Goal: Task Accomplishment & Management: Manage account settings

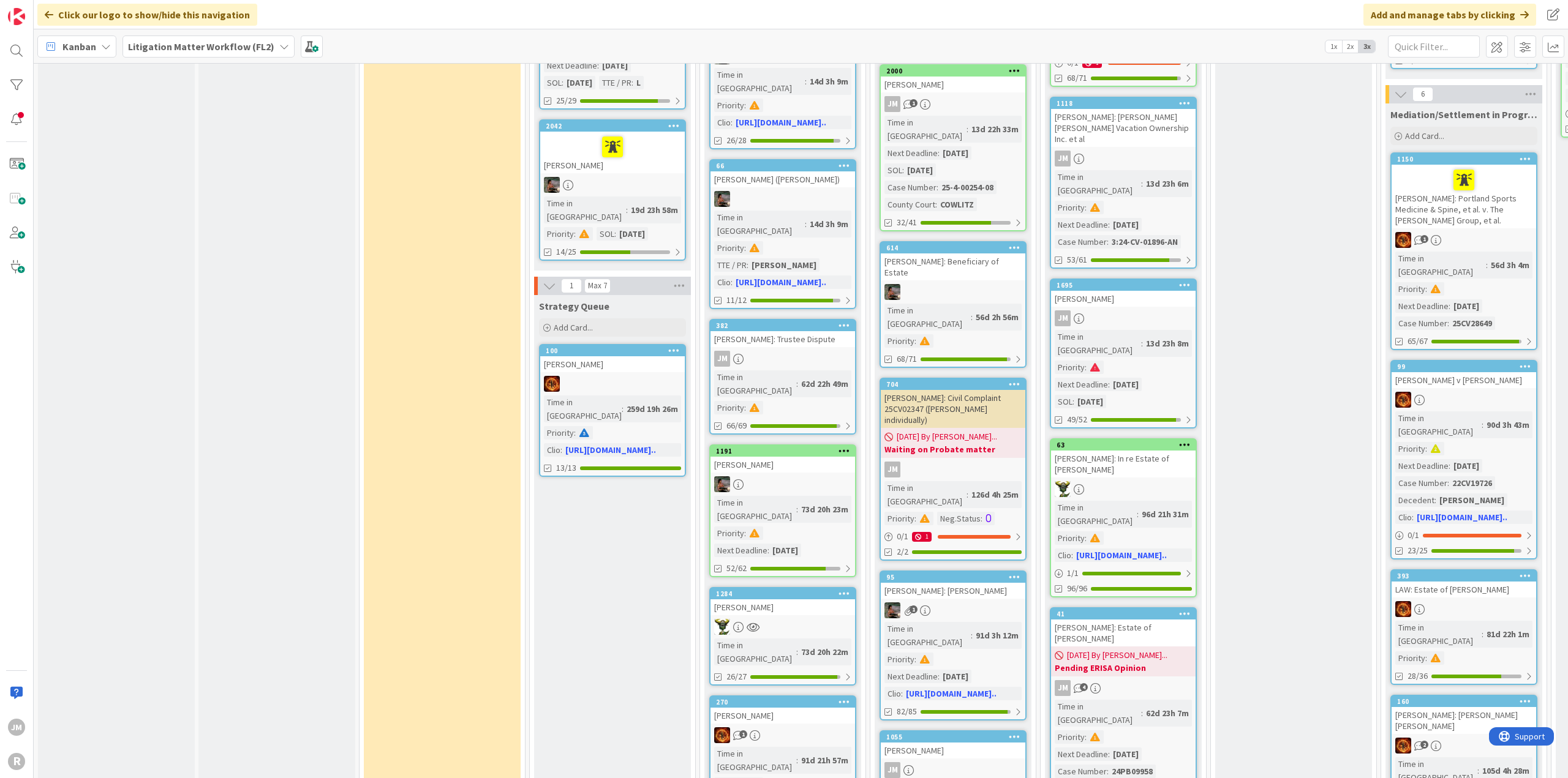
scroll to position [674, 0]
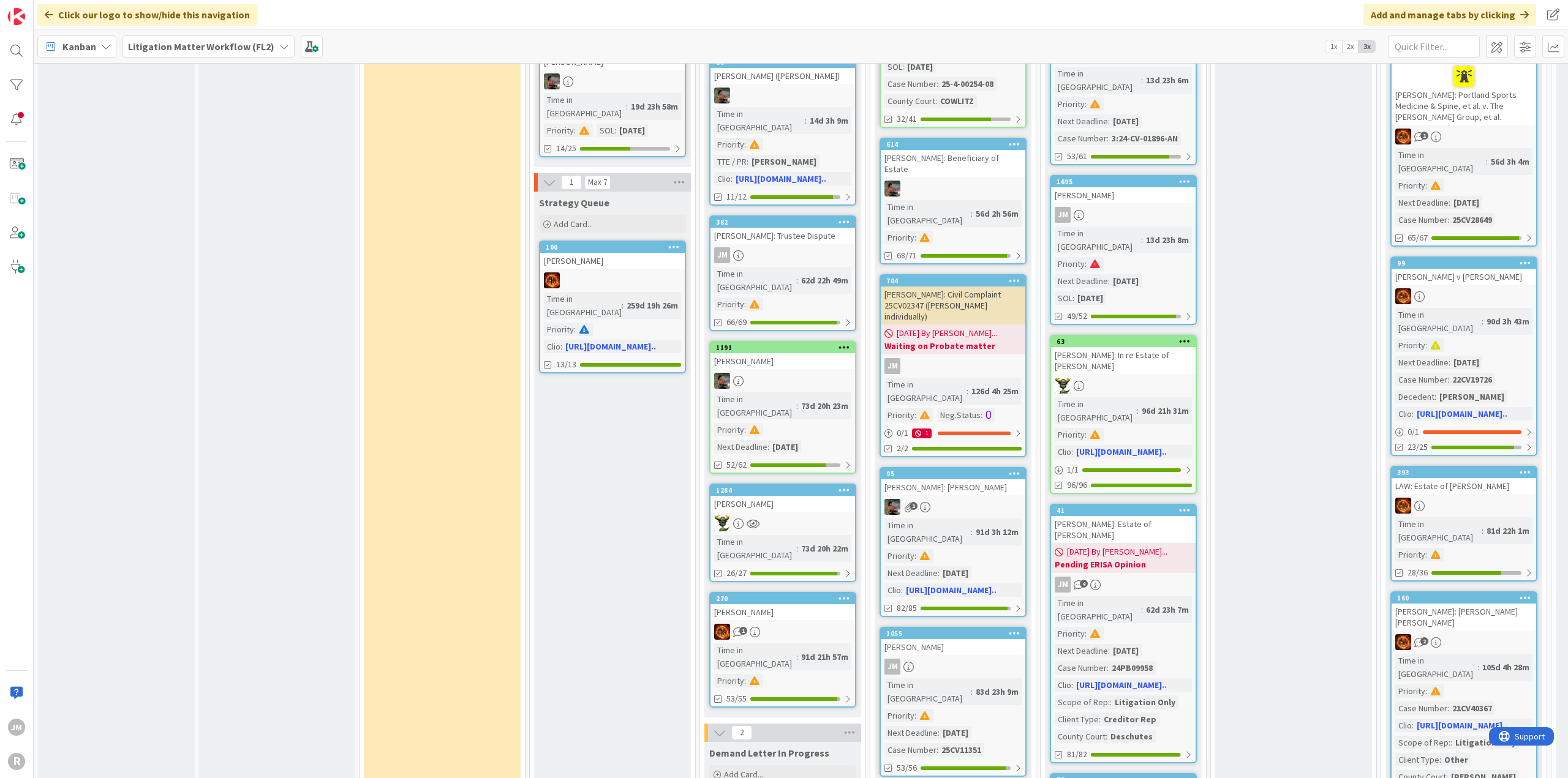
click at [811, 248] on div "JM" at bounding box center [782, 255] width 145 height 16
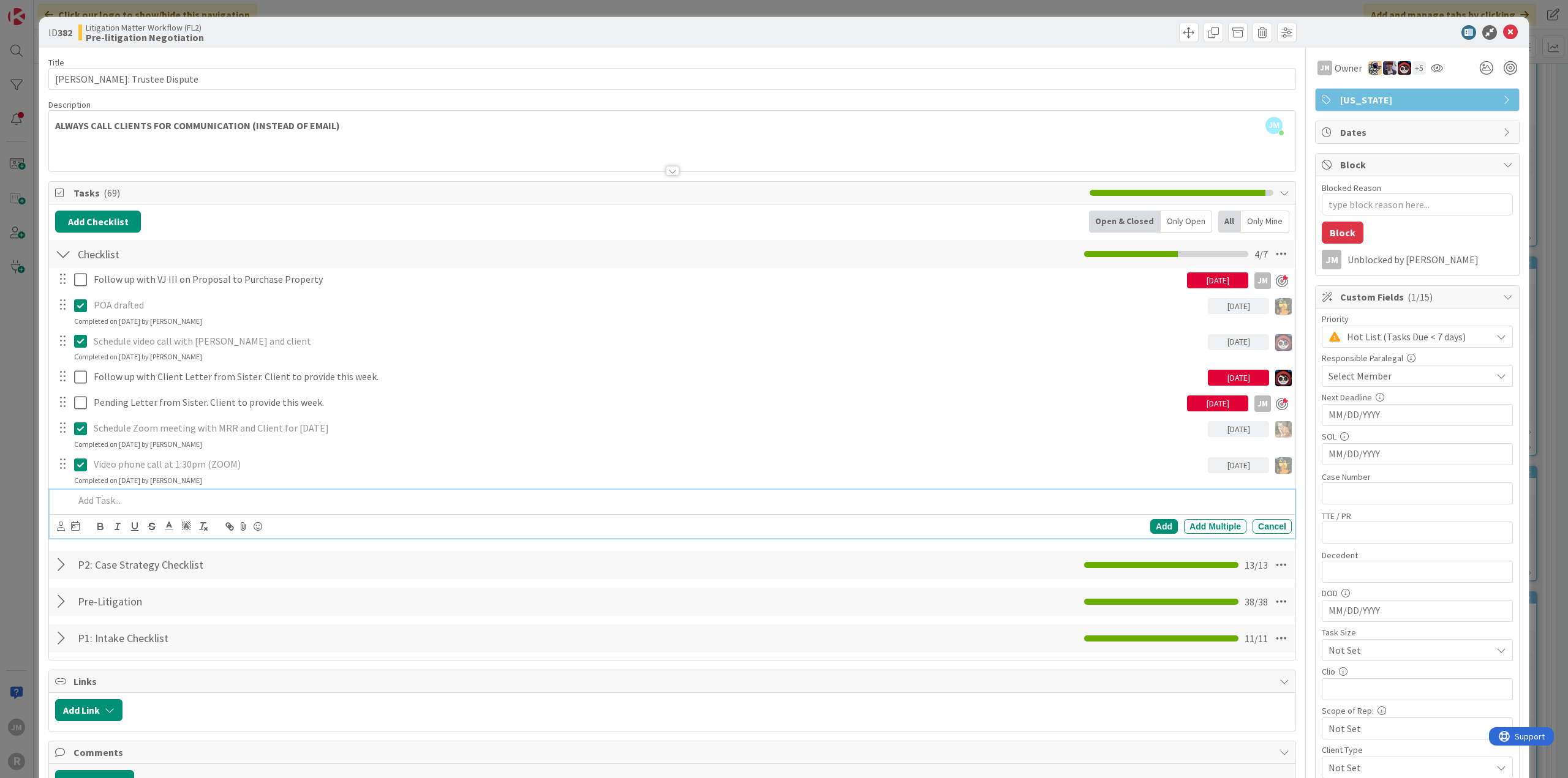
click at [152, 499] on p at bounding box center [680, 500] width 1213 height 14
type textarea "x"
click at [57, 522] on icon at bounding box center [61, 527] width 8 height 9
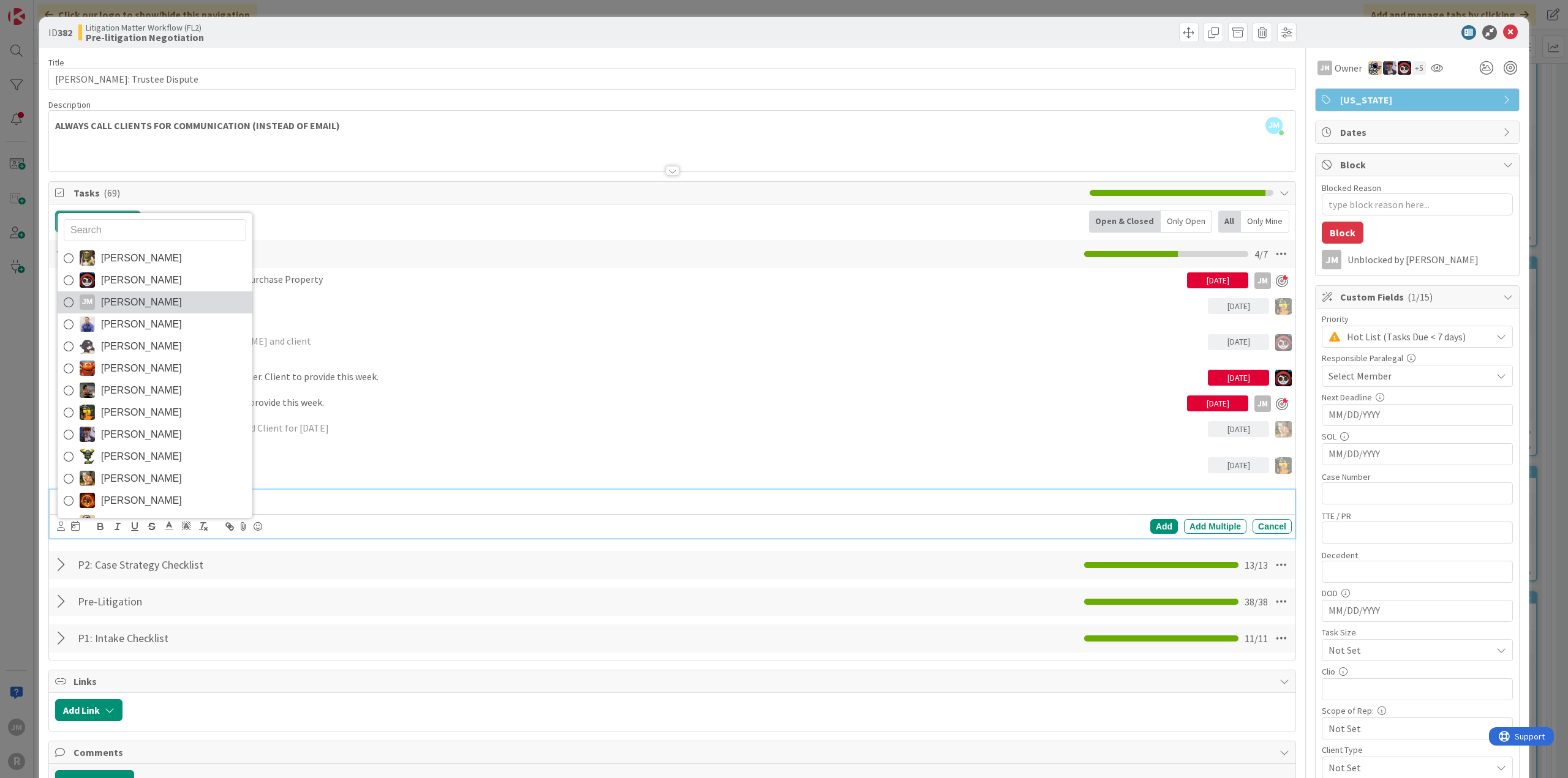
click at [67, 303] on icon at bounding box center [68, 302] width 9 height 18
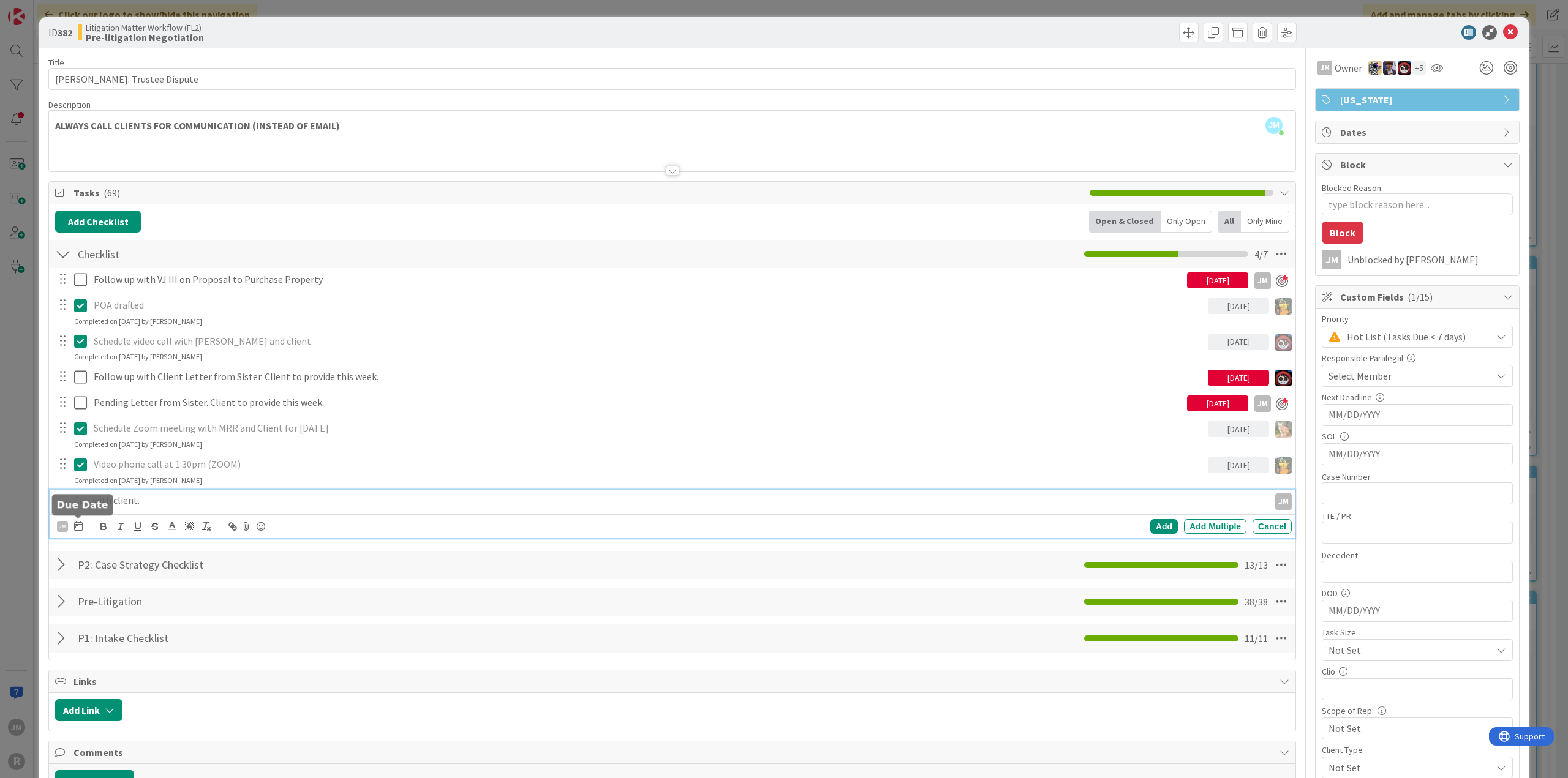
click at [74, 525] on icon at bounding box center [78, 526] width 9 height 9
click at [166, 652] on td "13" at bounding box center [171, 652] width 24 height 24
click at [1166, 522] on div "Add" at bounding box center [1164, 527] width 27 height 15
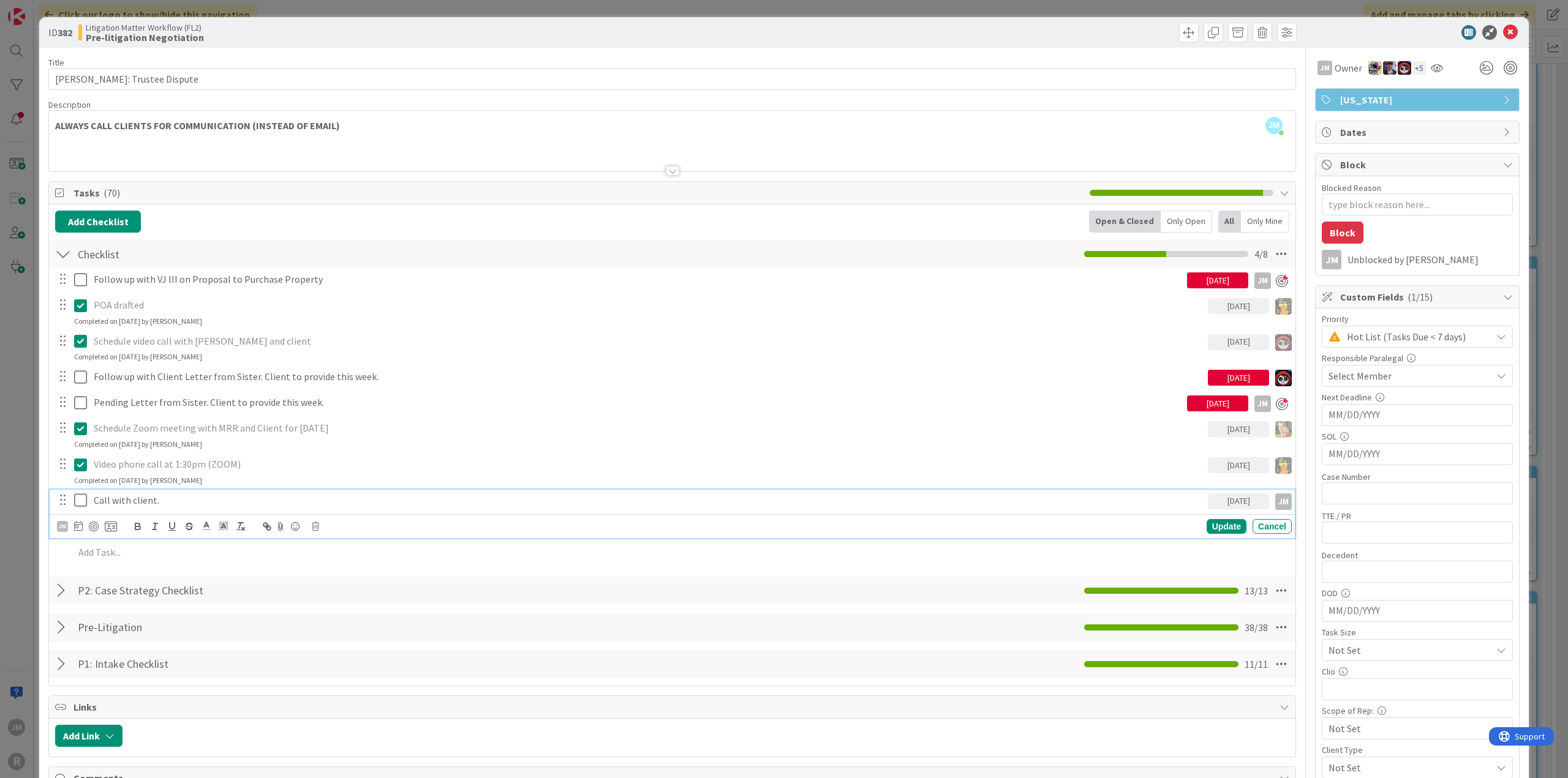
click at [107, 496] on p "Call with client." at bounding box center [648, 500] width 1109 height 14
click at [95, 523] on div at bounding box center [94, 527] width 9 height 9
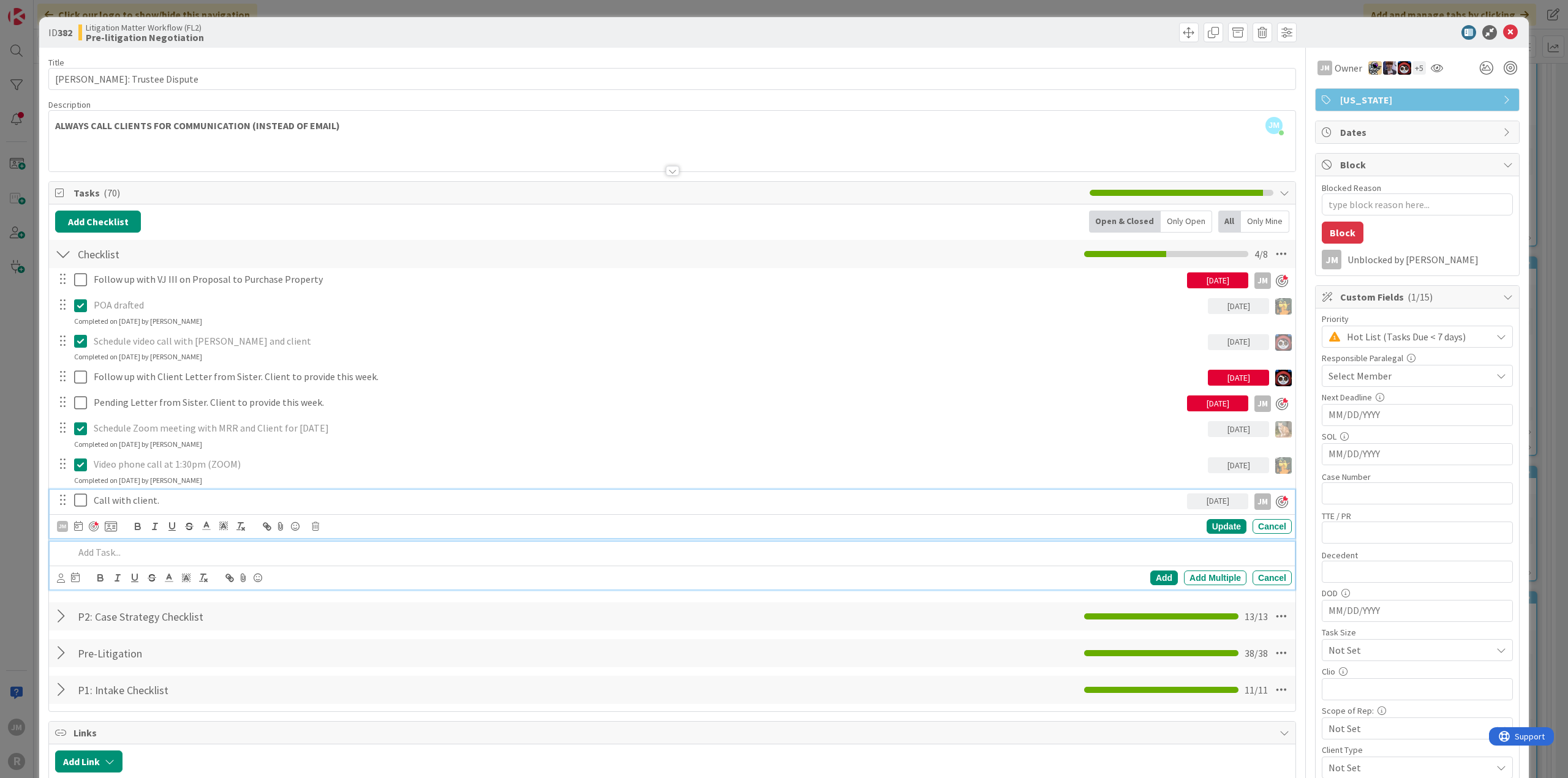
click at [96, 551] on p at bounding box center [680, 552] width 1213 height 14
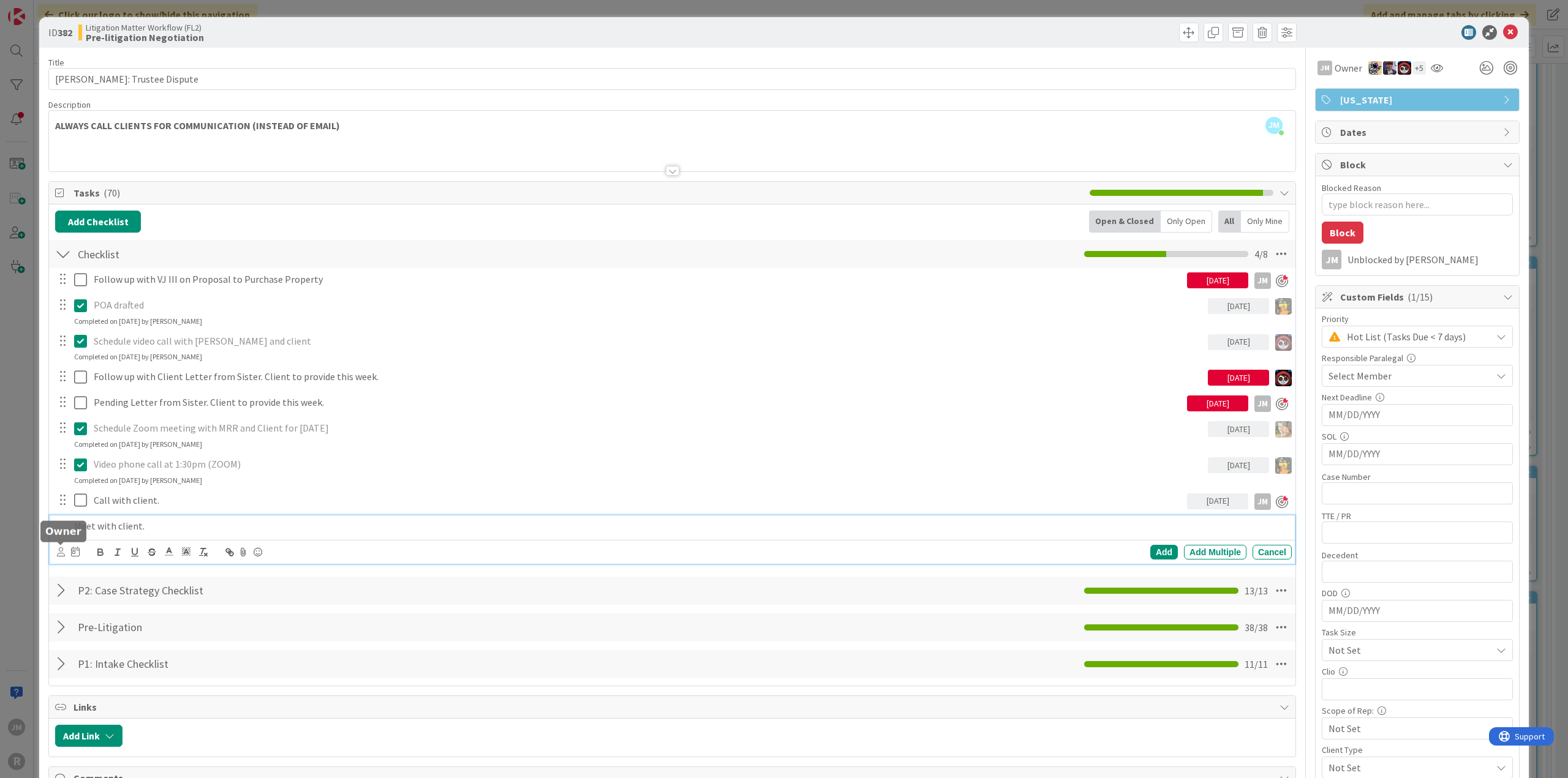
click at [59, 550] on icon at bounding box center [61, 552] width 8 height 9
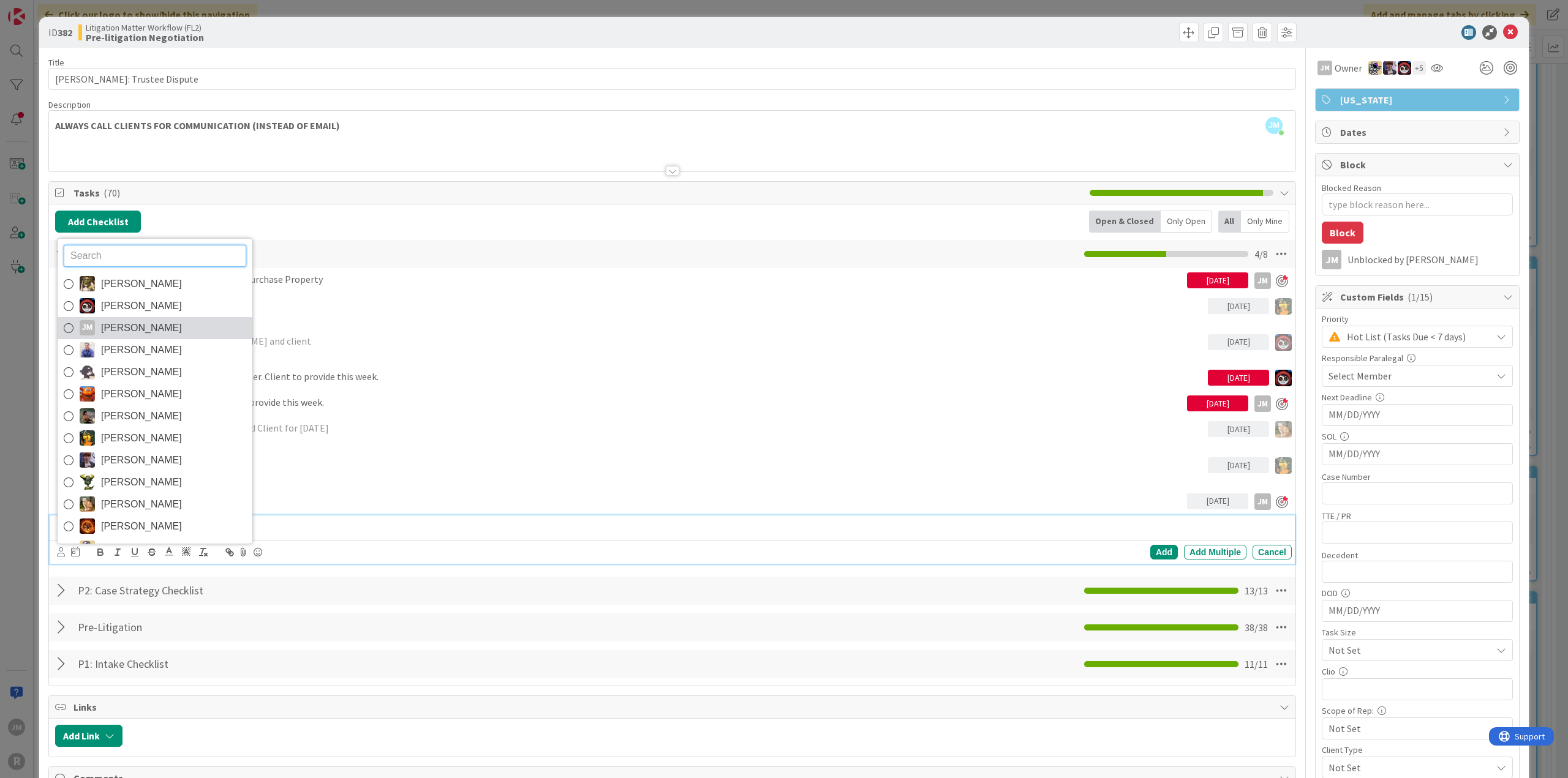
click at [63, 326] on icon at bounding box center [68, 328] width 9 height 18
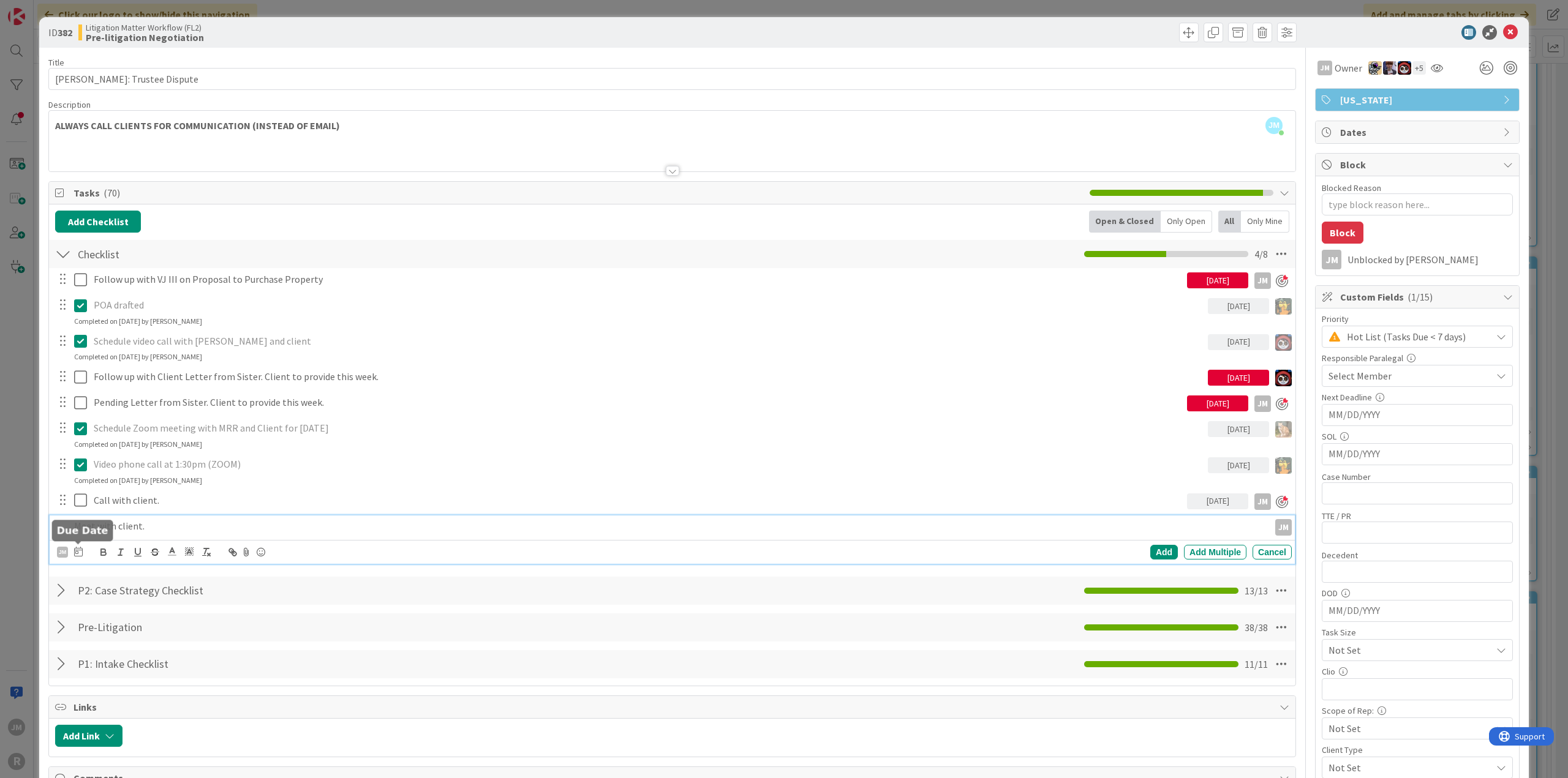
click at [78, 550] on icon at bounding box center [78, 552] width 9 height 9
click at [222, 401] on td "15" at bounding box center [219, 402] width 24 height 24
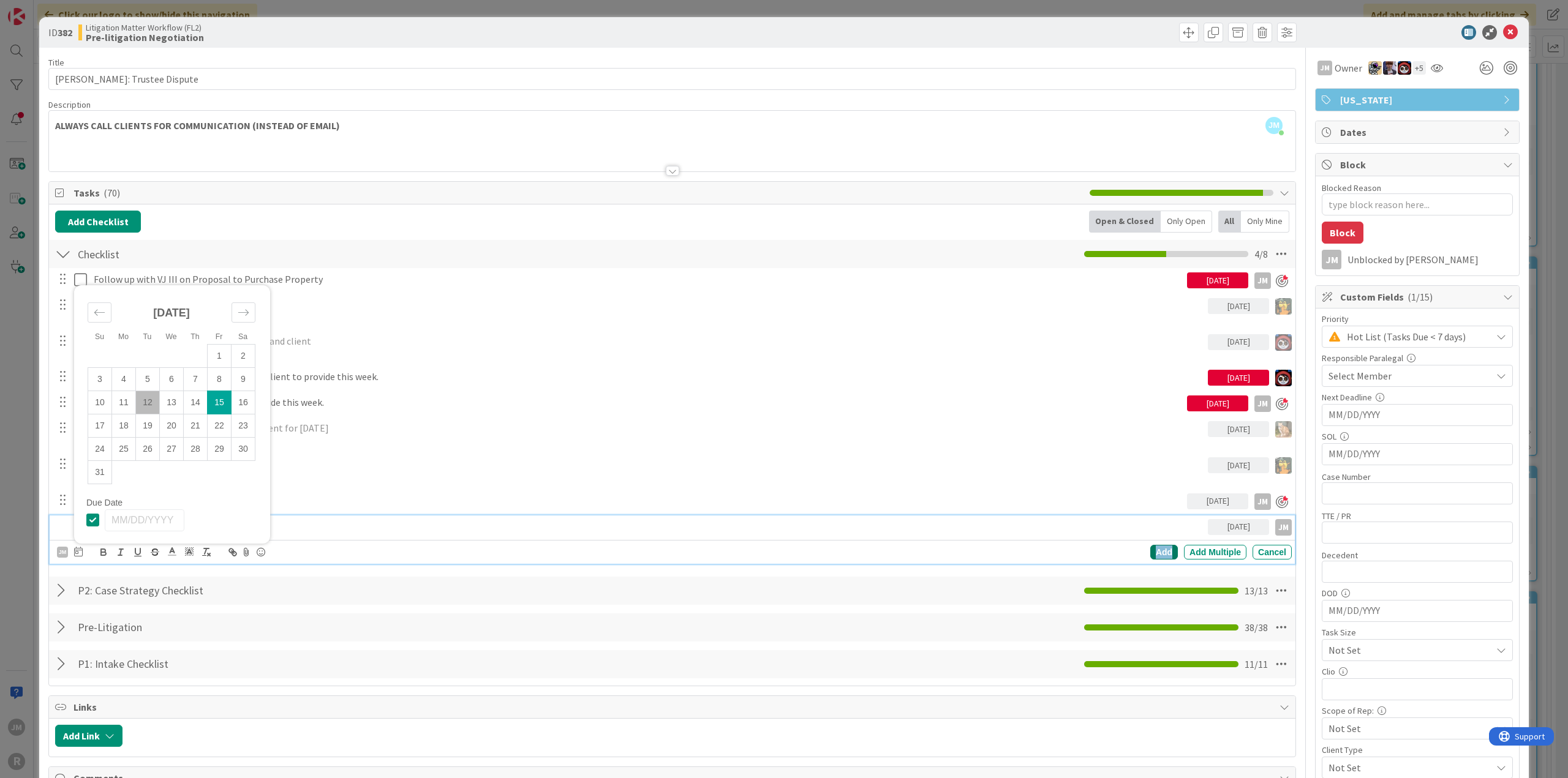
click at [1153, 548] on div "Add" at bounding box center [1164, 553] width 27 height 15
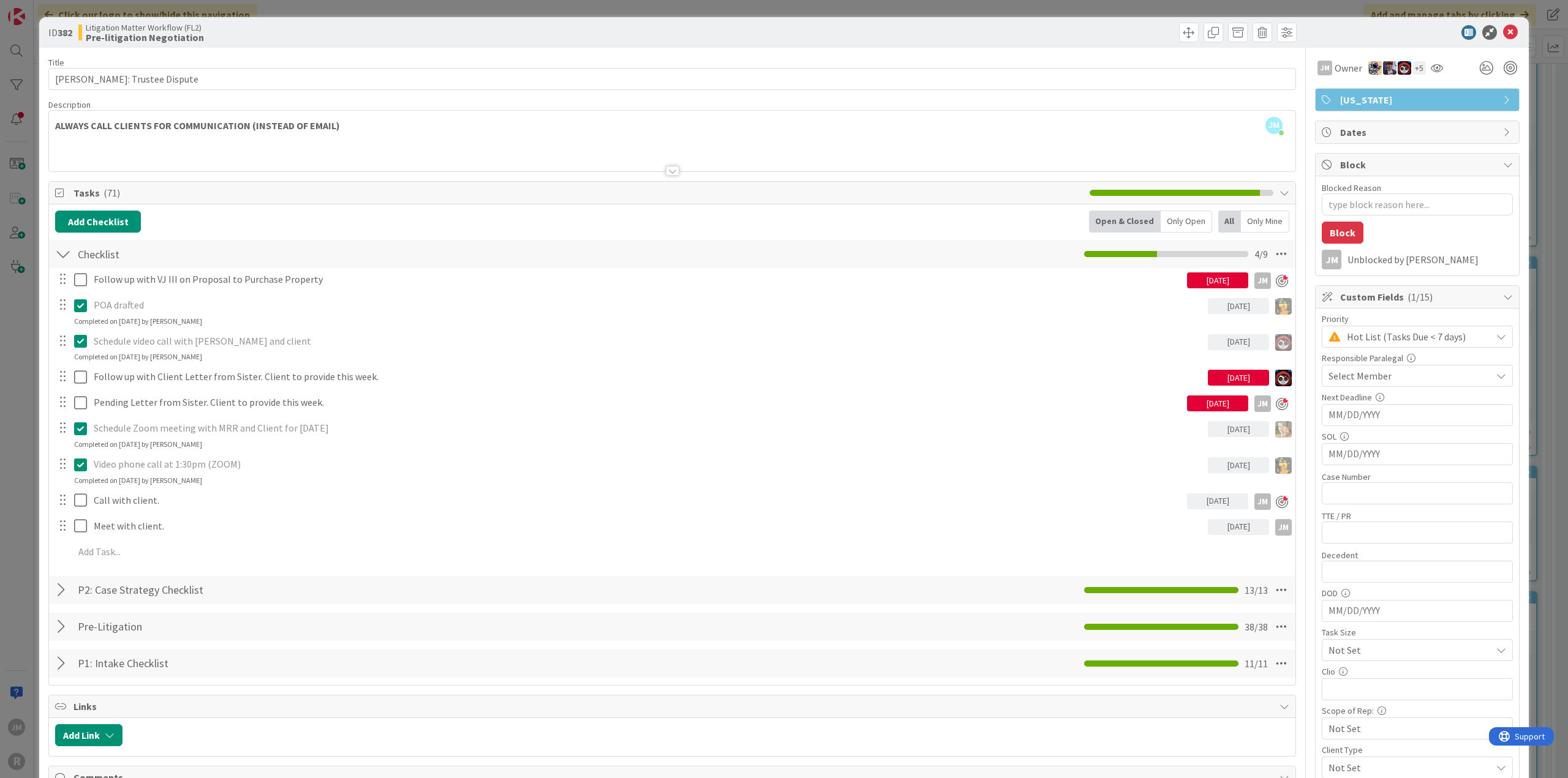
click at [22, 446] on div "ID 382 Litigation Matter Workflow (FL2) Pre-litigation Negotiation Title 23 / 1…" at bounding box center [784, 389] width 1568 height 778
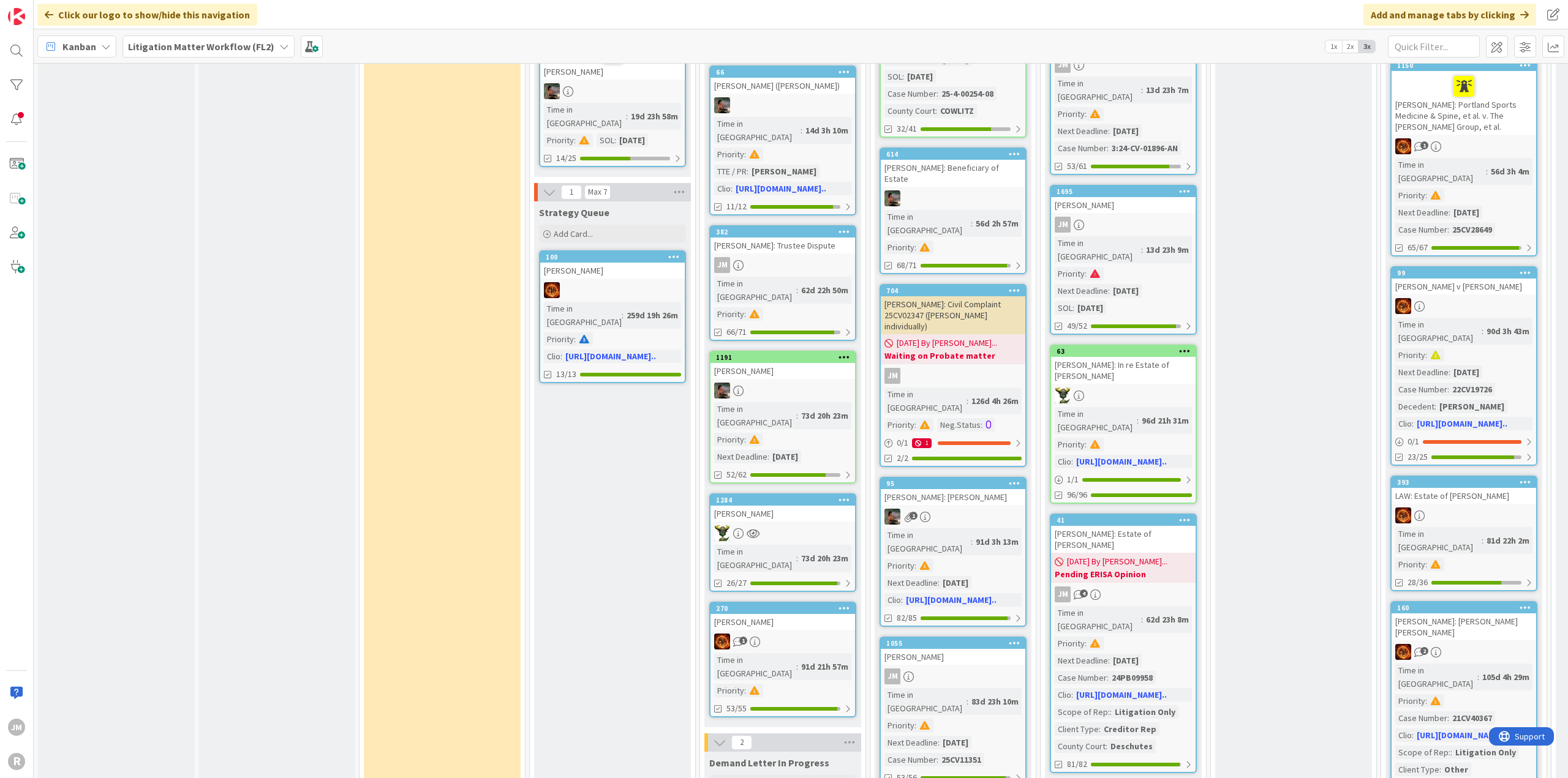
scroll to position [674, 0]
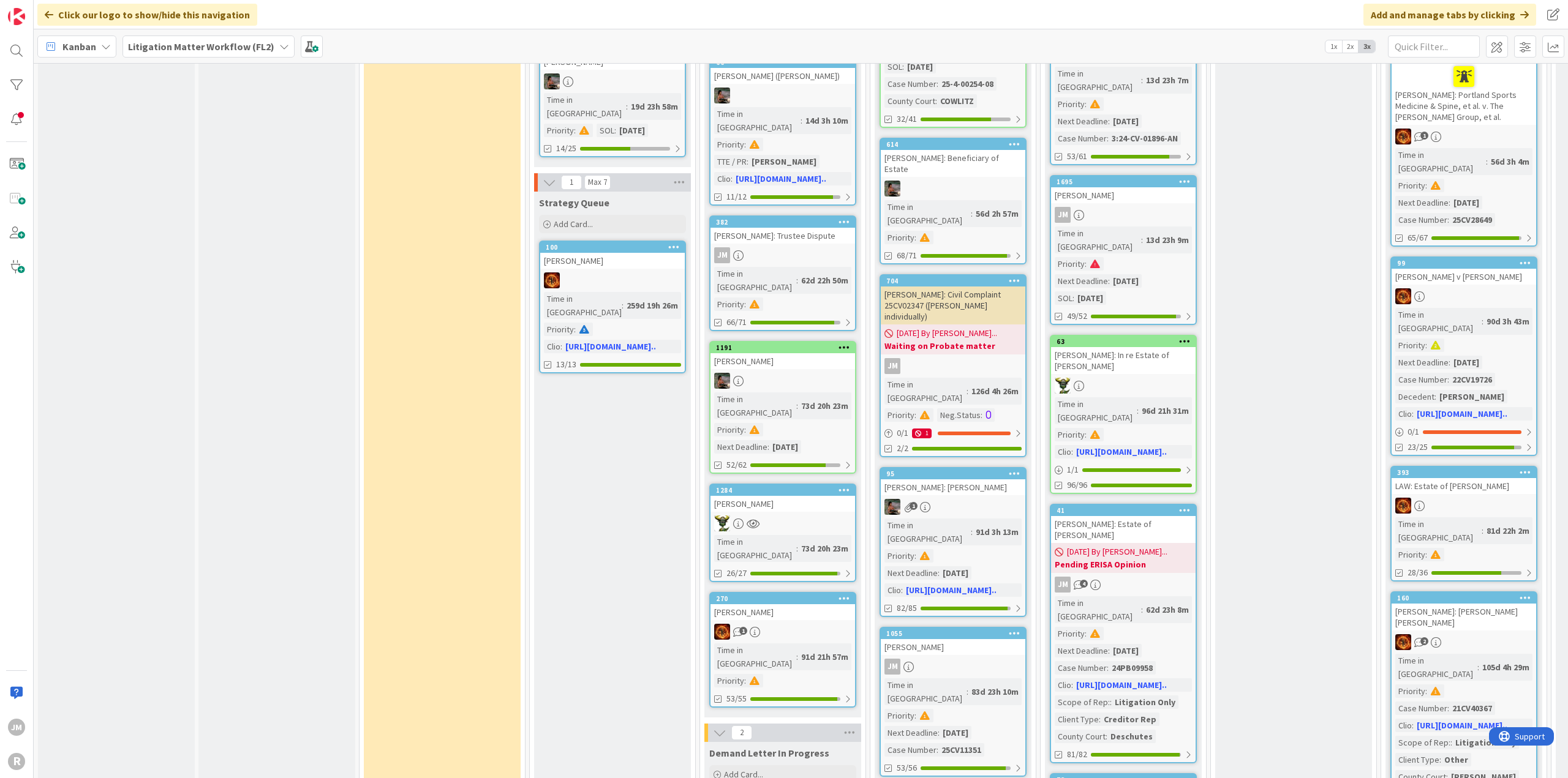
click at [820, 515] on div at bounding box center [782, 523] width 145 height 16
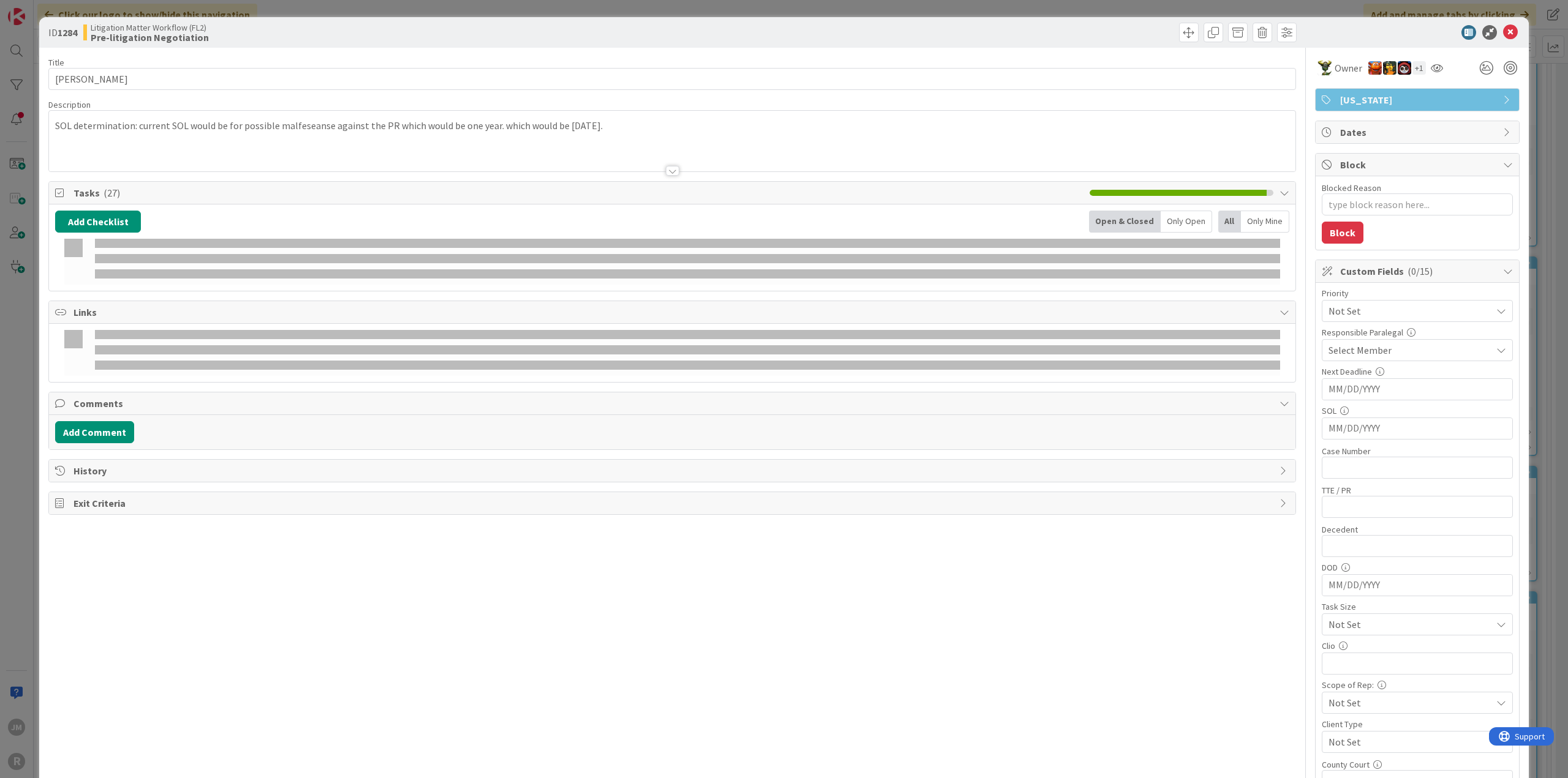
type textarea "x"
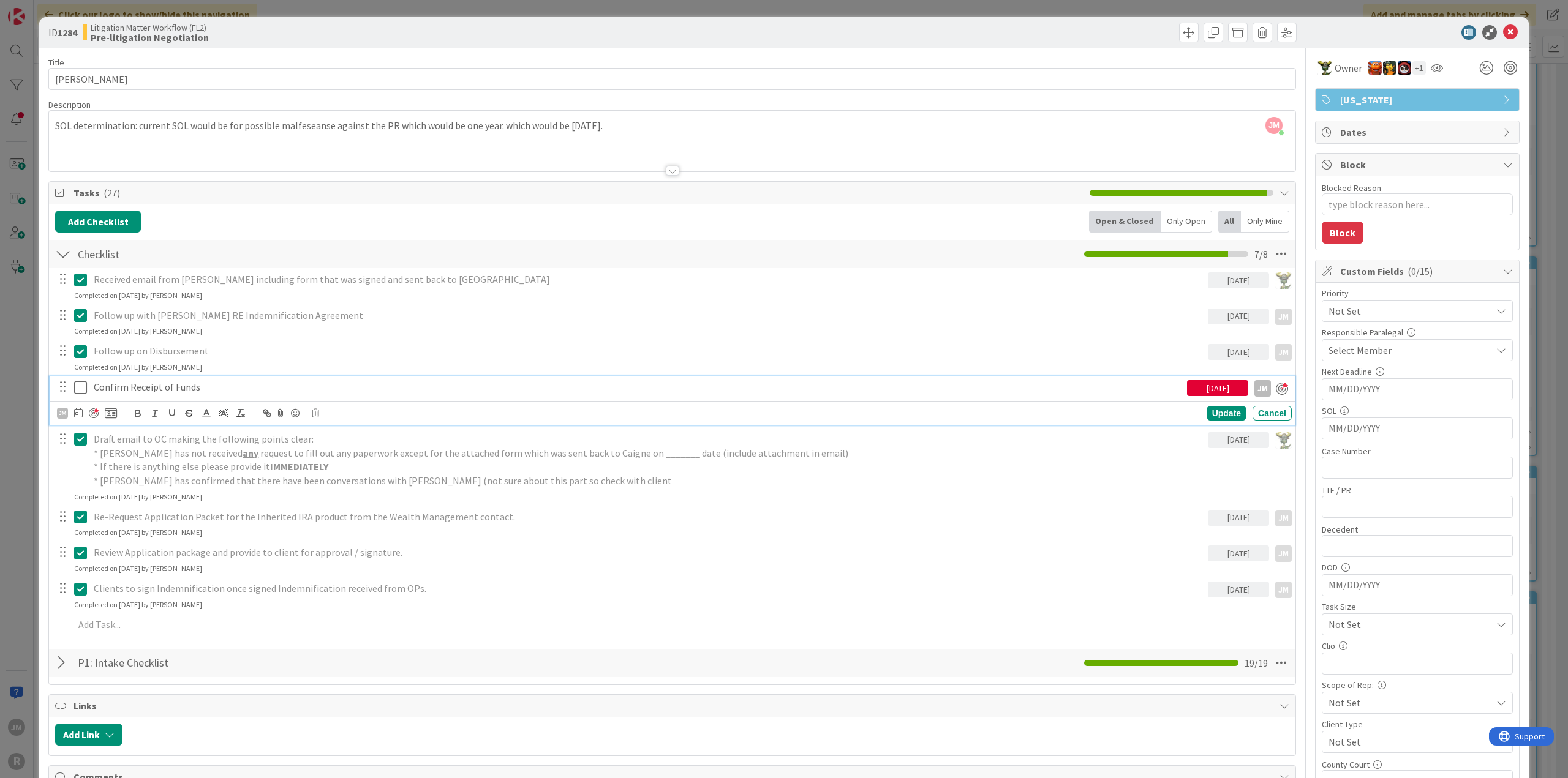
click at [196, 380] on p "Confirm Receipt of Funds" at bounding box center [637, 387] width 1089 height 14
click at [82, 408] on div "JM" at bounding box center [86, 414] width 60 height 15
click at [78, 409] on icon at bounding box center [78, 412] width 9 height 9
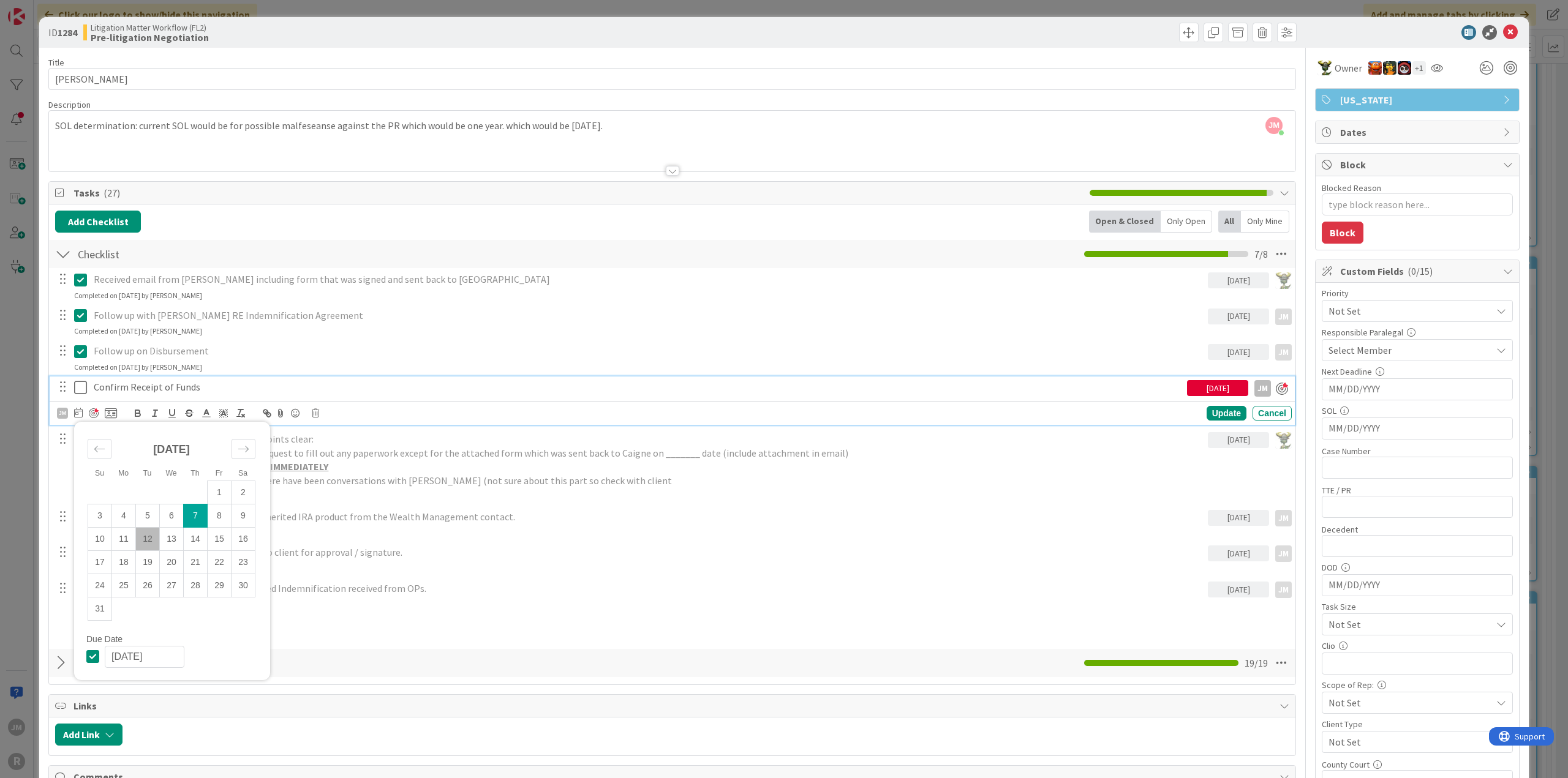
click at [142, 532] on td "12" at bounding box center [148, 539] width 24 height 24
type input "[DATE]"
click at [1215, 409] on div "Update" at bounding box center [1227, 414] width 40 height 15
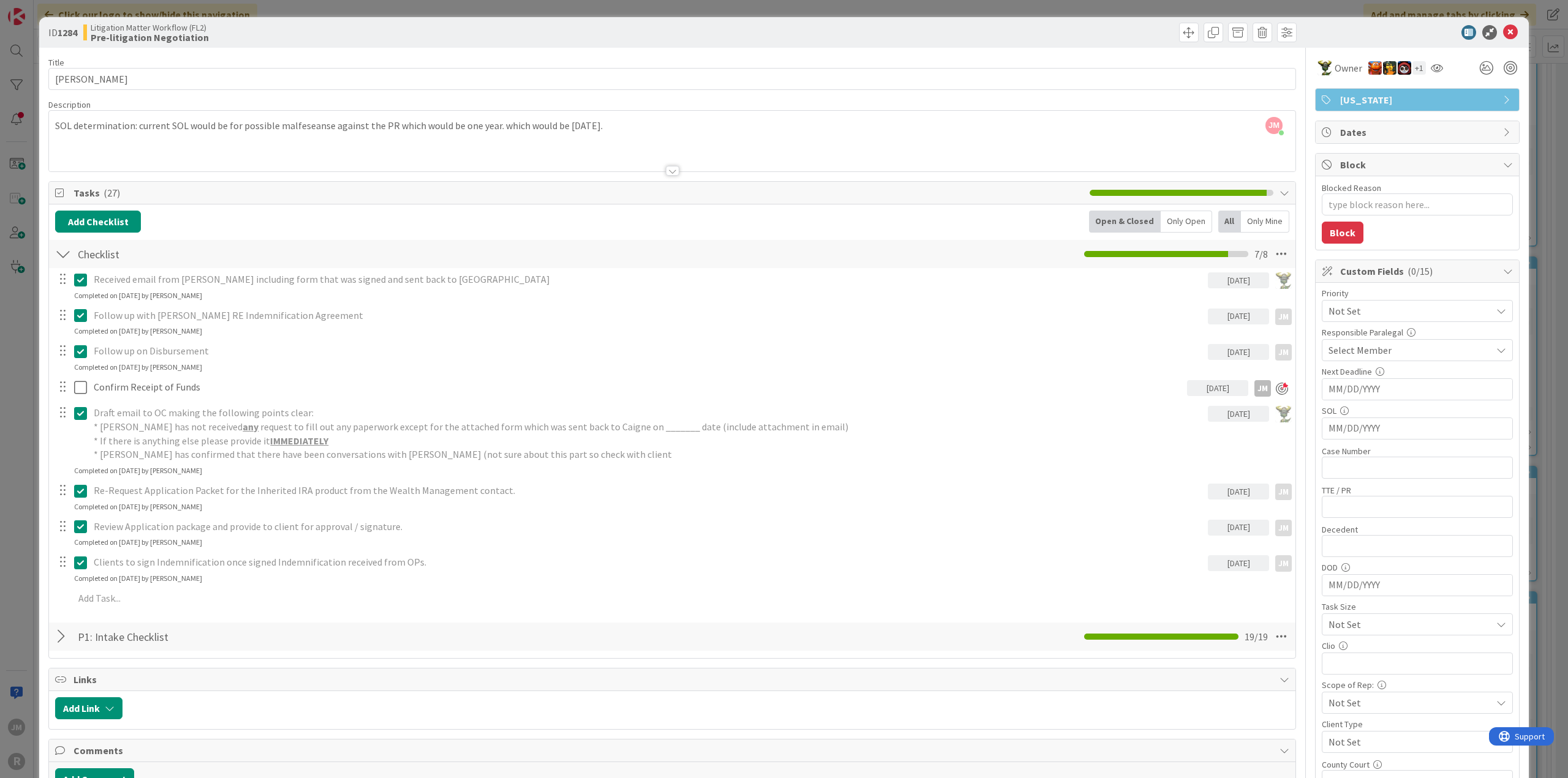
click at [25, 491] on div "ID 1284 Litigation Matter Workflow (FL2) Pre-litigation Negotiation Title 11 / …" at bounding box center [784, 389] width 1568 height 778
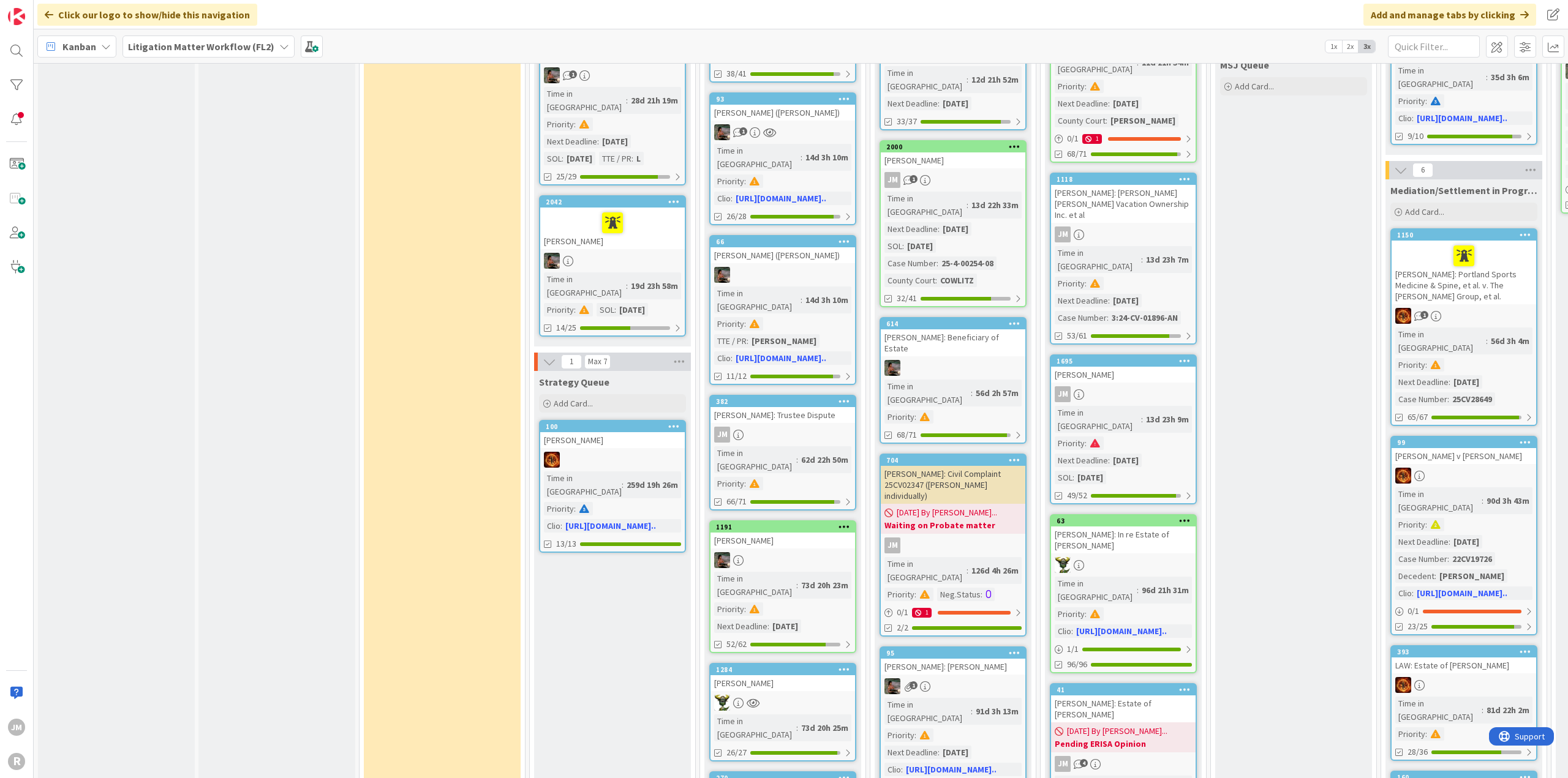
scroll to position [490, 0]
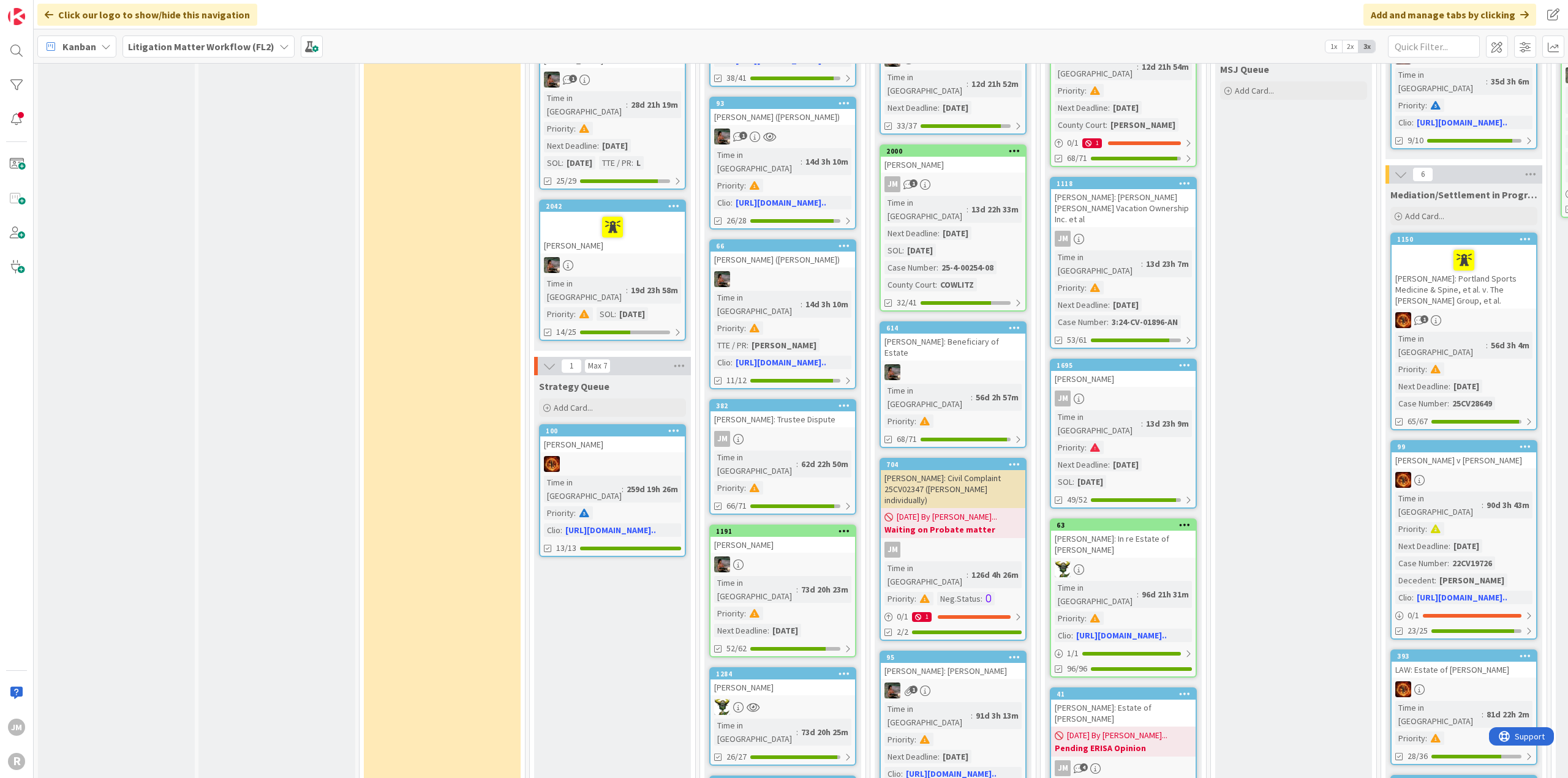
click at [799, 525] on link "1191 [PERSON_NAME] in [GEOGRAPHIC_DATA] : 73d 20h 23m Priority : Next Deadline …" at bounding box center [782, 591] width 147 height 133
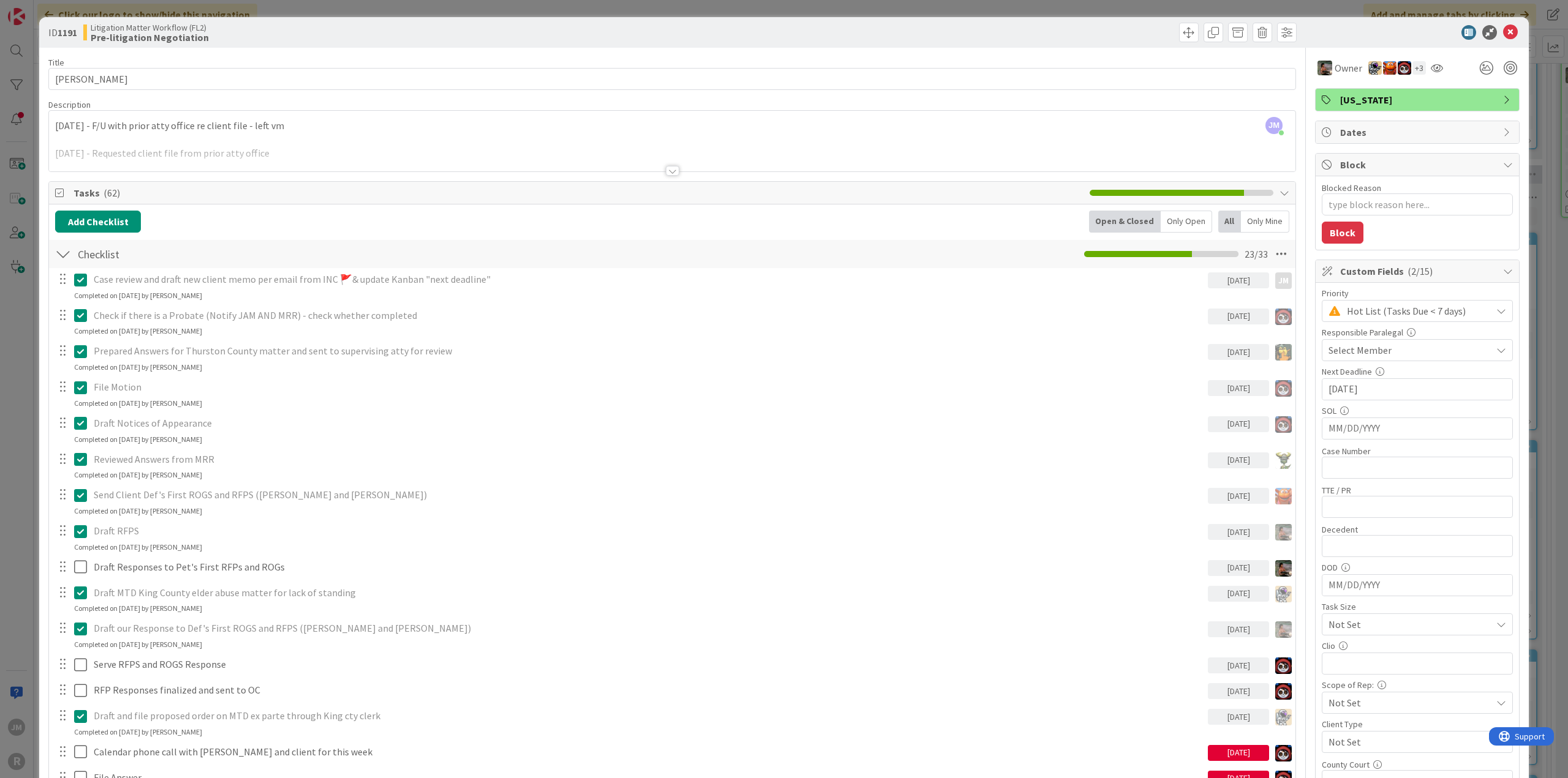
click at [25, 390] on div "ID 1191 Litigation Matter Workflow (FL2) Pre-litigation Negotiation Title 12 / …" at bounding box center [784, 389] width 1568 height 778
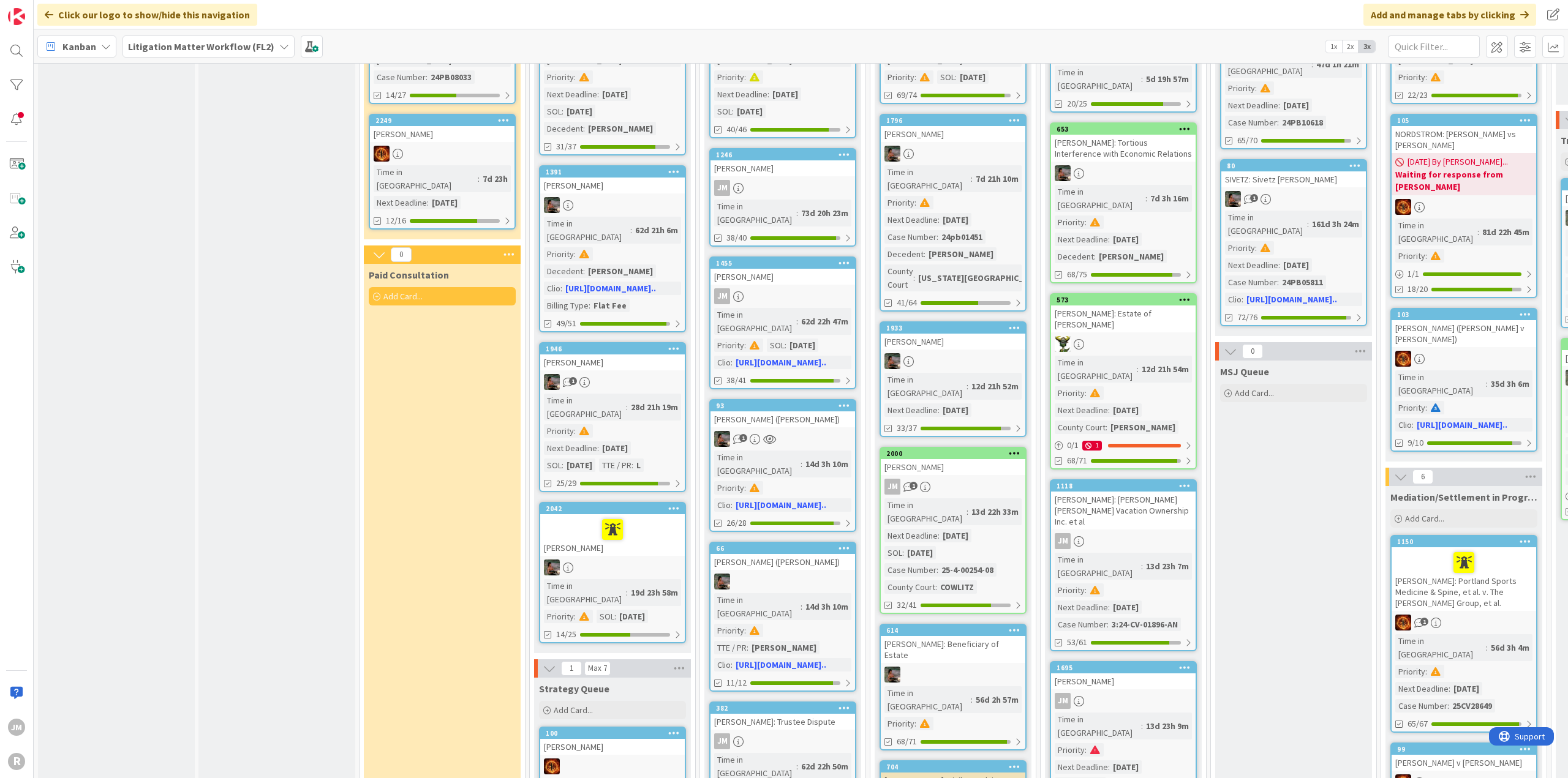
scroll to position [123, 0]
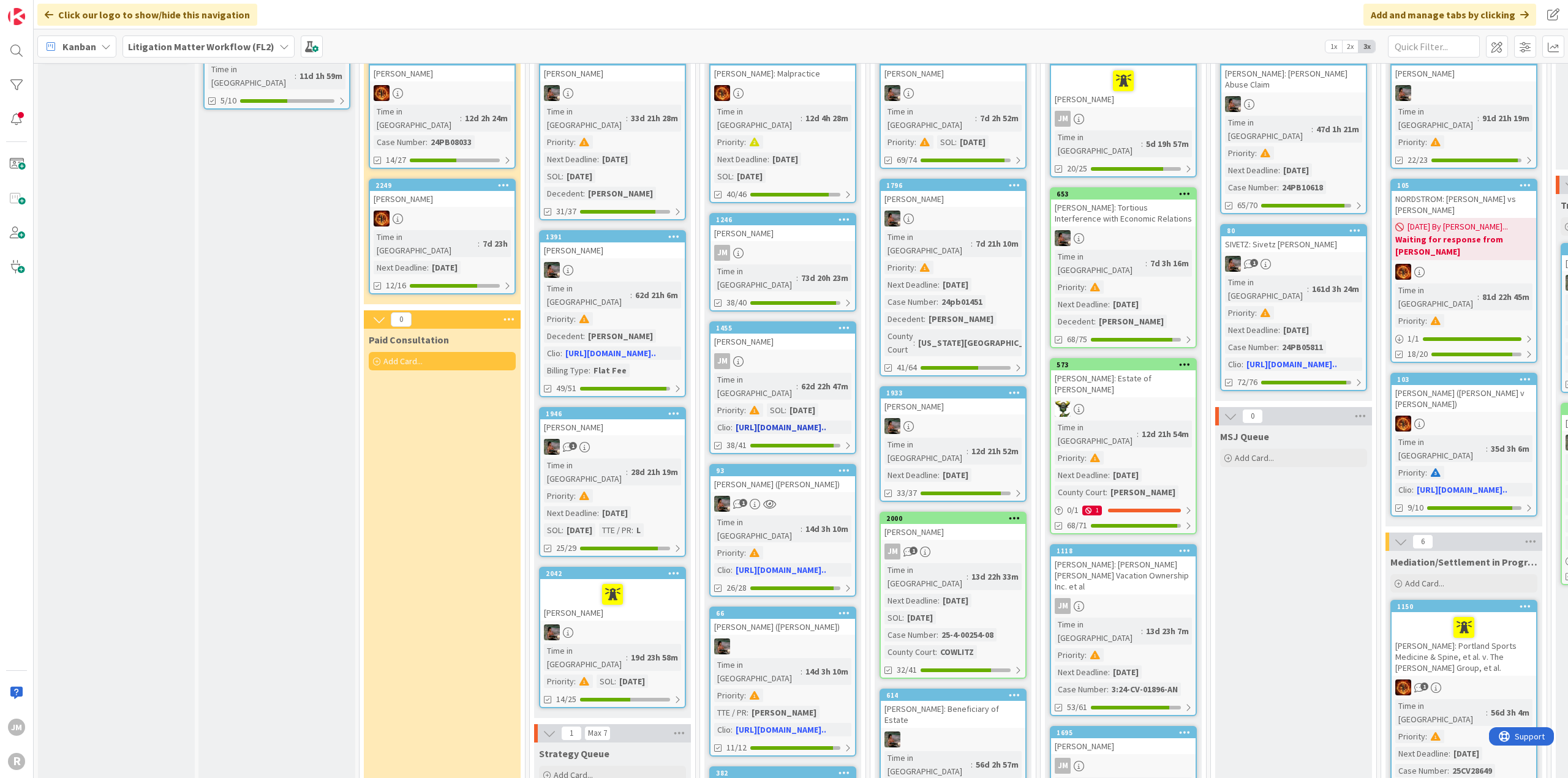
click at [793, 354] on div "JM" at bounding box center [782, 361] width 145 height 16
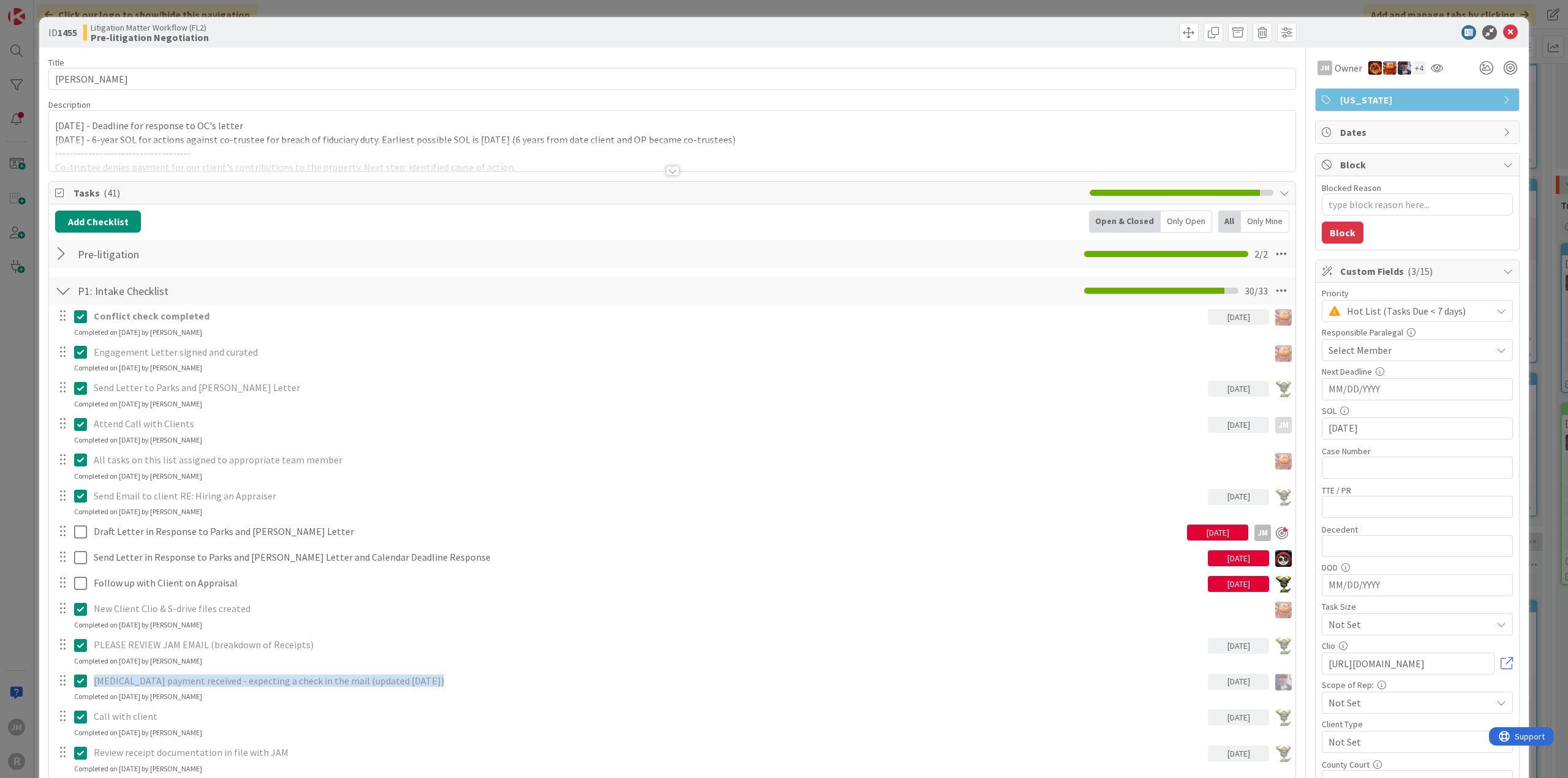
type textarea "x"
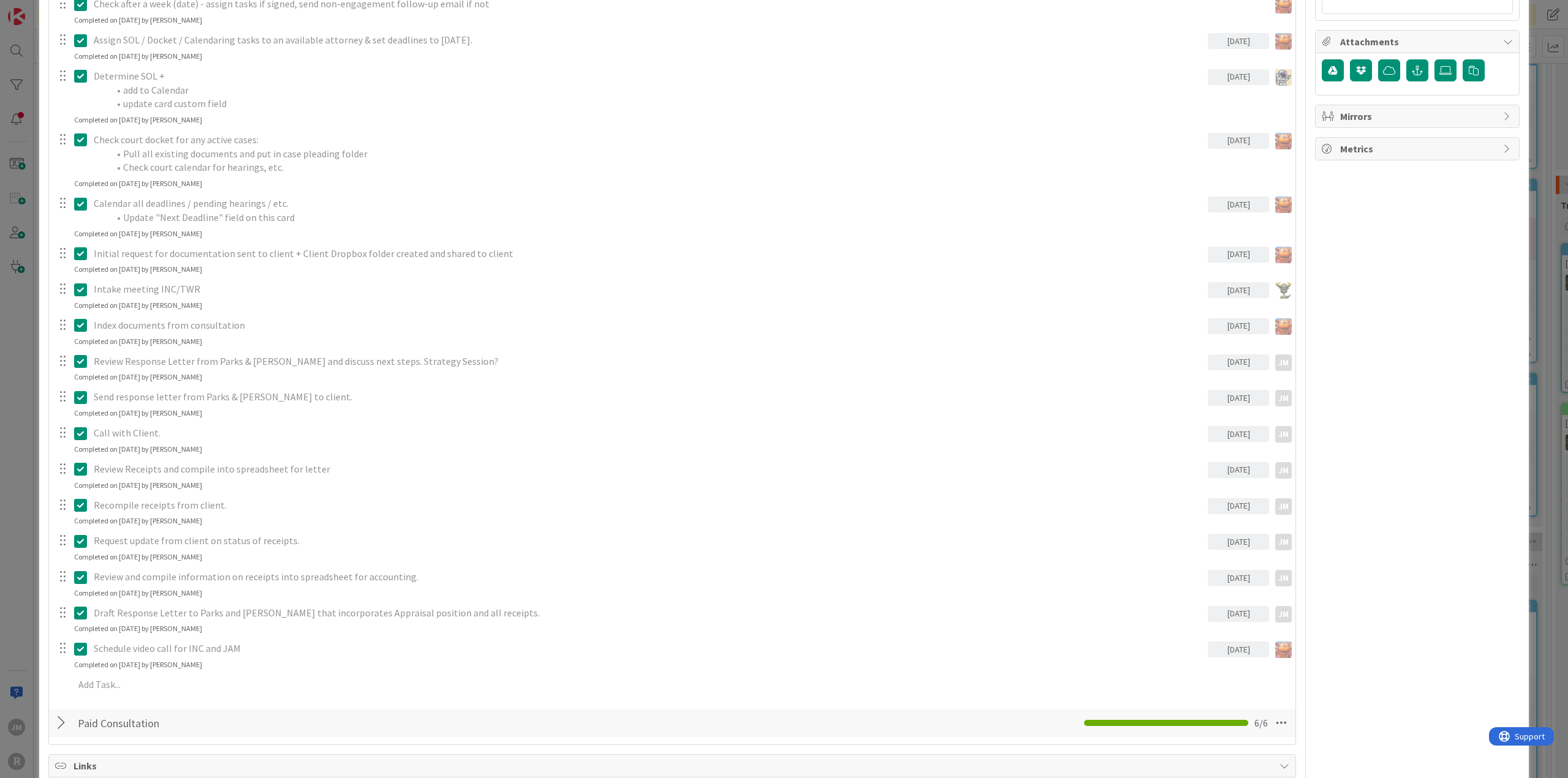
scroll to position [857, 0]
click at [157, 677] on p at bounding box center [680, 683] width 1213 height 14
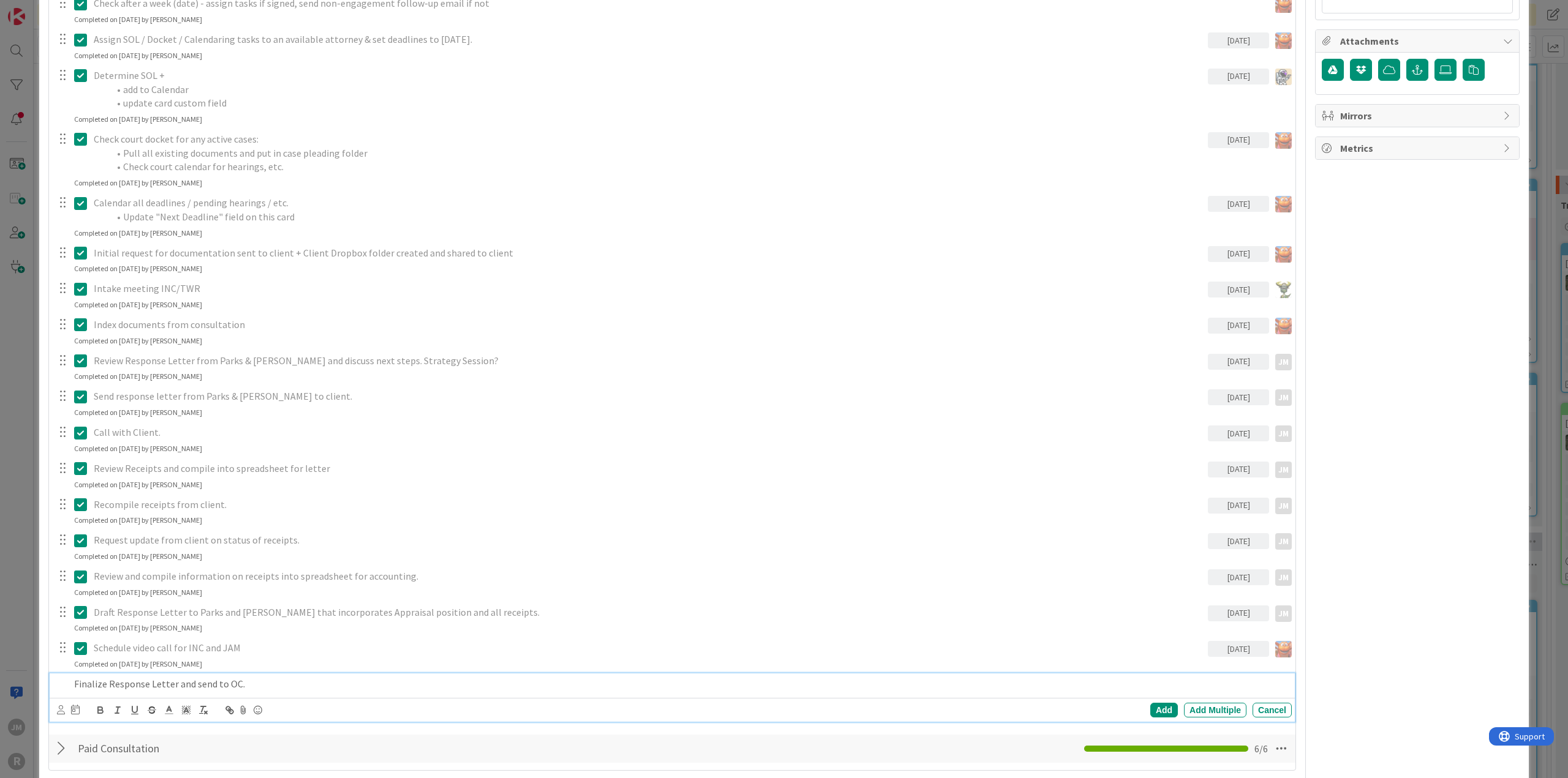
click at [55, 702] on div "Add Add Multiple Cancel" at bounding box center [671, 710] width 1246 height 24
click at [59, 708] on div "Add Add Multiple Cancel" at bounding box center [671, 710] width 1246 height 24
click at [59, 709] on icon at bounding box center [61, 710] width 8 height 9
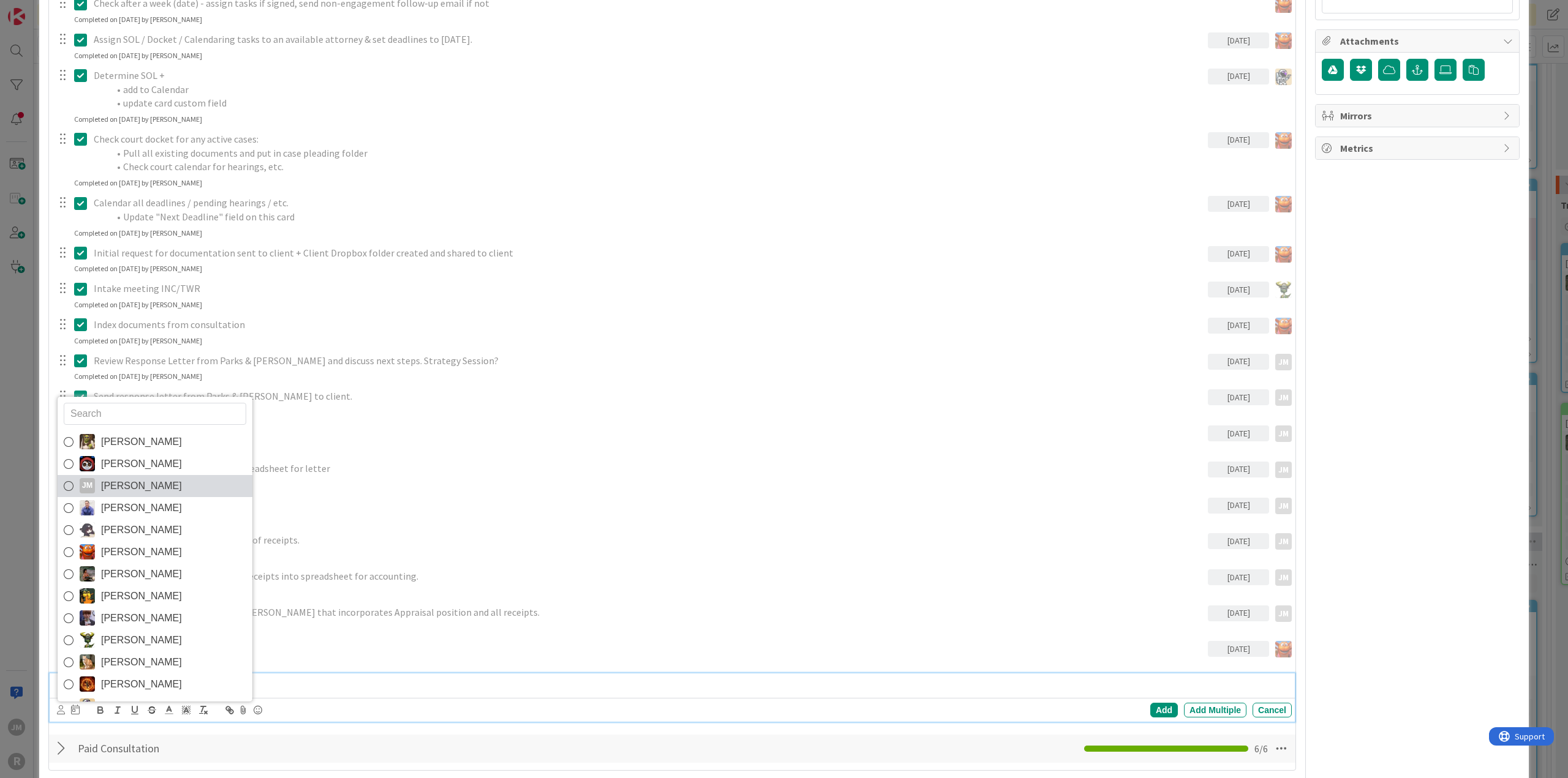
click at [148, 486] on link "[PERSON_NAME] [PERSON_NAME]" at bounding box center [155, 486] width 195 height 22
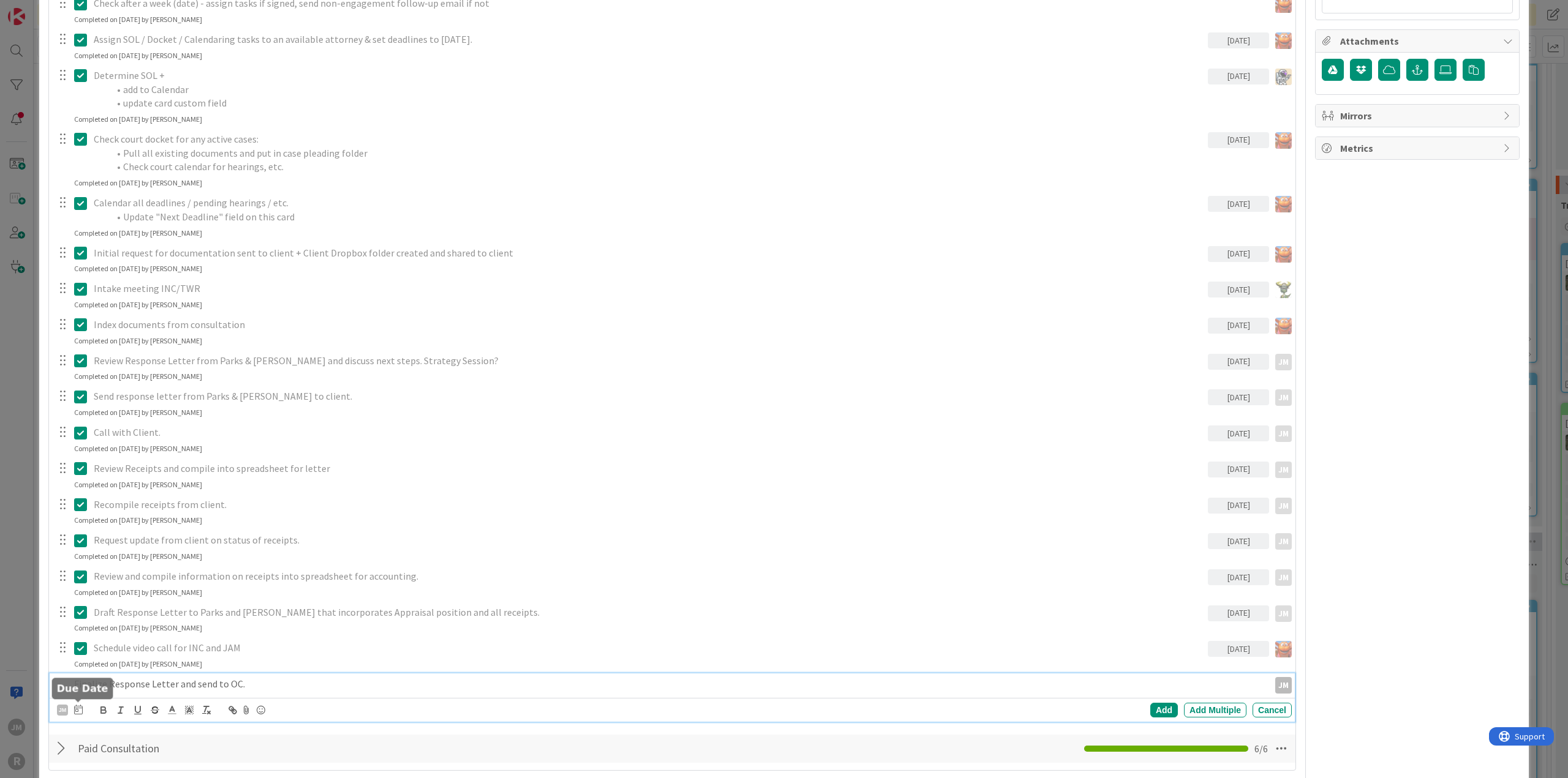
click at [79, 709] on icon at bounding box center [78, 710] width 9 height 9
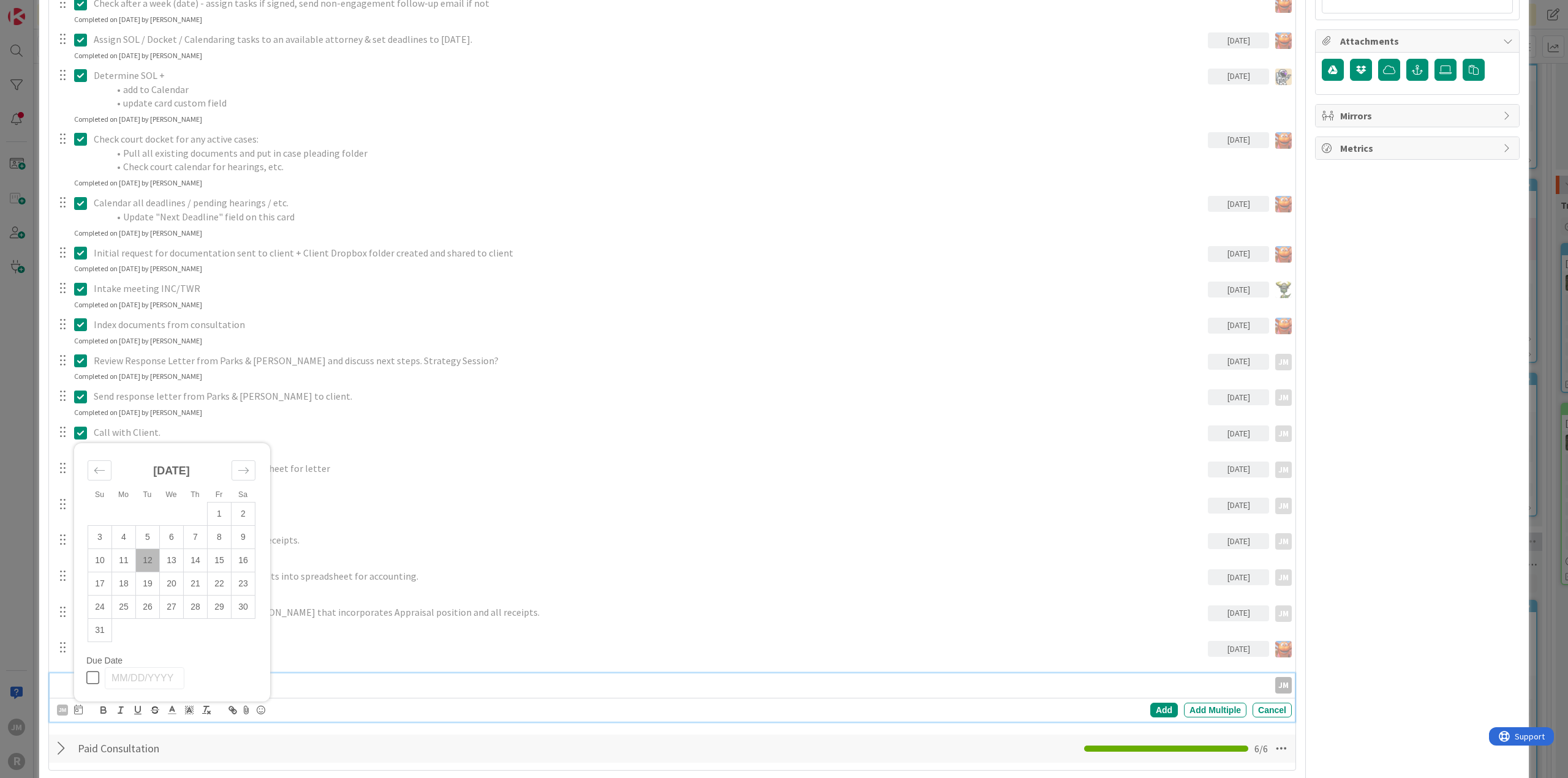
scroll to position [1074, 0]
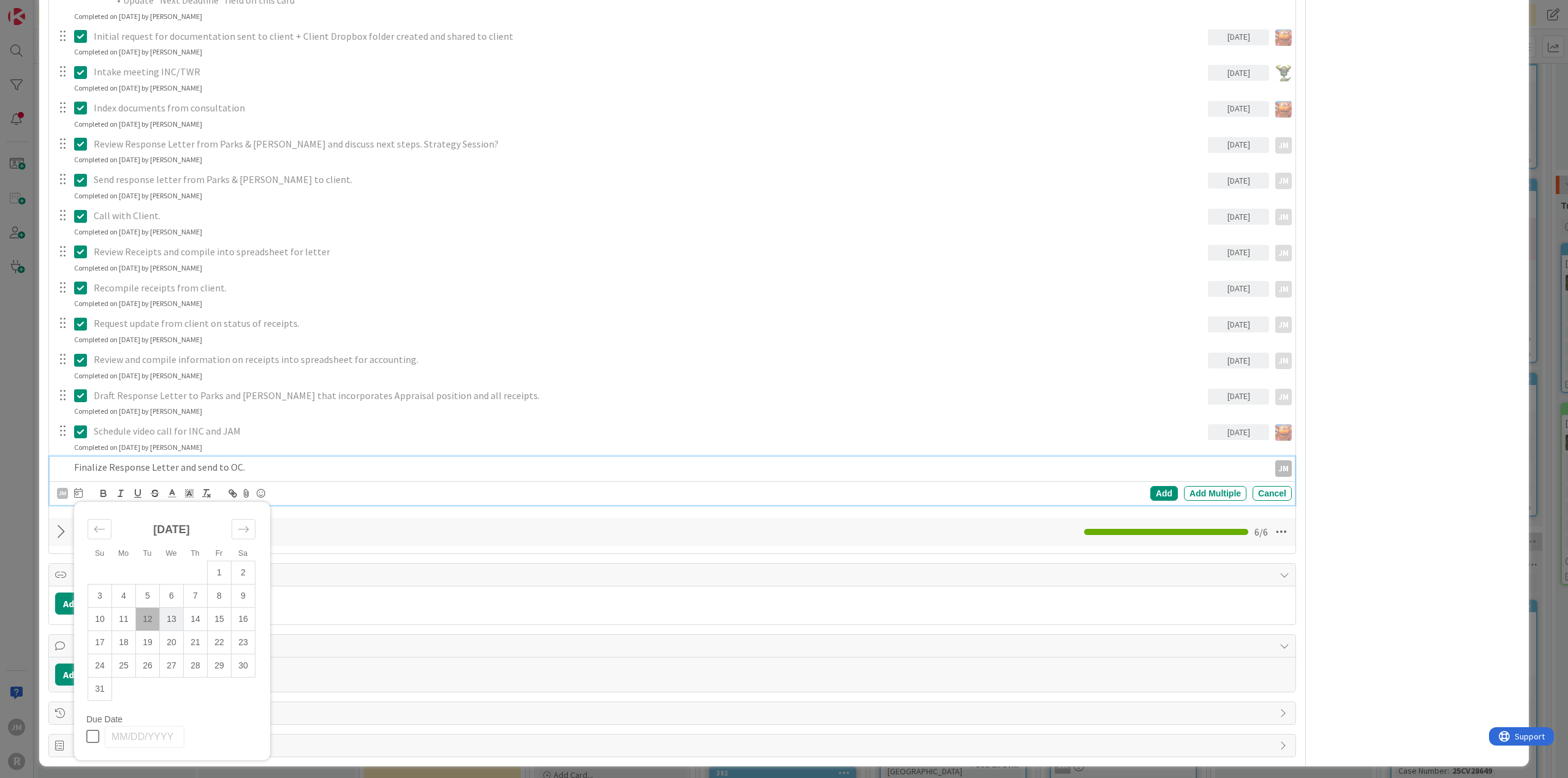
click at [176, 614] on td "13" at bounding box center [171, 619] width 24 height 24
click at [1154, 493] on div "Add" at bounding box center [1164, 493] width 27 height 15
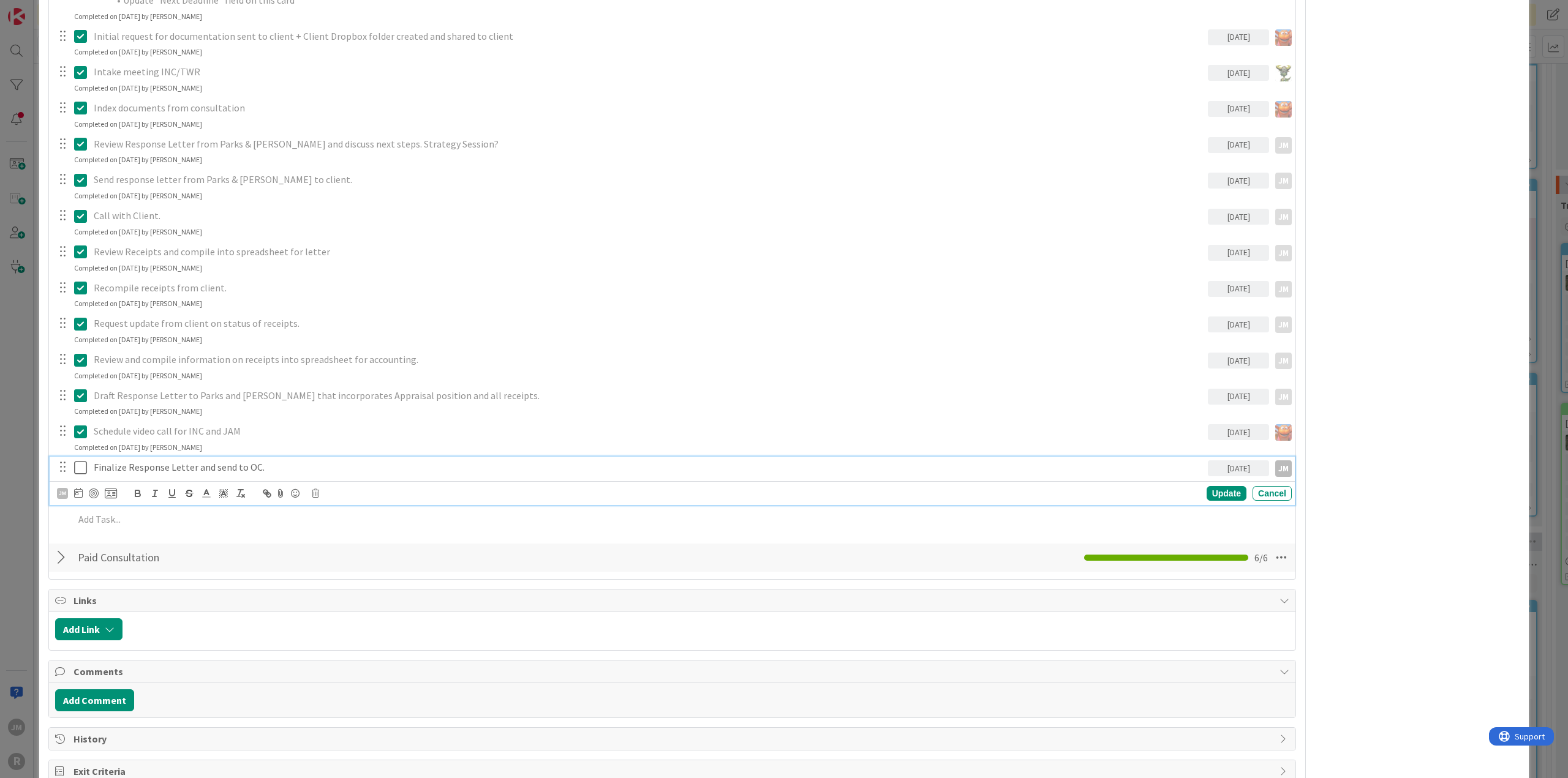
click at [179, 466] on p "Finalize Response Letter and send to OC." at bounding box center [648, 467] width 1109 height 14
click at [93, 490] on div at bounding box center [94, 493] width 9 height 9
click at [1207, 493] on div "Update" at bounding box center [1227, 493] width 40 height 15
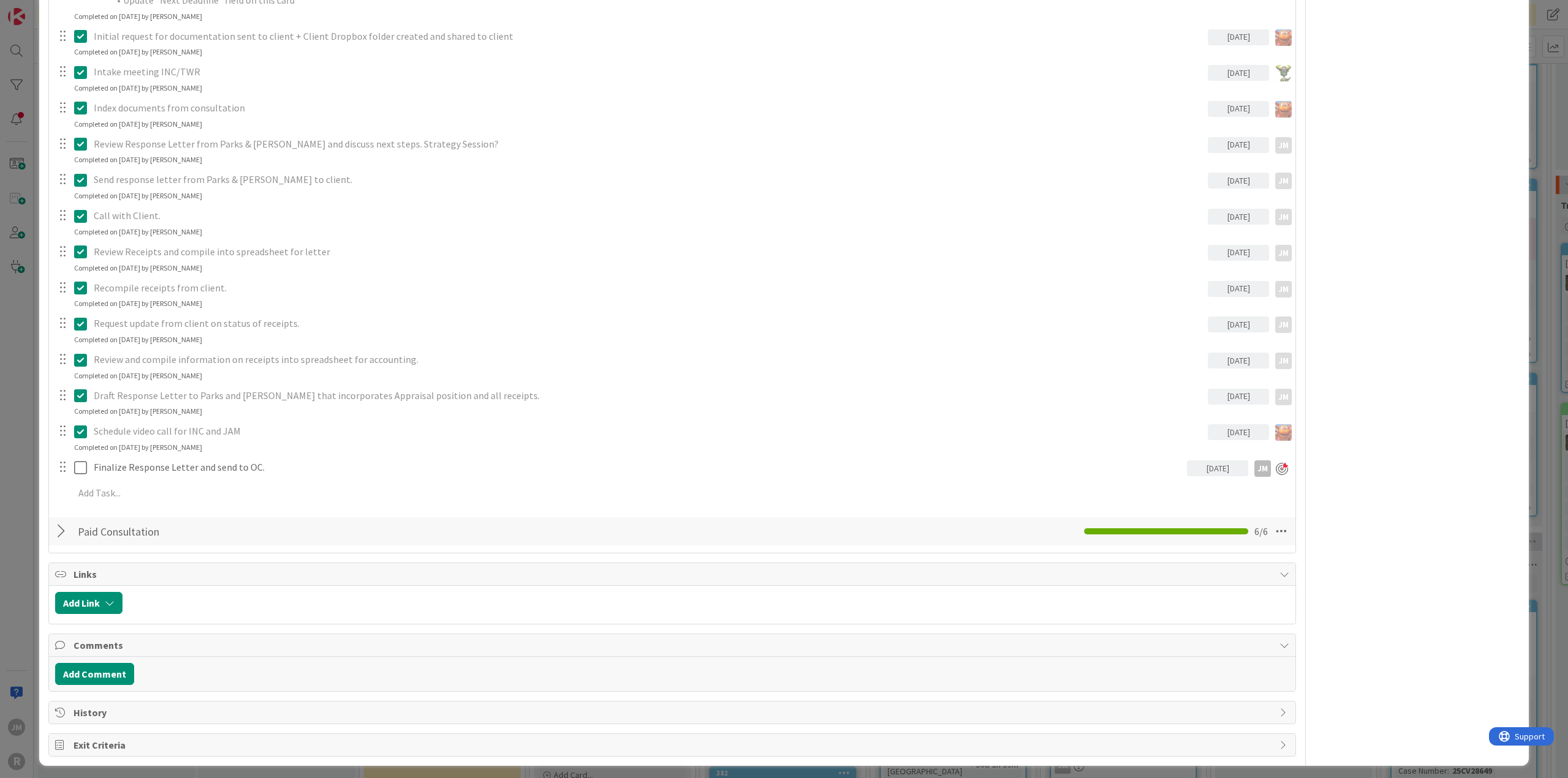
click at [9, 453] on div "ID 1455 Litigation Matter Workflow (FL2) Pre-litigation Negotiation Title 13 / …" at bounding box center [784, 389] width 1568 height 778
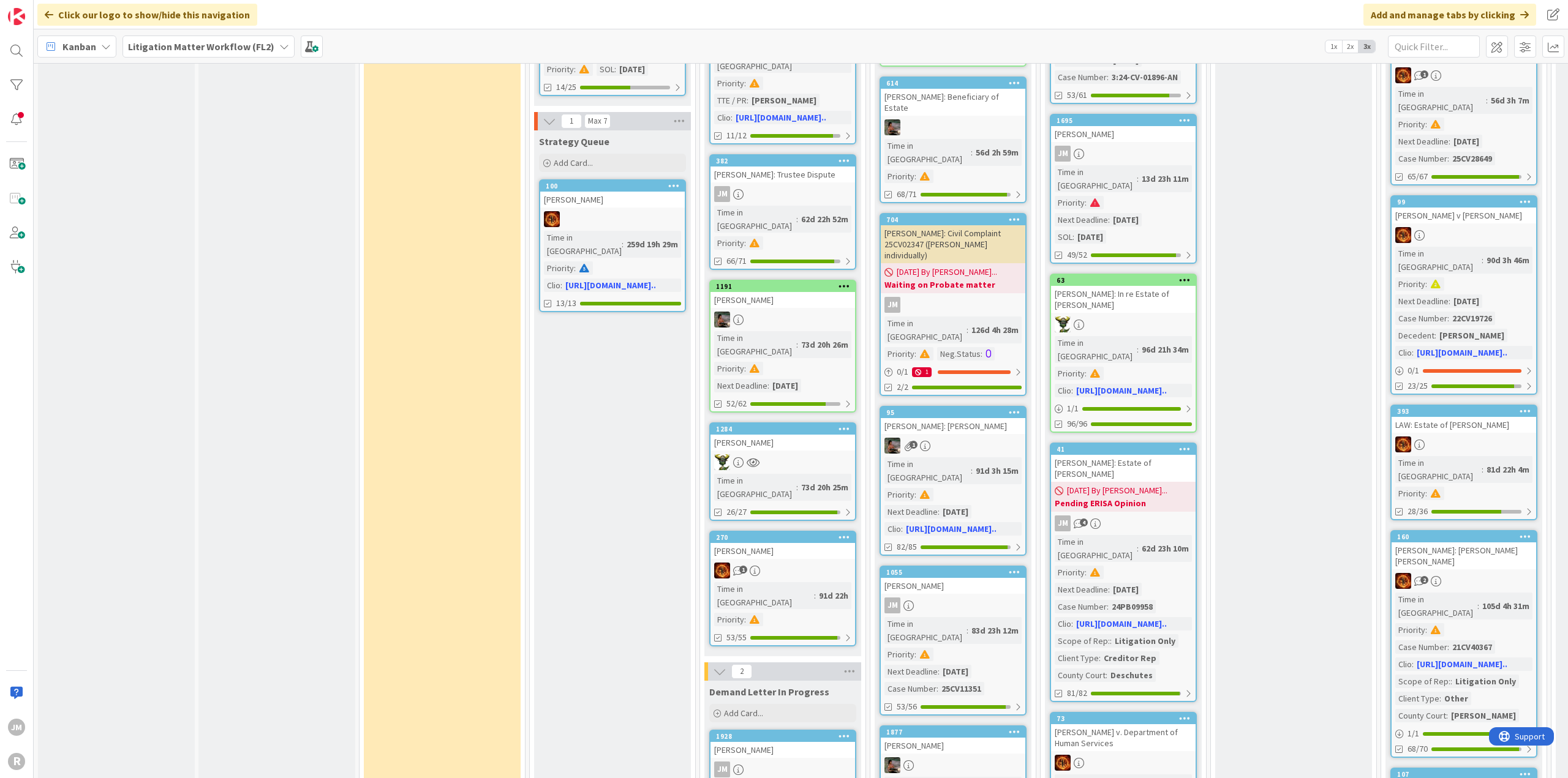
scroll to position [796, 0]
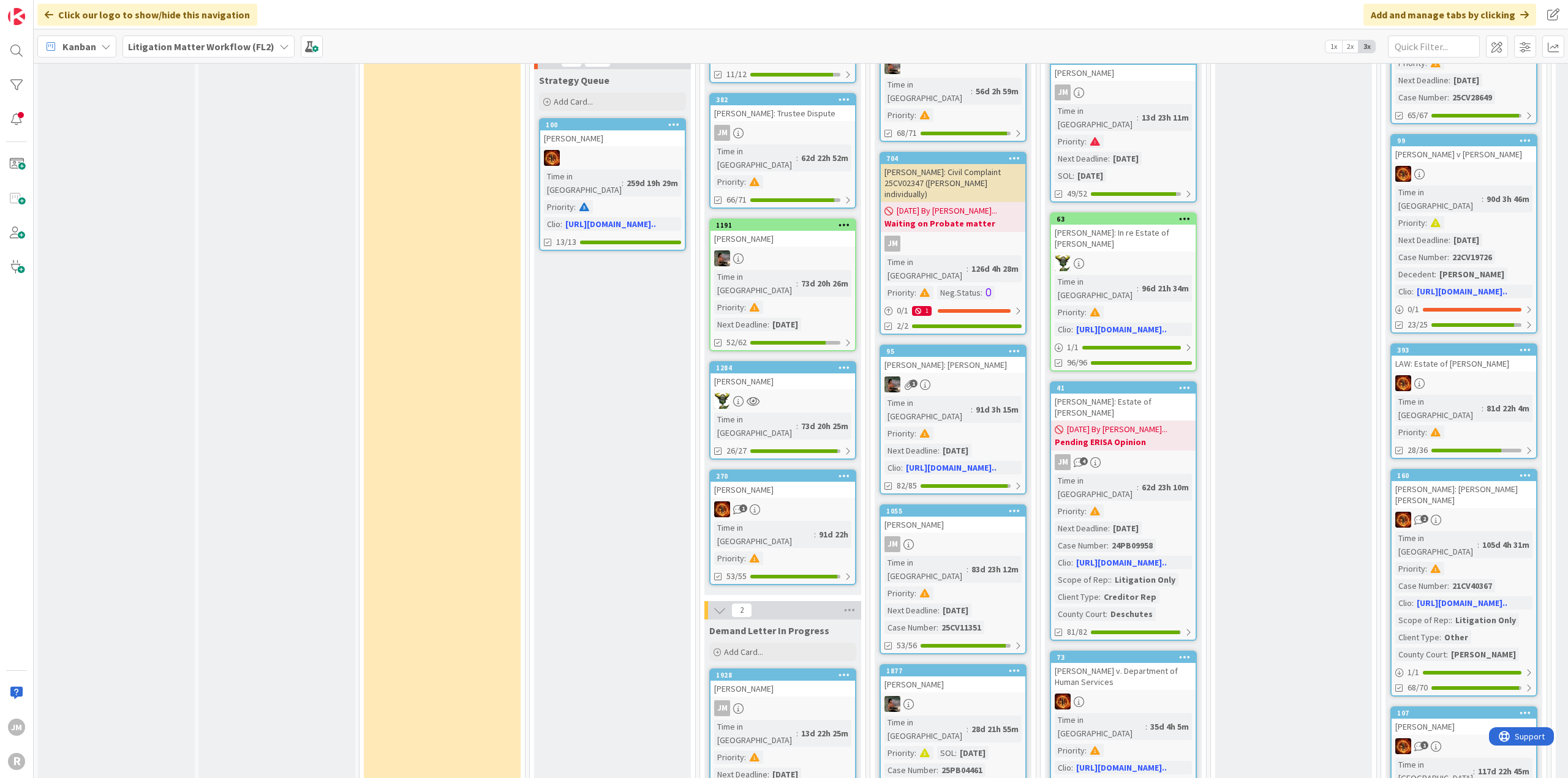
click at [801, 700] on div "JM" at bounding box center [782, 708] width 145 height 16
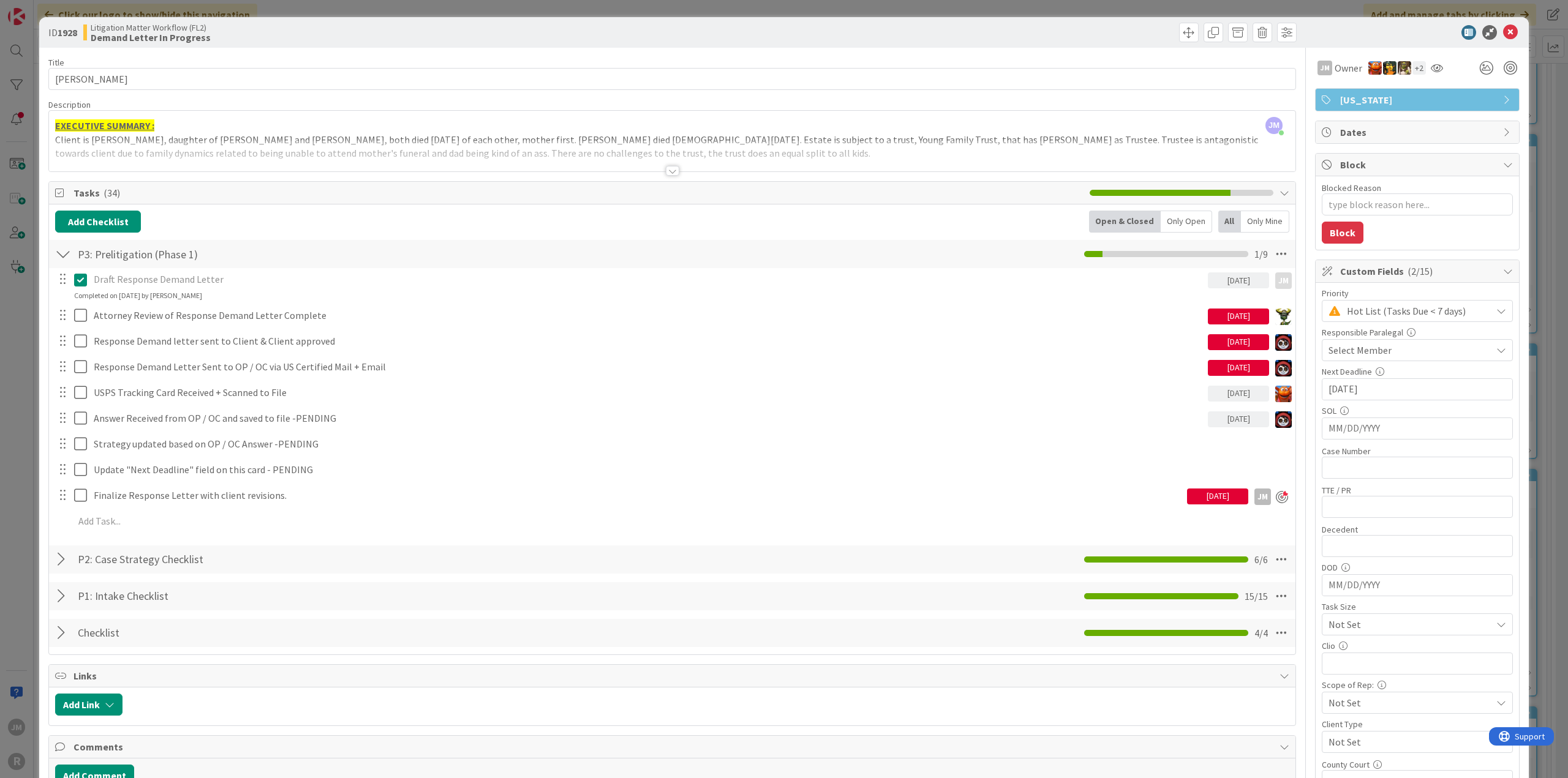
click at [18, 438] on div "ID 1928 Litigation Matter Workflow (FL2) Demand Letter In Progress Title 13 / 1…" at bounding box center [784, 389] width 1568 height 778
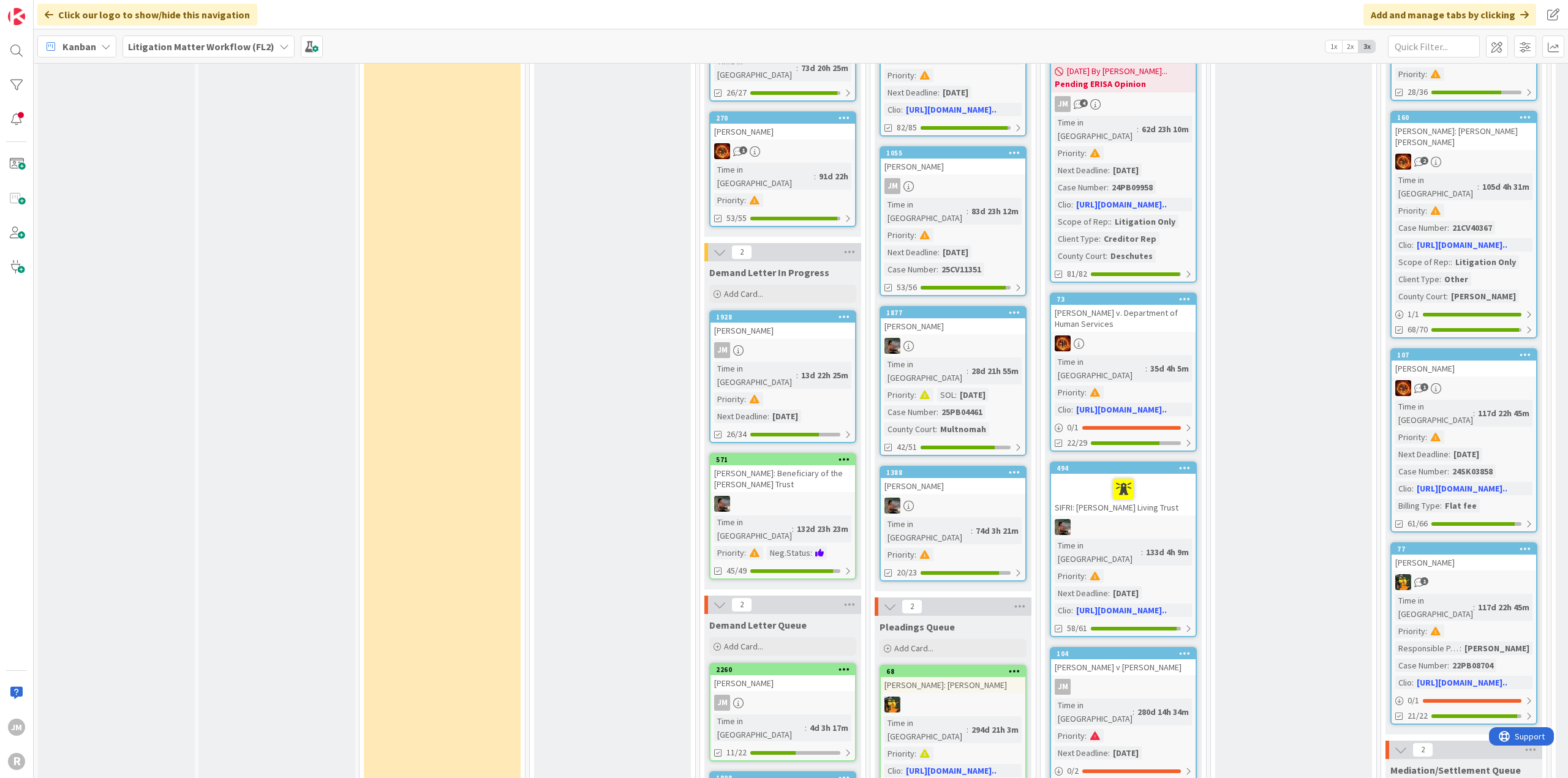
scroll to position [1164, 0]
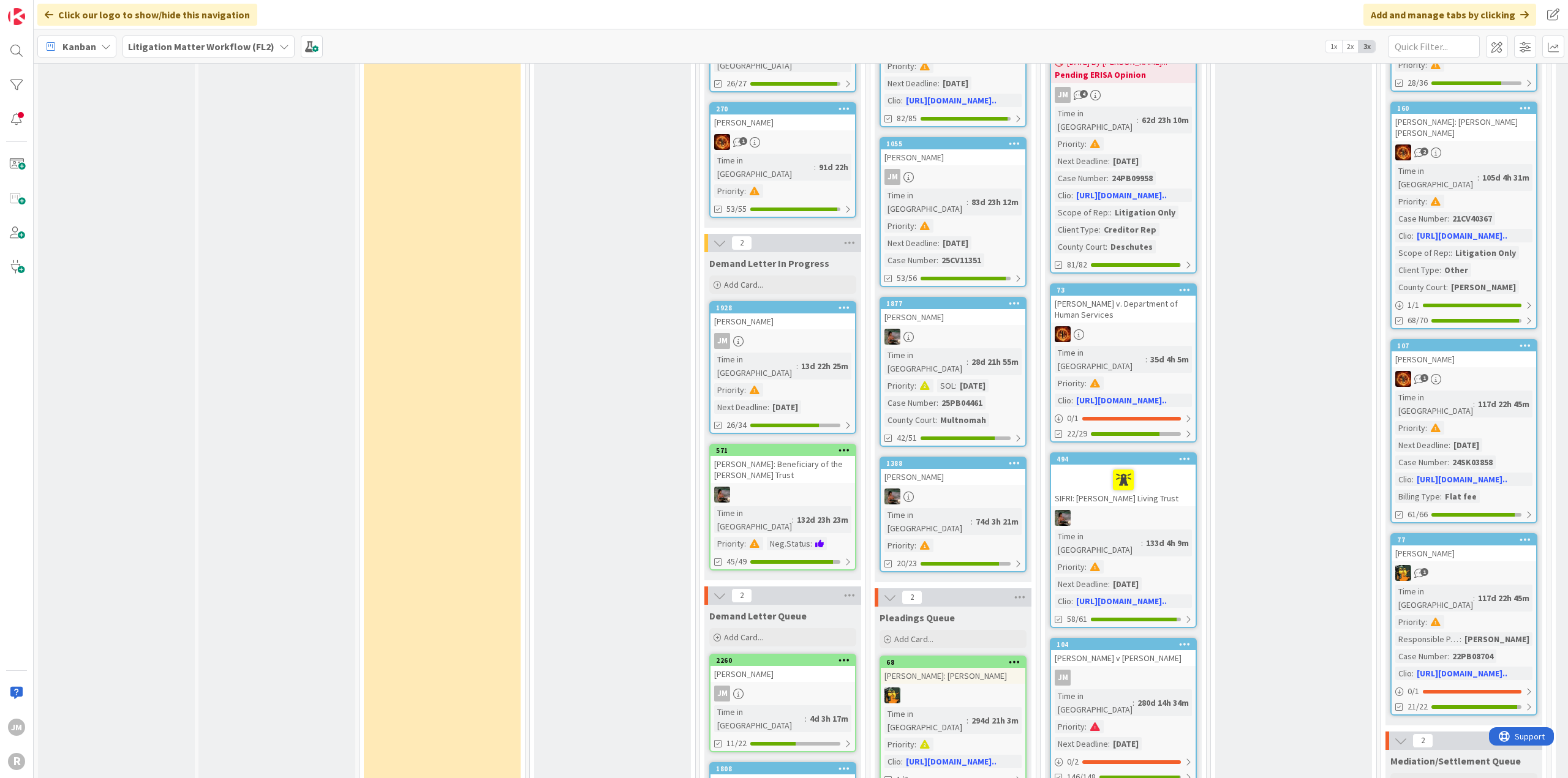
click at [806, 686] on div "JM" at bounding box center [782, 694] width 145 height 16
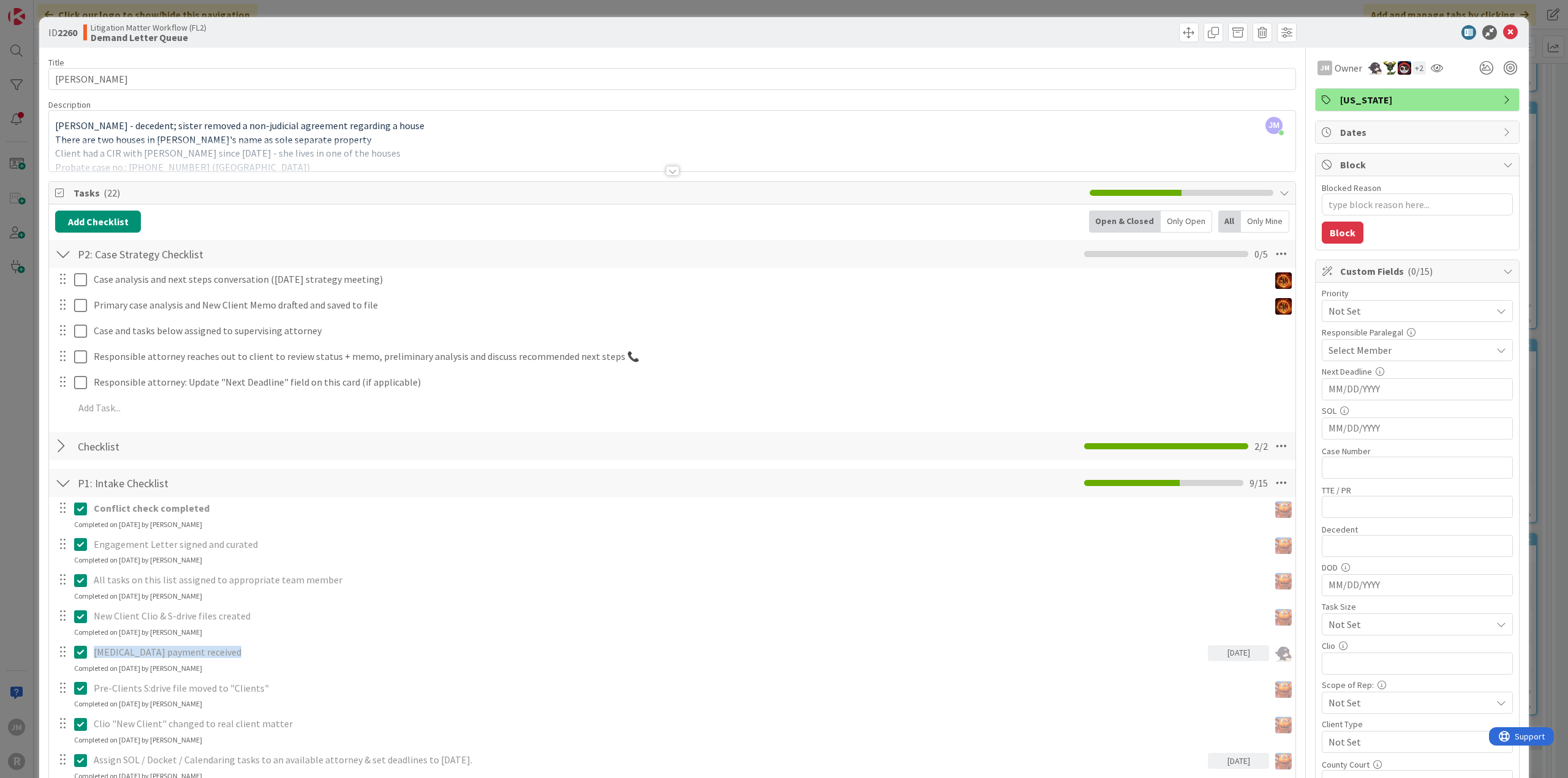
click at [671, 167] on div at bounding box center [672, 171] width 13 height 9
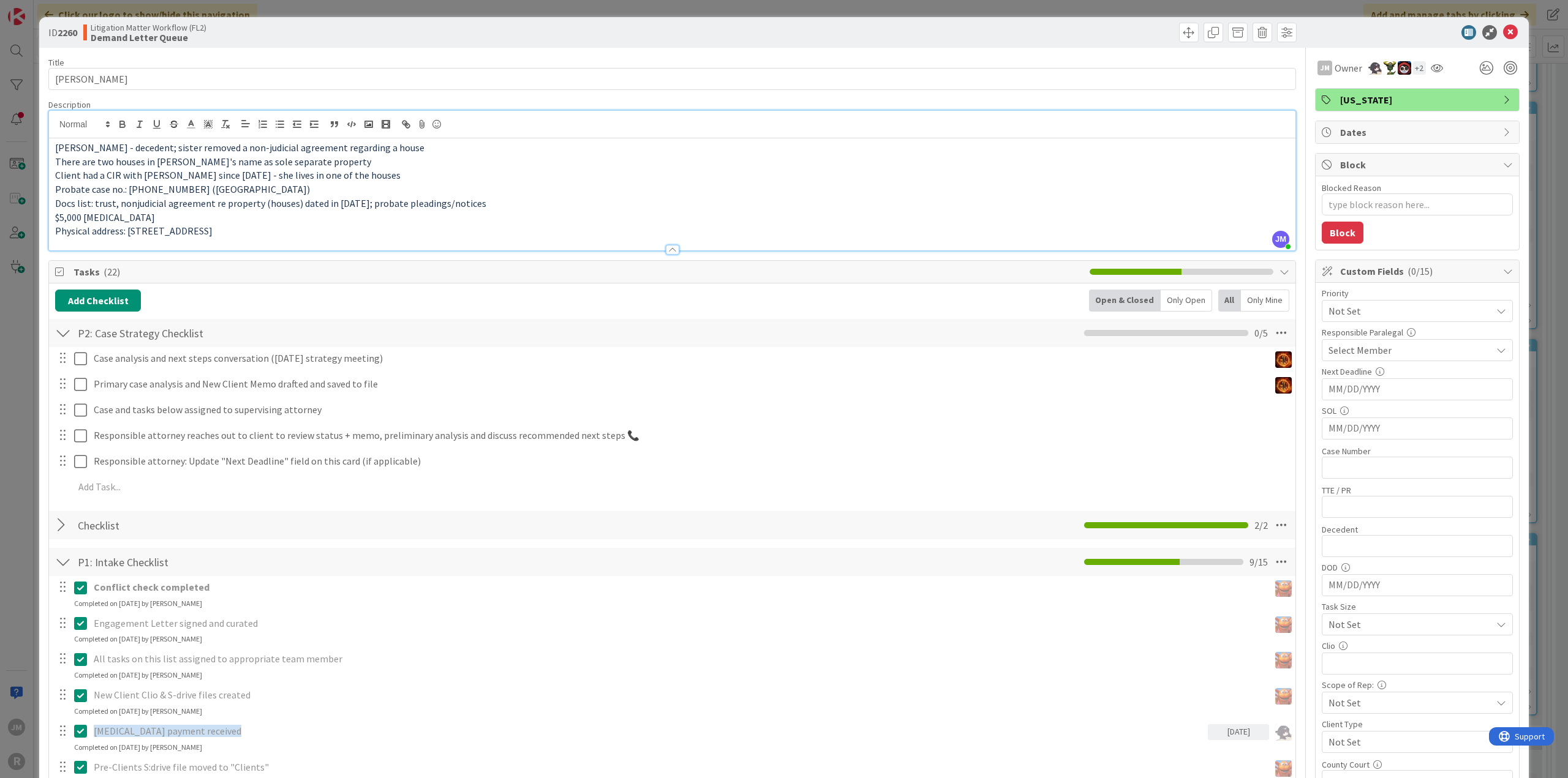
click at [15, 458] on div "ID 2260 Litigation Matter Workflow (FL2) Demand Letter Queue Title 15 / 128 [PE…" at bounding box center [784, 389] width 1568 height 778
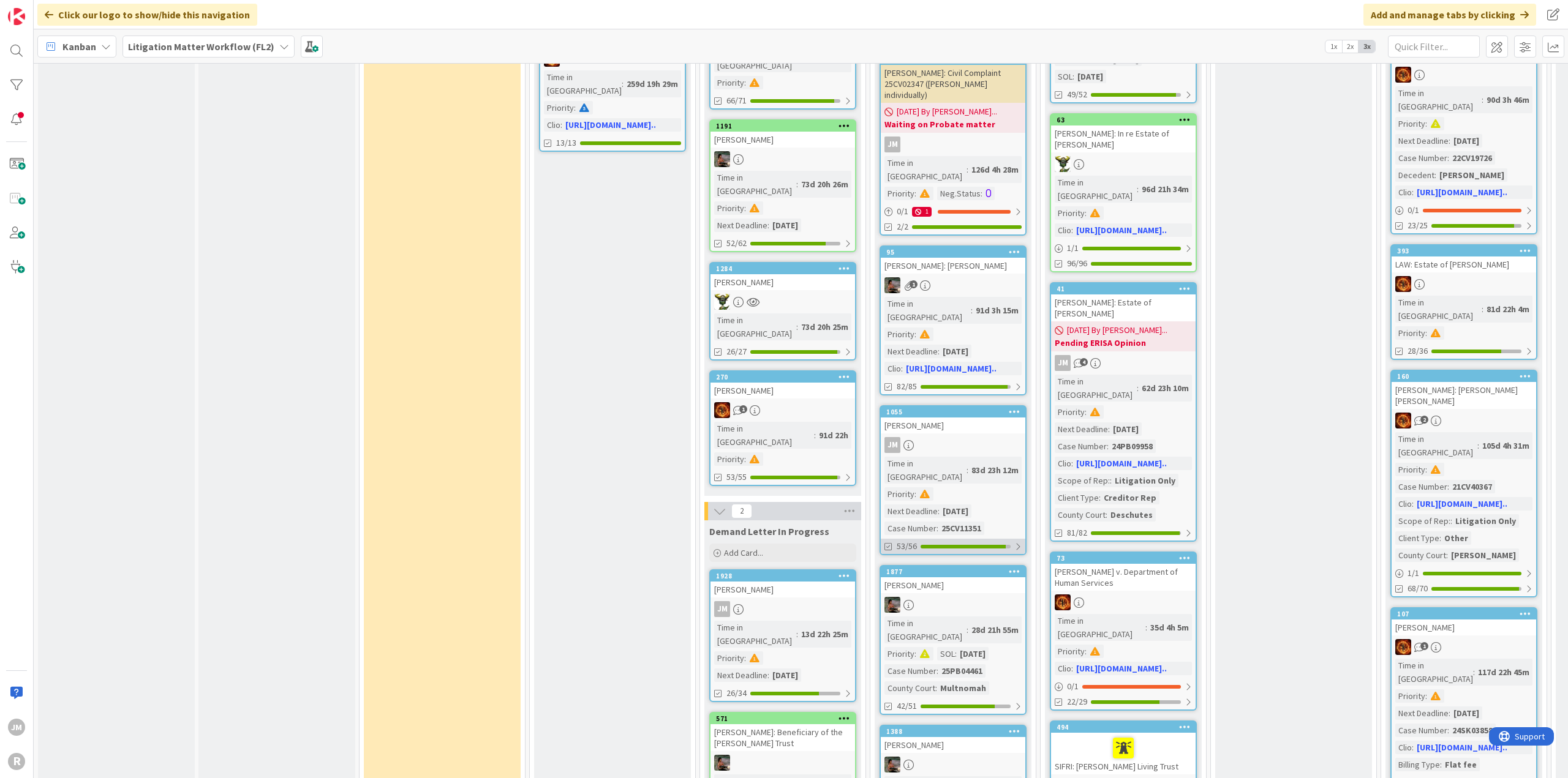
scroll to position [857, 0]
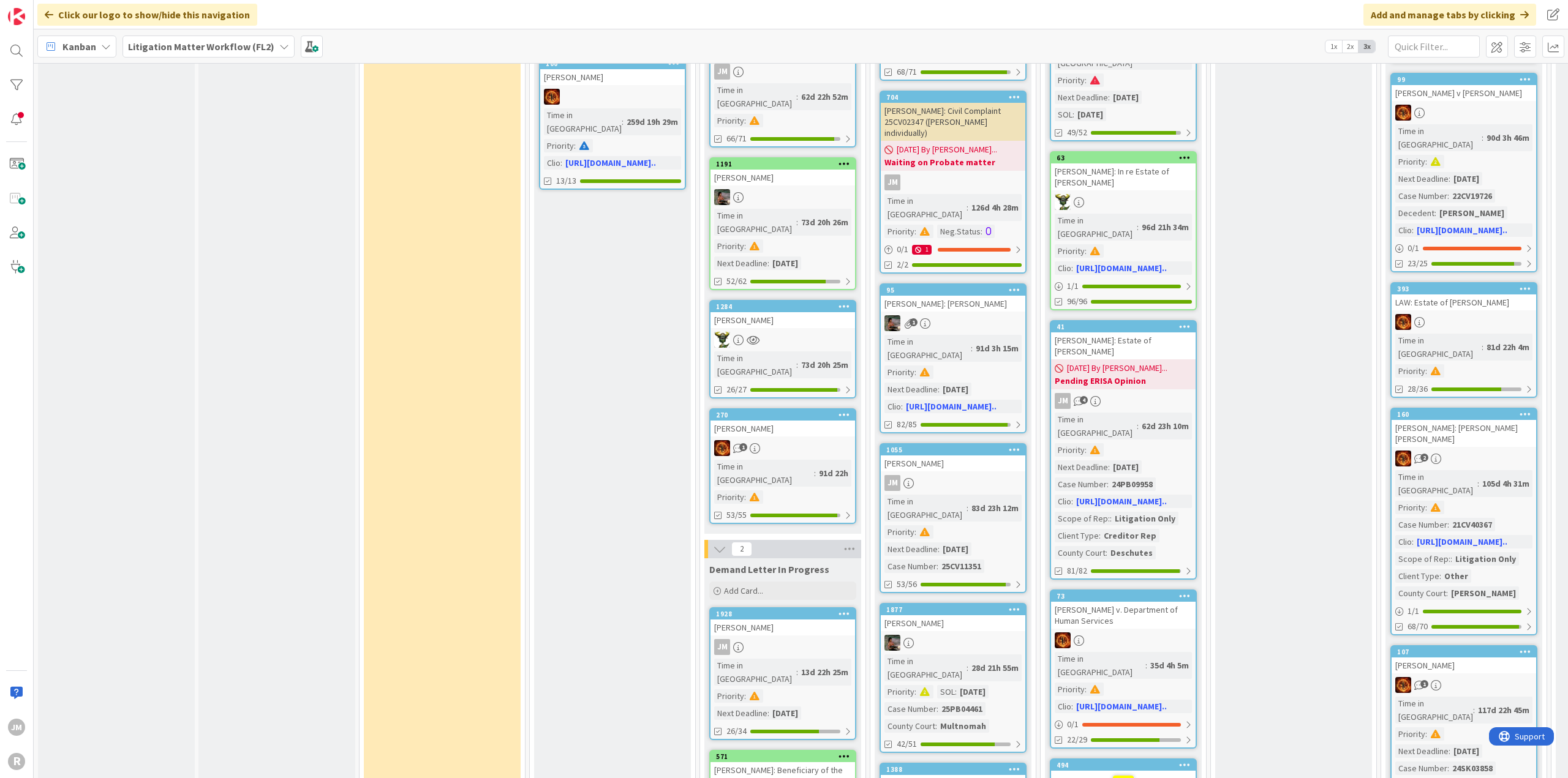
click at [990, 443] on link "1055 [PERSON_NAME] Time in [GEOGRAPHIC_DATA] : 83d 23h 12m Priority : Next Dead…" at bounding box center [952, 518] width 147 height 150
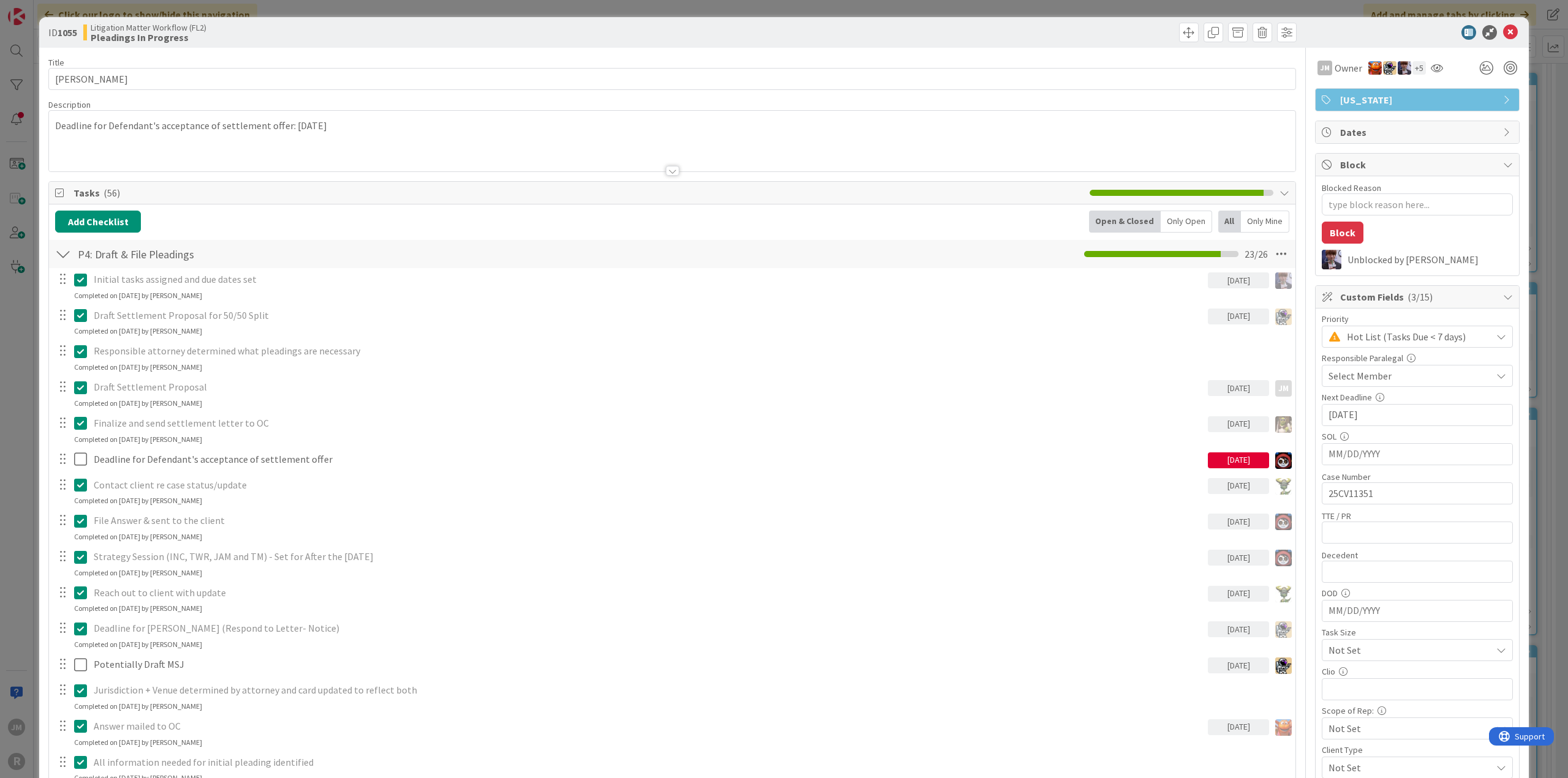
type textarea "x"
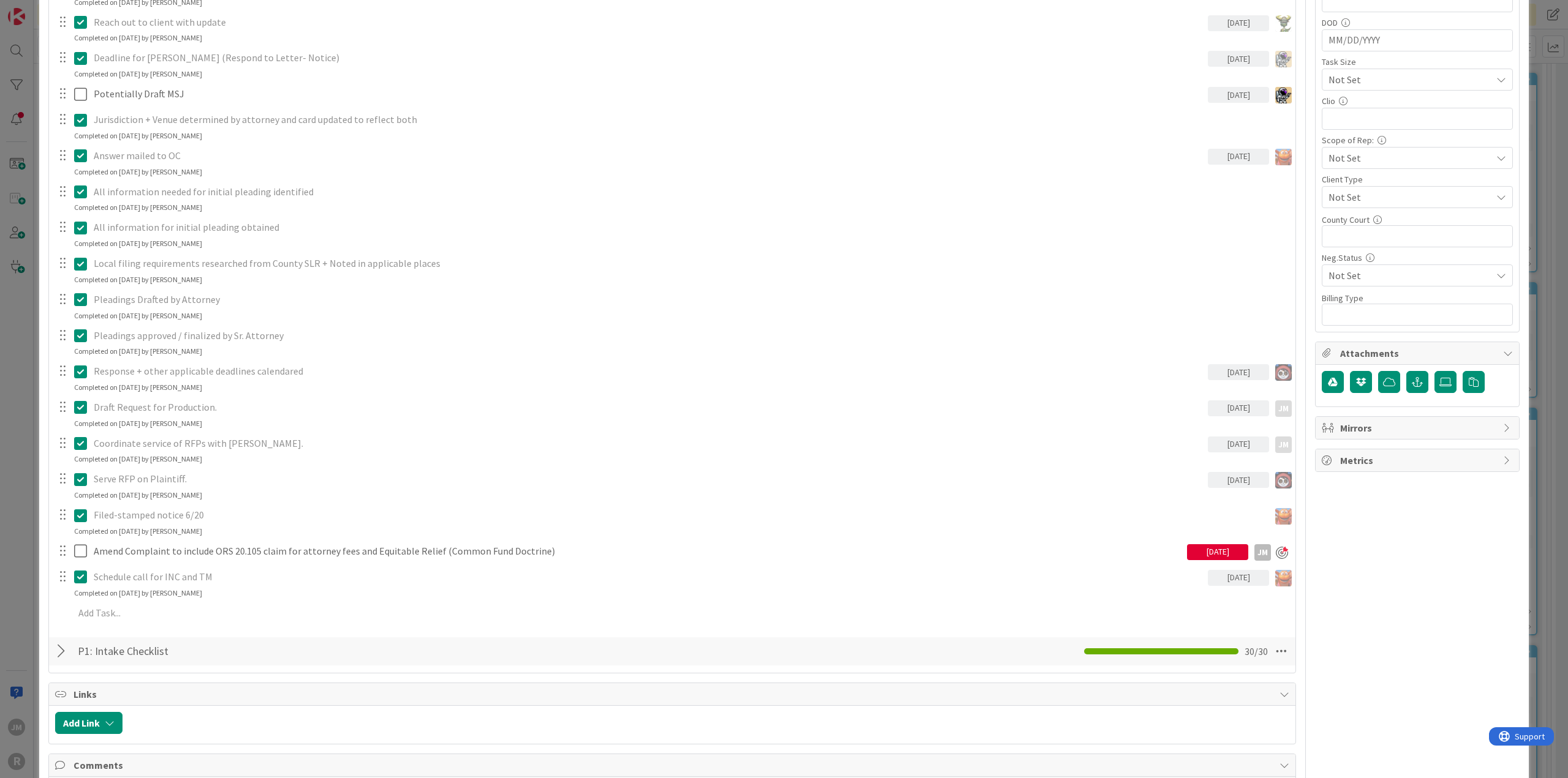
scroll to position [613, 0]
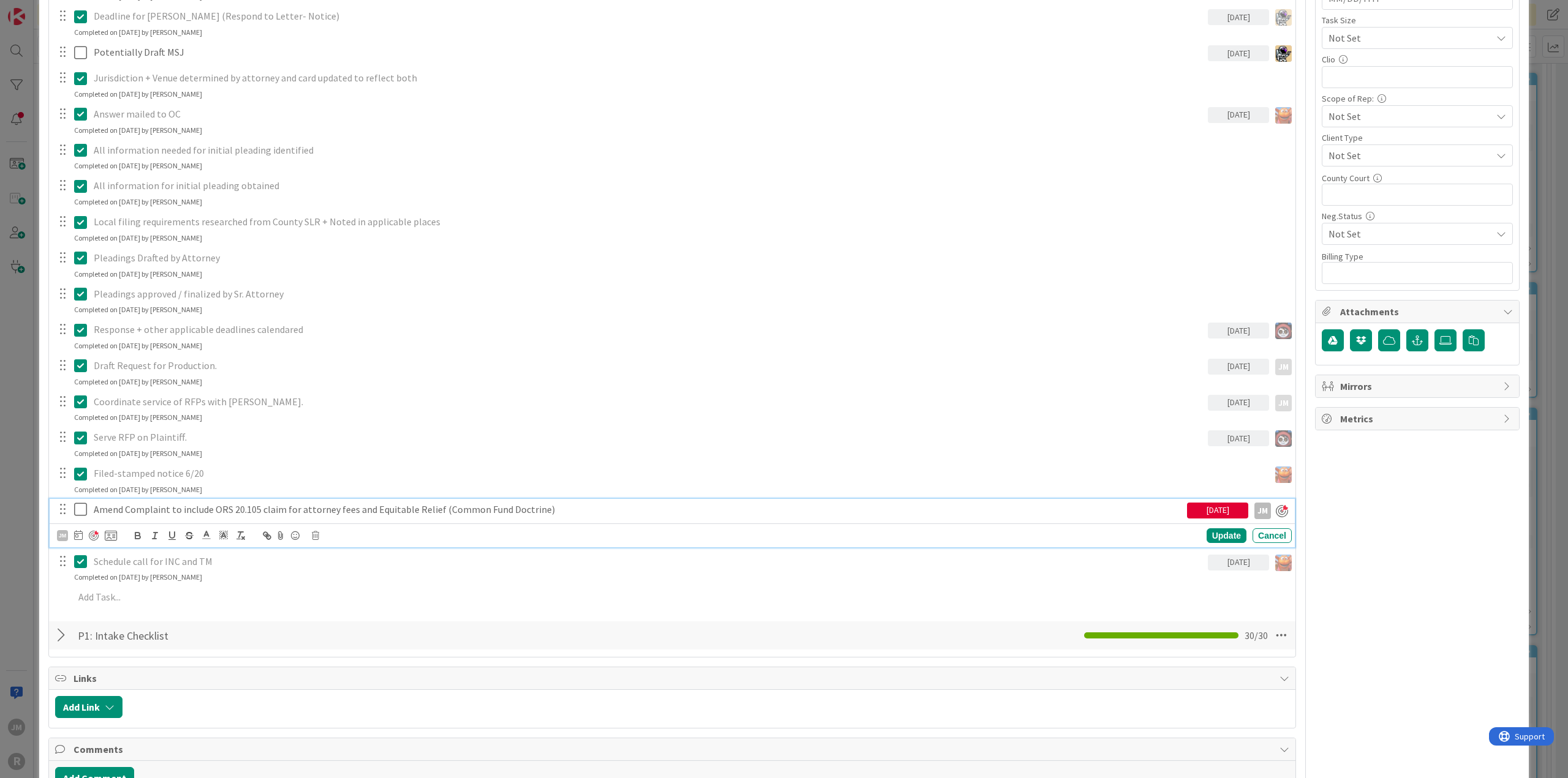
click at [283, 510] on p "Amend Complaint to include ORS 20.105 claim for attorney fees and Equitable Rel…" at bounding box center [637, 510] width 1089 height 14
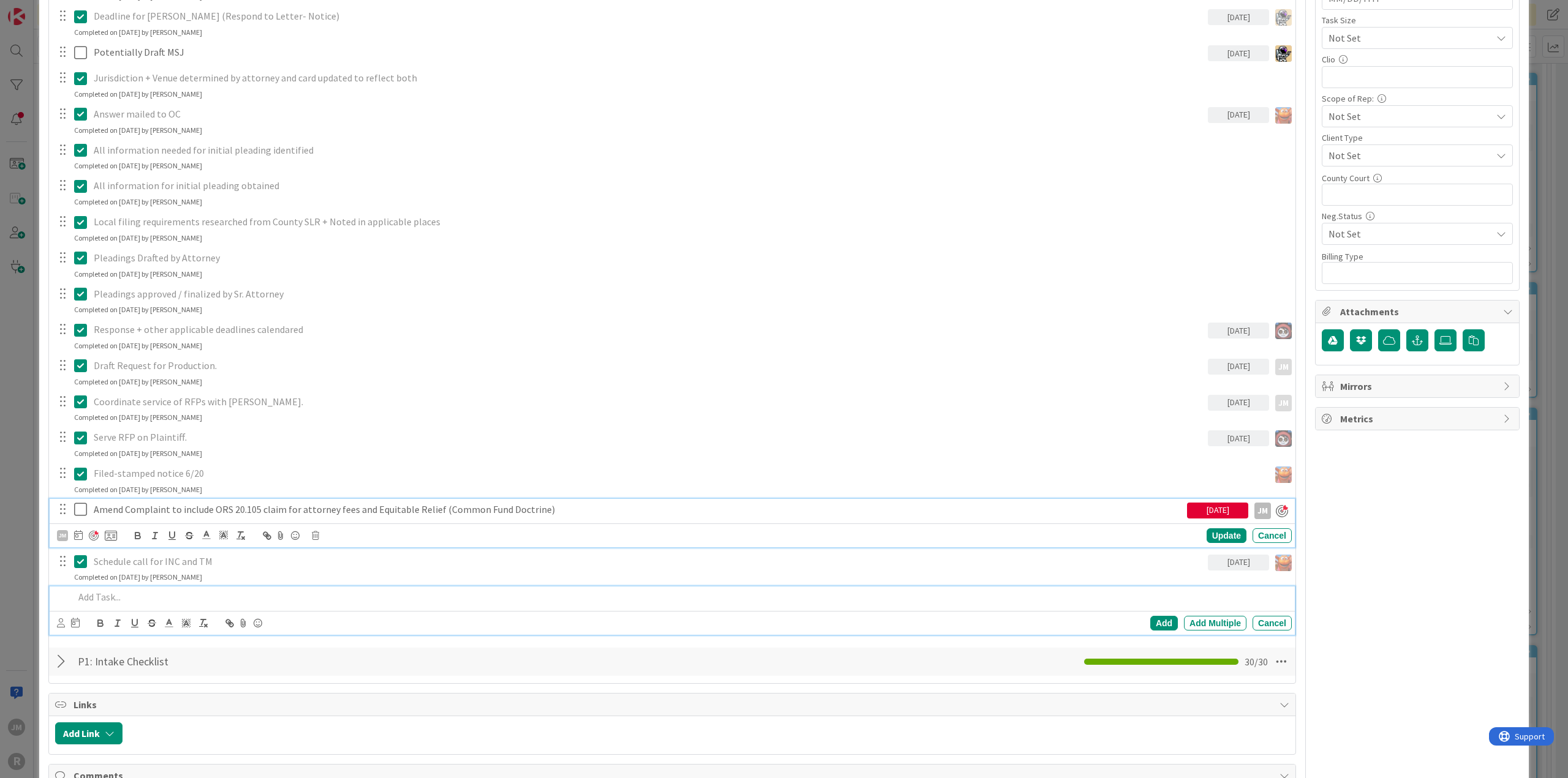
click at [178, 595] on p at bounding box center [680, 596] width 1213 height 14
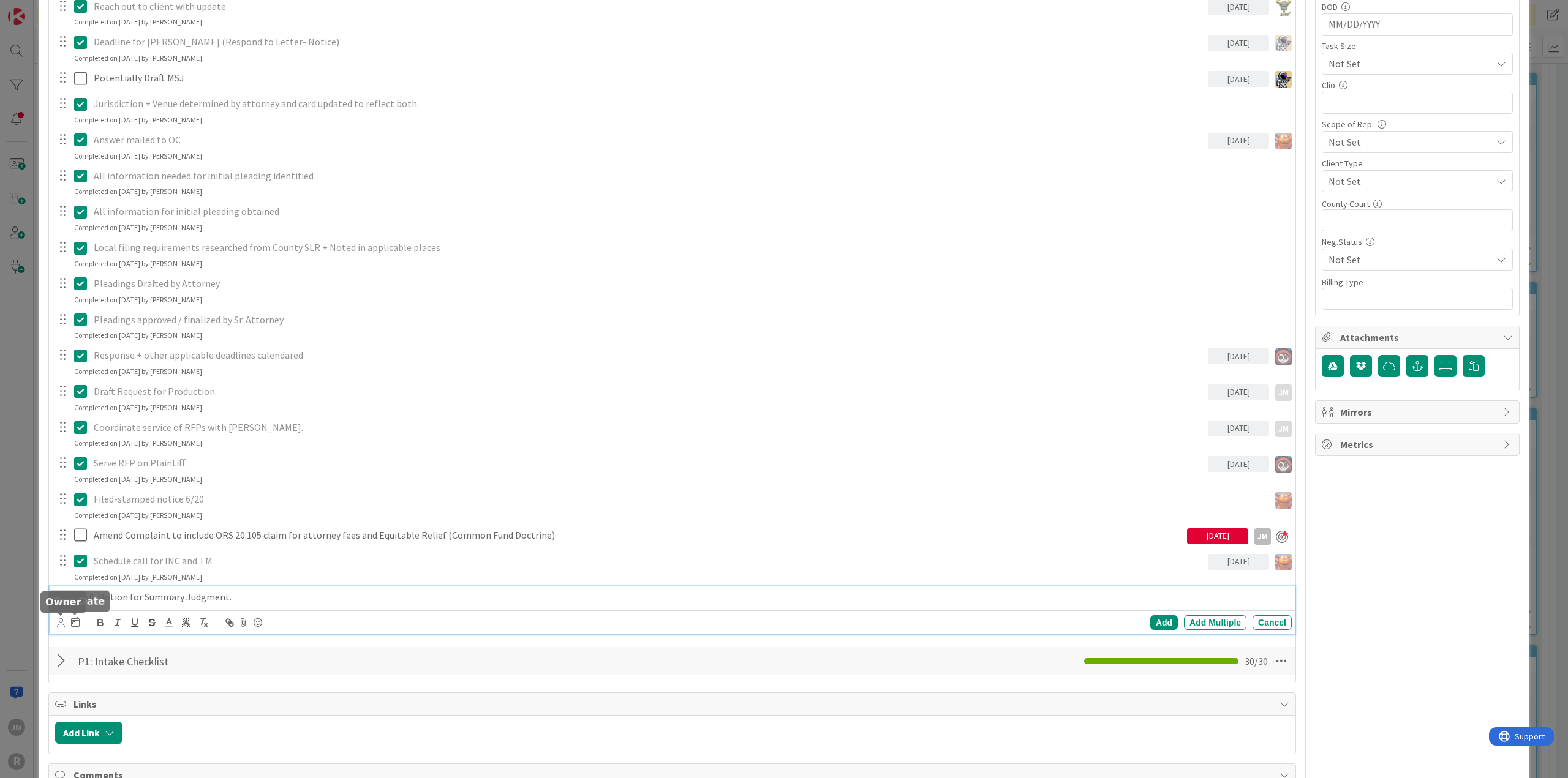
click at [61, 619] on icon at bounding box center [61, 623] width 8 height 9
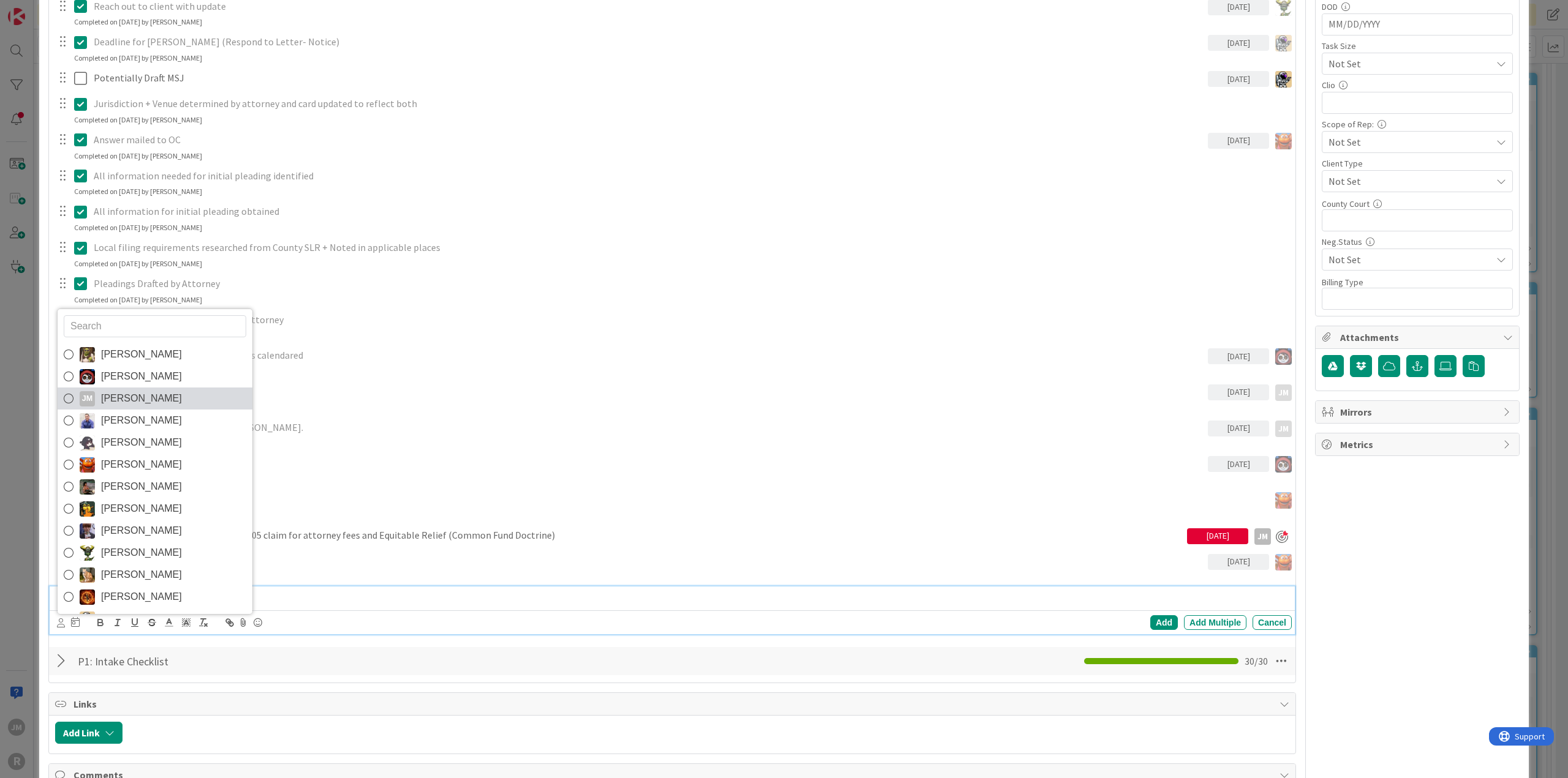
click at [67, 394] on icon at bounding box center [68, 398] width 9 height 18
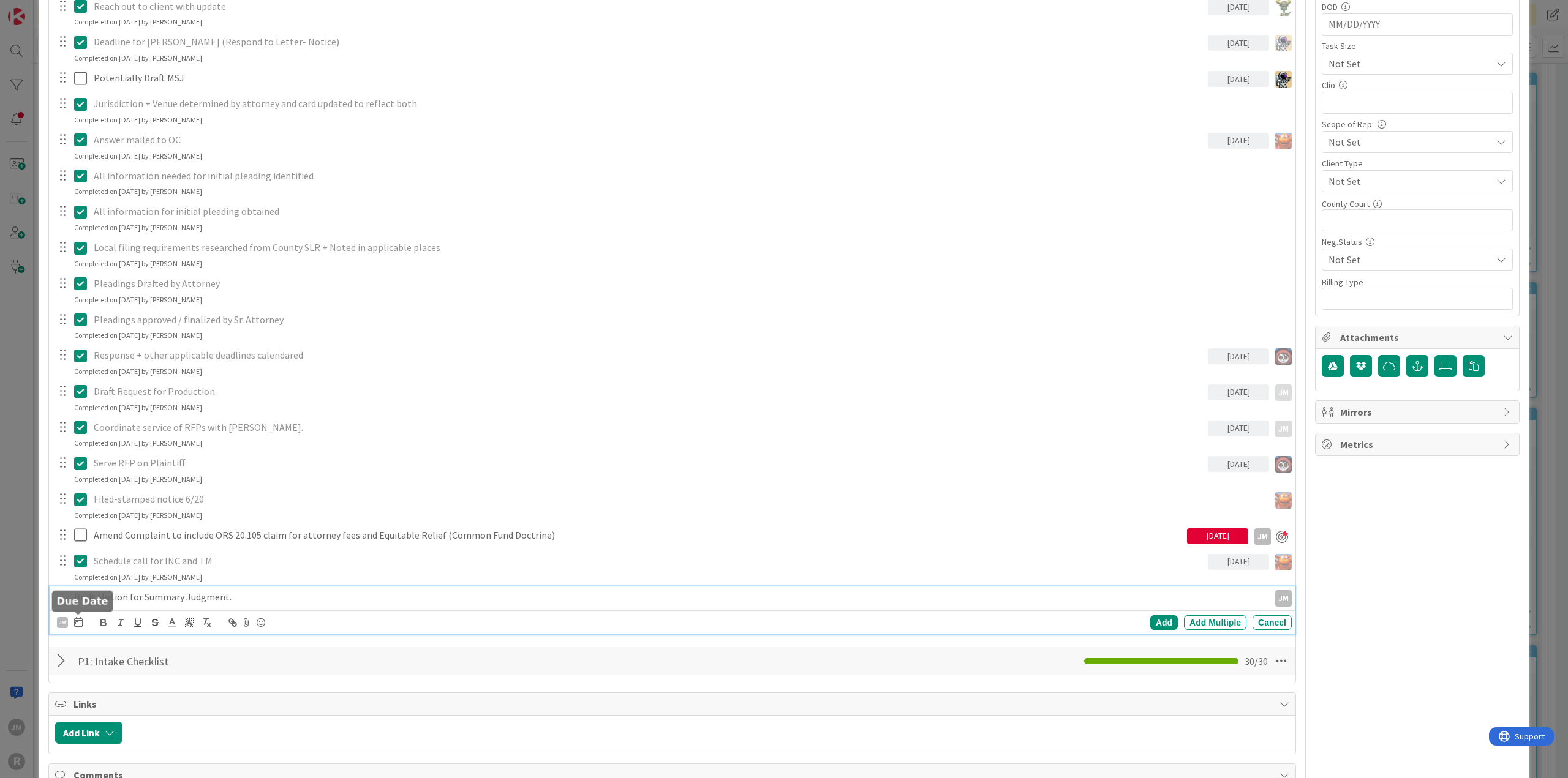
click at [78, 624] on icon at bounding box center [78, 622] width 9 height 9
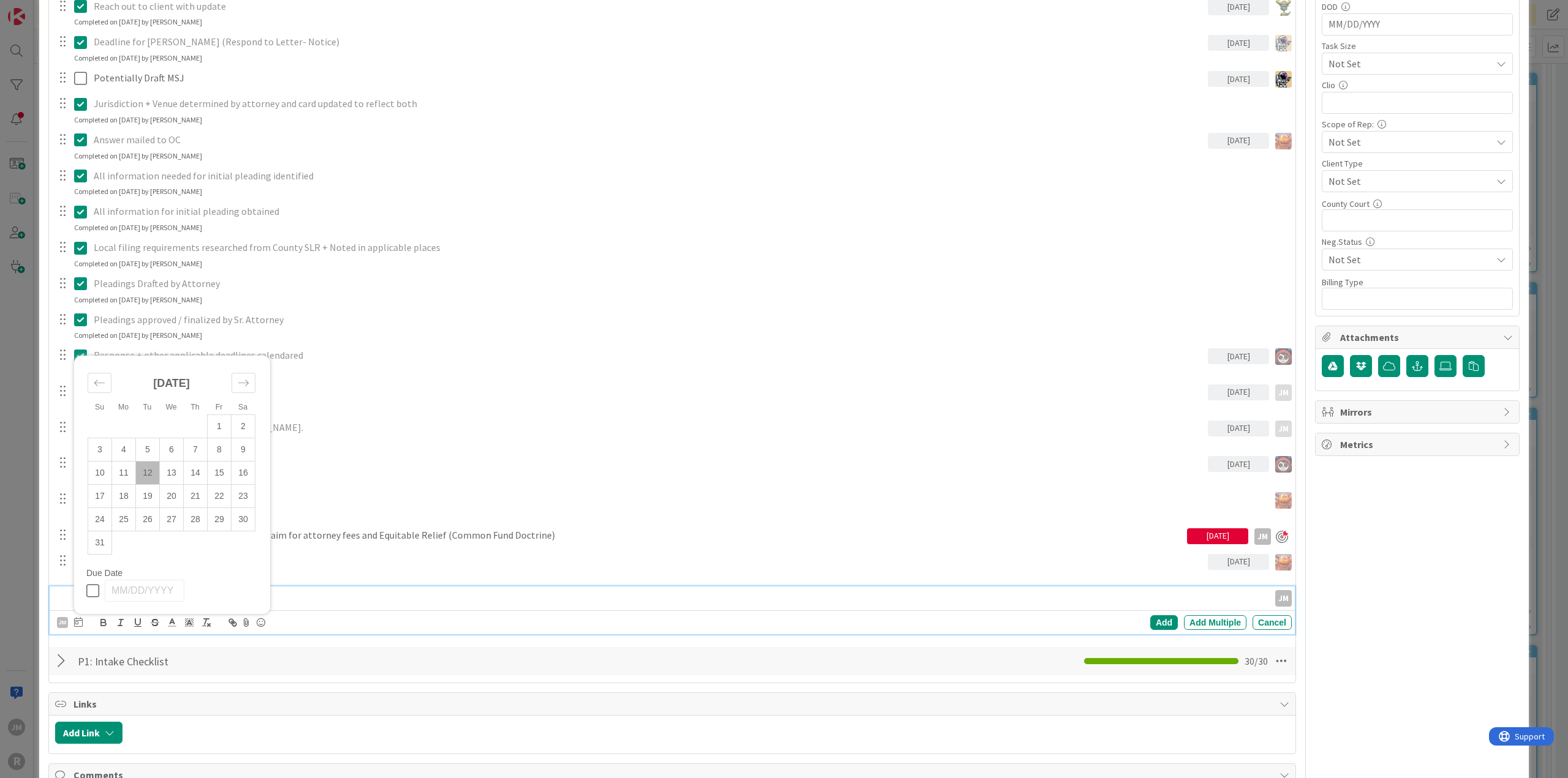
scroll to position [648, 0]
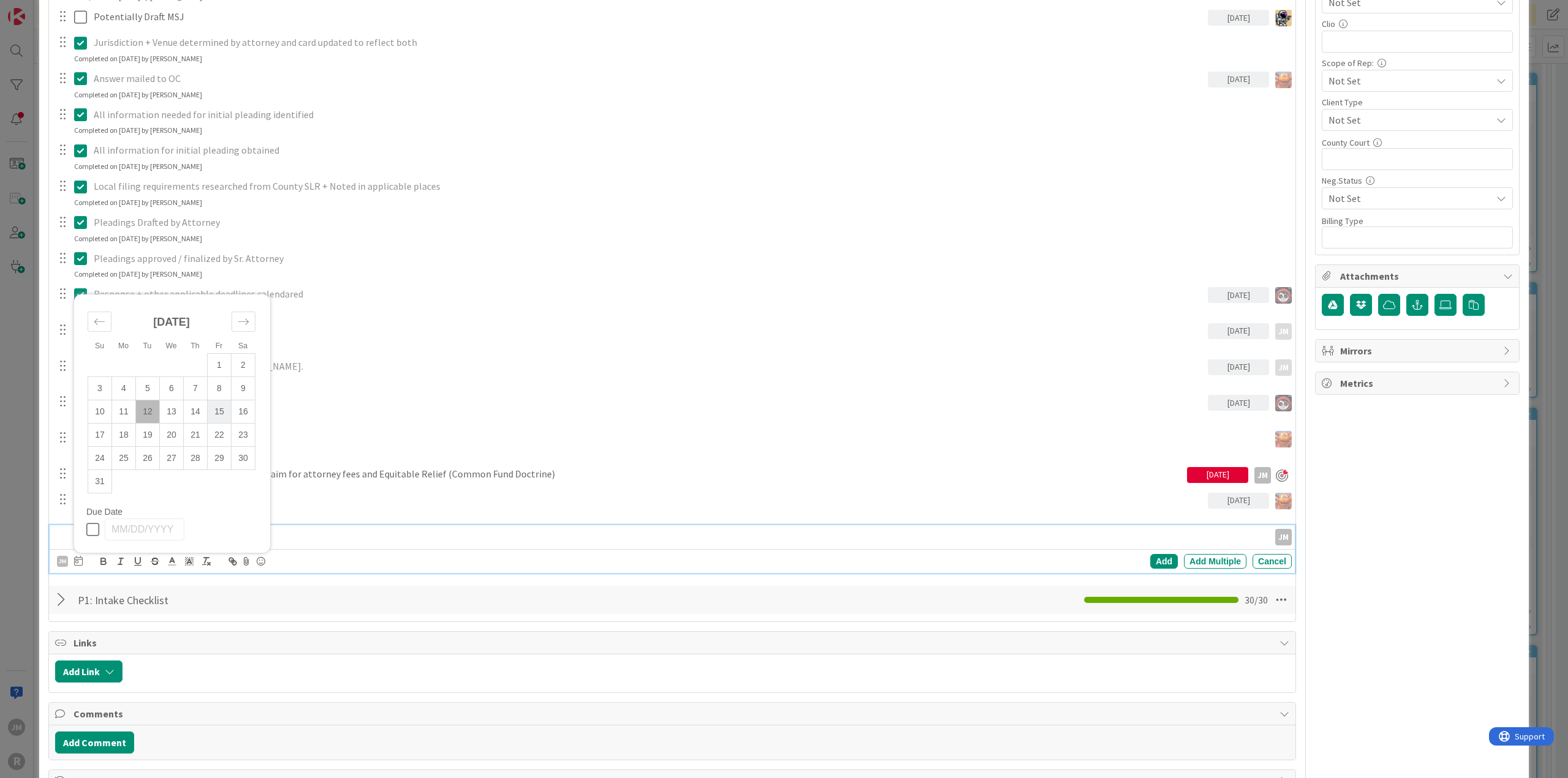
click at [228, 413] on td "15" at bounding box center [219, 412] width 24 height 24
click at [1163, 554] on div "Add" at bounding box center [1164, 562] width 27 height 15
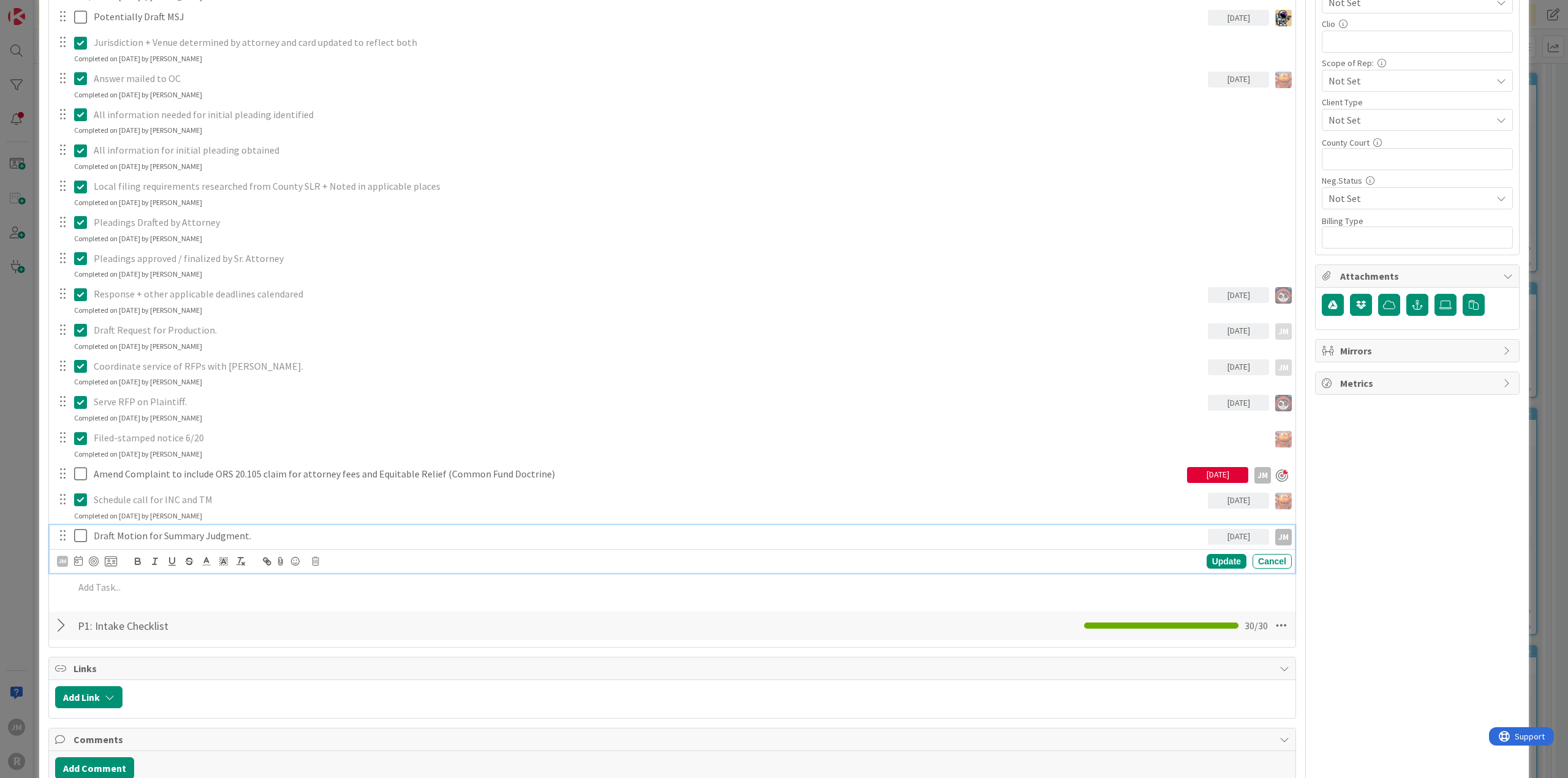
click at [148, 535] on p "Draft Motion for Summary Judgment." at bounding box center [648, 536] width 1109 height 14
click at [97, 559] on div at bounding box center [94, 562] width 9 height 9
click at [1232, 561] on div "Update" at bounding box center [1227, 562] width 40 height 15
click at [183, 556] on p at bounding box center [680, 562] width 1213 height 14
click at [59, 585] on icon at bounding box center [61, 588] width 8 height 9
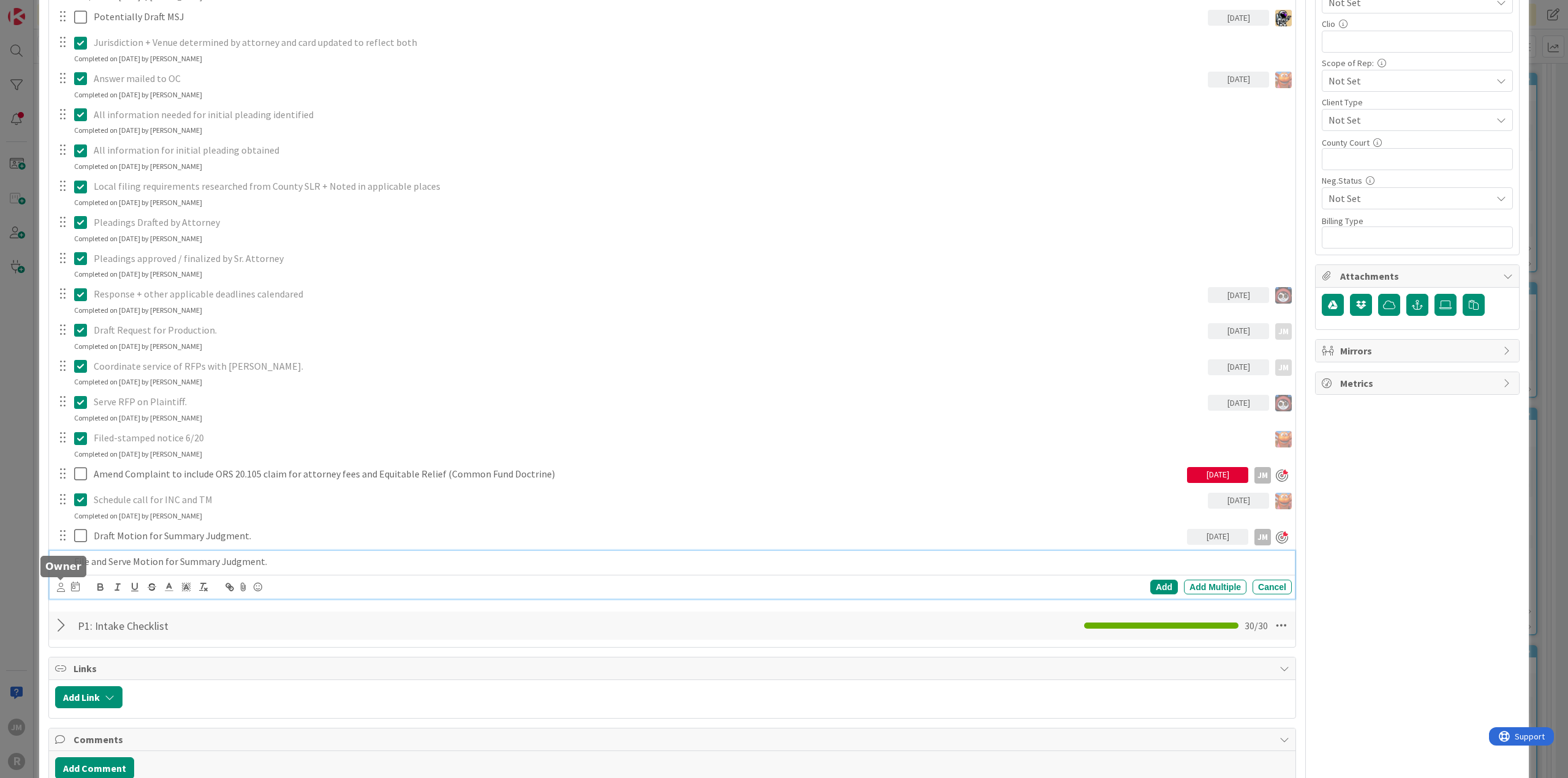
scroll to position [742, 0]
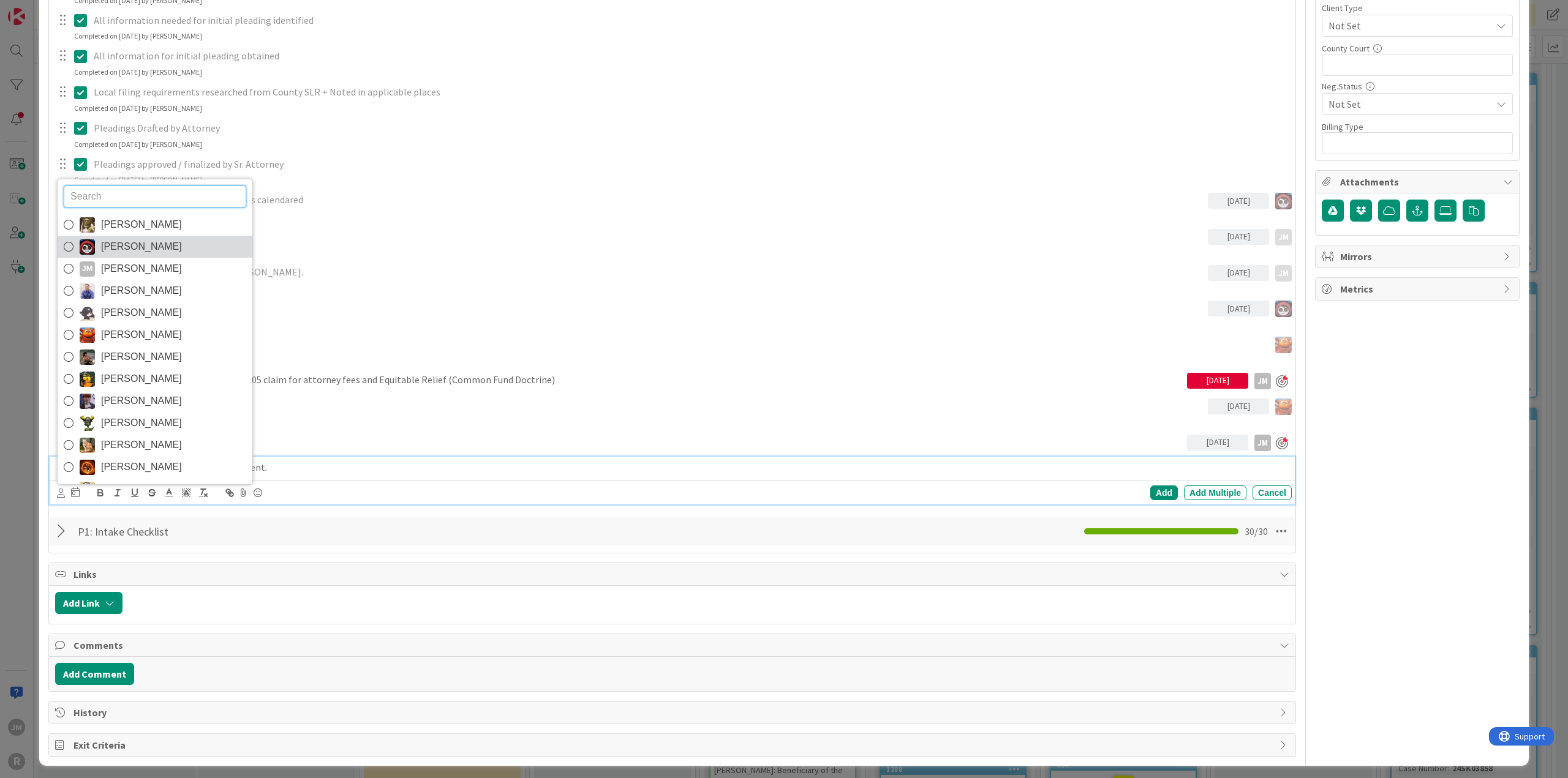
click at [70, 246] on icon at bounding box center [68, 246] width 9 height 18
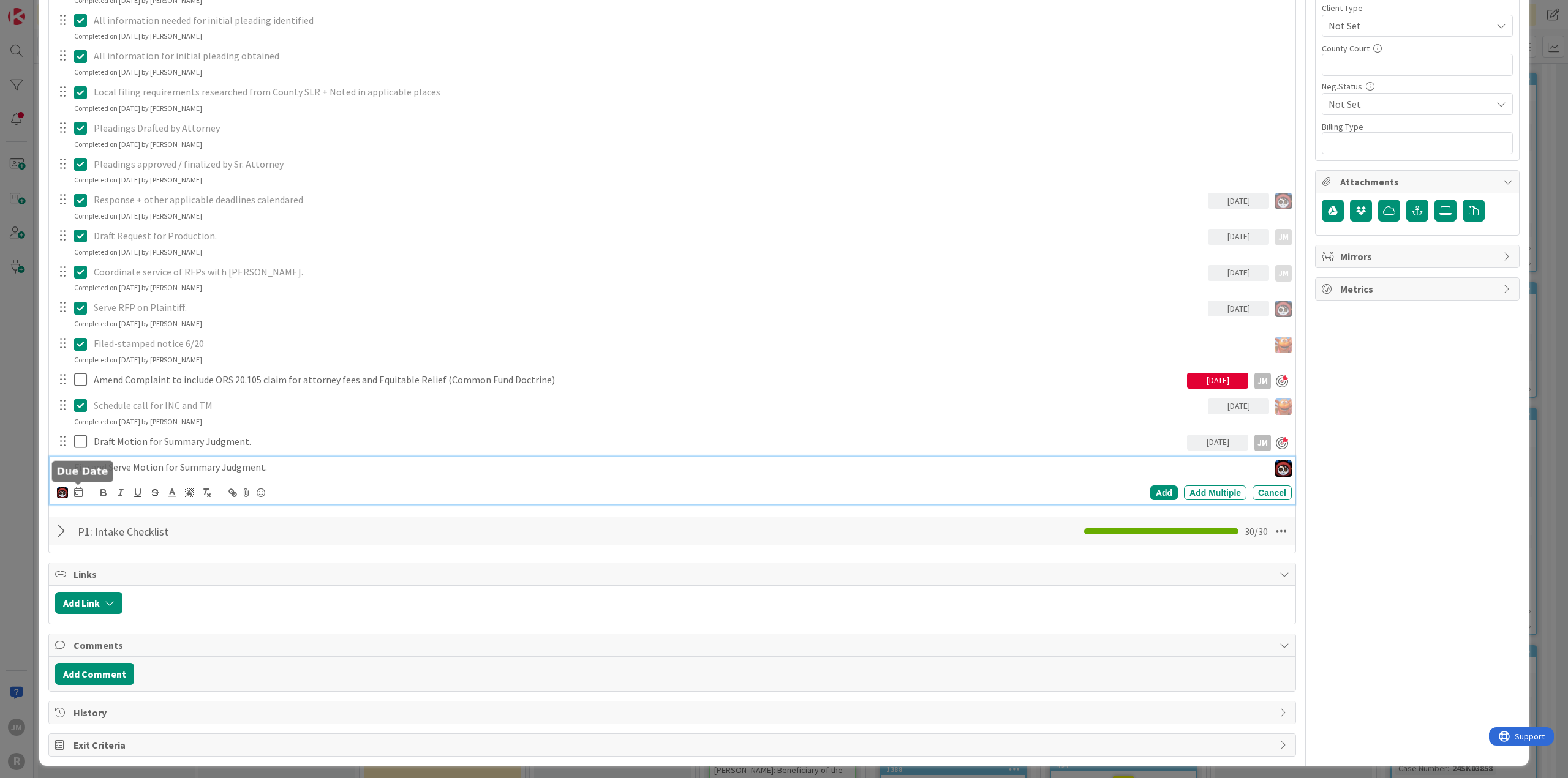
click at [78, 493] on icon at bounding box center [78, 493] width 9 height 9
click at [171, 641] on td "20" at bounding box center [171, 642] width 24 height 24
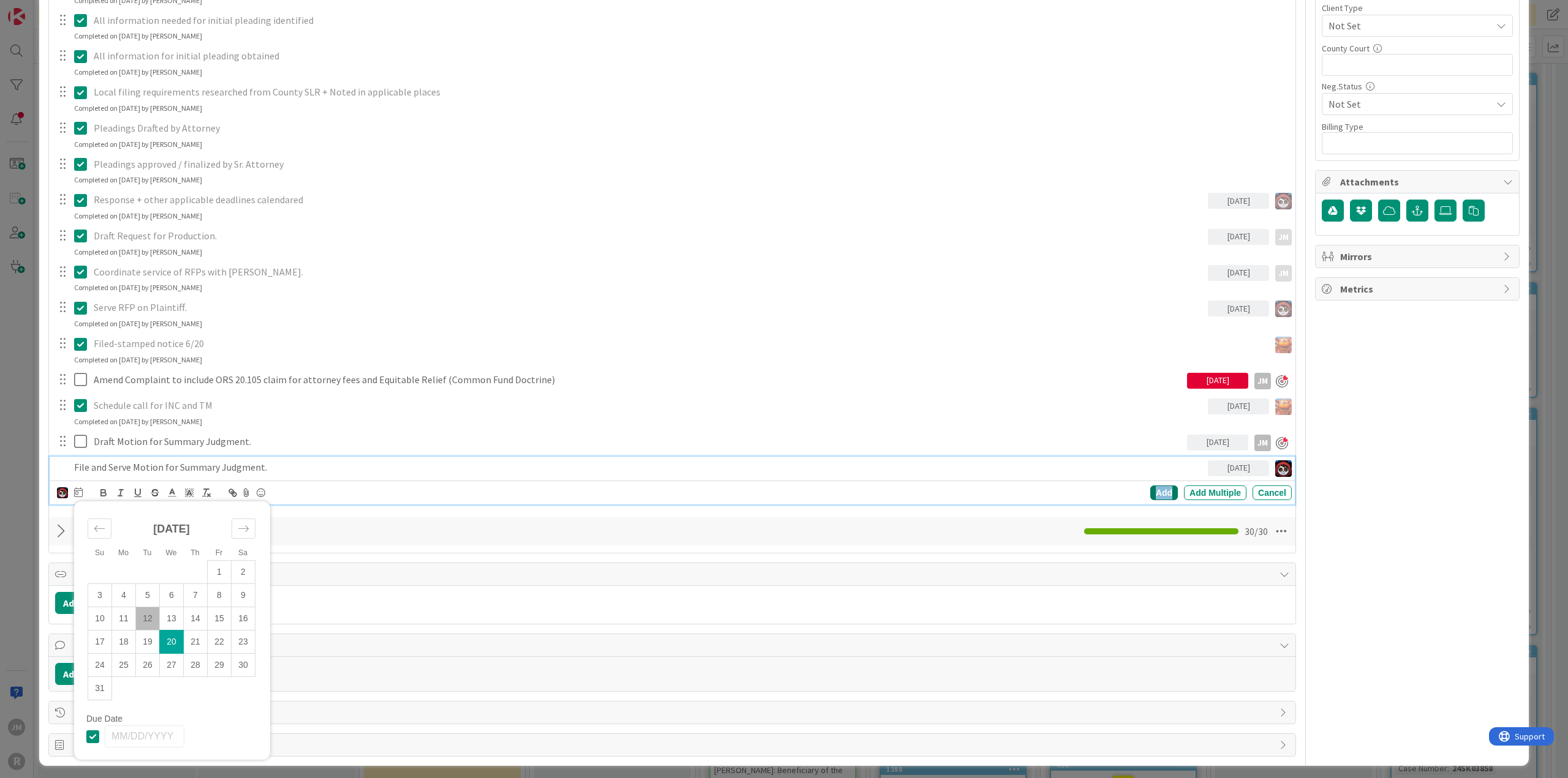
click at [1151, 492] on div "Add" at bounding box center [1164, 493] width 27 height 15
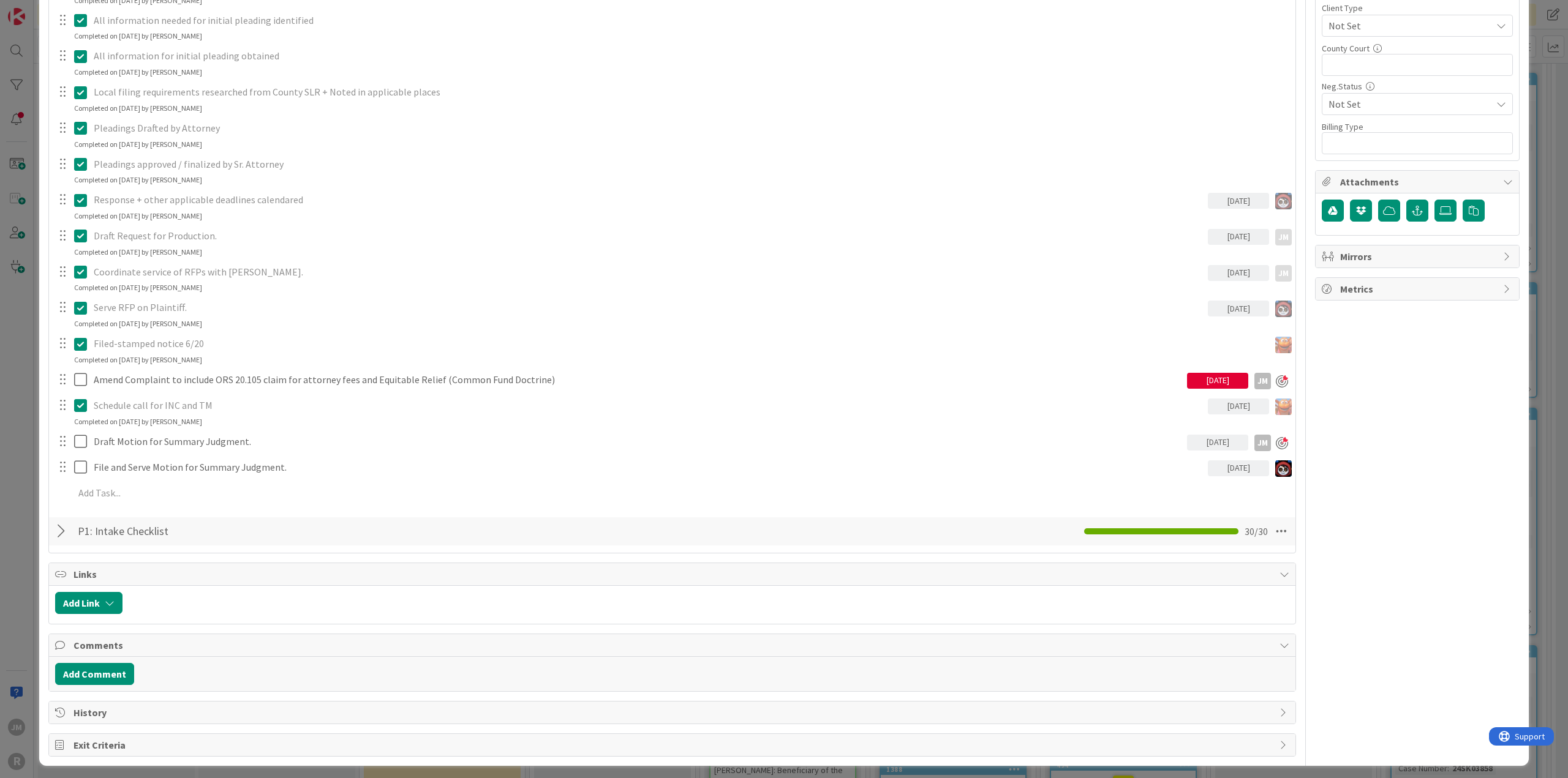
click at [18, 488] on div "ID 1055 Litigation Matter Workflow (FL2) Pleadings In Progress Title 15 / 128 […" at bounding box center [784, 389] width 1568 height 778
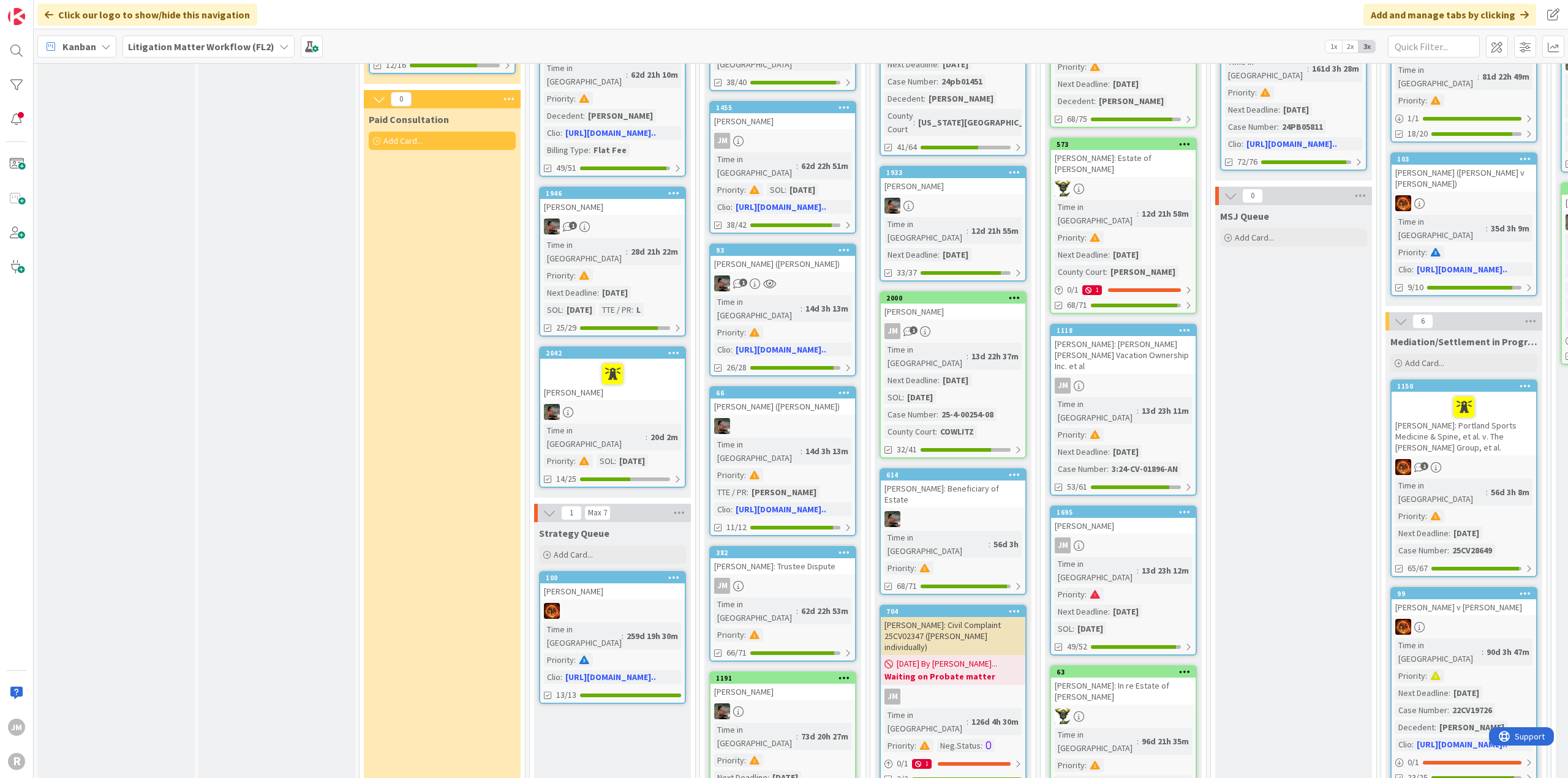
scroll to position [306, 0]
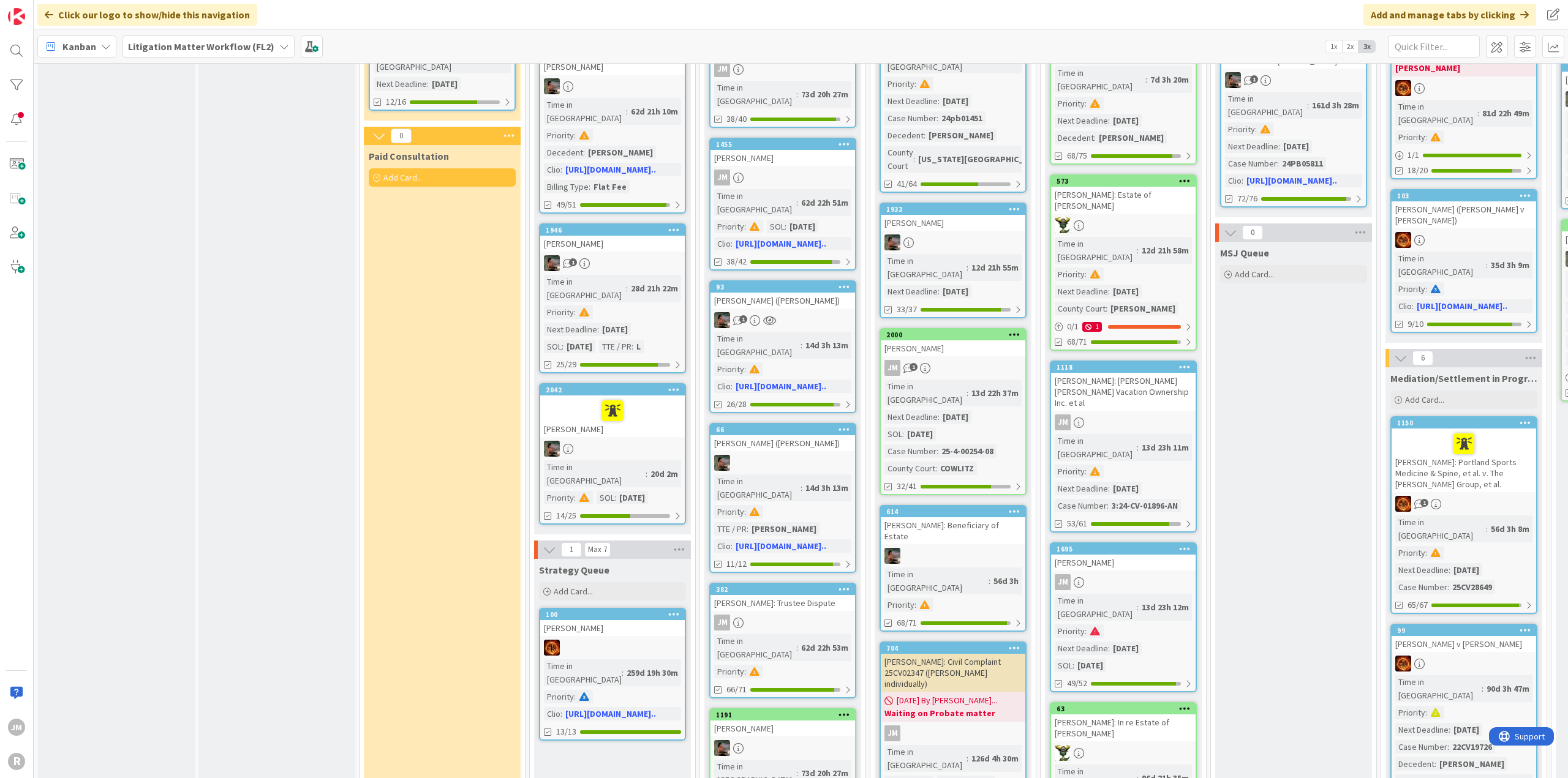
click at [978, 360] on div "JM 1" at bounding box center [953, 368] width 145 height 16
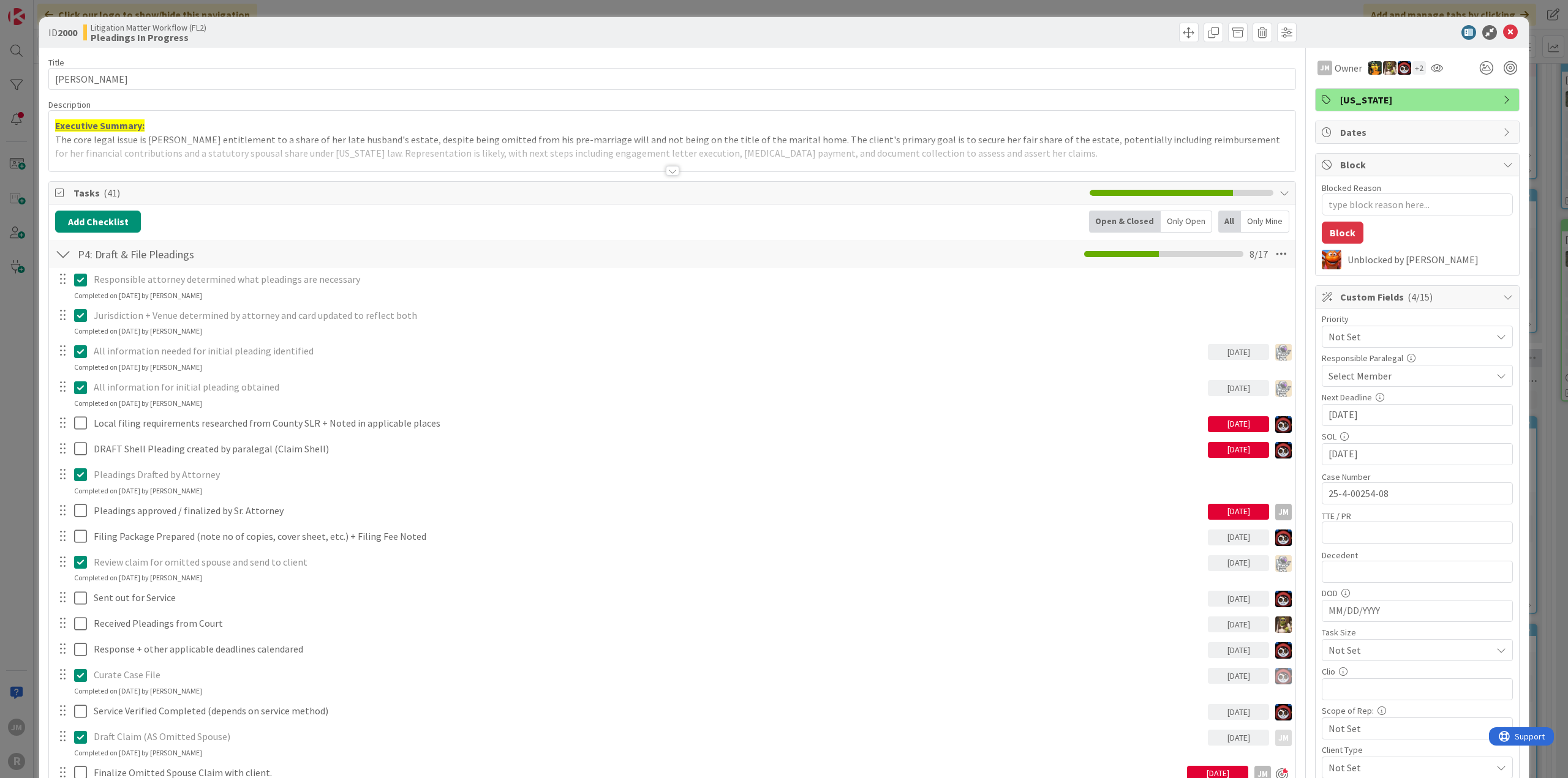
type textarea "x"
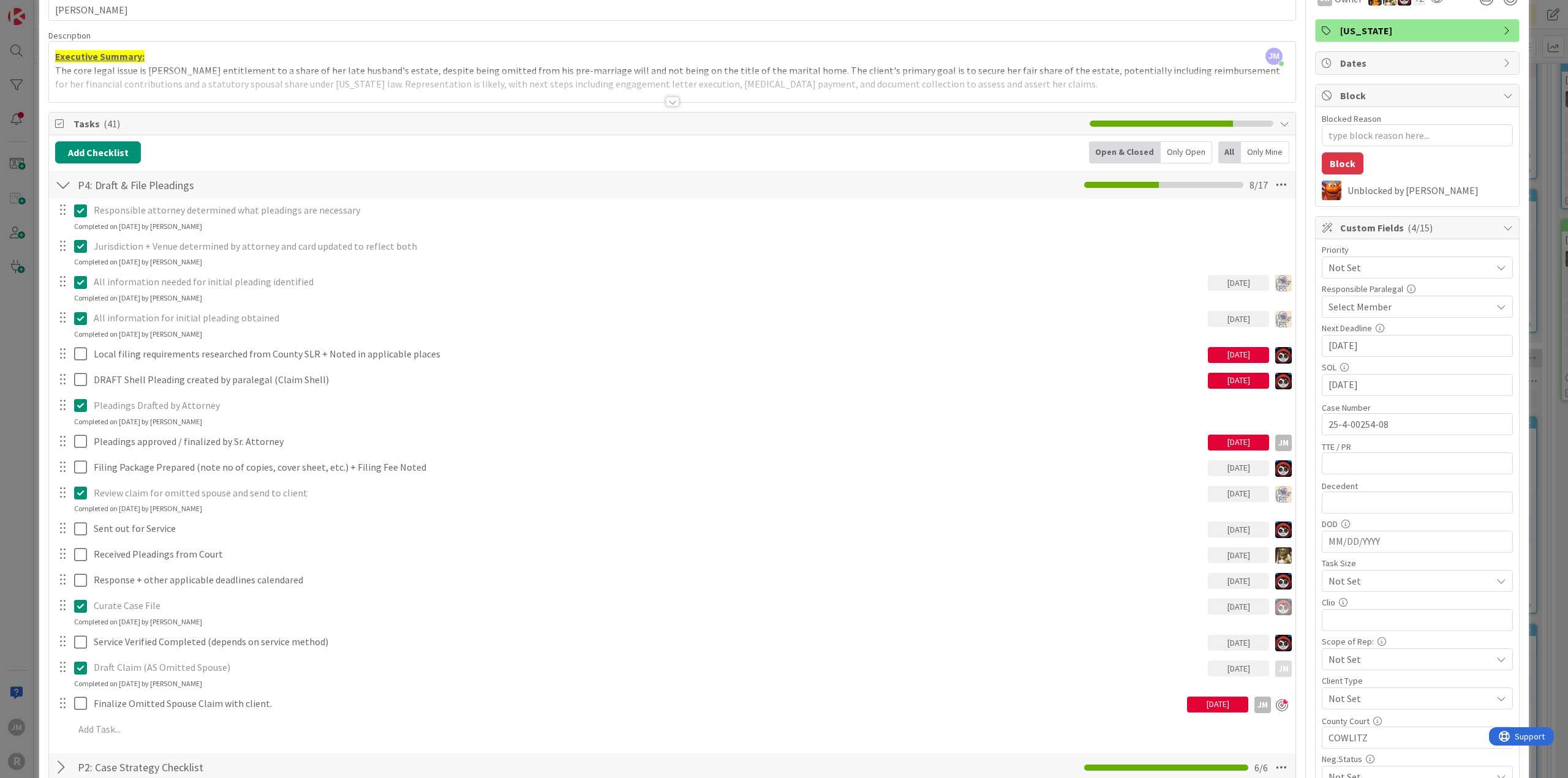
scroll to position [245, 0]
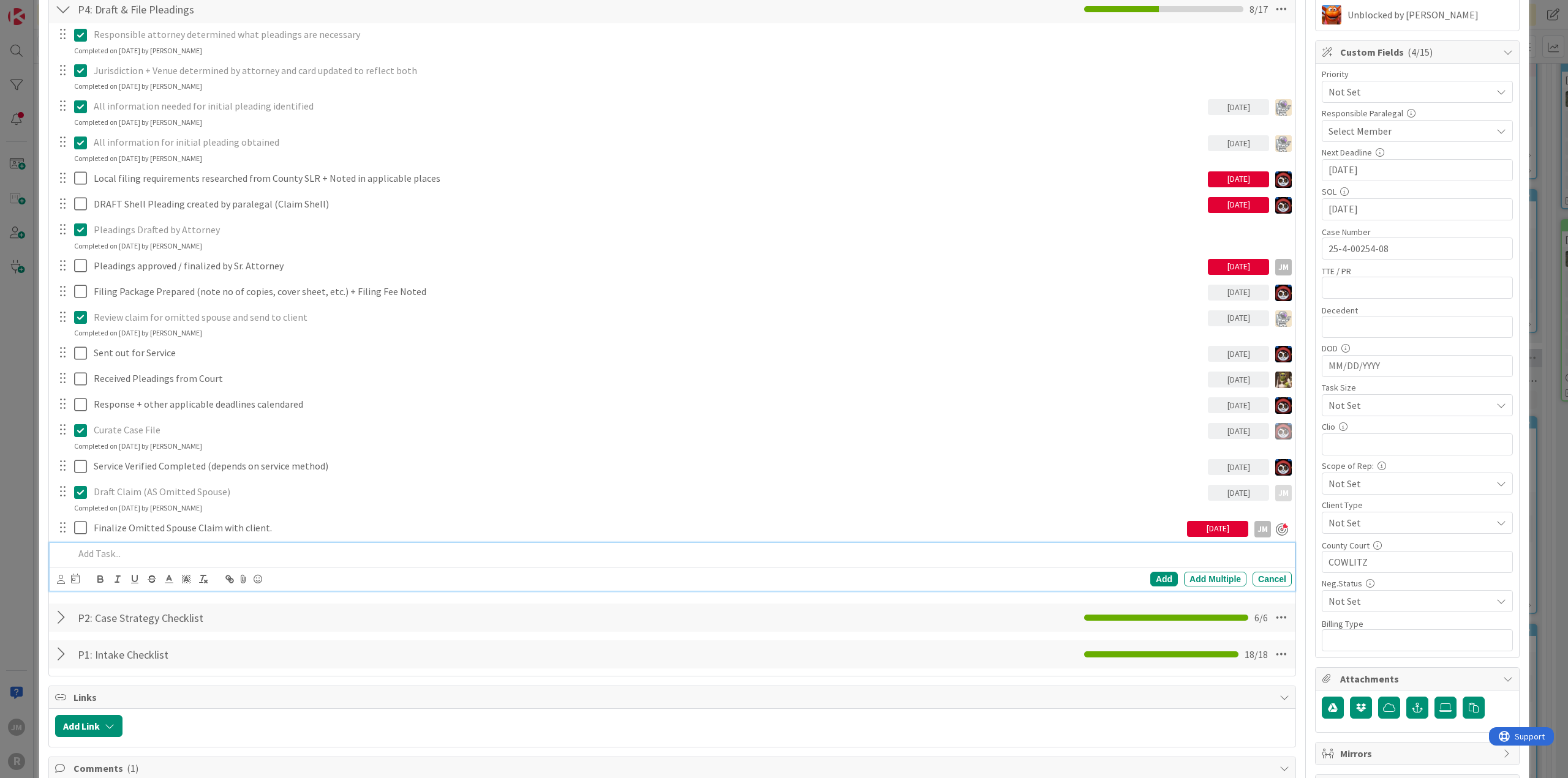
click at [135, 548] on p at bounding box center [680, 554] width 1213 height 14
click at [61, 577] on icon at bounding box center [61, 579] width 8 height 9
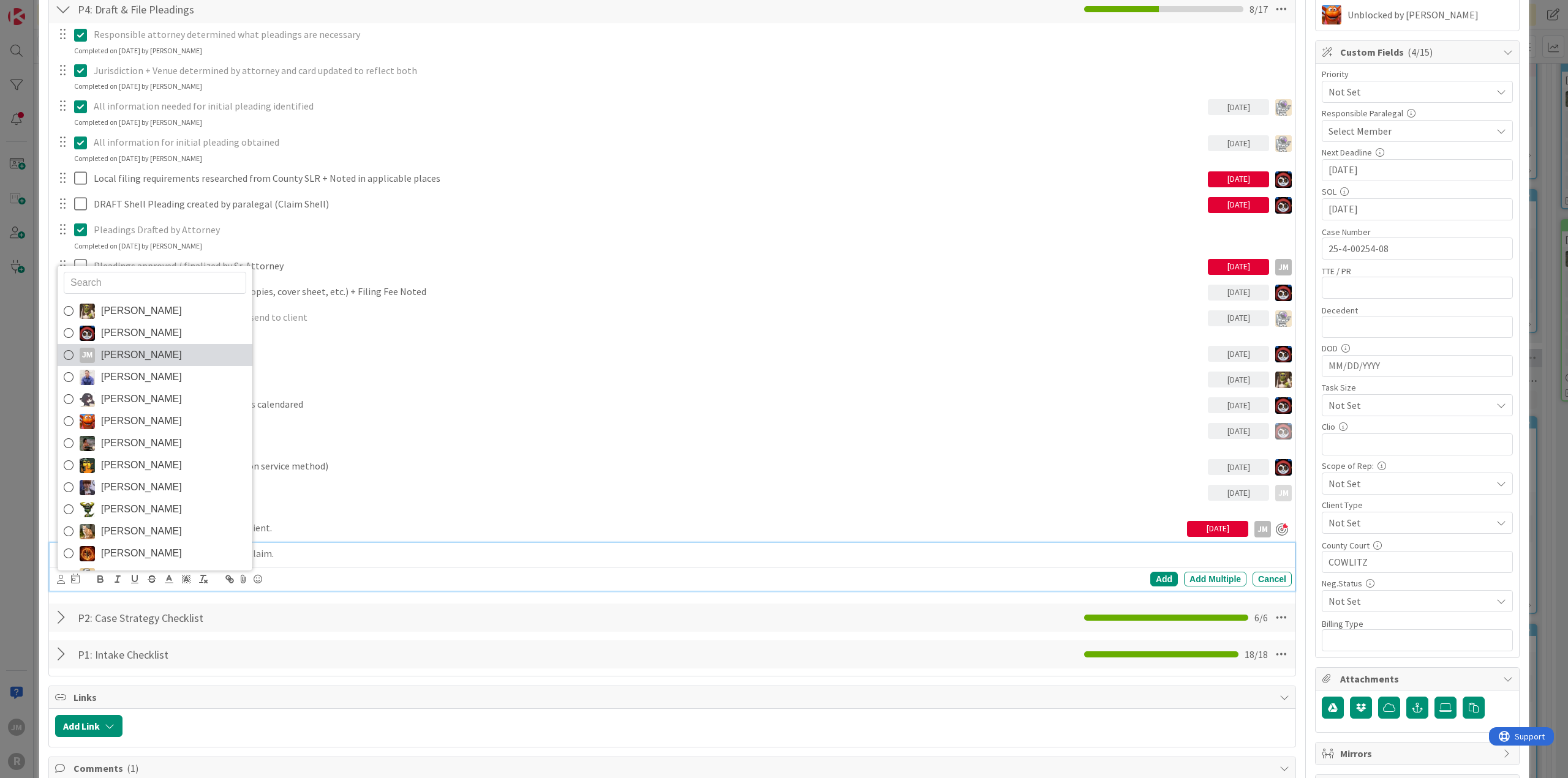
click at [115, 349] on span "[PERSON_NAME]" at bounding box center [142, 354] width 81 height 18
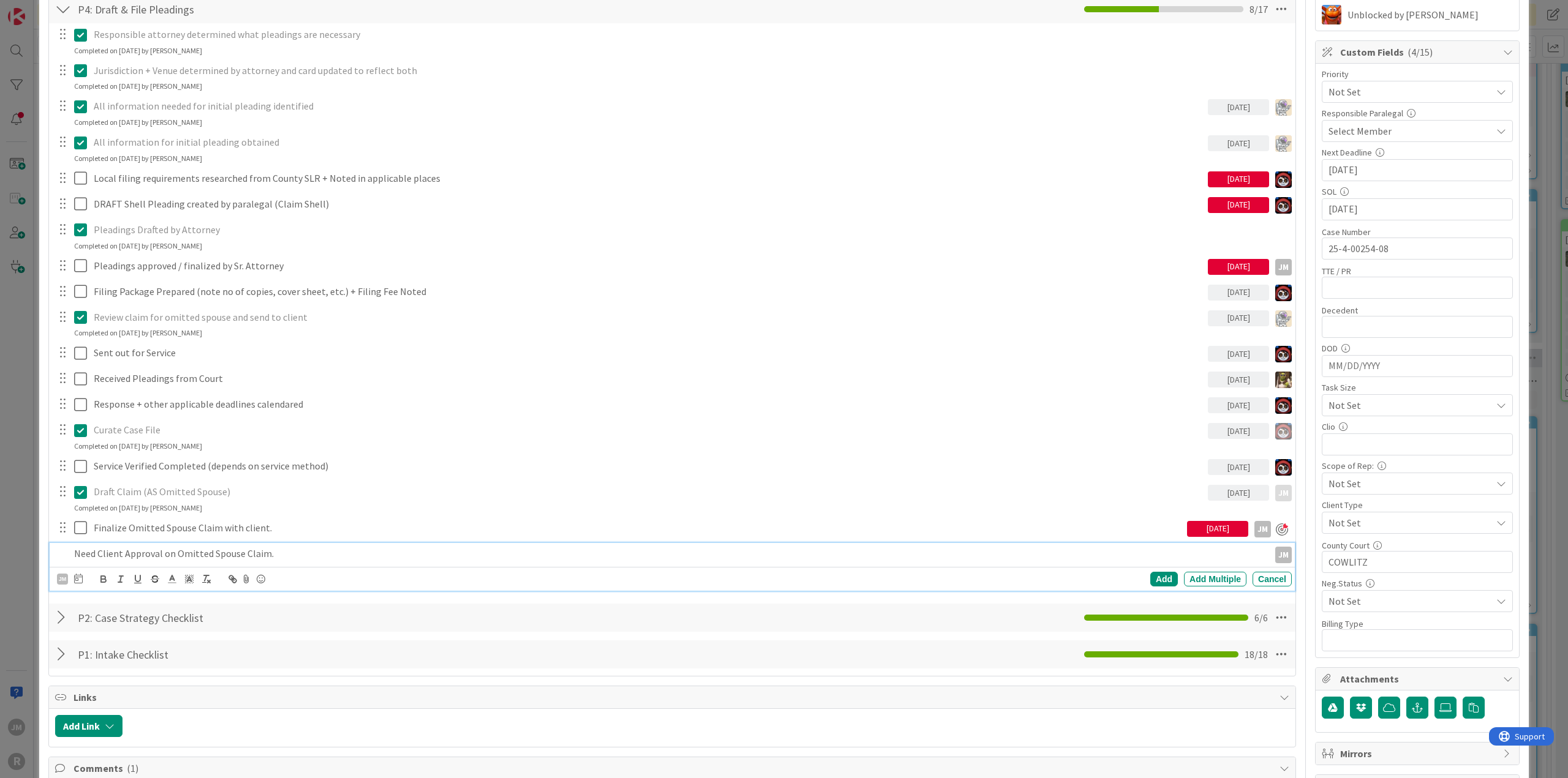
click at [109, 550] on p "Need Client Approval on Omitted Spouse Claim." at bounding box center [669, 554] width 1191 height 14
click at [78, 579] on icon at bounding box center [78, 579] width 9 height 9
click at [218, 707] on td "15" at bounding box center [219, 705] width 24 height 24
click at [1153, 579] on div "Add" at bounding box center [1164, 579] width 27 height 15
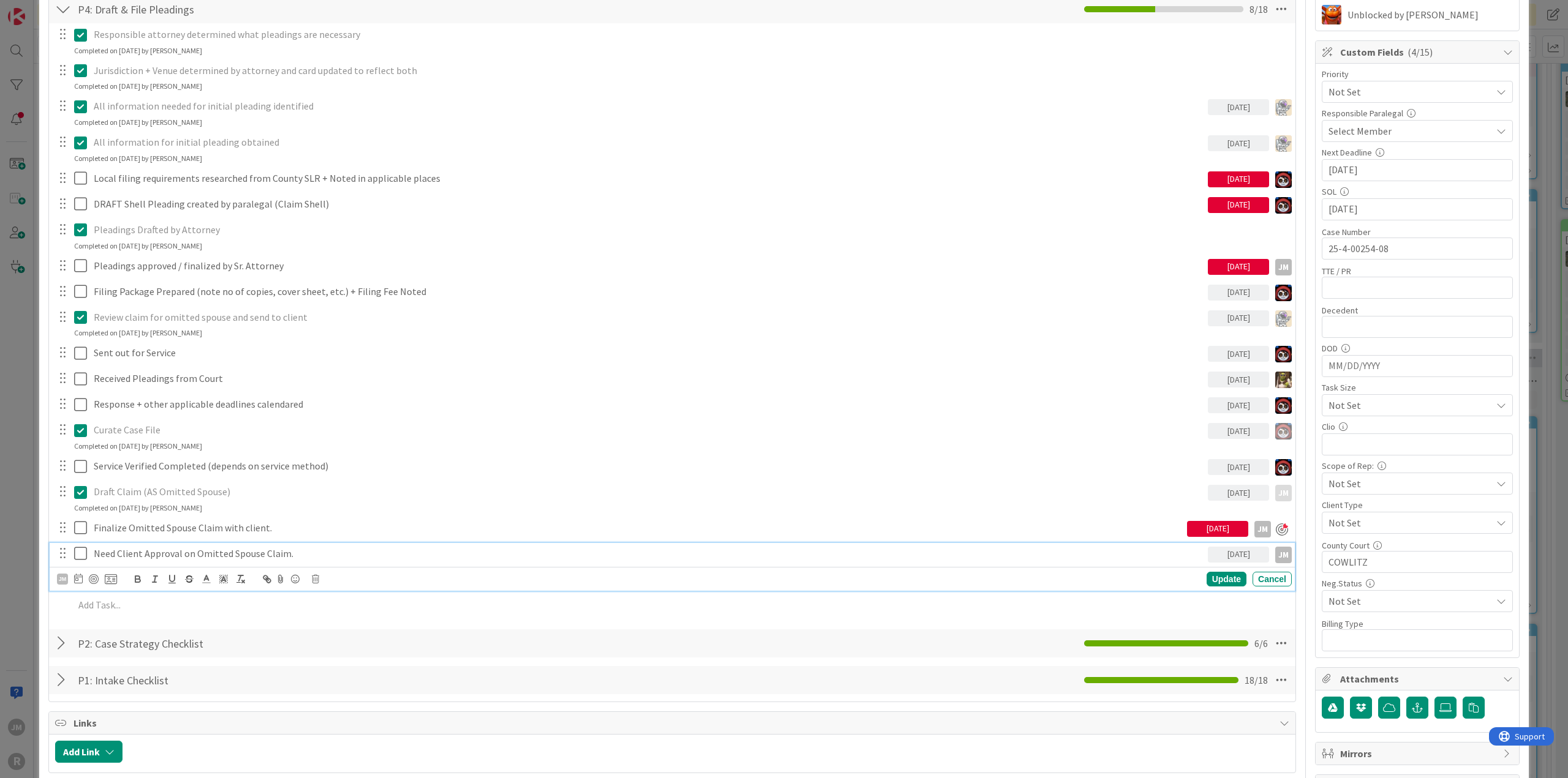
click at [218, 554] on p "Need Client Approval on Omitted Spouse Claim." at bounding box center [648, 554] width 1109 height 14
click at [92, 575] on div at bounding box center [94, 579] width 9 height 9
click at [1211, 579] on div "Update" at bounding box center [1227, 579] width 40 height 15
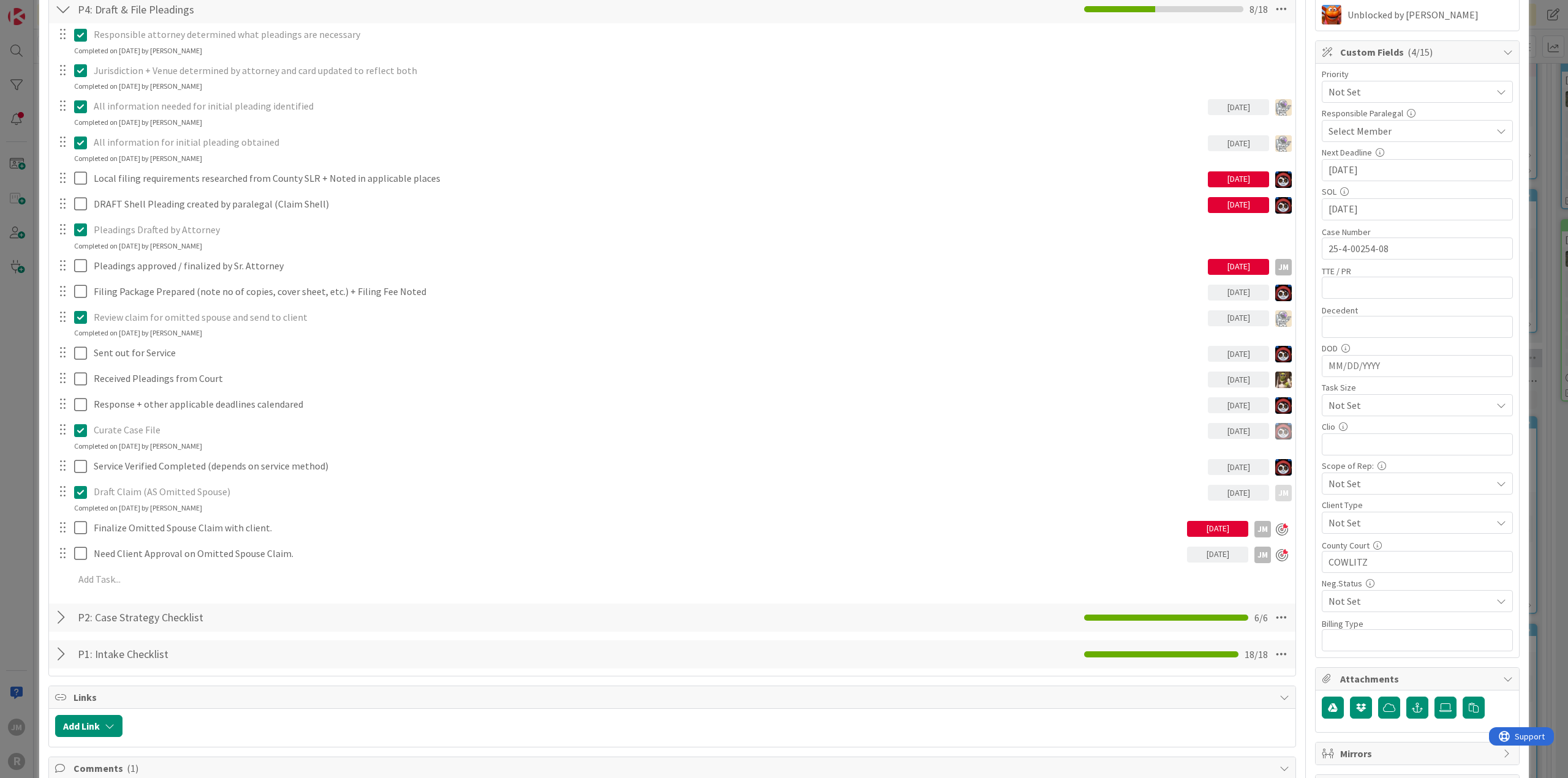
click at [0, 533] on div "ID 2000 Litigation Matter Workflow (FL2) Pleadings In Progress Title 14 / 128 […" at bounding box center [784, 389] width 1568 height 778
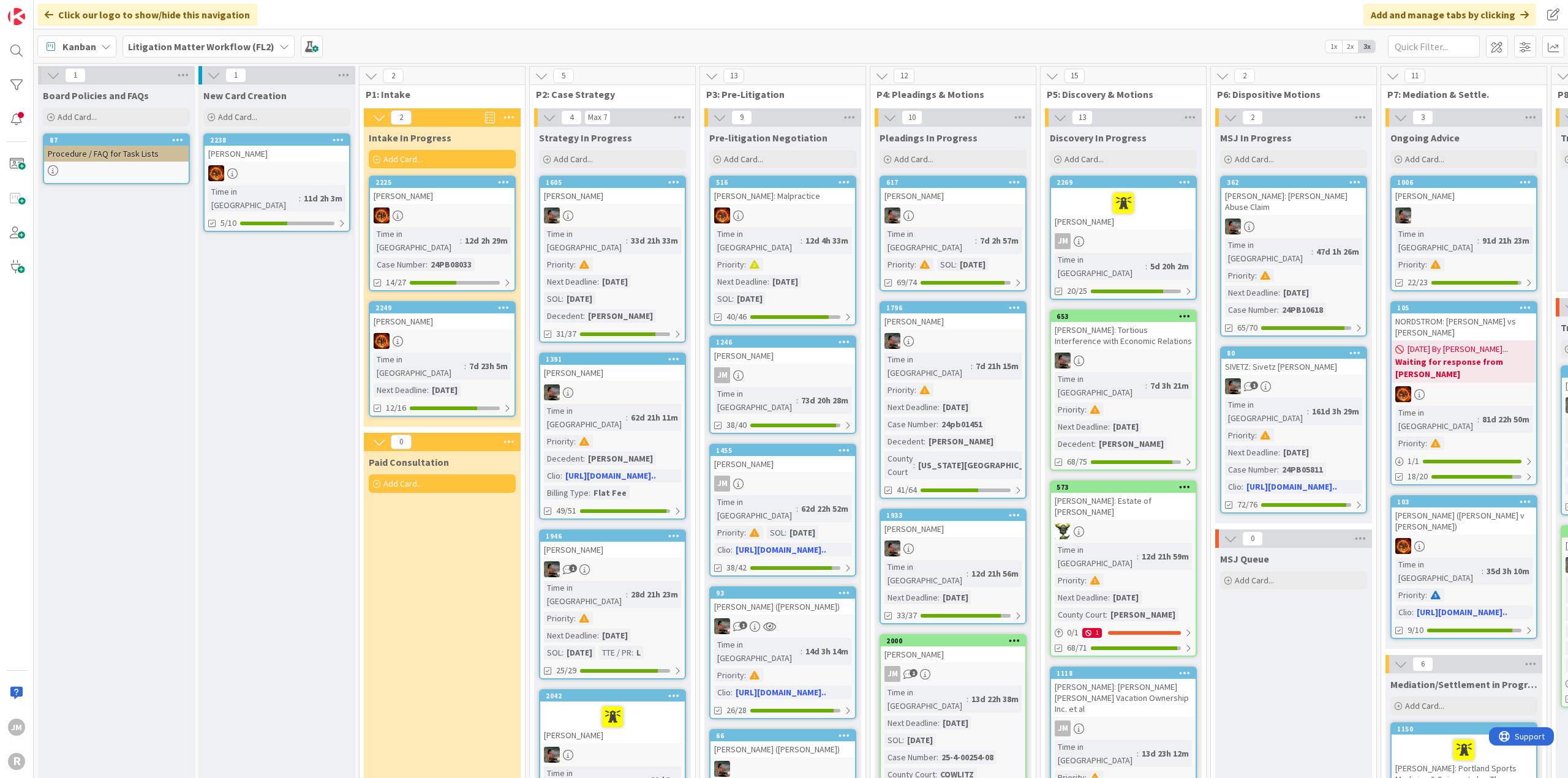
click at [1153, 238] on div "JM" at bounding box center [1124, 241] width 145 height 16
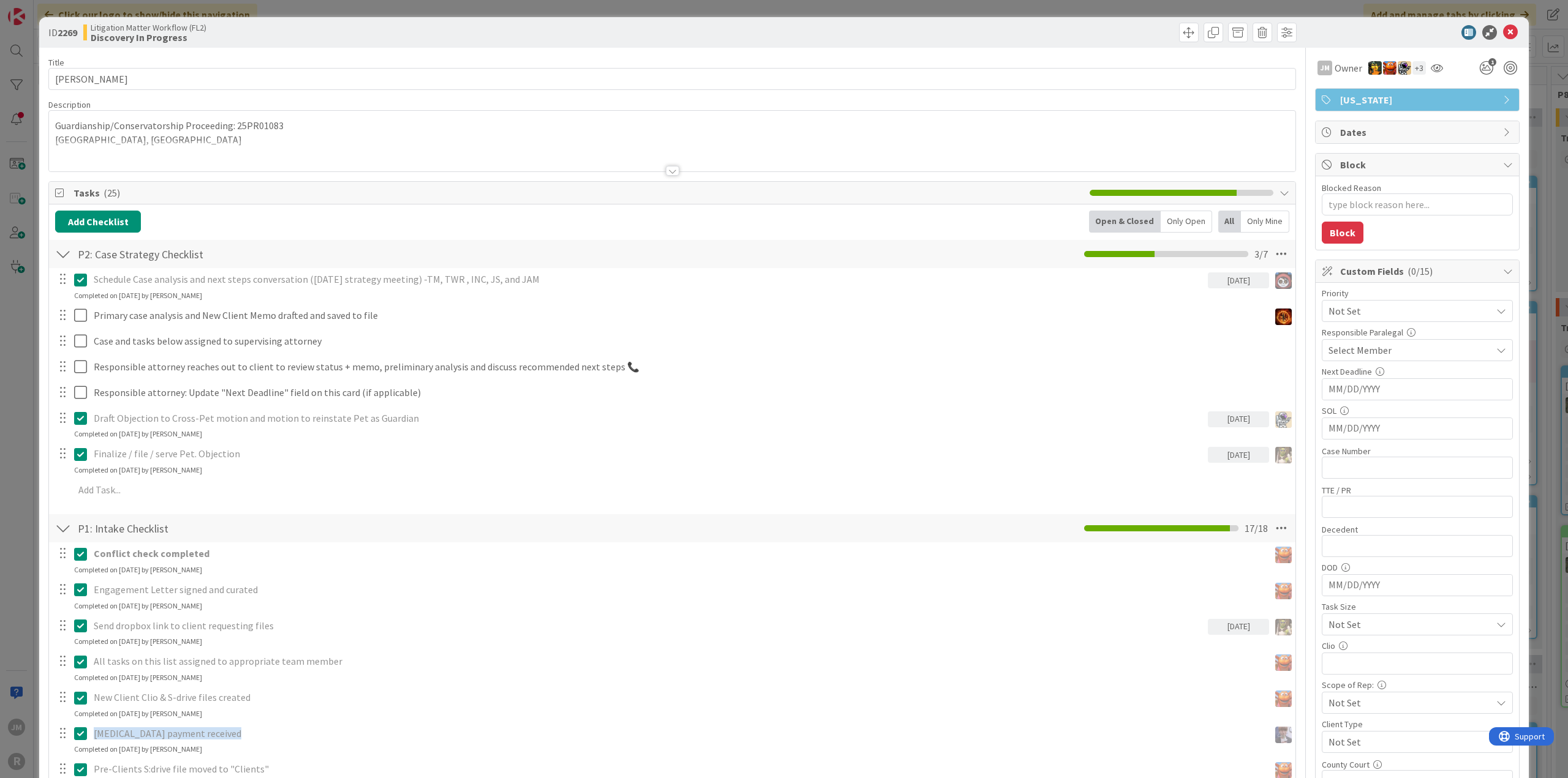
type textarea "x"
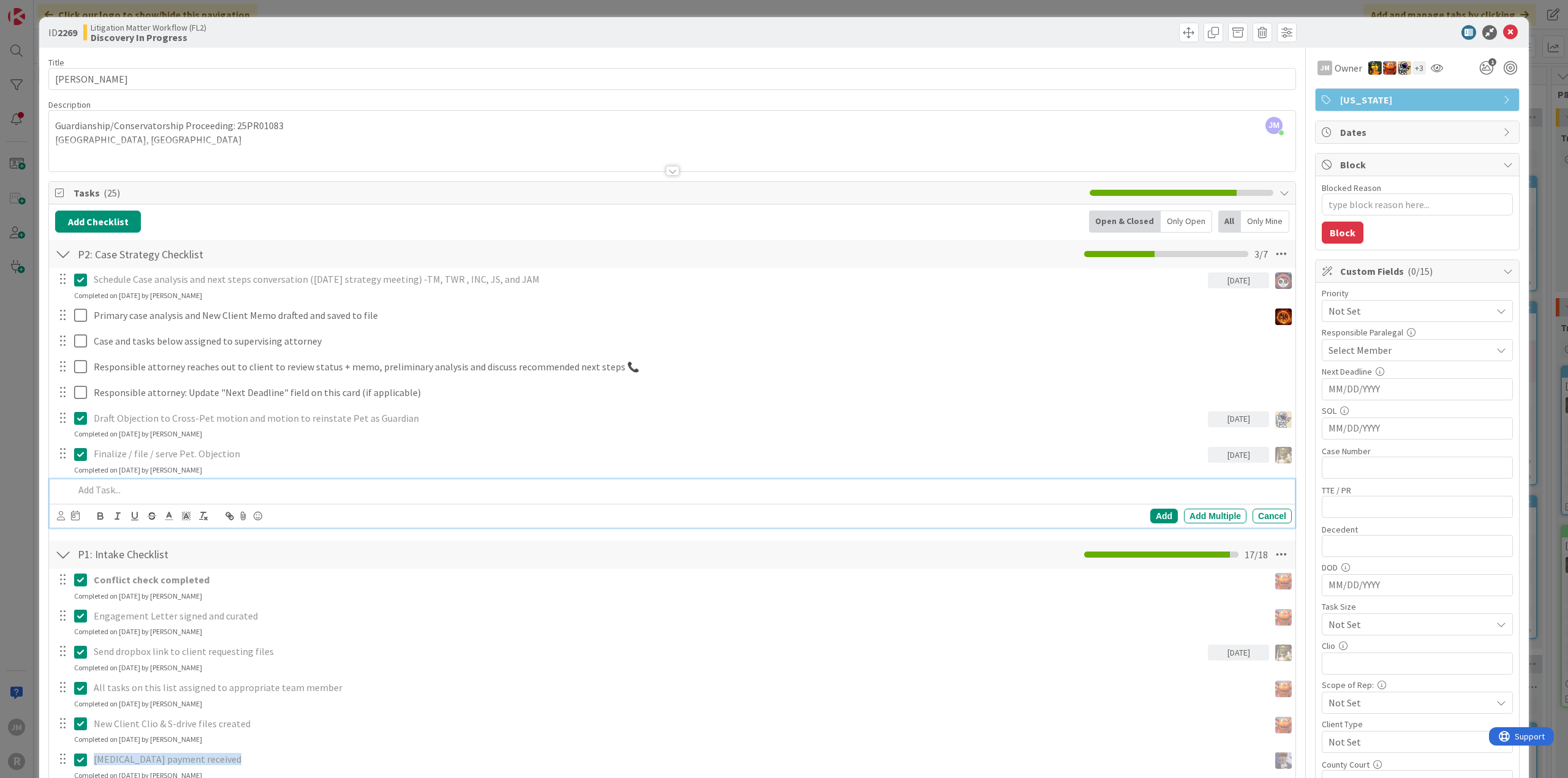
click at [113, 488] on p at bounding box center [680, 490] width 1213 height 14
click at [60, 515] on icon at bounding box center [61, 516] width 8 height 9
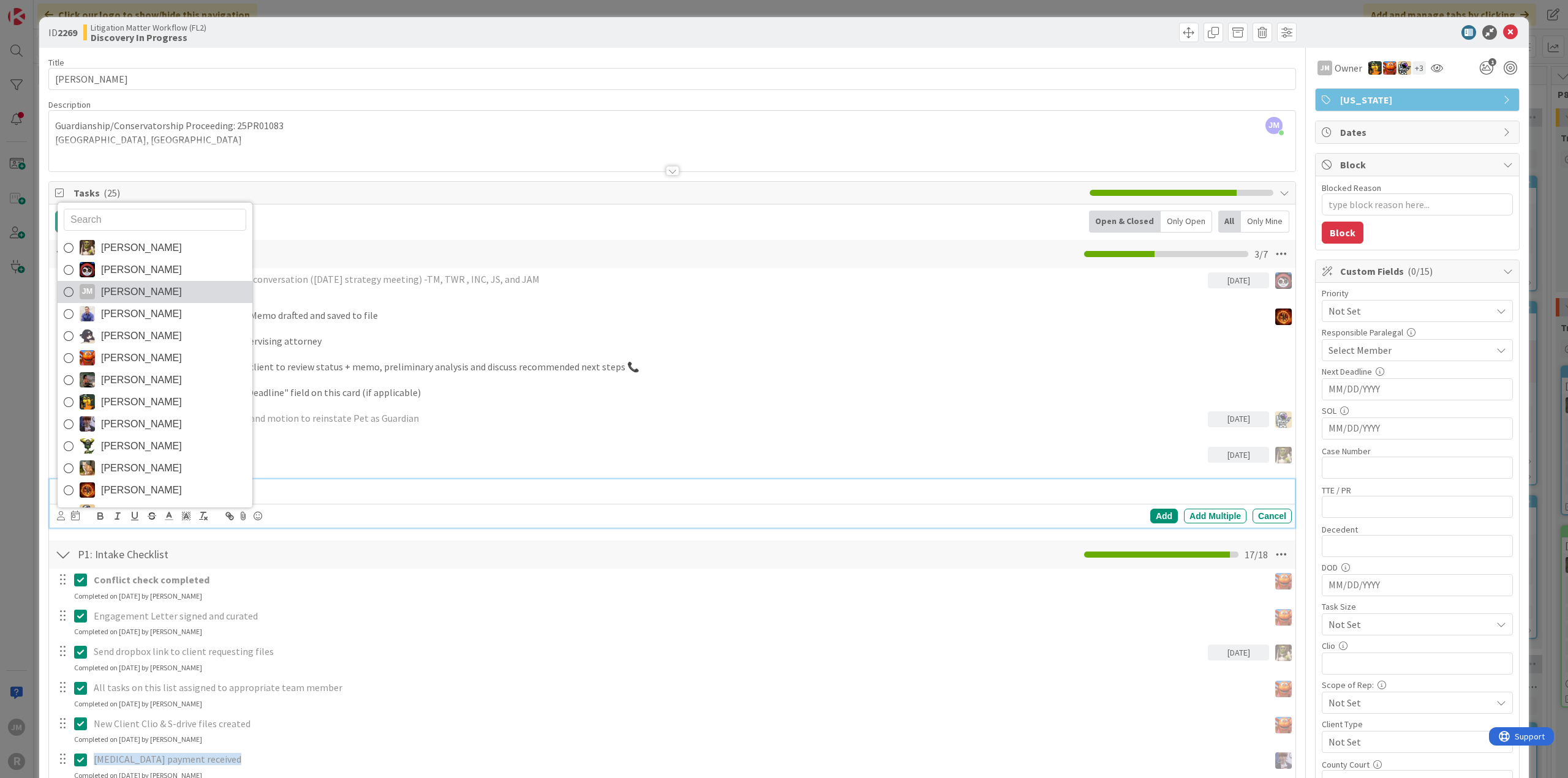
click at [105, 285] on span "[PERSON_NAME]" at bounding box center [142, 291] width 81 height 18
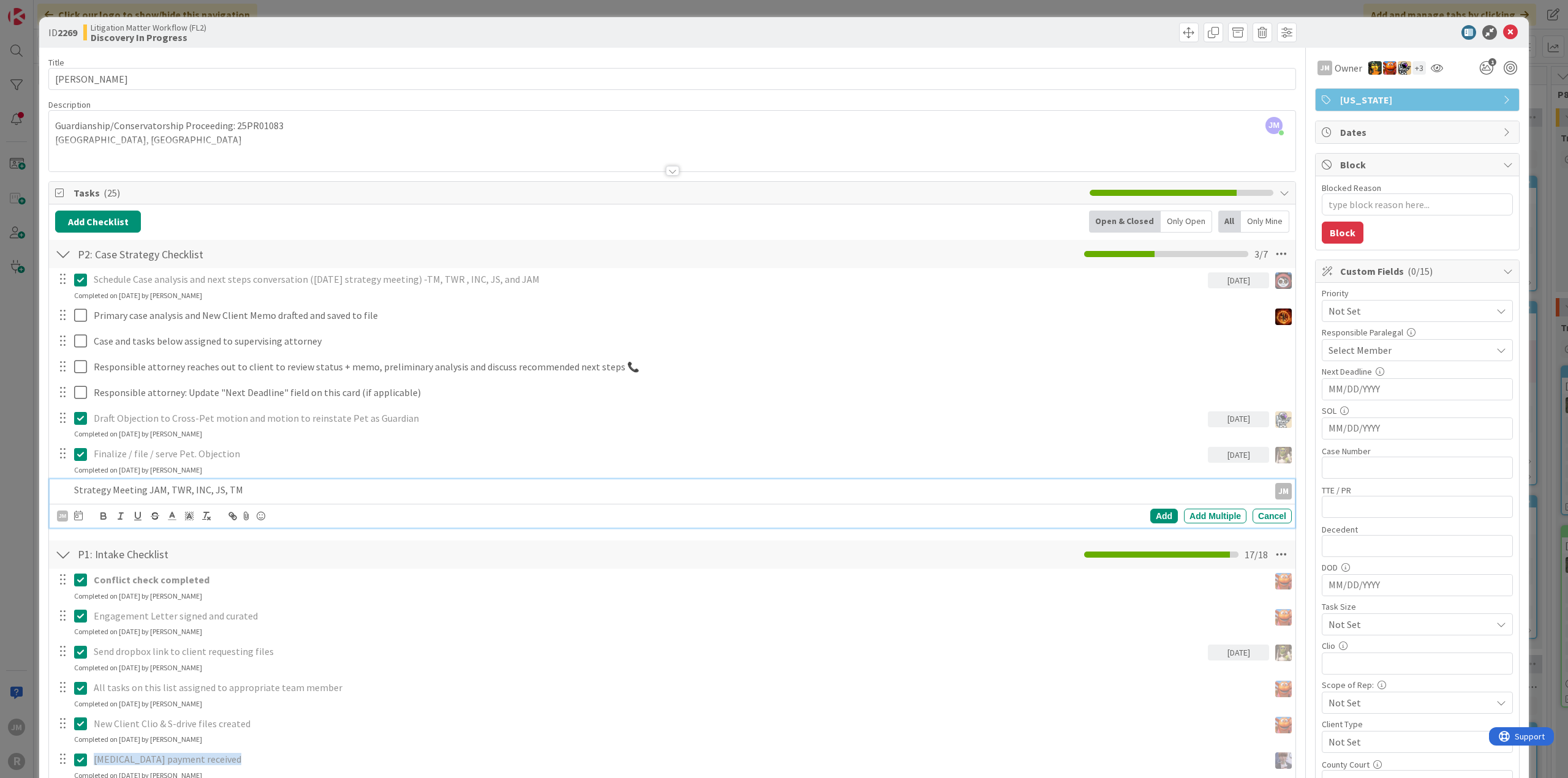
click at [78, 518] on icon at bounding box center [78, 515] width 9 height 9
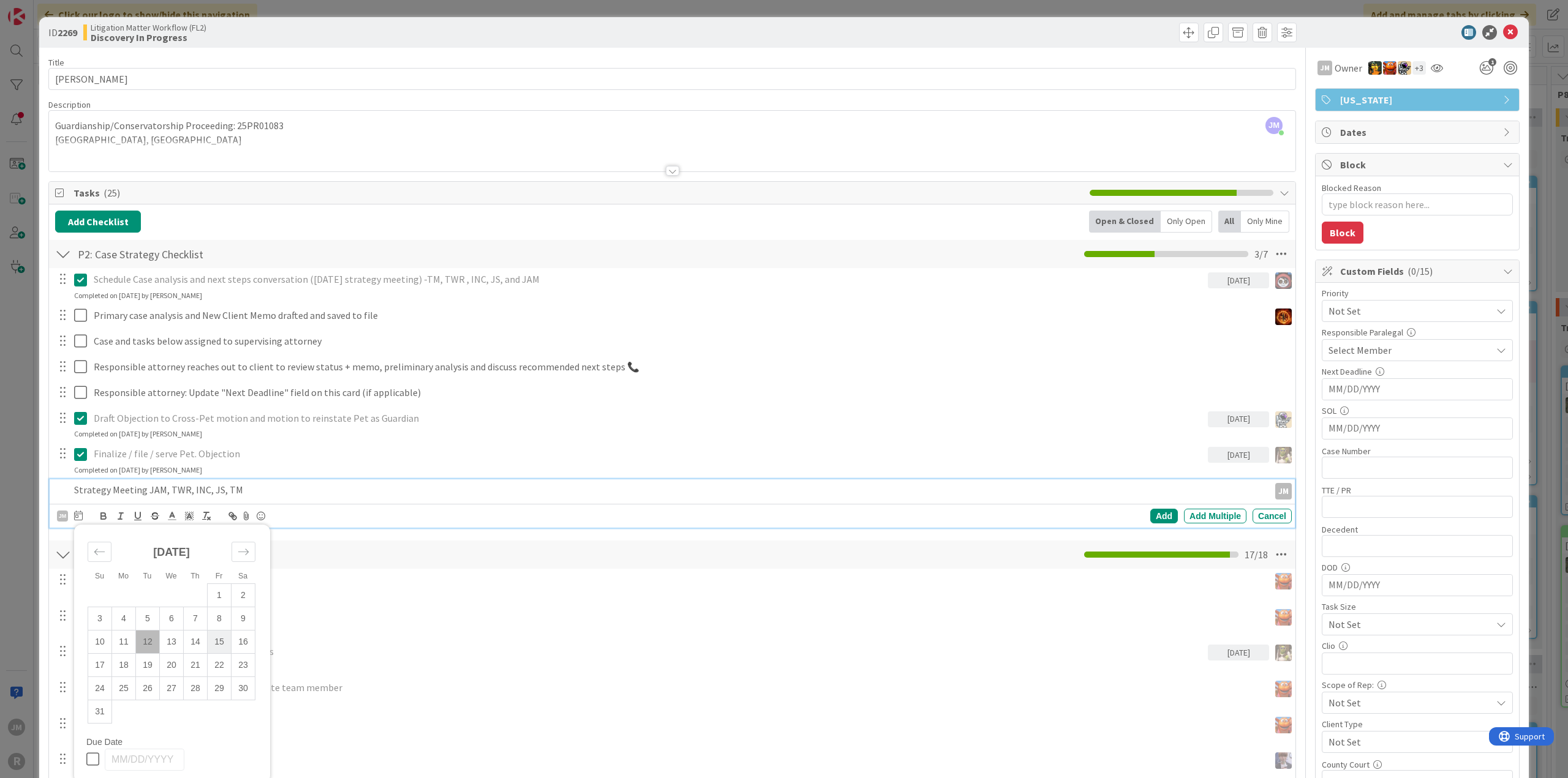
click at [222, 639] on td "15" at bounding box center [219, 642] width 24 height 24
click at [1152, 514] on div "Add" at bounding box center [1164, 516] width 27 height 15
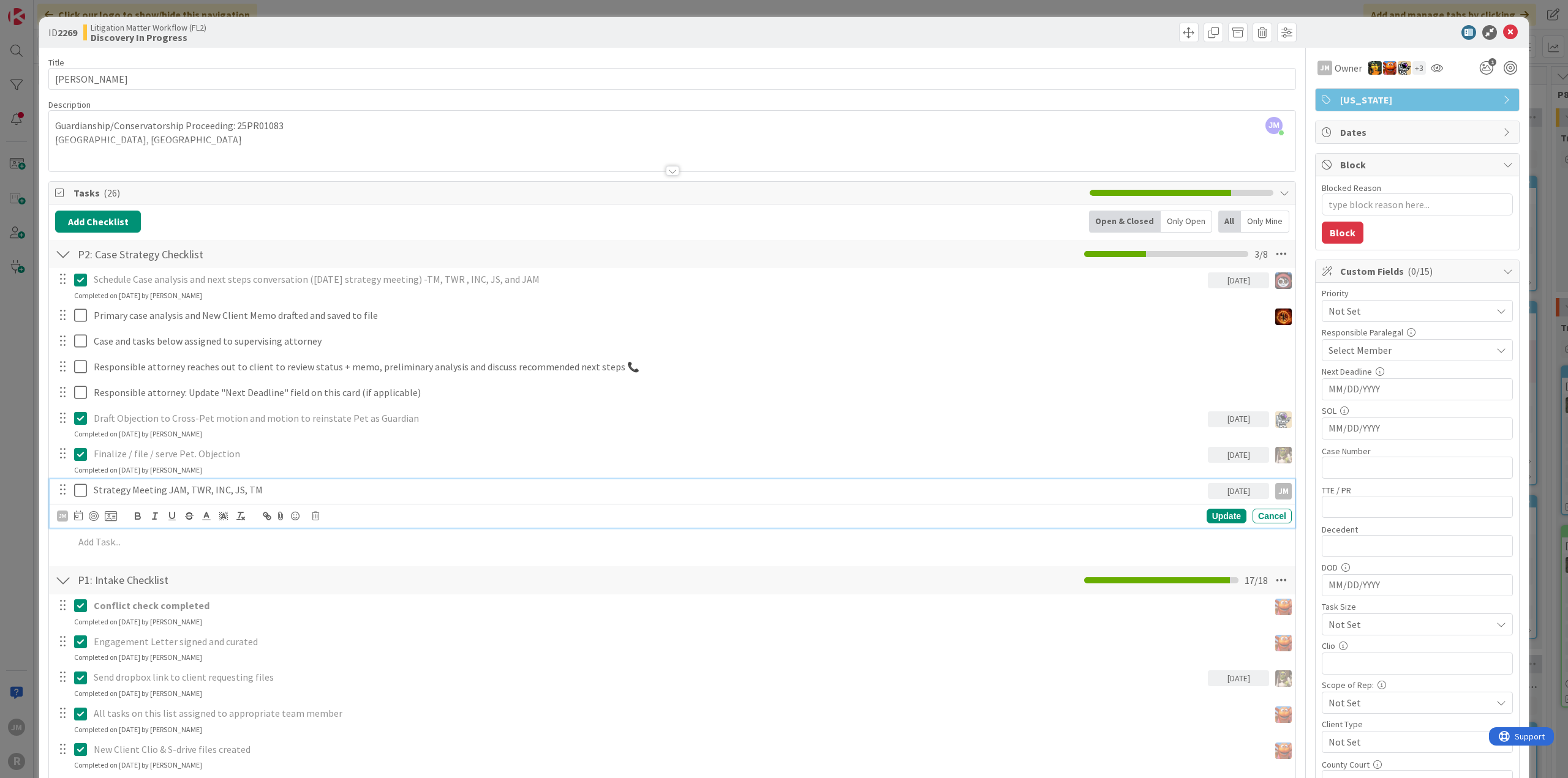
click at [126, 483] on p "Strategy Meeting JAM, TWR, INC, JS, TM" at bounding box center [648, 490] width 1109 height 14
click at [93, 514] on div at bounding box center [94, 516] width 9 height 9
click at [1222, 514] on div "Update" at bounding box center [1227, 516] width 40 height 15
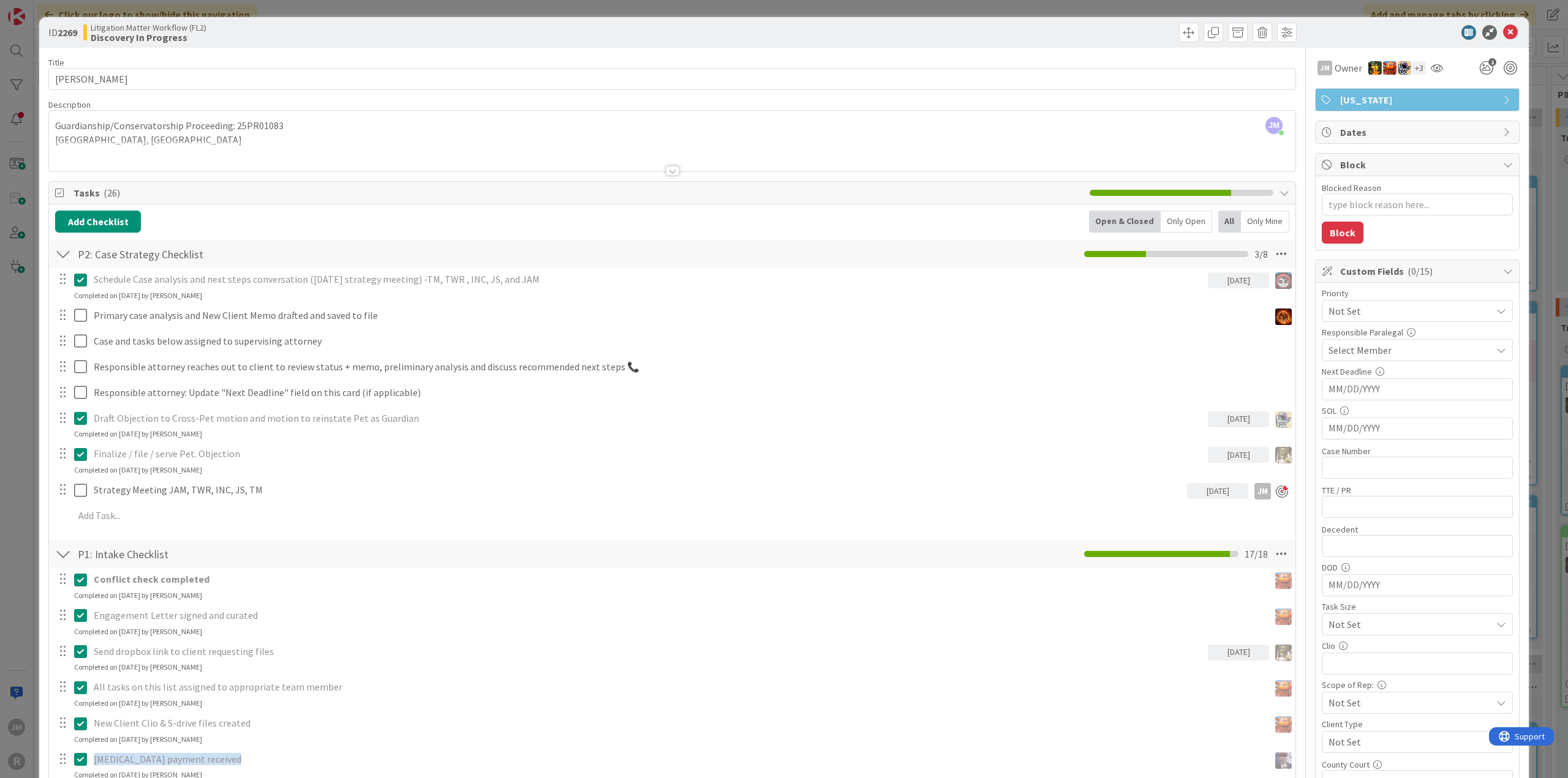
click at [18, 471] on div "ID 2269 Litigation Matter Workflow (FL2) Discovery In Progress Title 14 / 128 […" at bounding box center [784, 389] width 1568 height 778
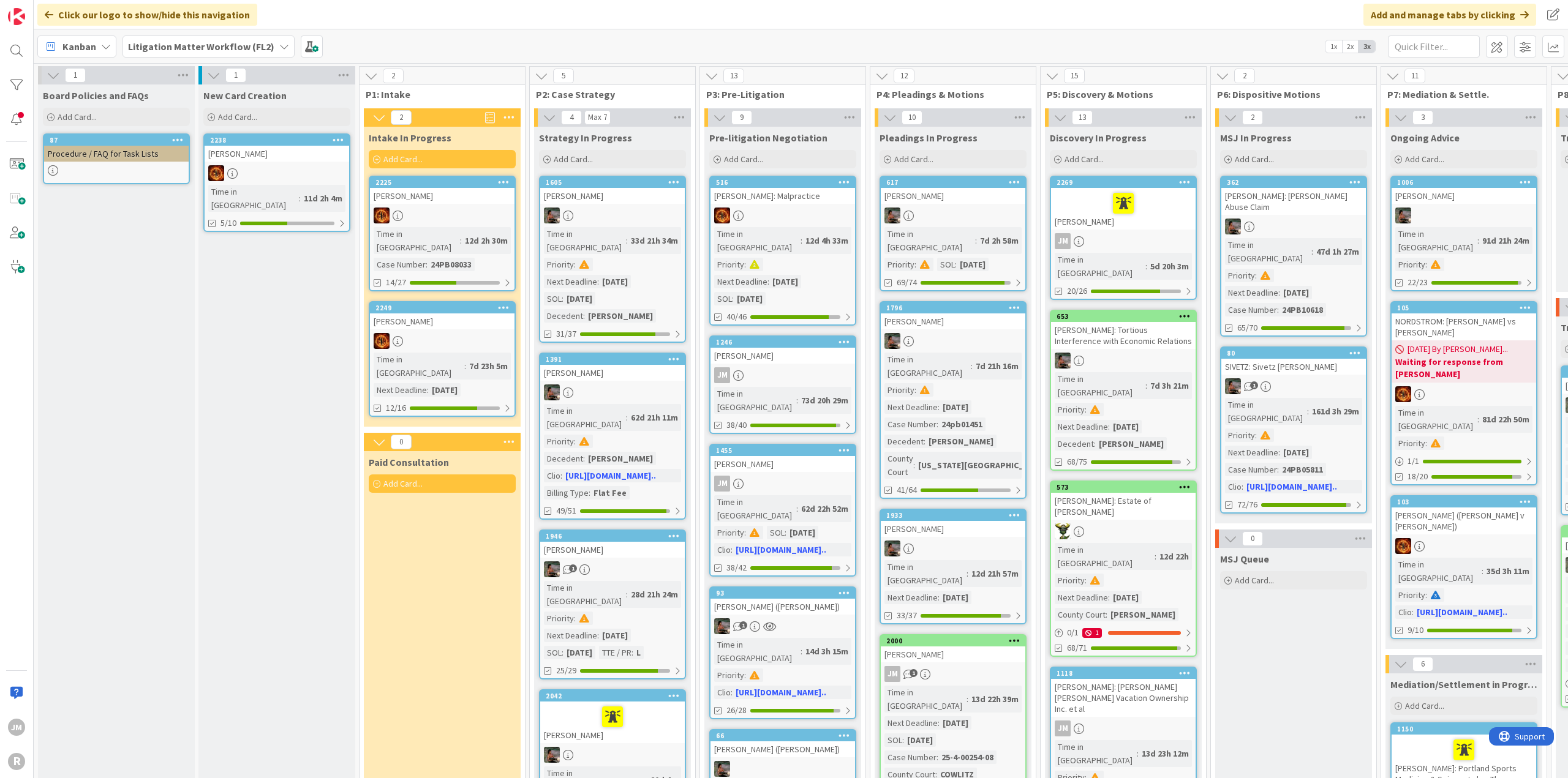
click at [822, 368] on div "JM" at bounding box center [782, 375] width 145 height 16
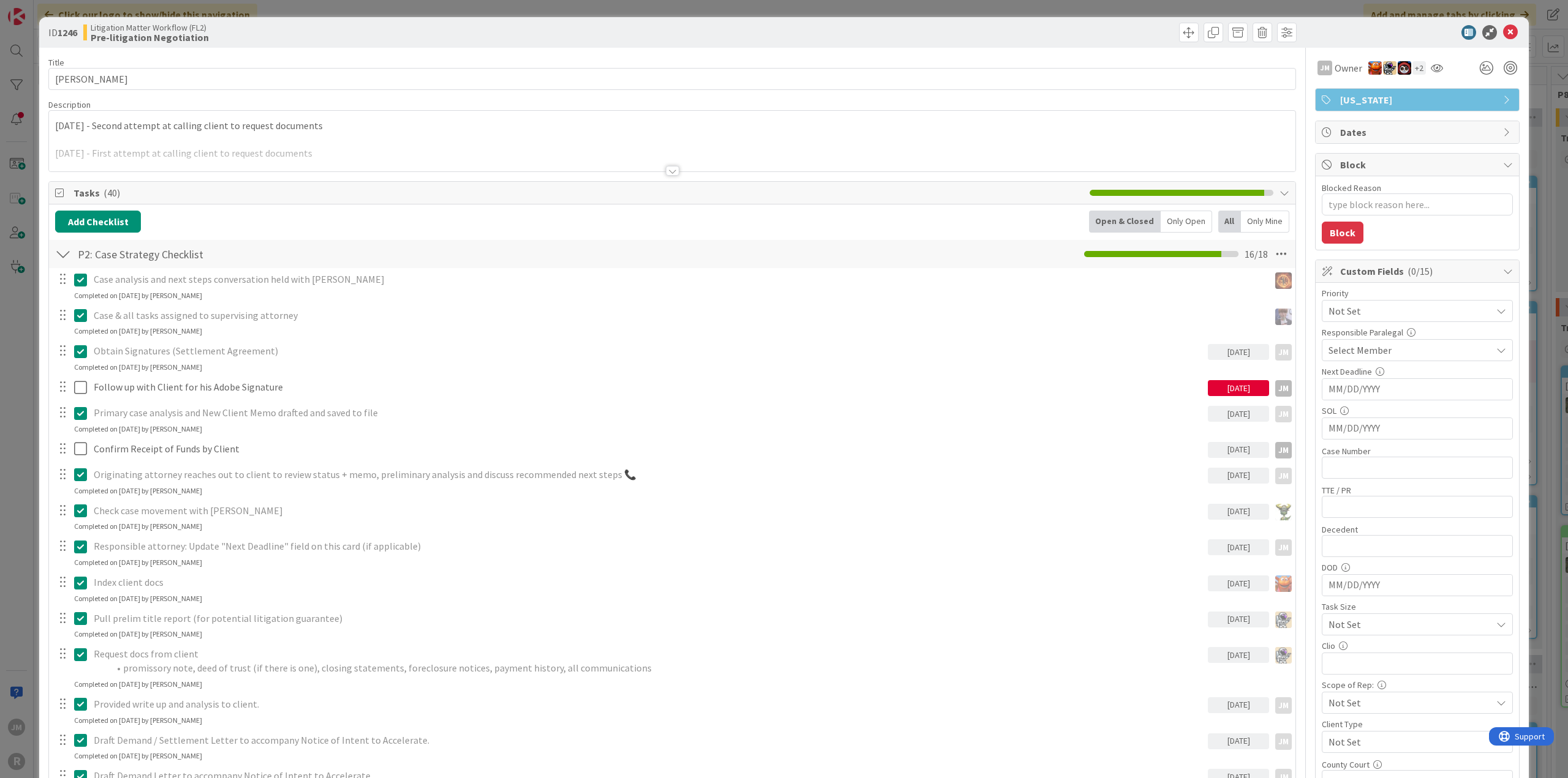
type textarea "x"
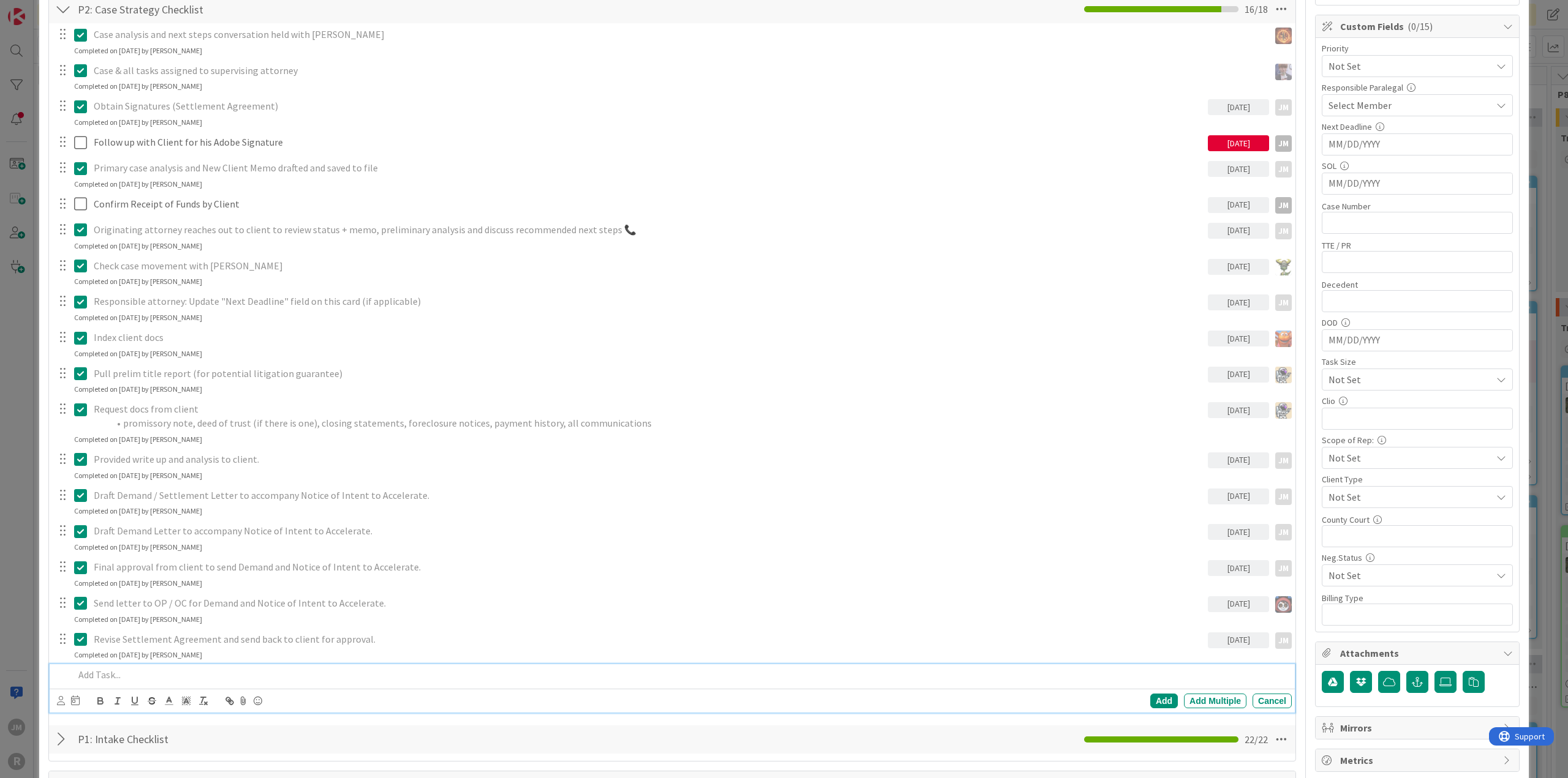
click at [161, 670] on p at bounding box center [680, 675] width 1213 height 14
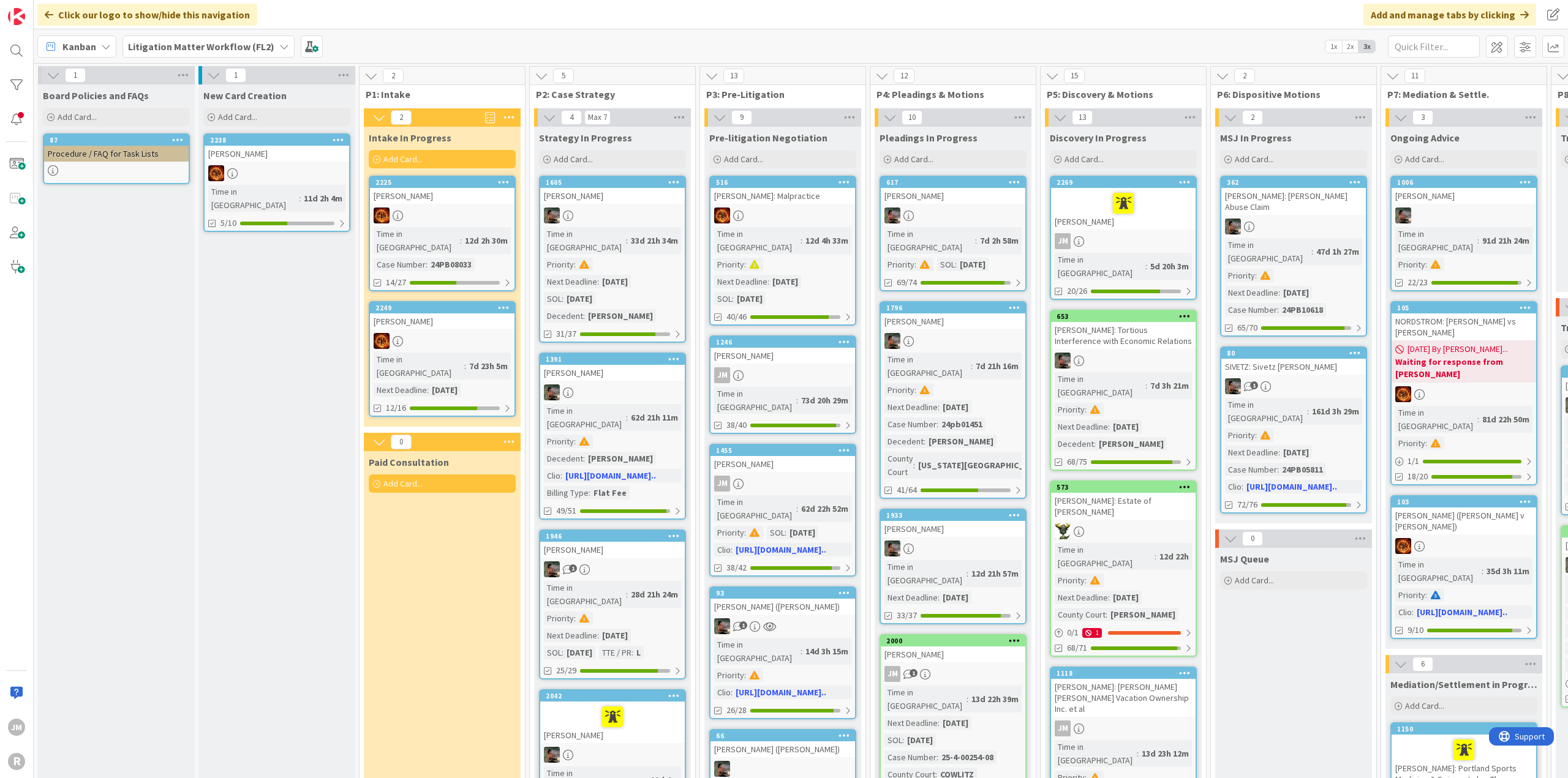
click at [786, 368] on div "JM" at bounding box center [782, 375] width 145 height 16
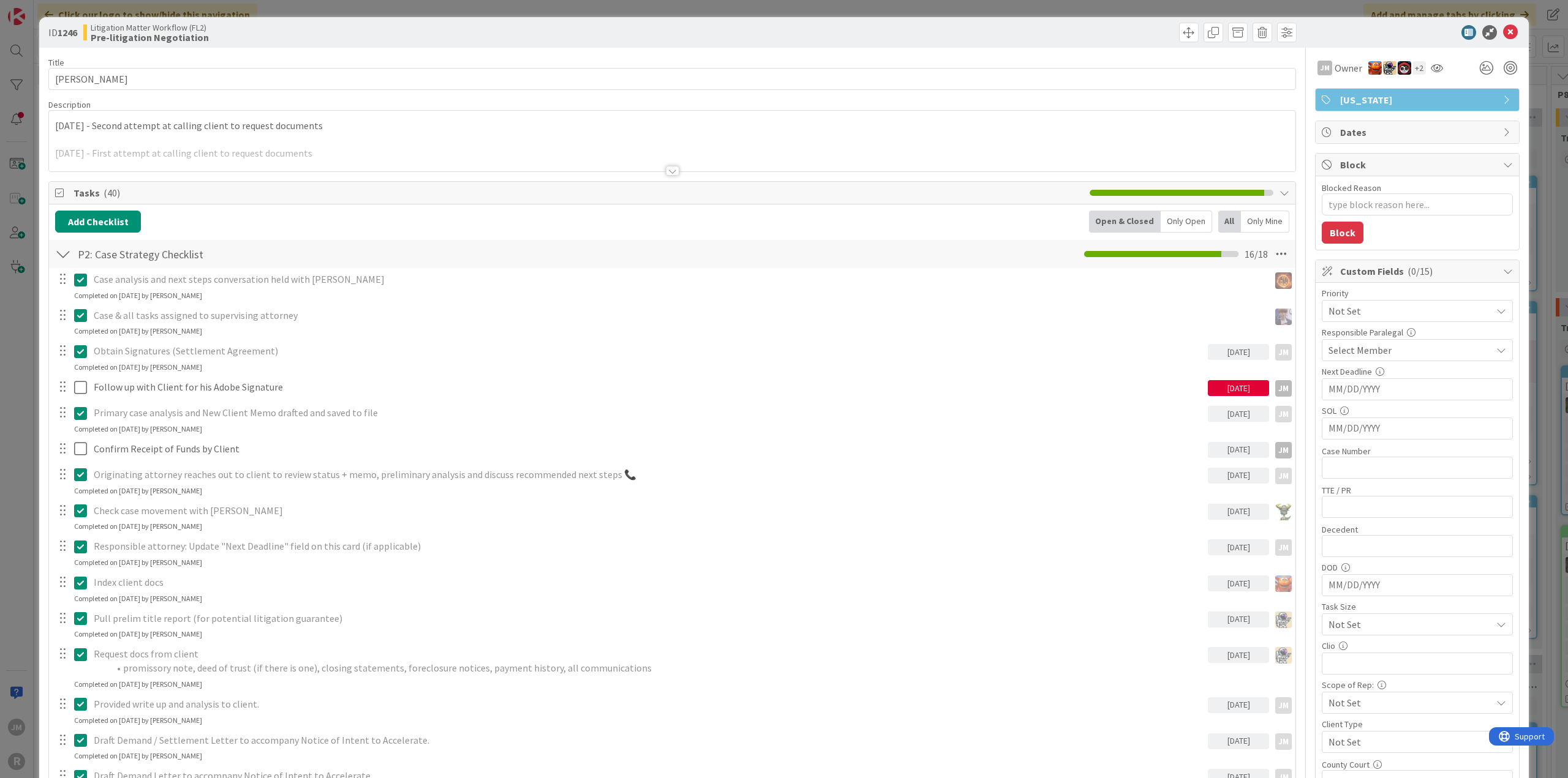
type textarea "x"
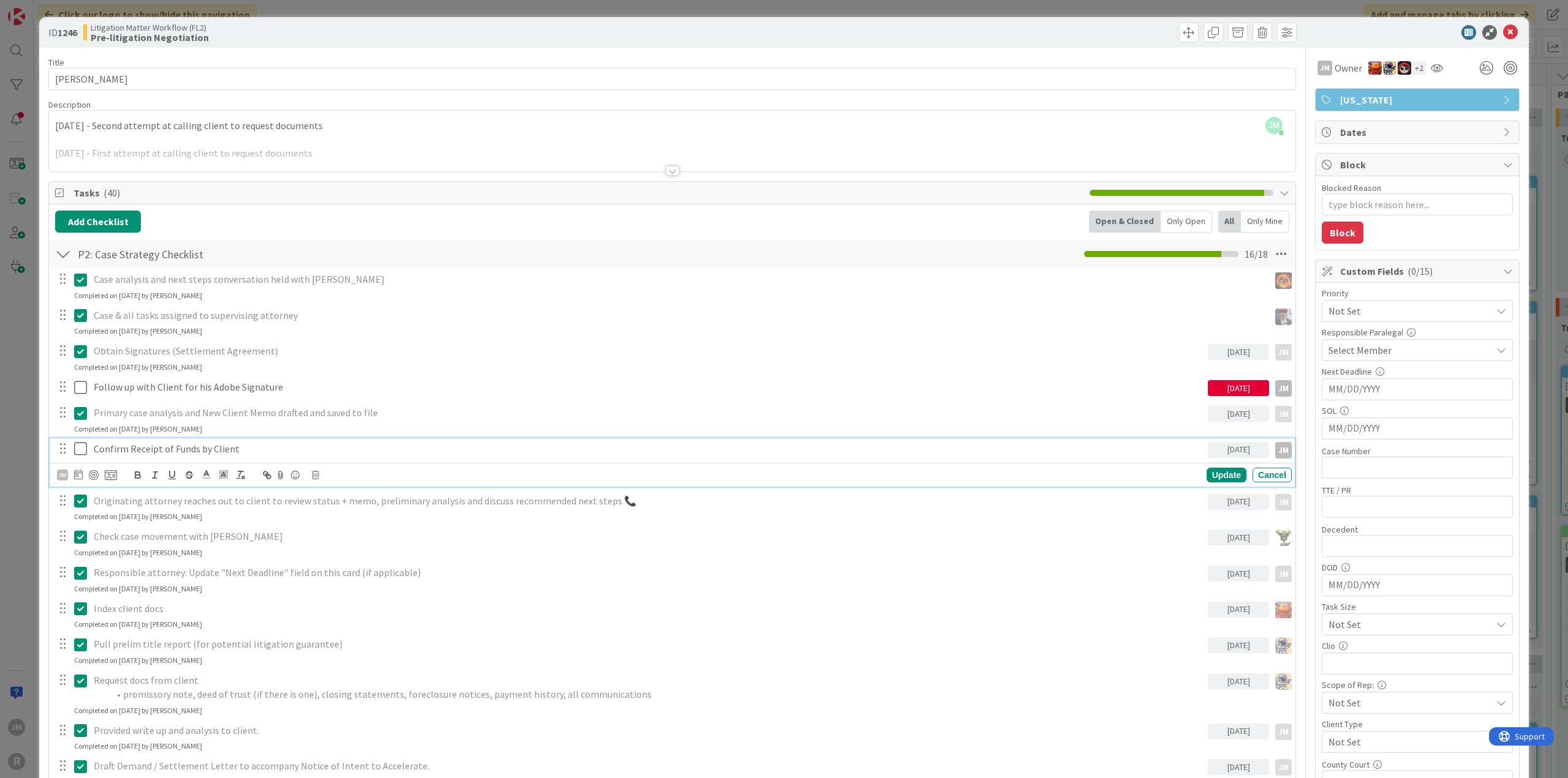
click at [203, 439] on div "Confirm Receipt of Funds by Client" at bounding box center [649, 449] width 1120 height 22
click at [79, 474] on icon at bounding box center [78, 475] width 9 height 9
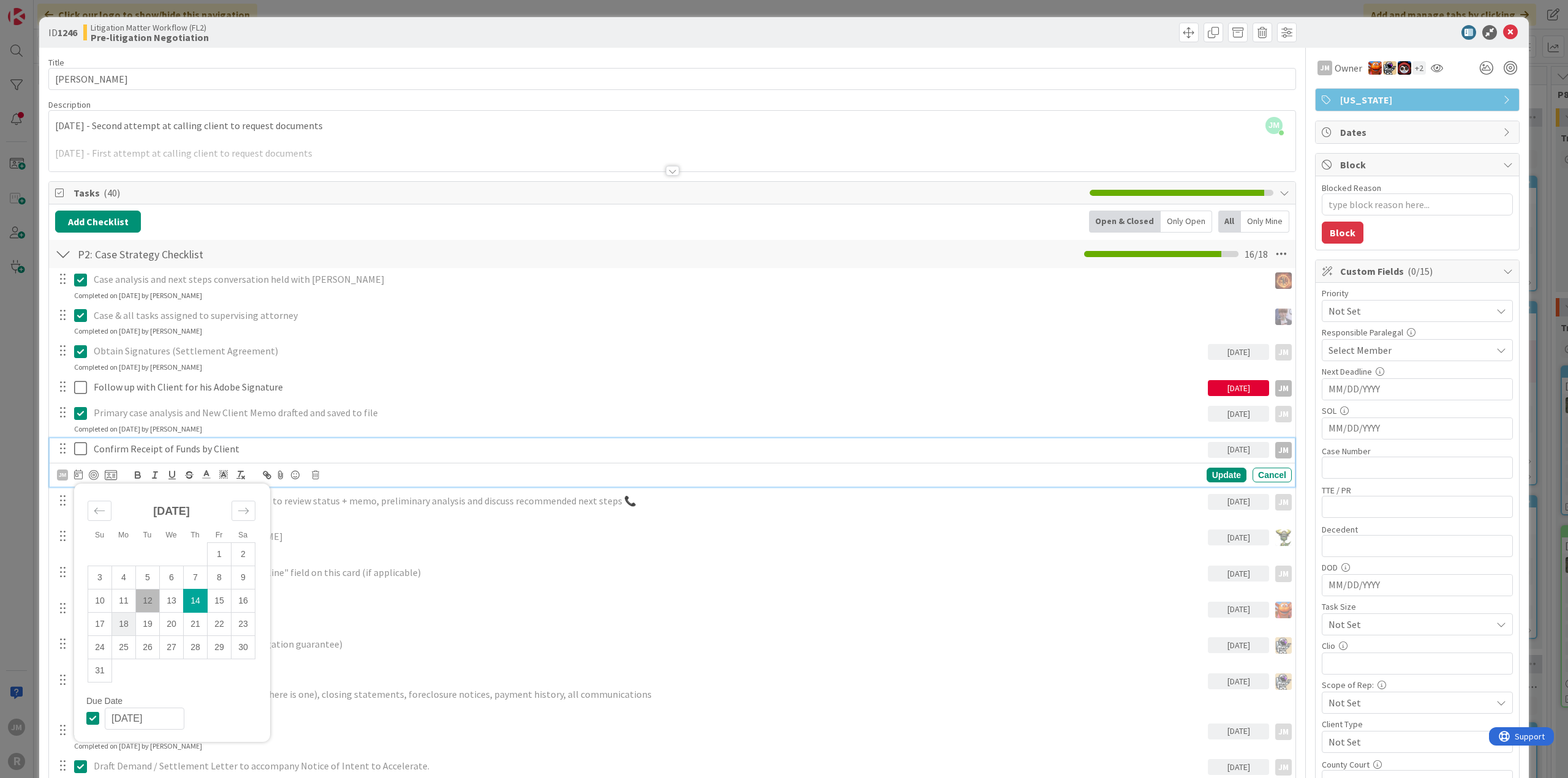
click at [128, 623] on td "18" at bounding box center [124, 624] width 24 height 24
type input "[DATE]"
click at [1220, 474] on div "Update" at bounding box center [1227, 475] width 40 height 15
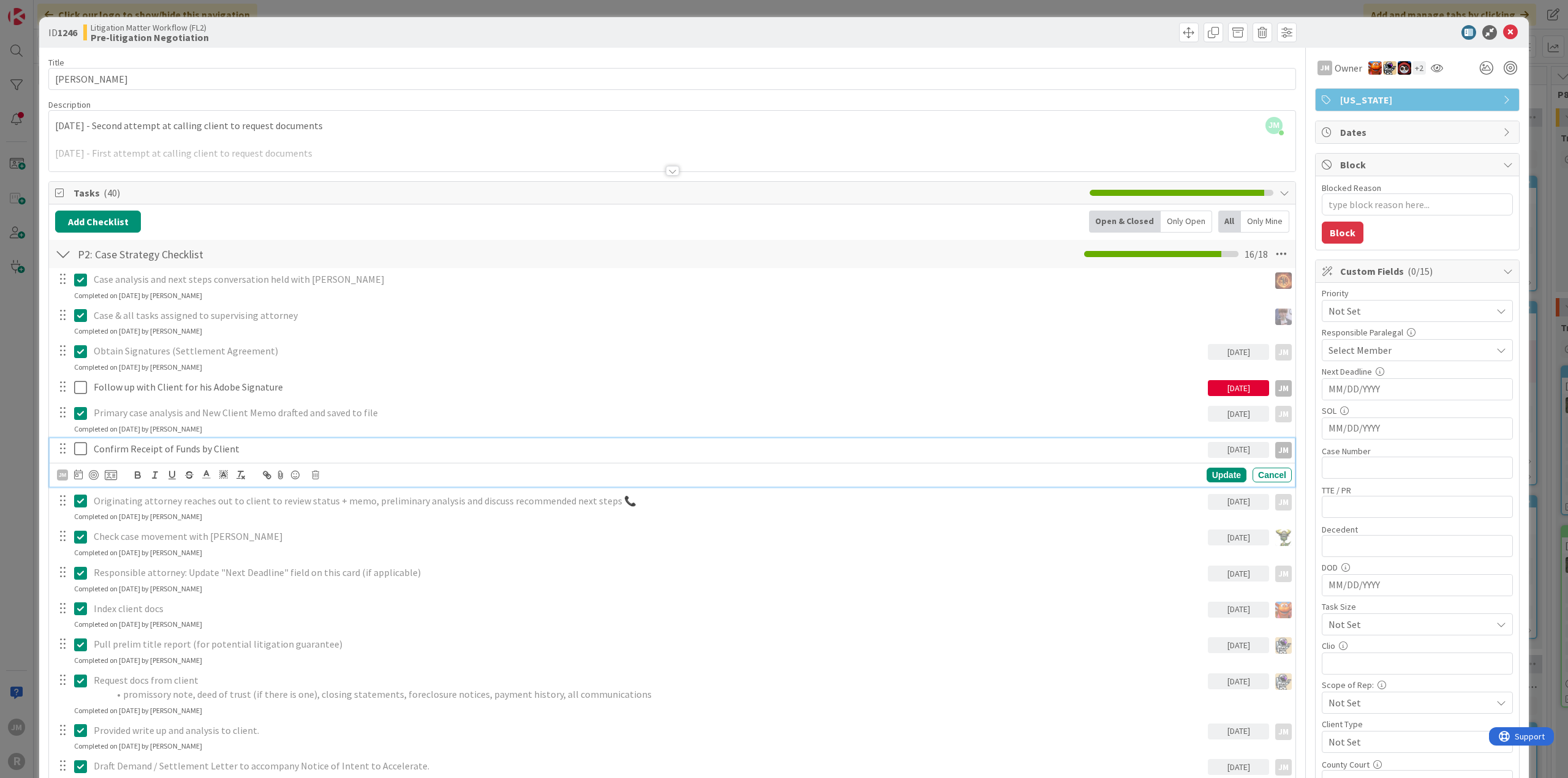
click at [175, 448] on p "Confirm Receipt of Funds by Client" at bounding box center [648, 449] width 1109 height 14
click at [91, 471] on div at bounding box center [94, 475] width 9 height 9
type textarea "x"
click at [1216, 469] on div "Update" at bounding box center [1227, 475] width 40 height 15
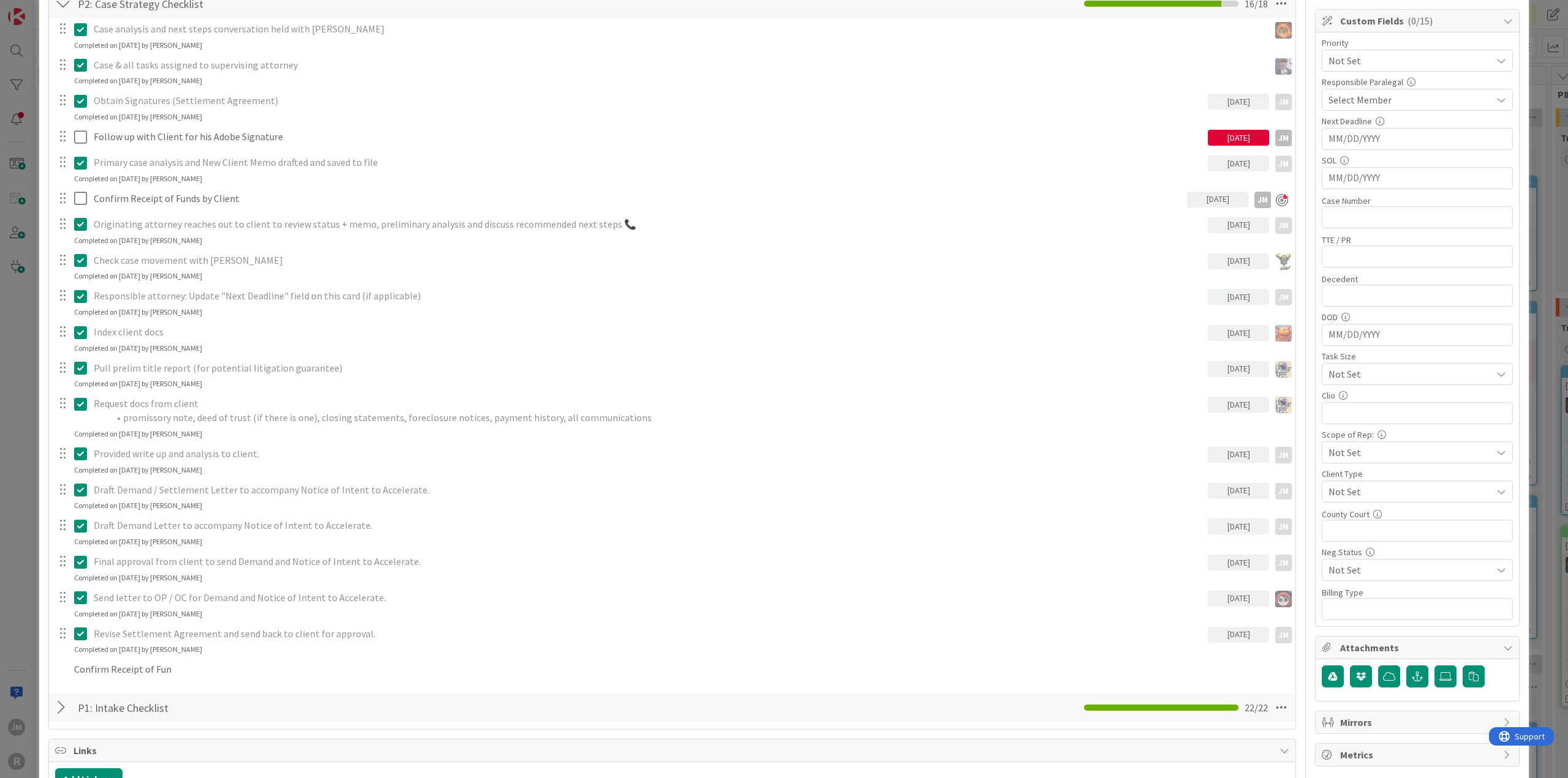
scroll to position [306, 0]
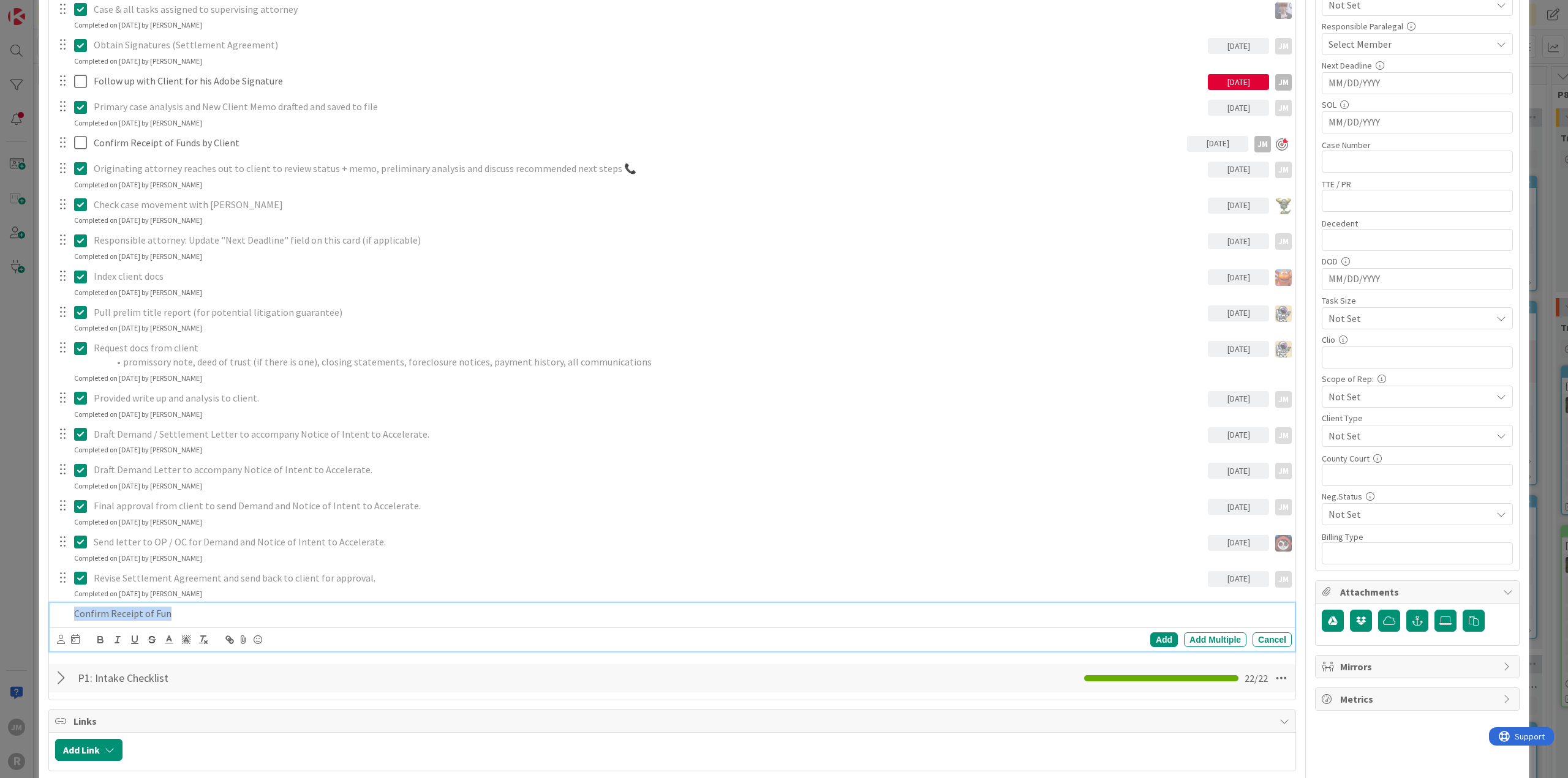
drag, startPoint x: 173, startPoint y: 613, endPoint x: 74, endPoint y: 612, distance: 99.0
click at [74, 612] on p "Confirm Receipt of Fun" at bounding box center [680, 614] width 1213 height 14
click at [60, 640] on icon at bounding box center [61, 640] width 8 height 9
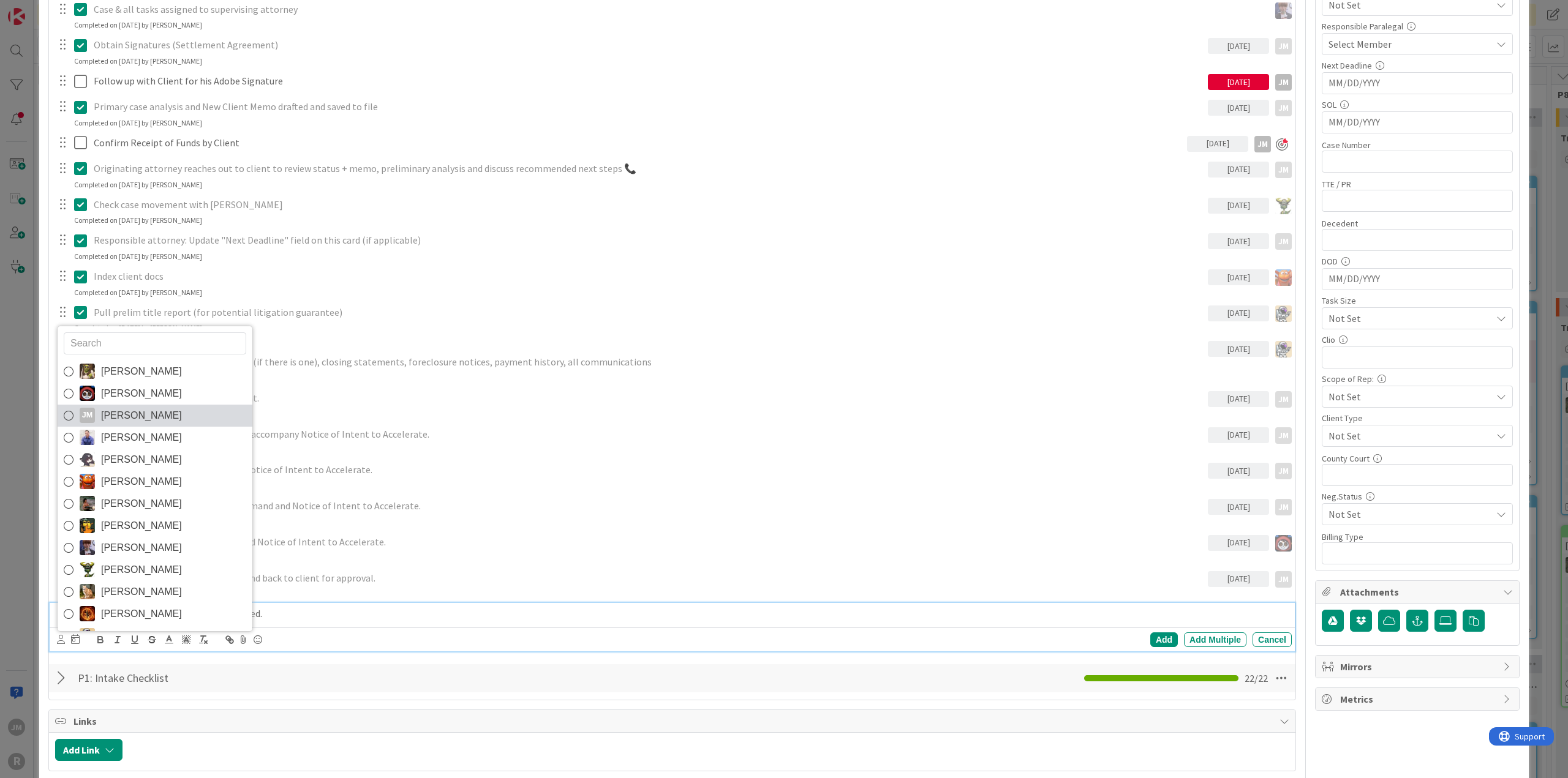
click at [119, 419] on span "[PERSON_NAME]" at bounding box center [142, 415] width 81 height 18
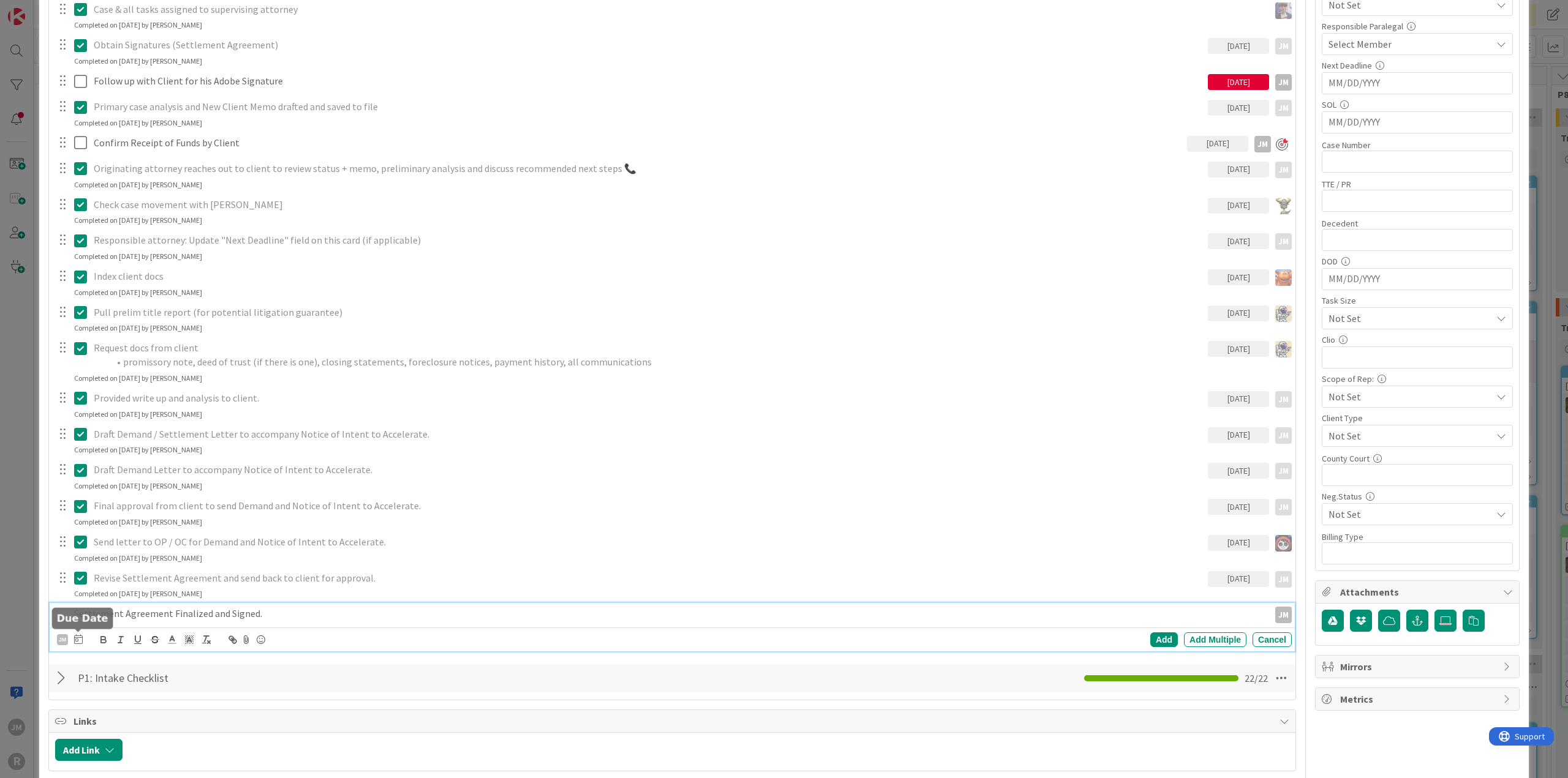
click at [76, 637] on icon at bounding box center [78, 639] width 9 height 9
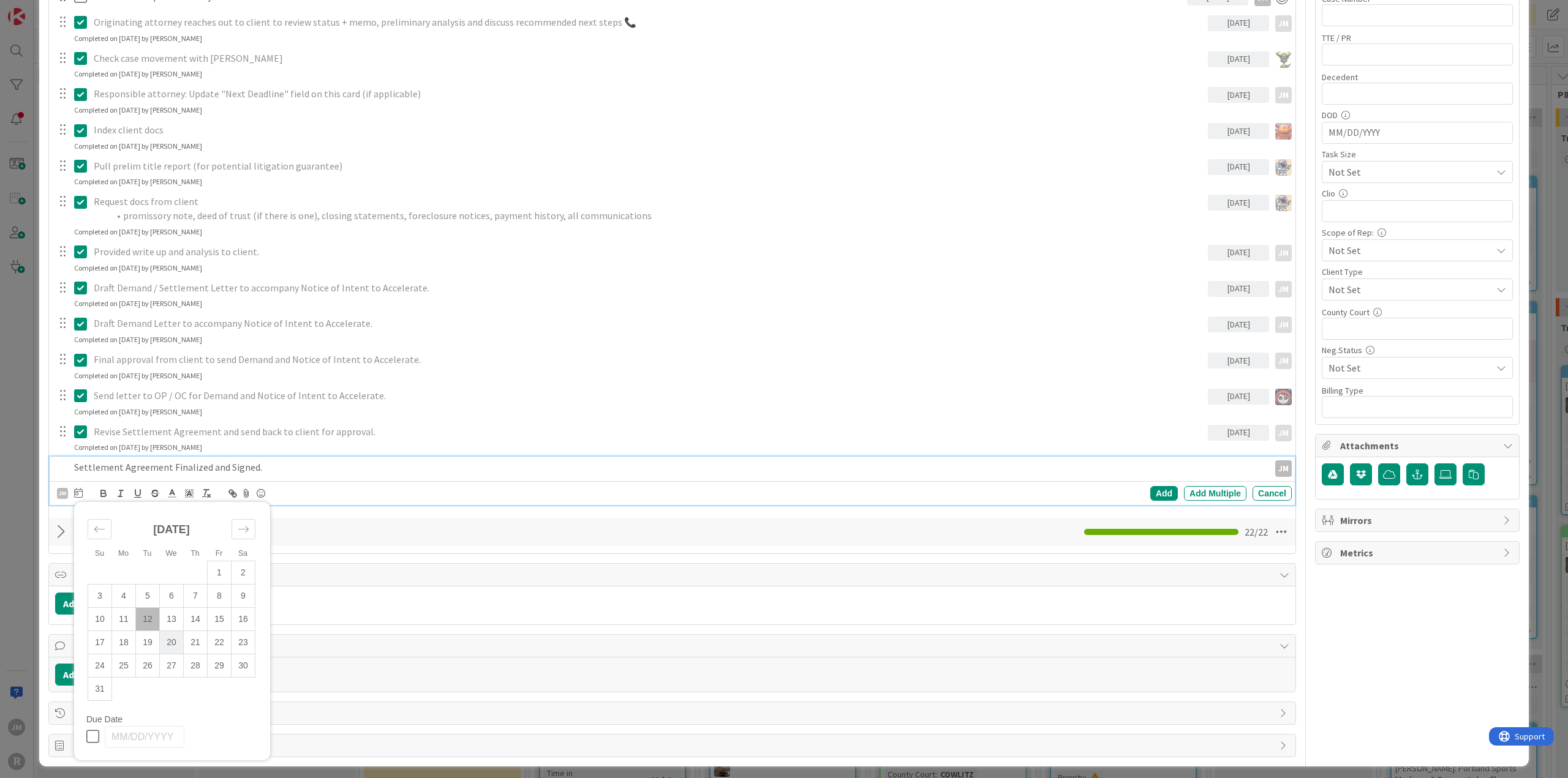
scroll to position [453, 0]
click at [217, 589] on td "8" at bounding box center [219, 595] width 24 height 24
click at [200, 591] on td "7" at bounding box center [195, 595] width 24 height 24
click at [1156, 490] on div "Add" at bounding box center [1164, 493] width 27 height 15
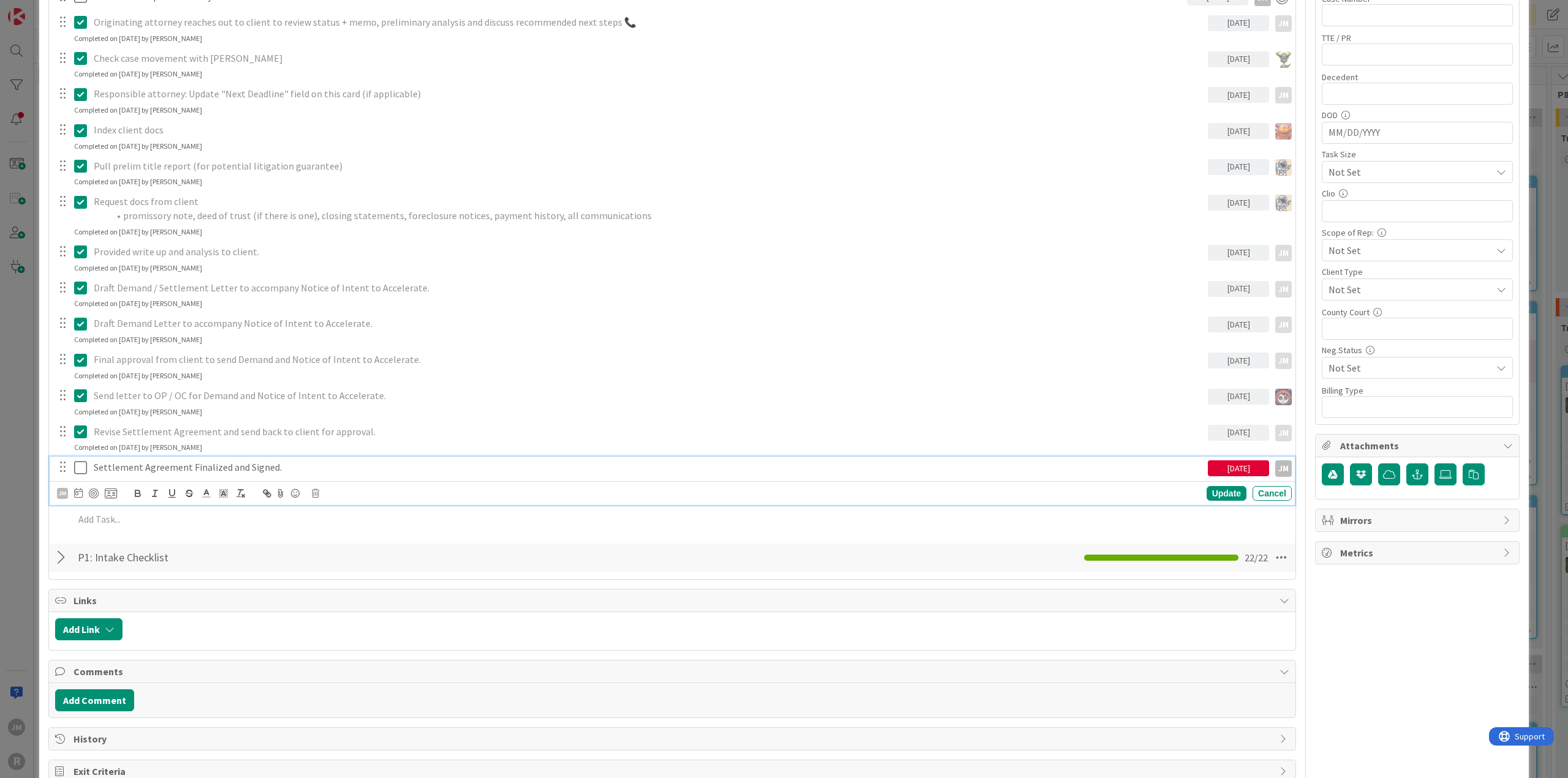
click at [237, 464] on p "Settlement Agreement Finalized and Signed." at bounding box center [648, 467] width 1109 height 14
click at [91, 492] on div at bounding box center [94, 493] width 9 height 9
click at [1219, 493] on div "Update" at bounding box center [1227, 493] width 40 height 15
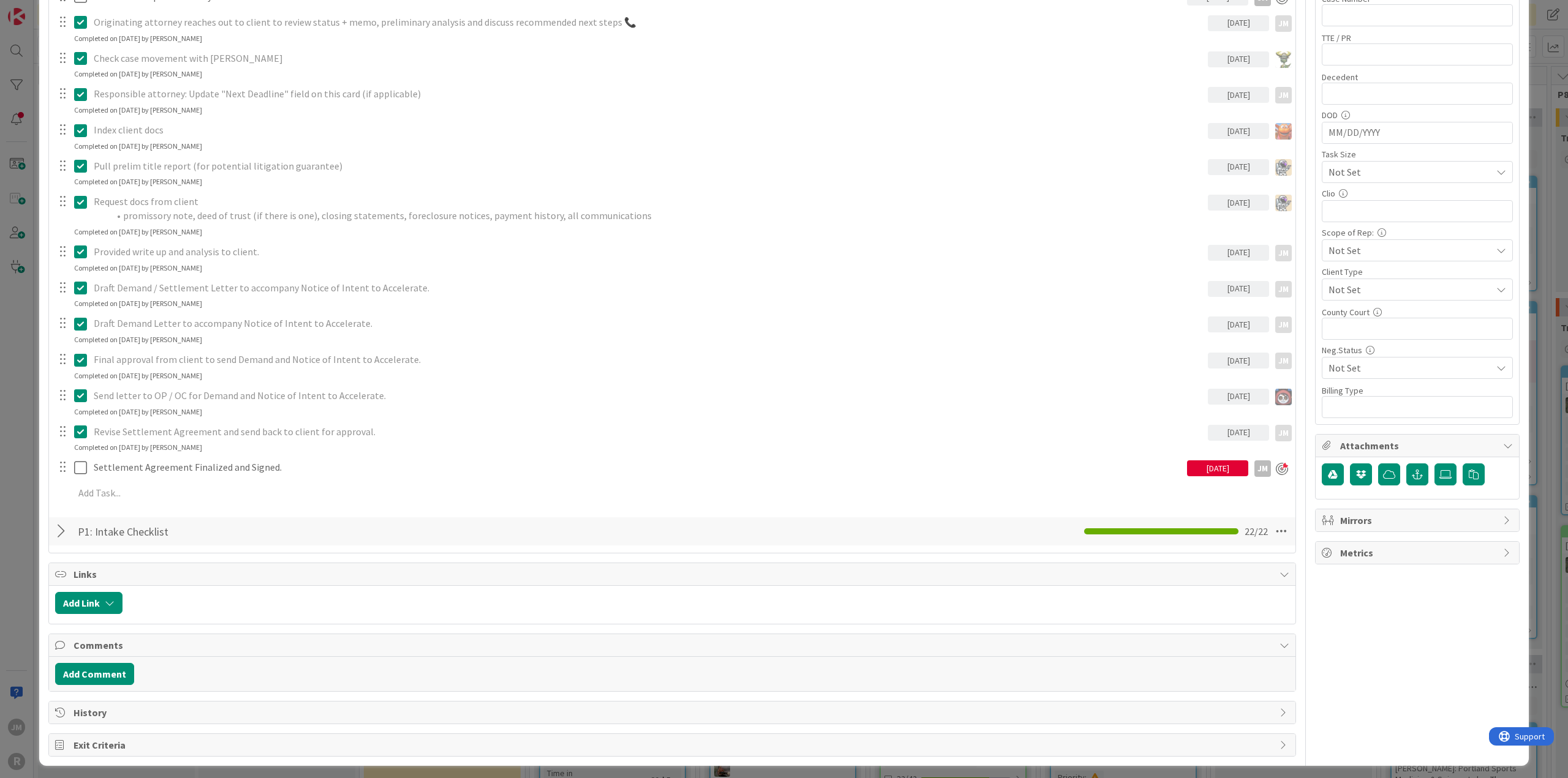
click at [18, 484] on div "ID 1246 Litigation Matter Workflow (FL2) Pre-litigation Negotiation Title 13 / …" at bounding box center [784, 389] width 1568 height 778
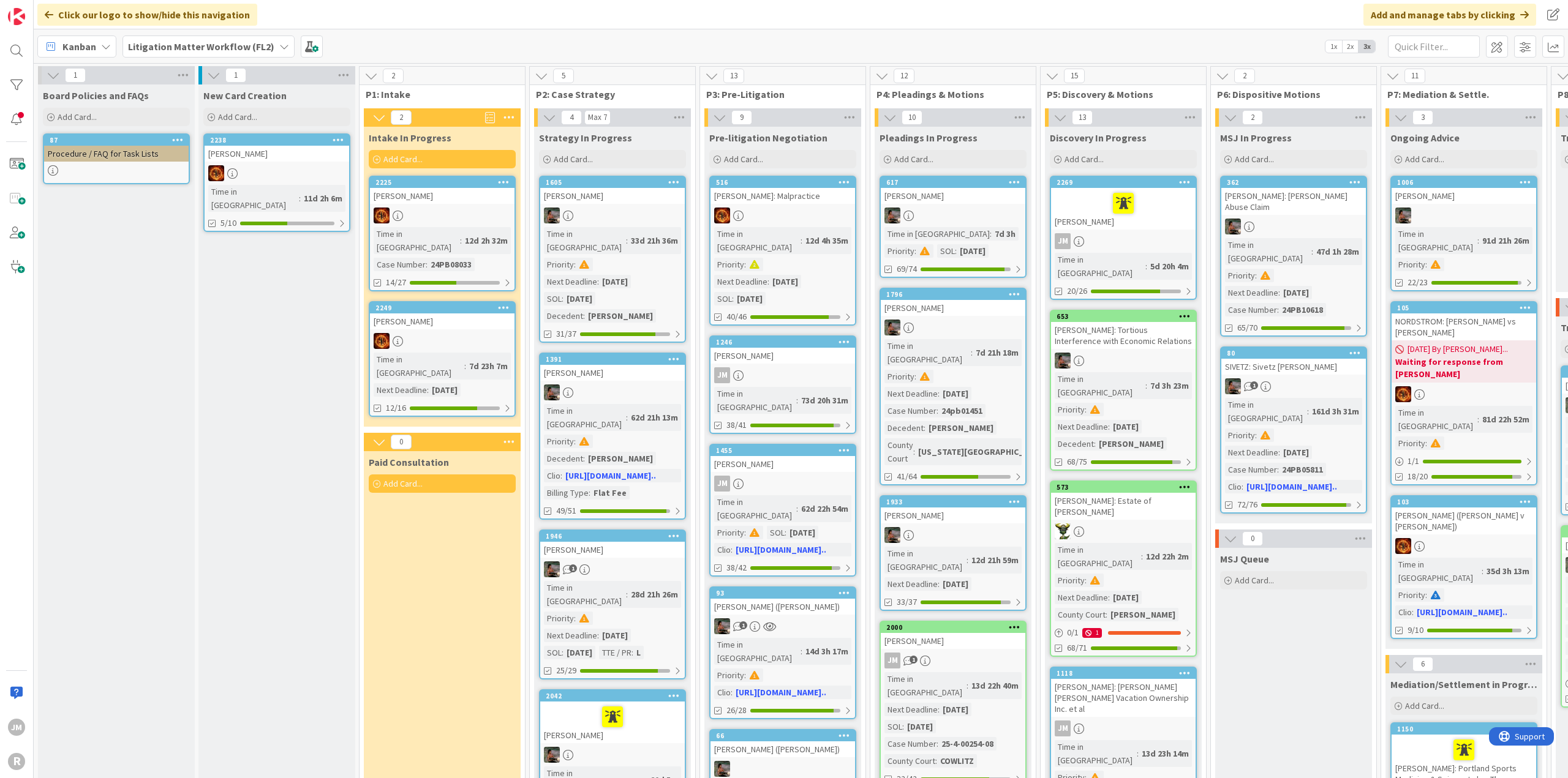
scroll to position [61, 0]
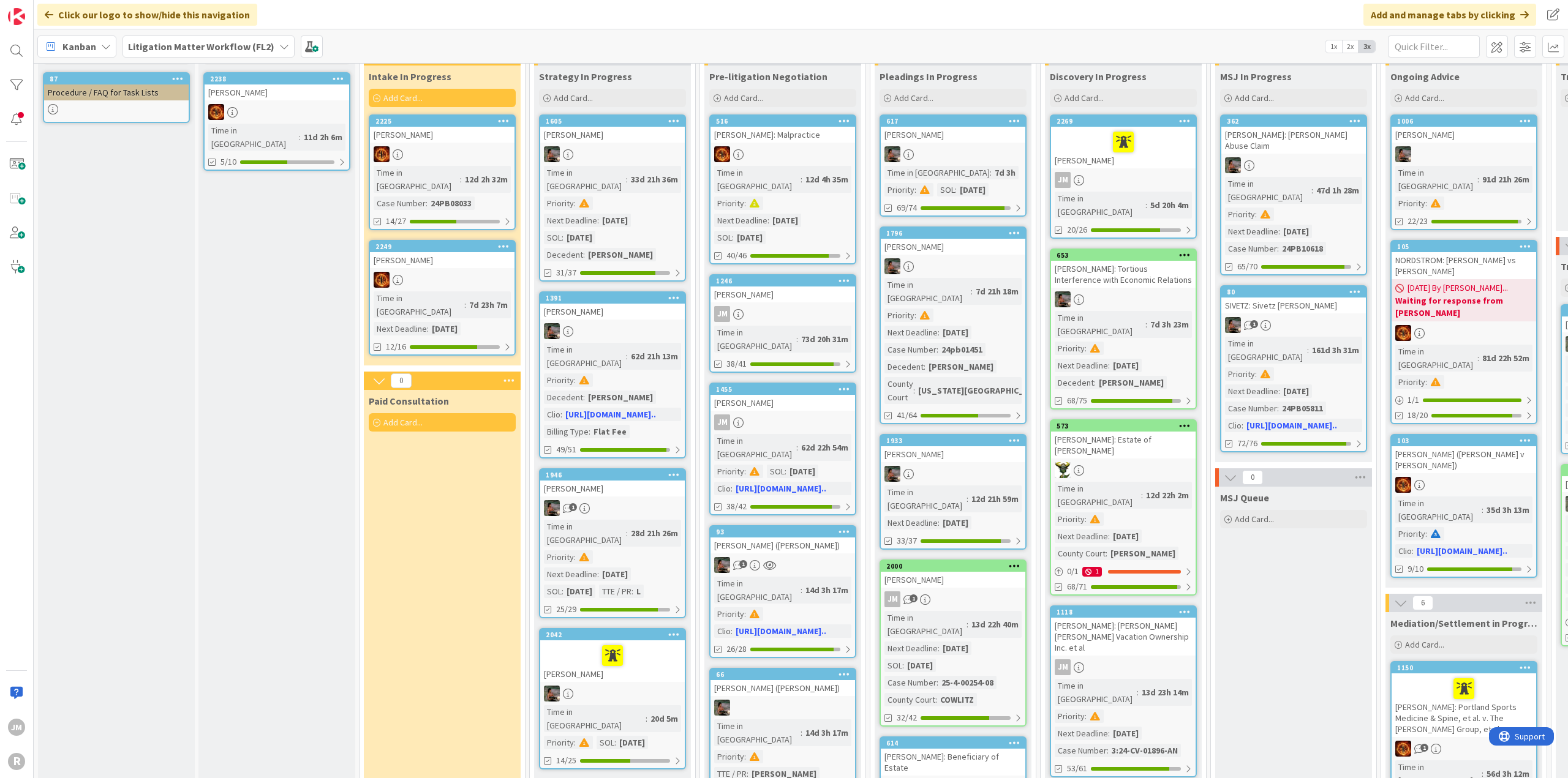
click at [1154, 660] on div "JM" at bounding box center [1124, 667] width 145 height 16
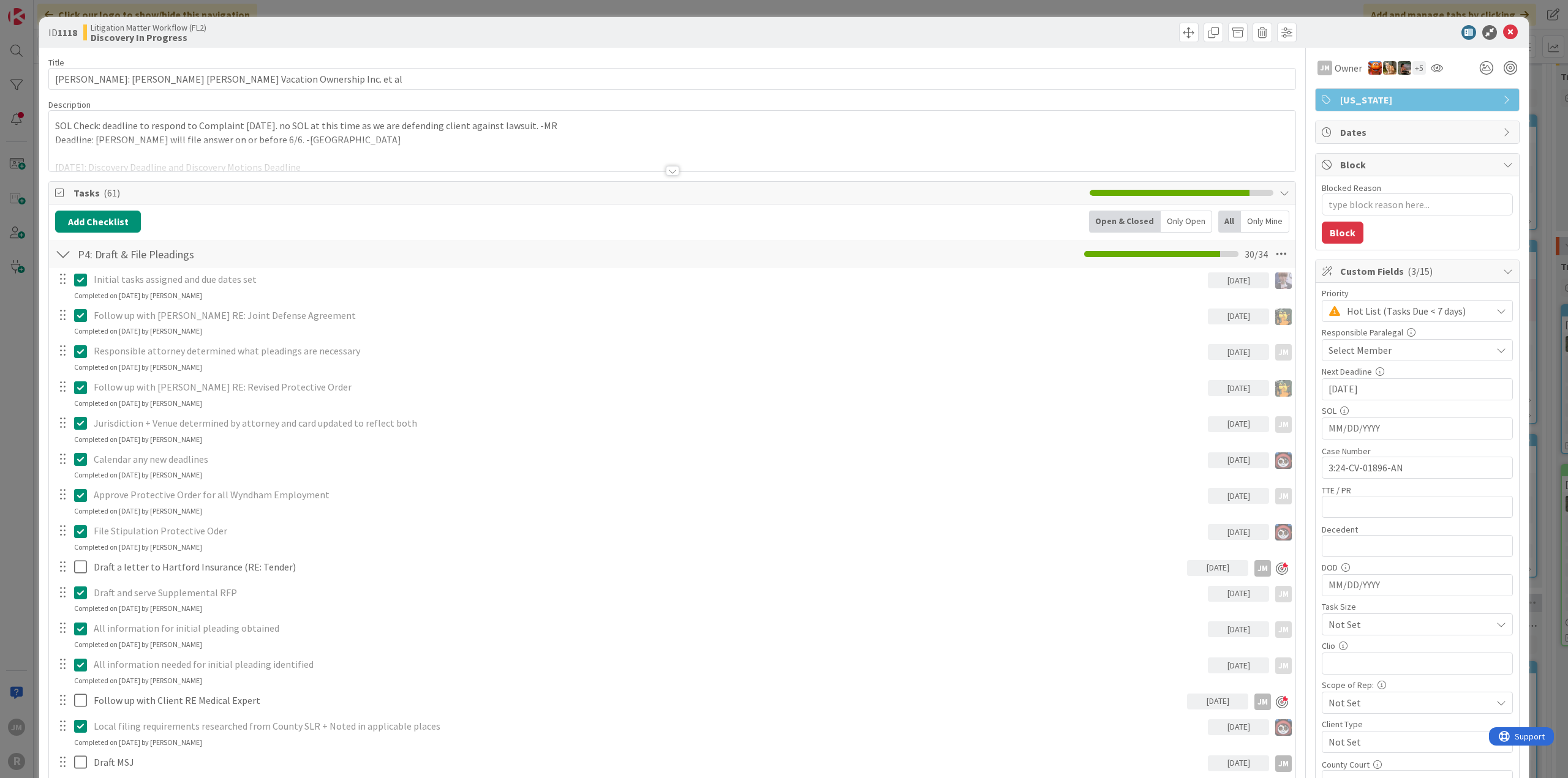
type textarea "x"
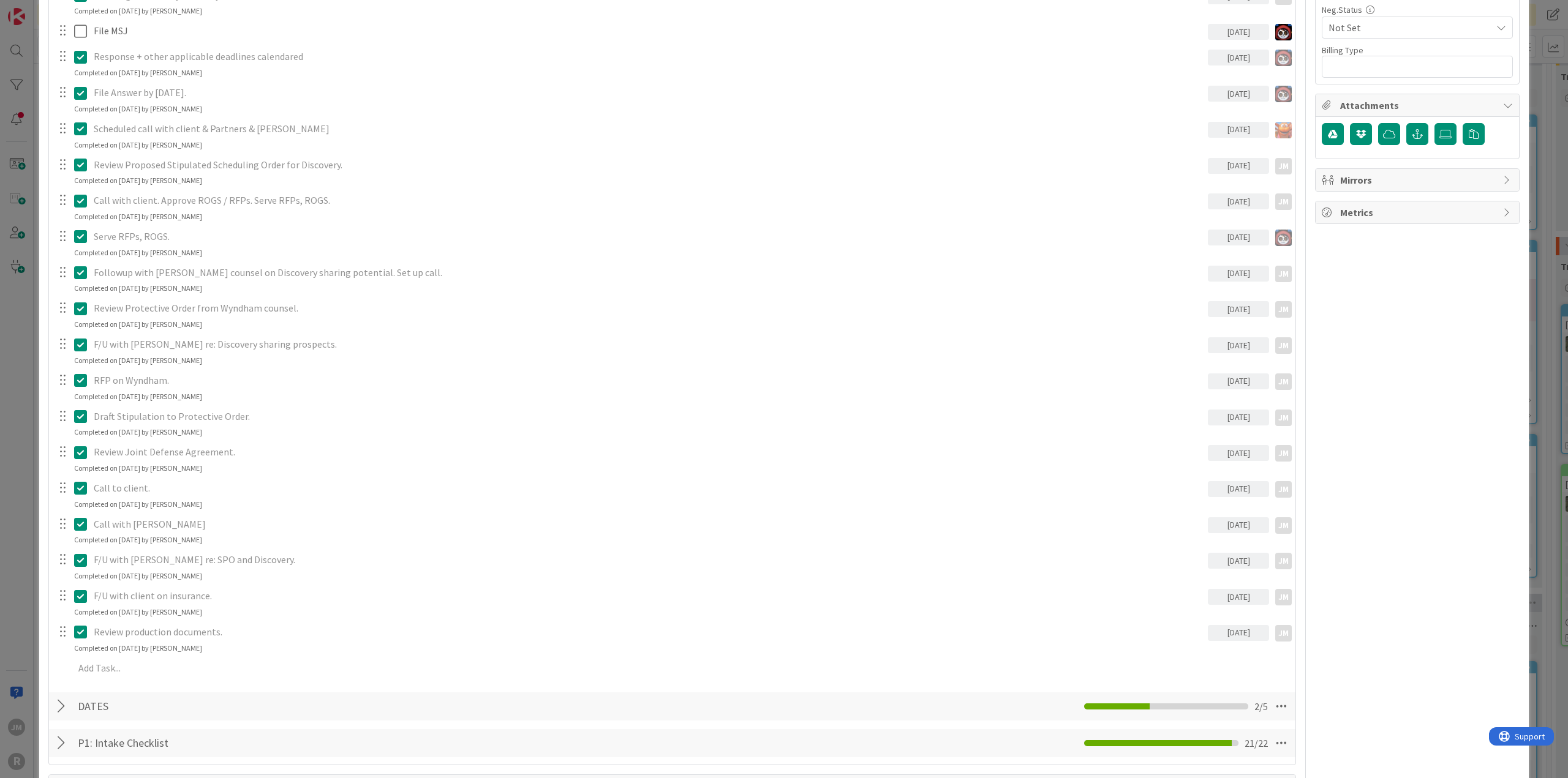
scroll to position [796, 0]
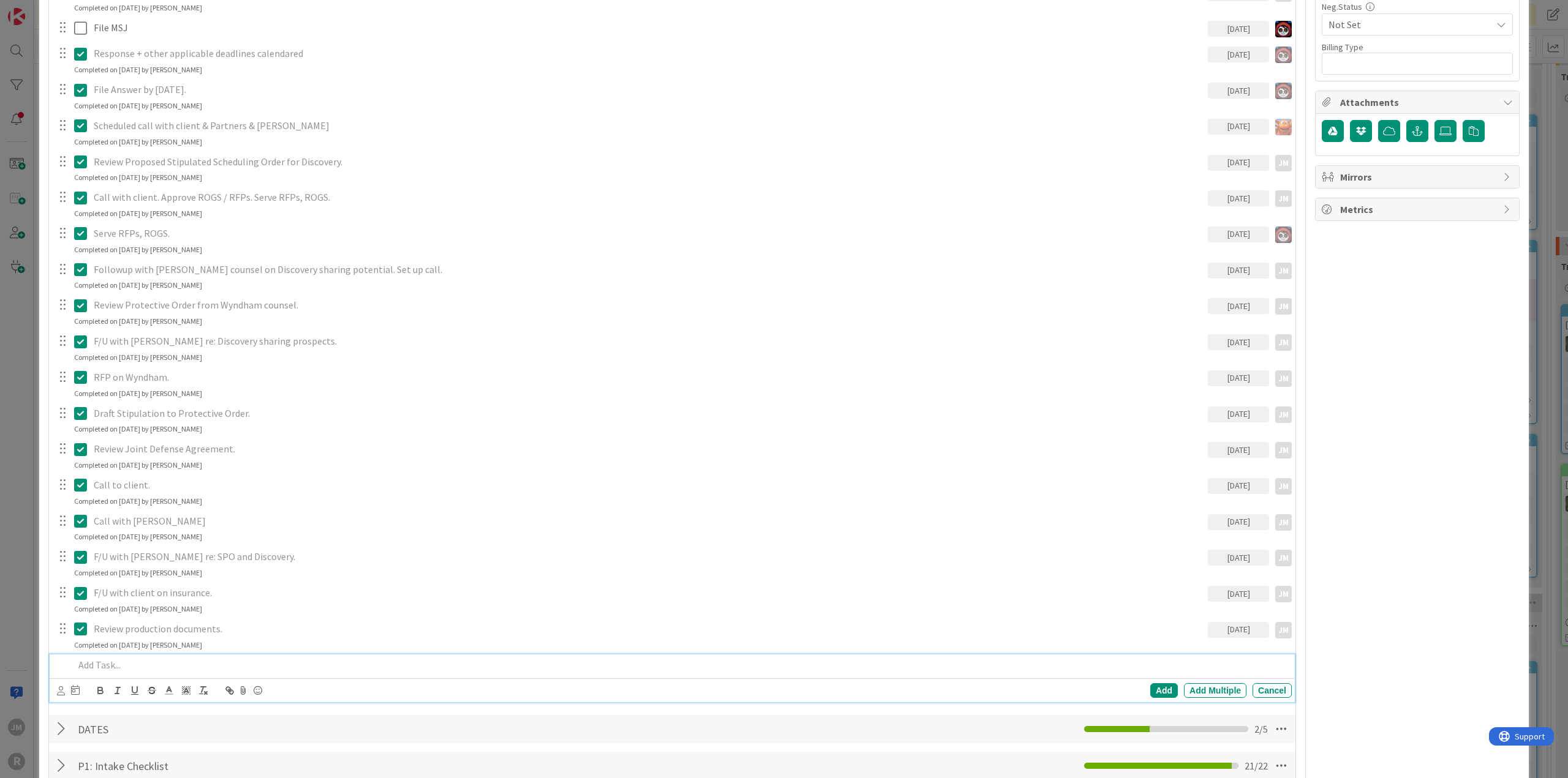
click at [161, 663] on p at bounding box center [680, 665] width 1213 height 14
click at [58, 690] on icon at bounding box center [61, 691] width 8 height 9
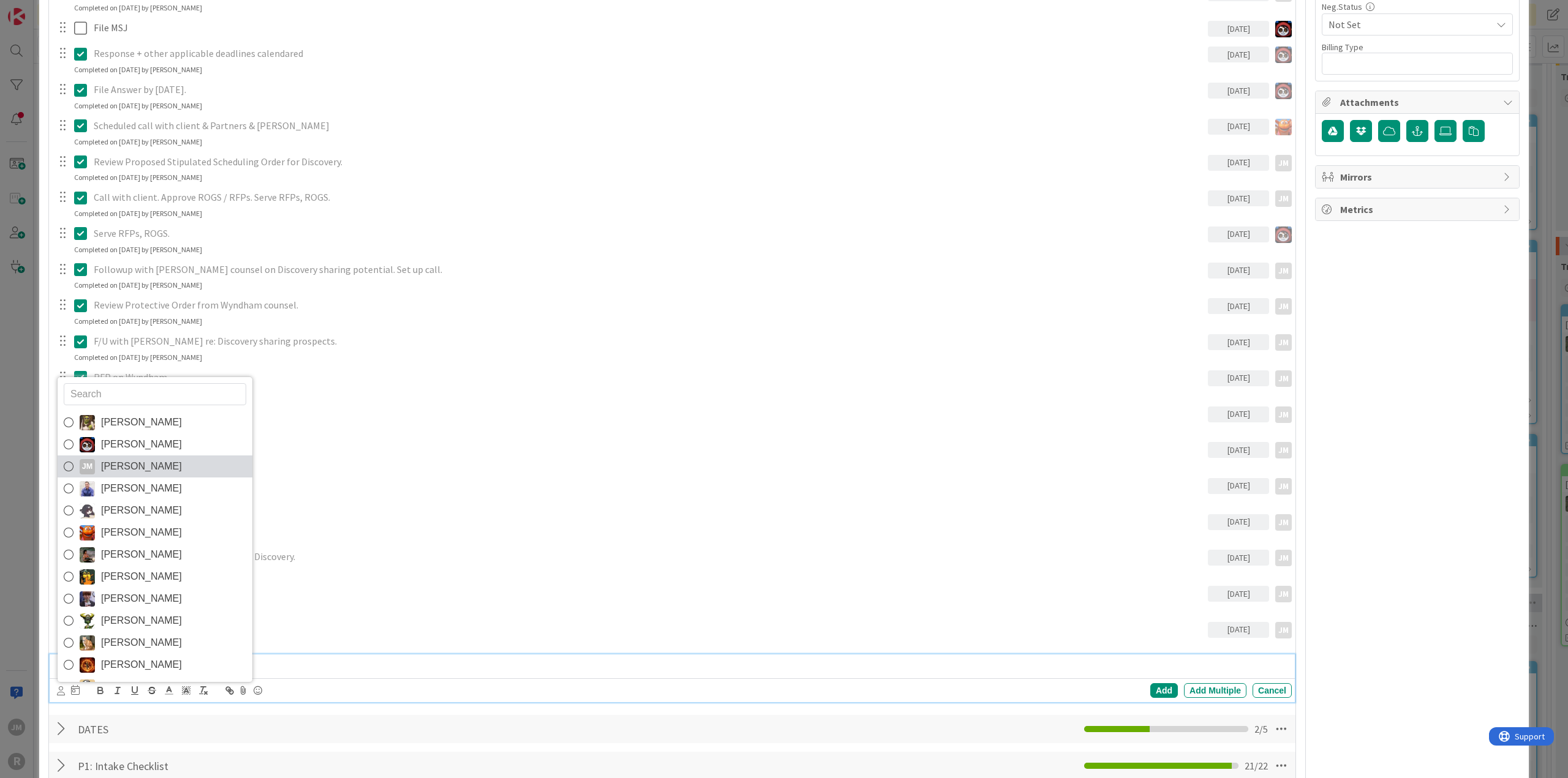
click at [133, 458] on span "[PERSON_NAME]" at bounding box center [142, 466] width 81 height 18
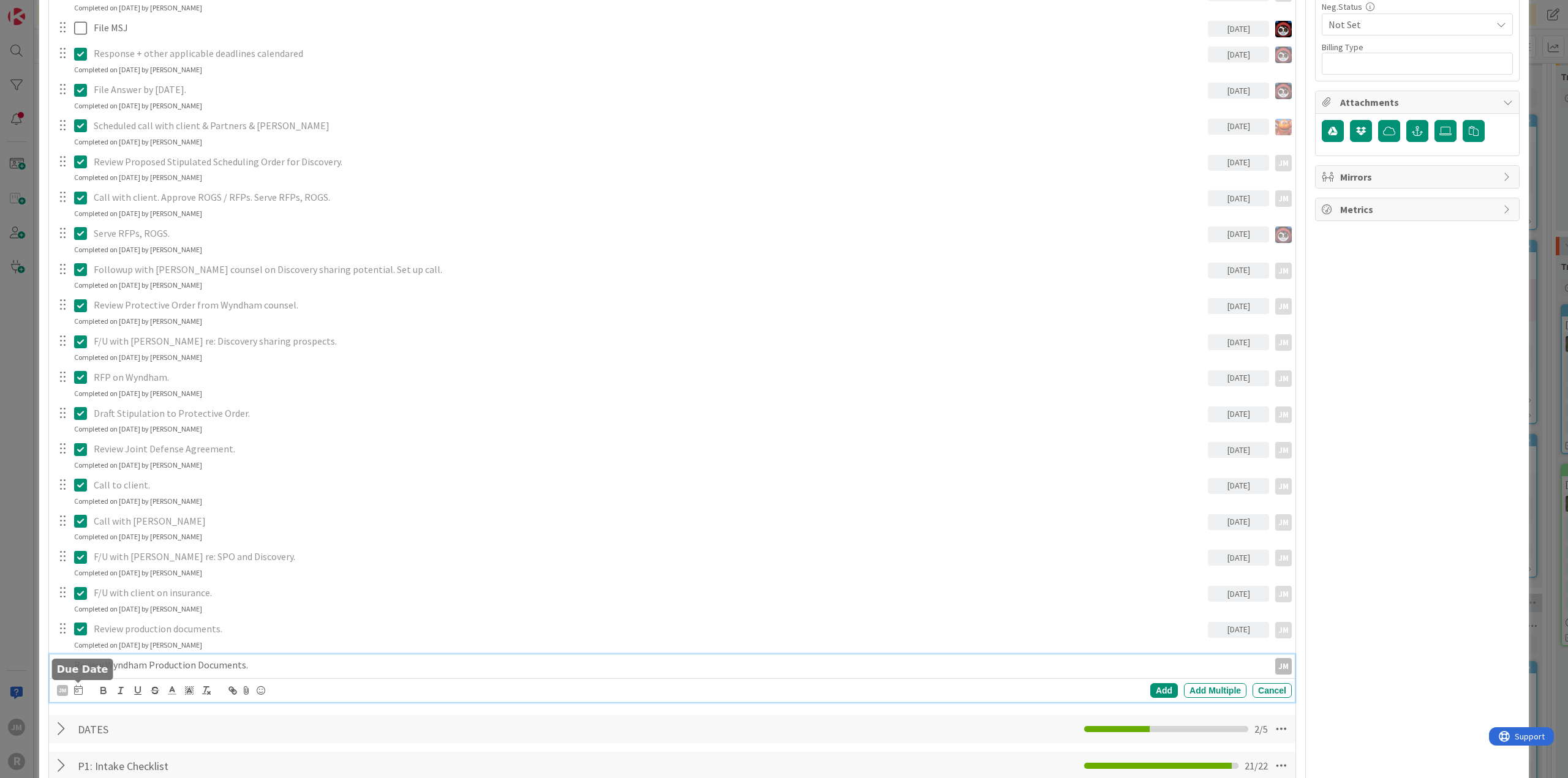
click at [78, 689] on icon at bounding box center [78, 690] width 9 height 9
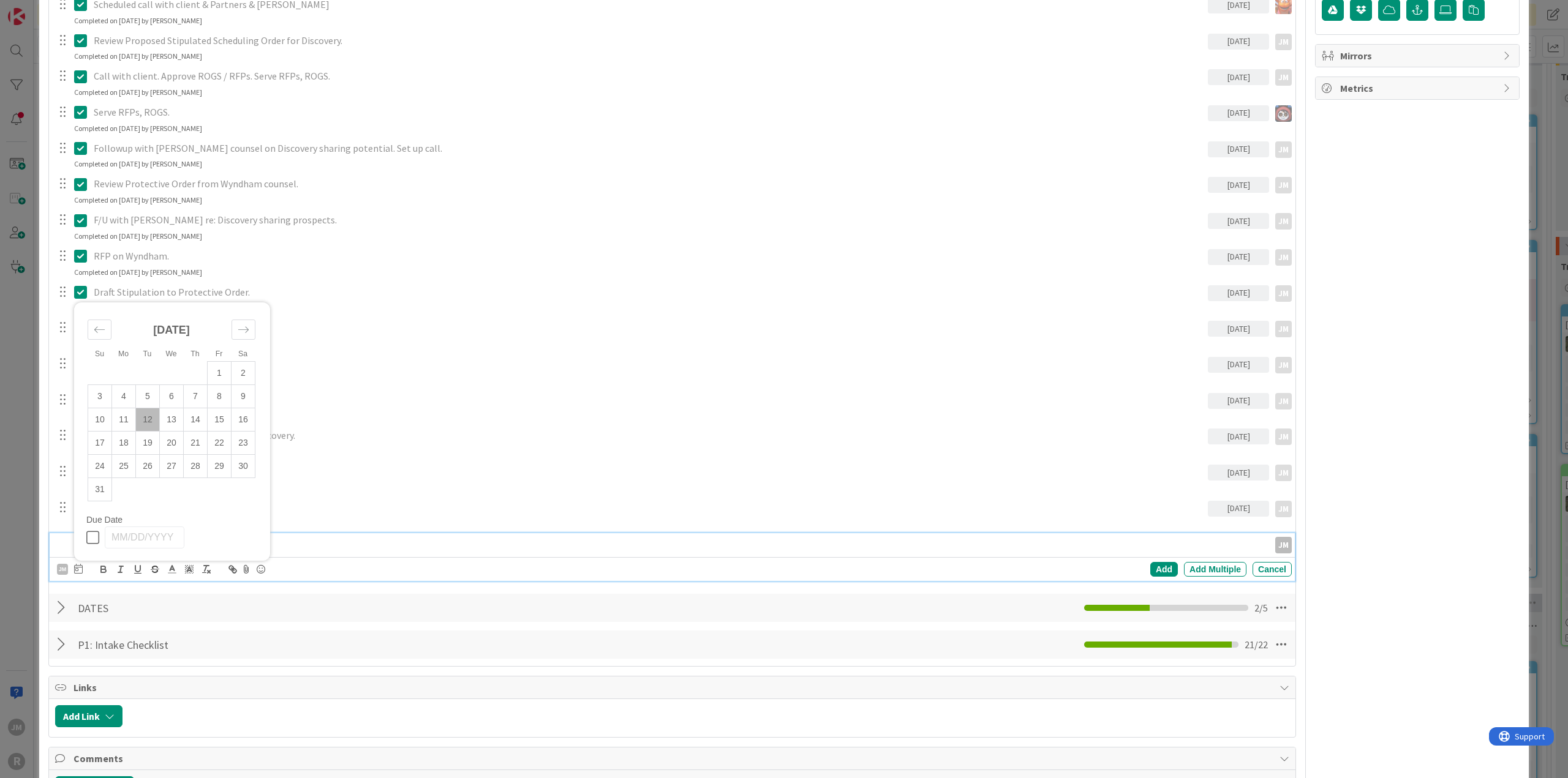
scroll to position [919, 0]
click at [123, 415] on td "11" at bounding box center [124, 419] width 24 height 24
click at [1165, 565] on div "Add" at bounding box center [1164, 568] width 27 height 15
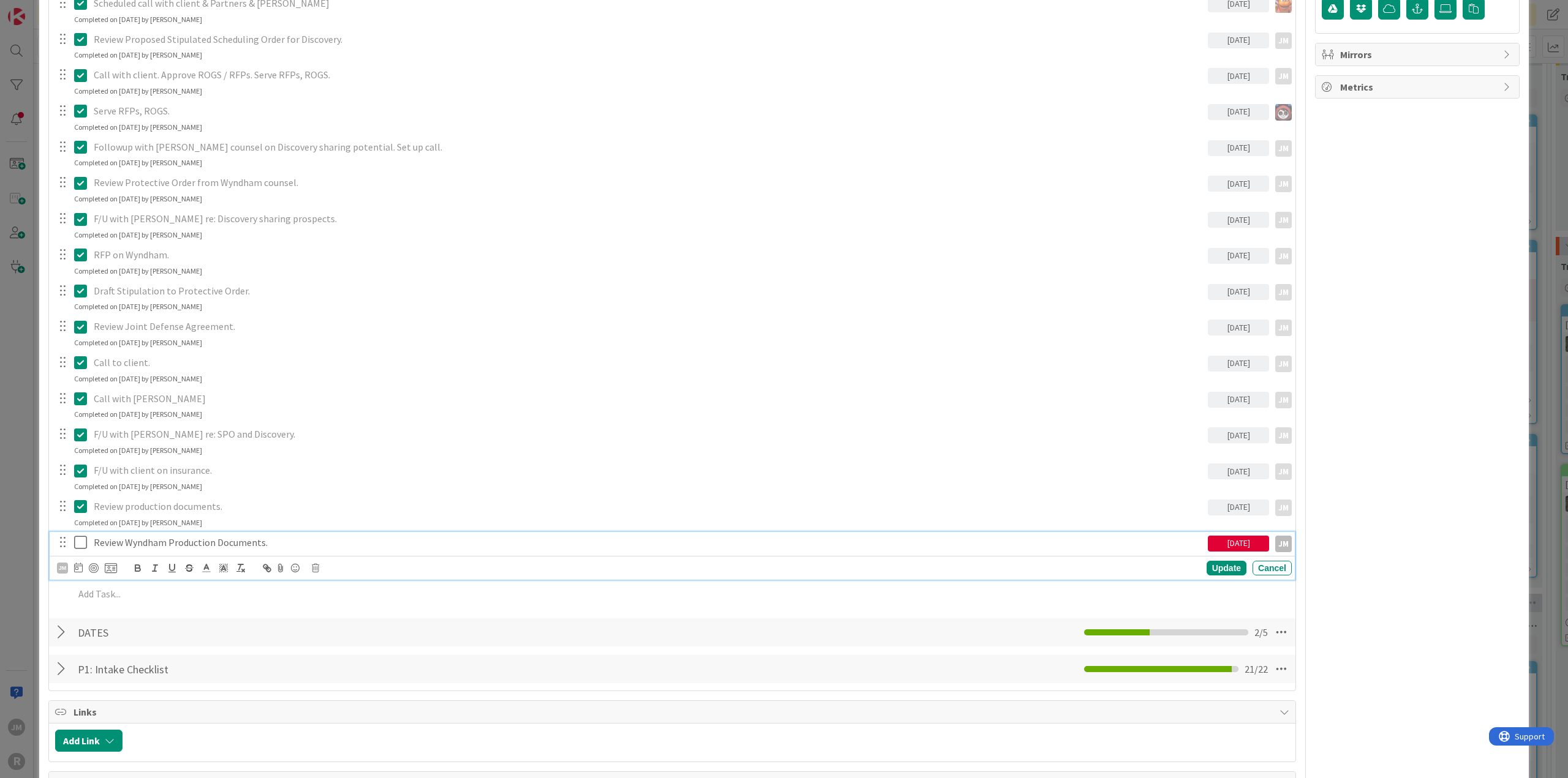
click at [179, 544] on p "Review Wyndham Production Documents." at bounding box center [648, 543] width 1109 height 14
click at [93, 563] on div at bounding box center [94, 568] width 9 height 9
click at [1222, 568] on div "Update" at bounding box center [1227, 568] width 40 height 15
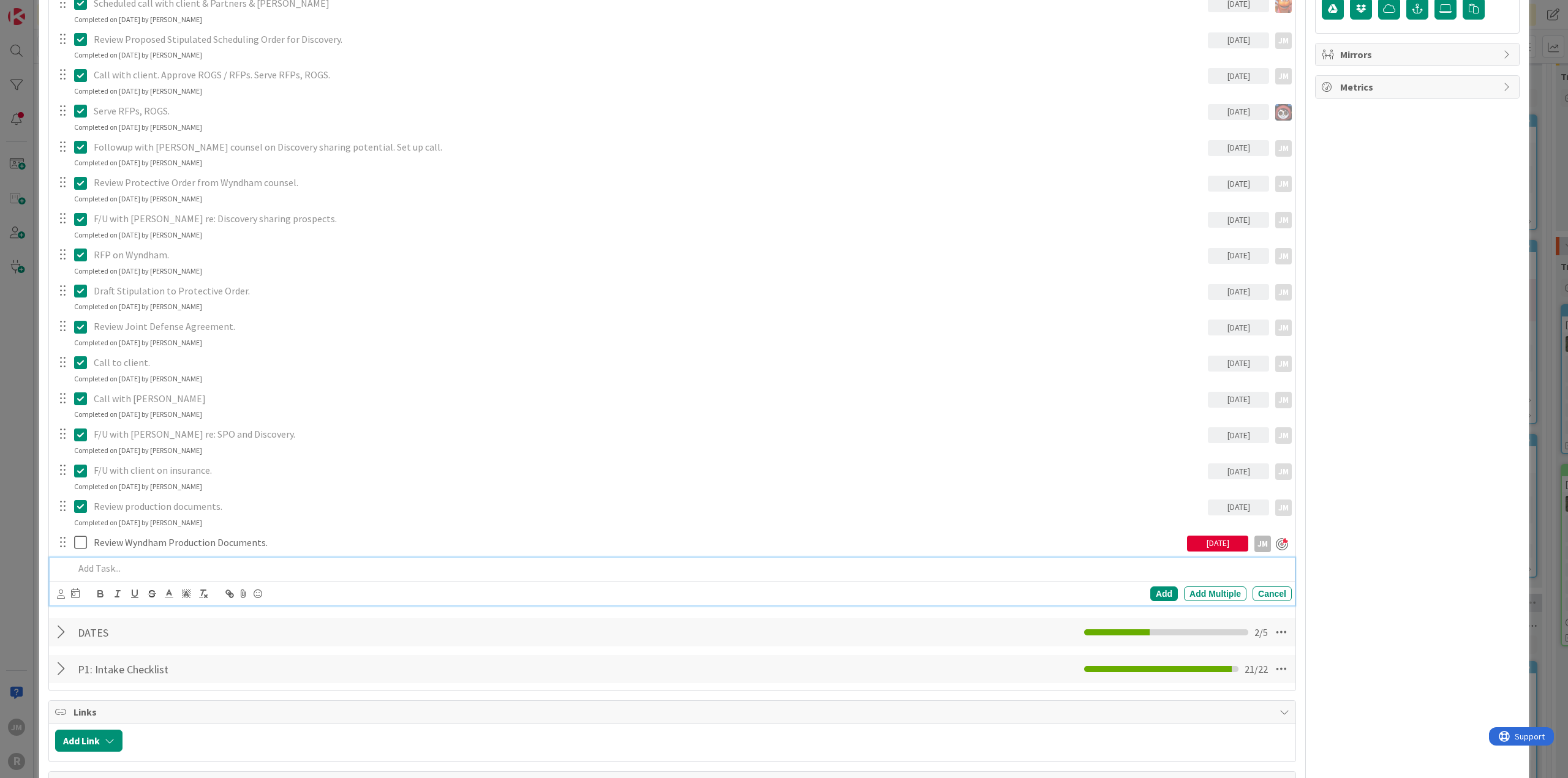
click at [119, 566] on p at bounding box center [680, 568] width 1213 height 14
click at [61, 596] on icon at bounding box center [61, 595] width 8 height 9
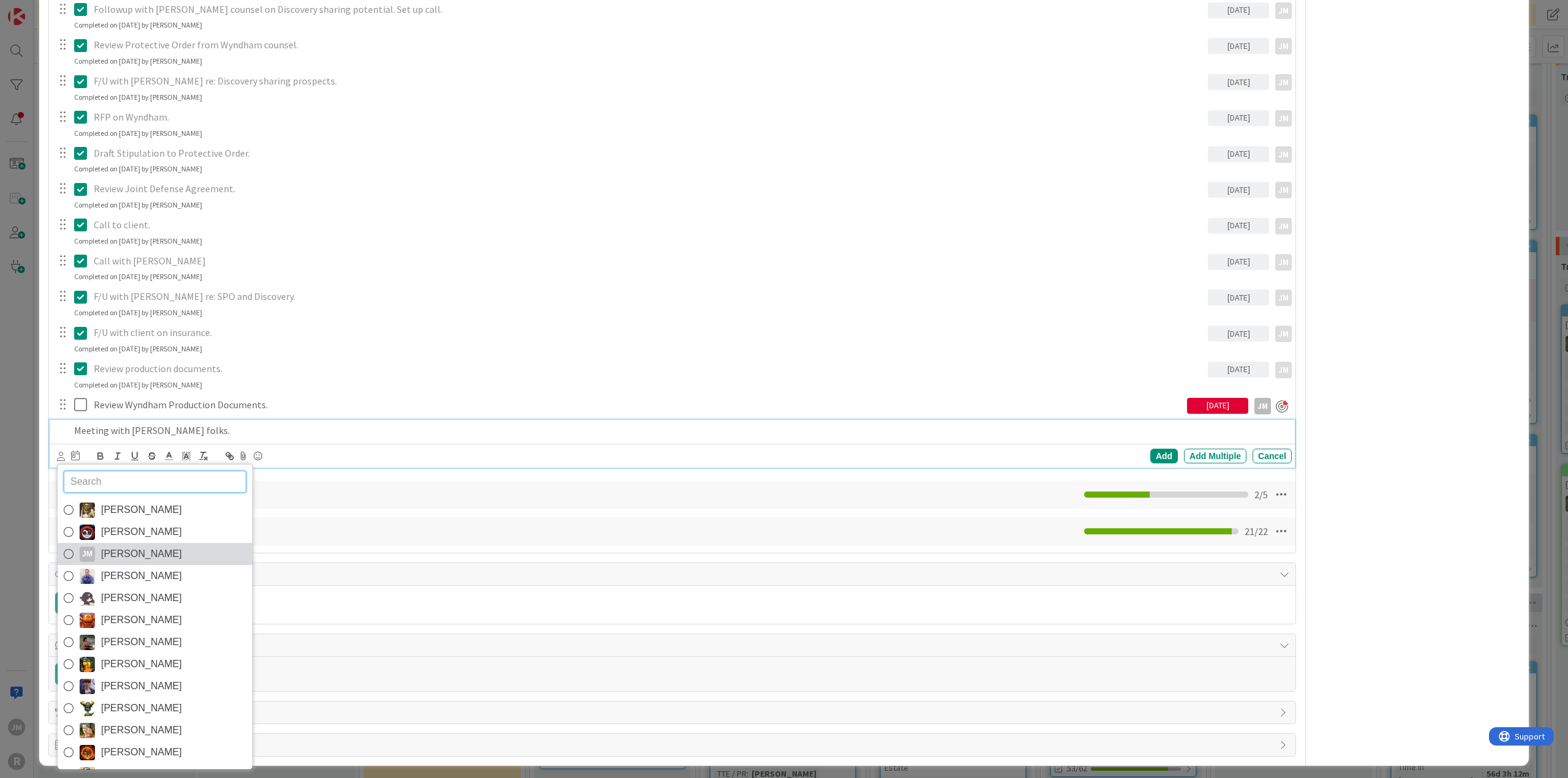
click at [96, 551] on link "[PERSON_NAME] [PERSON_NAME]" at bounding box center [155, 554] width 195 height 22
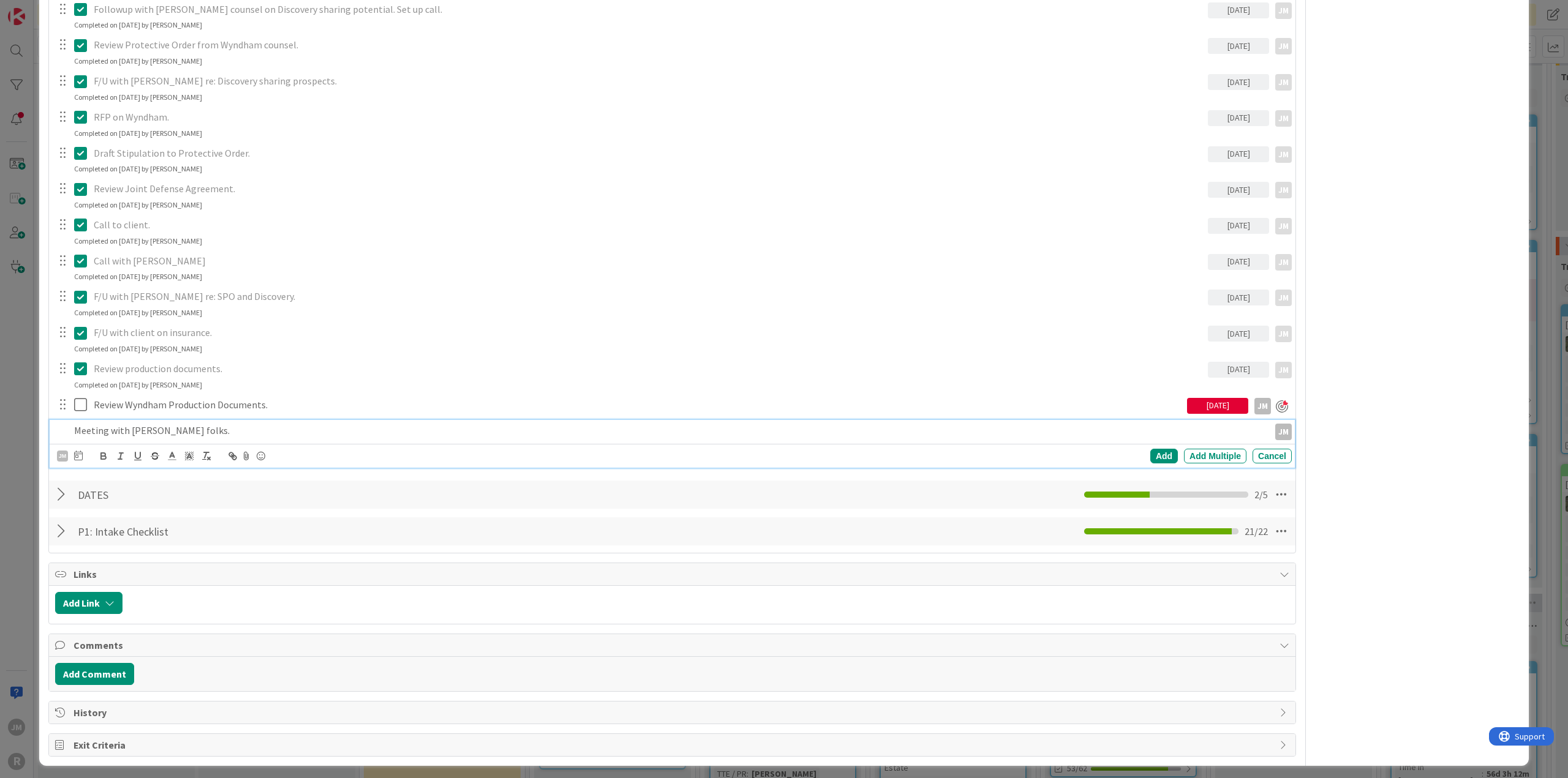
click at [78, 451] on icon at bounding box center [78, 456] width 9 height 9
click at [220, 579] on td "15" at bounding box center [219, 582] width 24 height 24
click at [1167, 455] on div "Add" at bounding box center [1164, 457] width 27 height 15
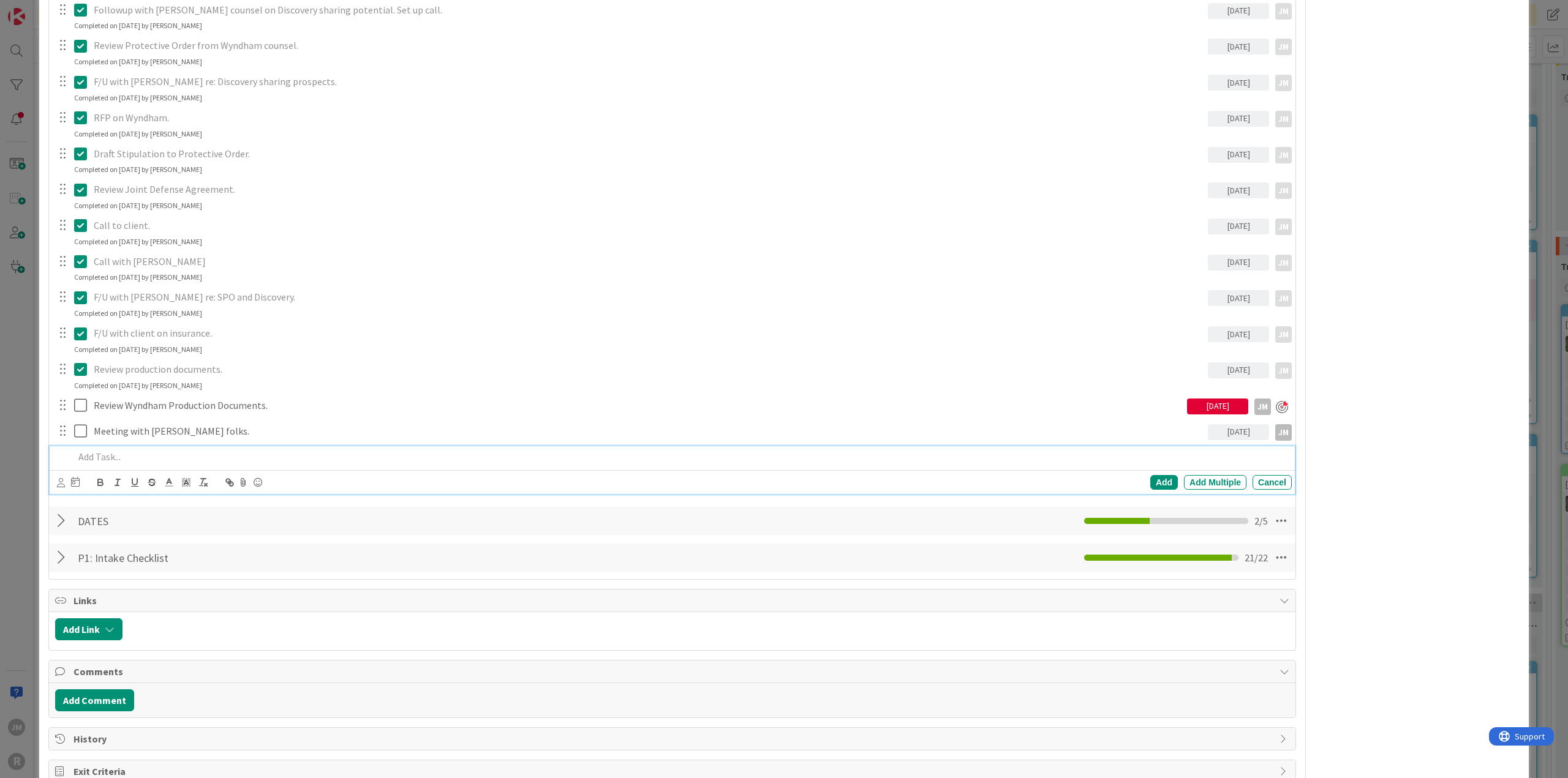
click at [119, 451] on p at bounding box center [680, 457] width 1213 height 14
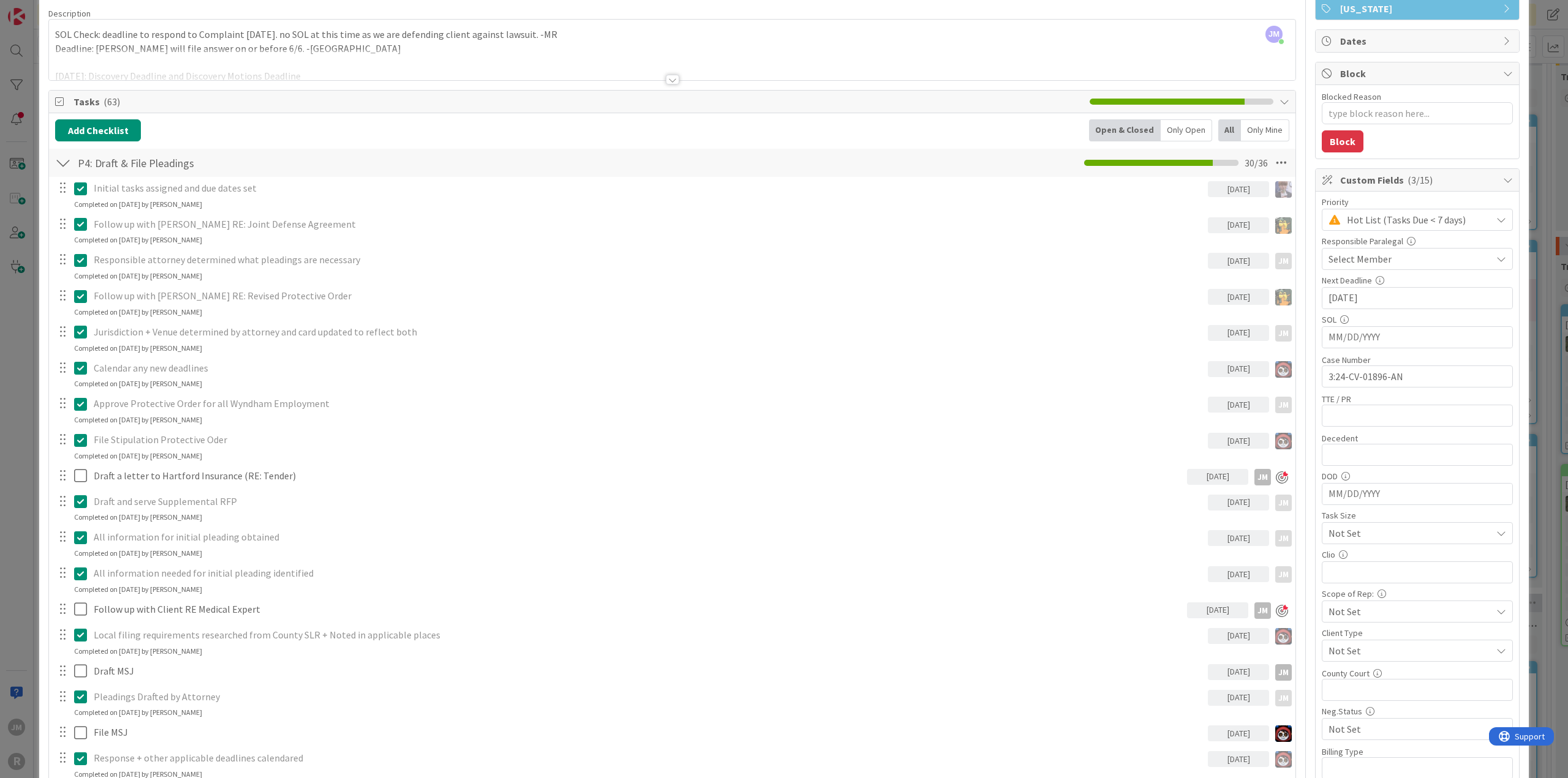
scroll to position [15, 0]
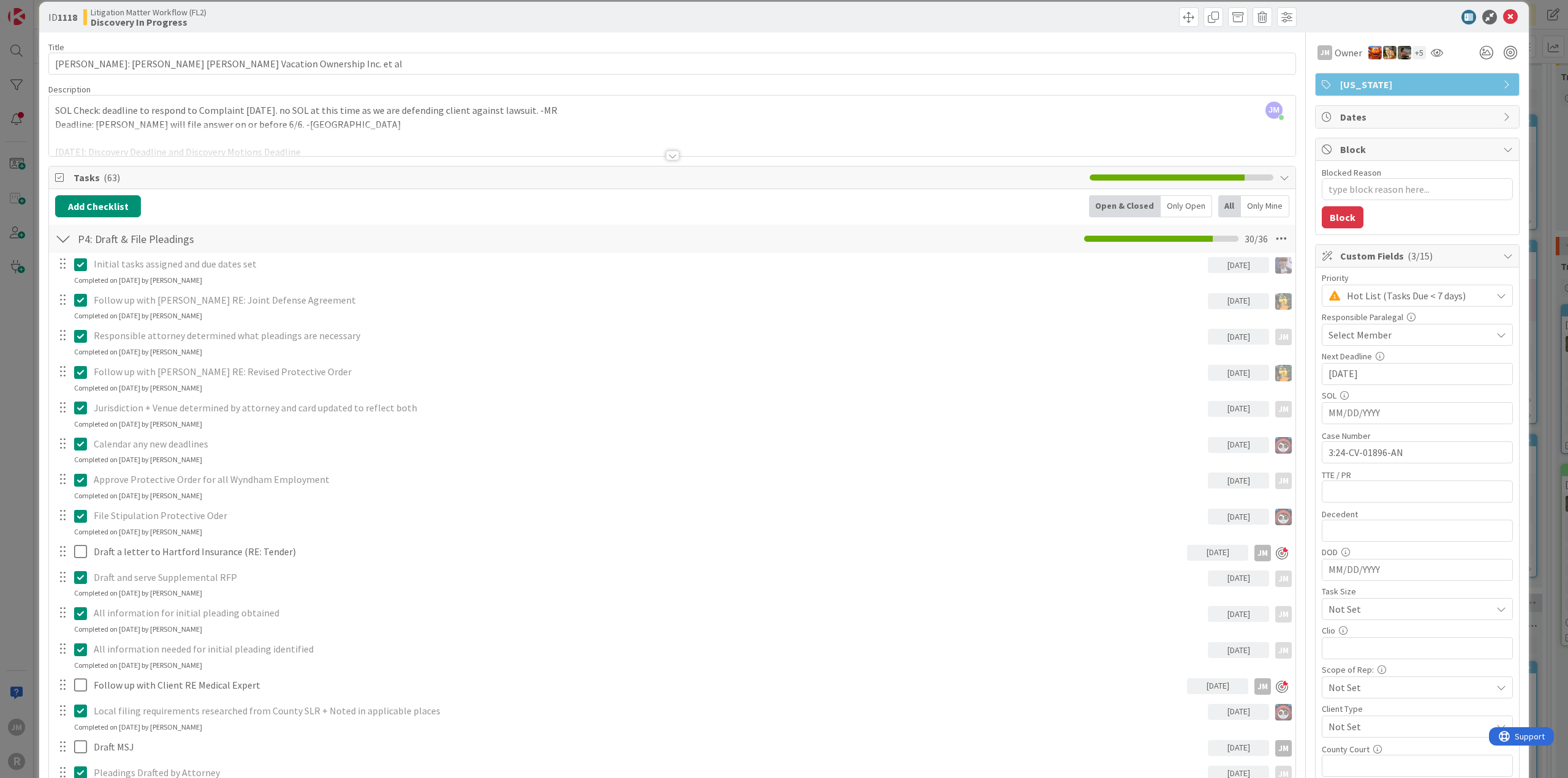
click at [11, 444] on div "ID 1118 Litigation Matter Workflow (FL2) Discovery In Progress Title 64 / 128 […" at bounding box center [784, 389] width 1568 height 778
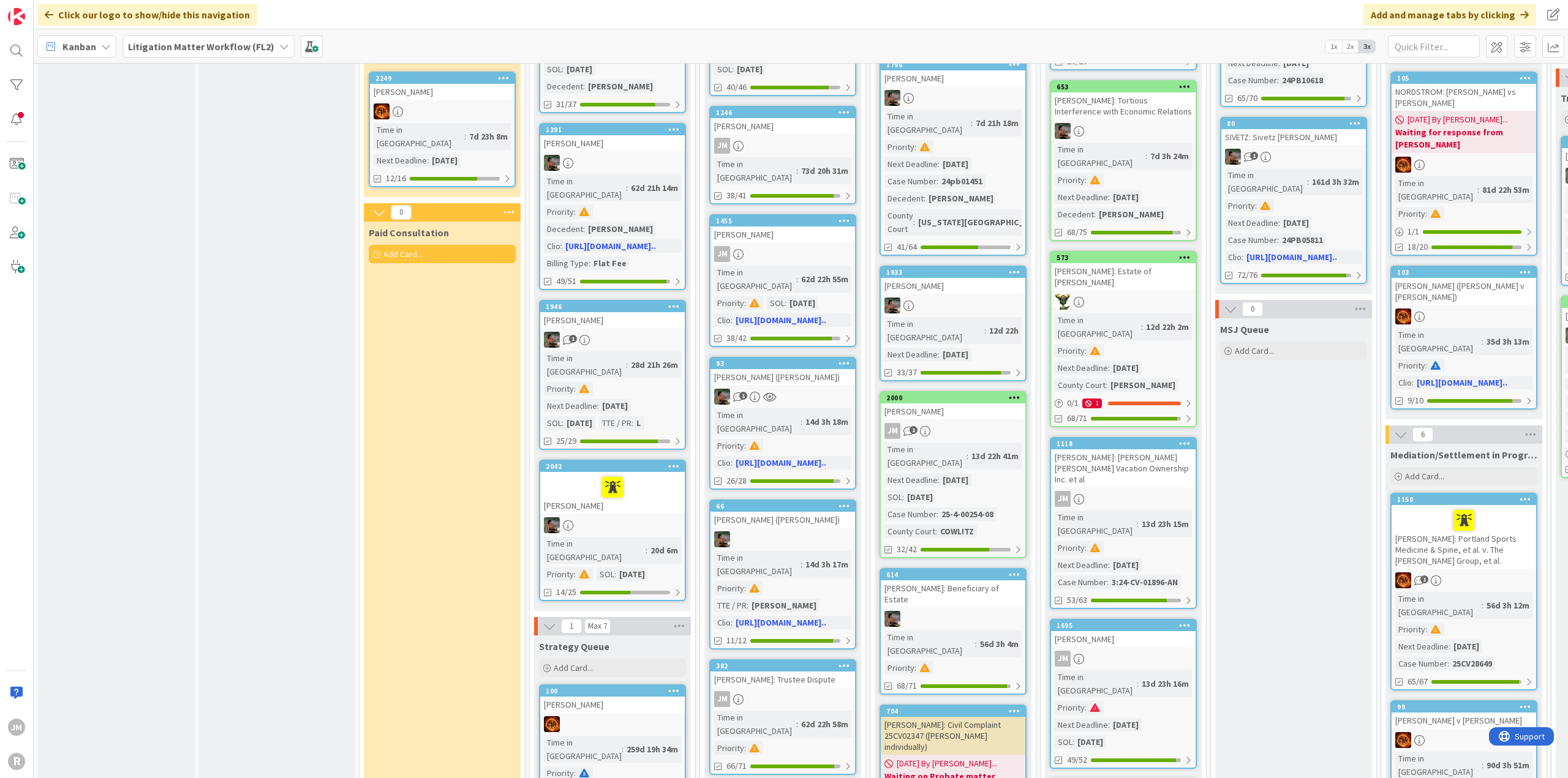
scroll to position [245, 0]
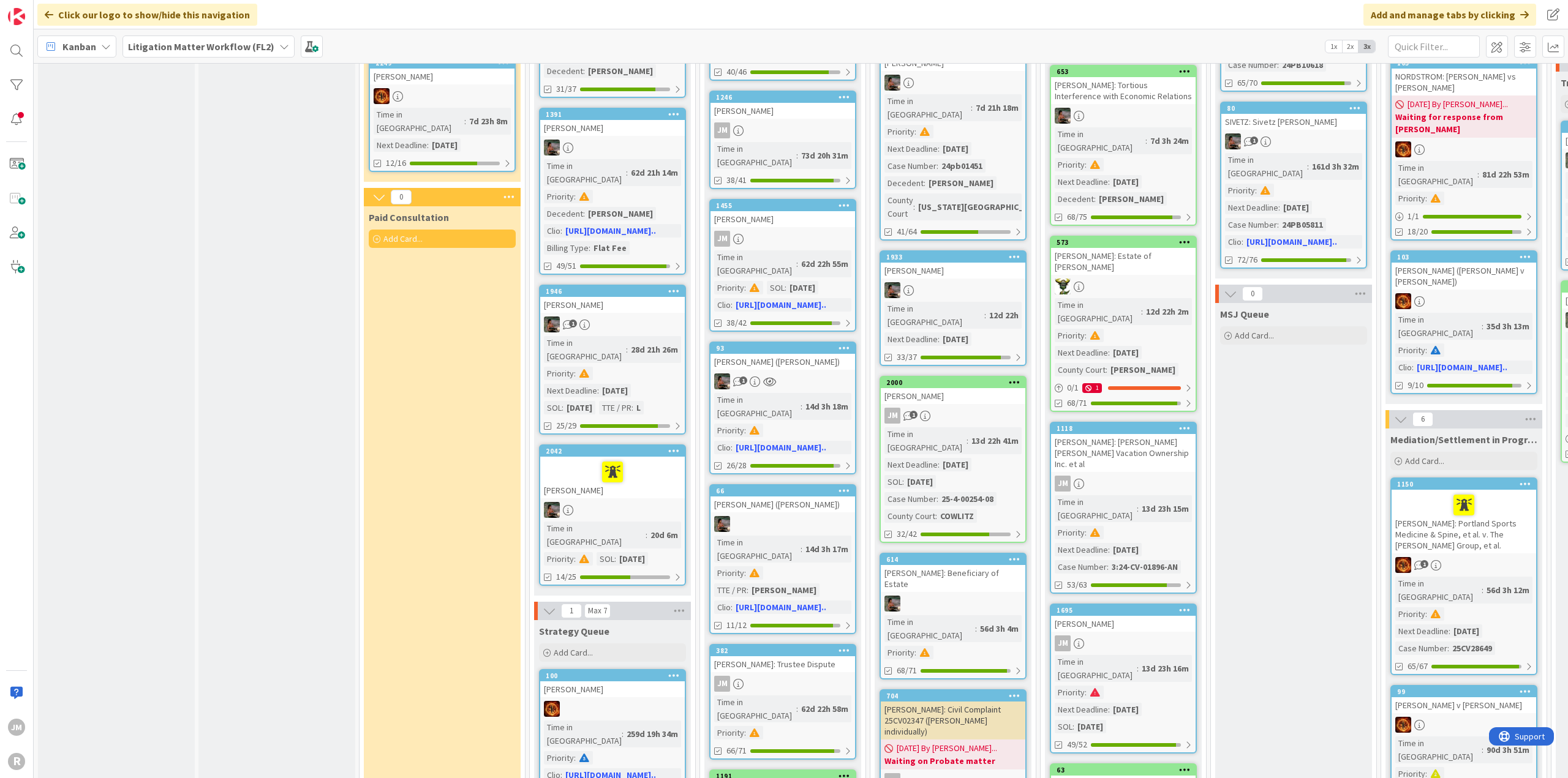
click at [1159, 635] on div "JM" at bounding box center [1124, 643] width 145 height 16
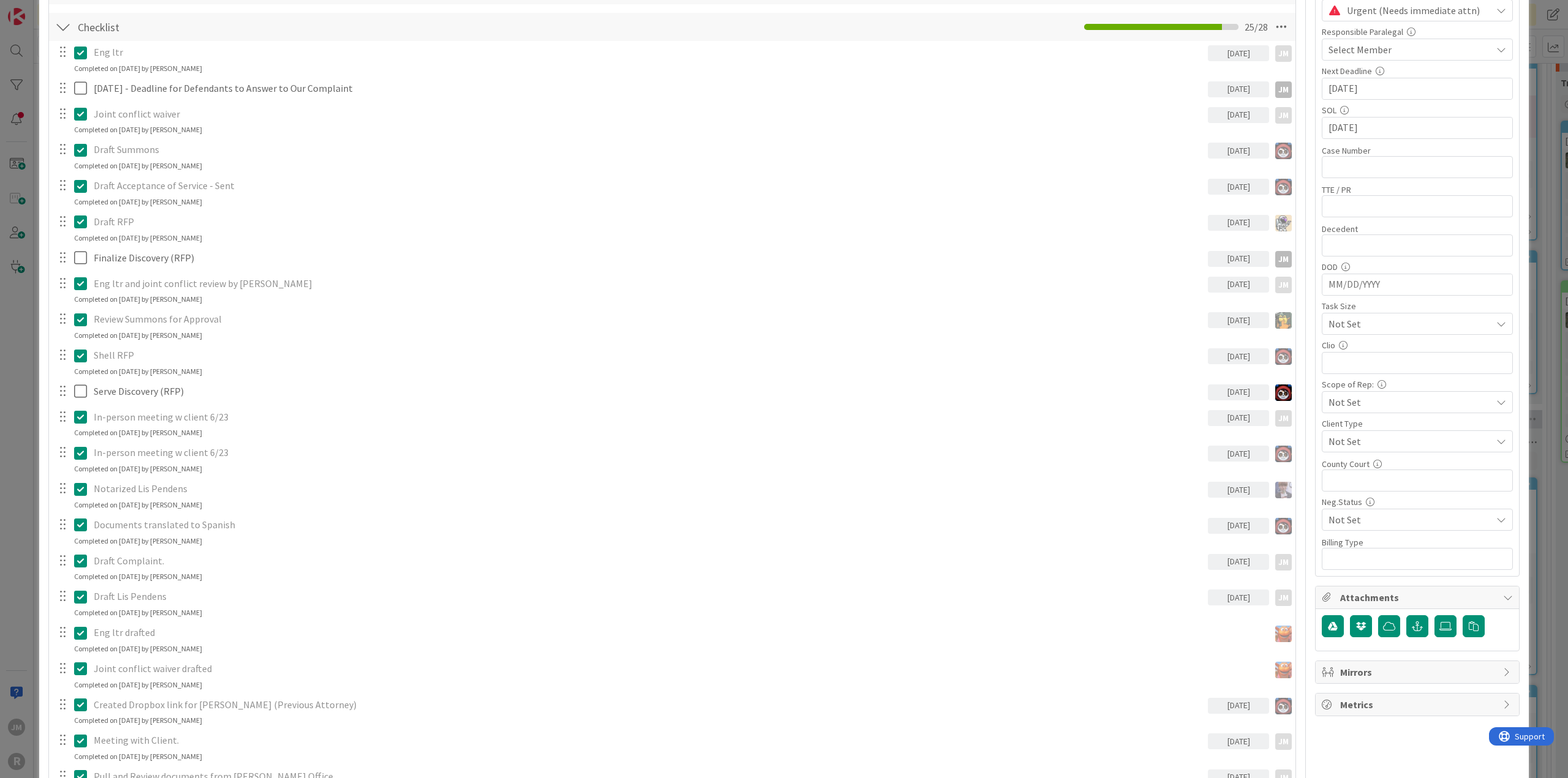
scroll to position [306, 0]
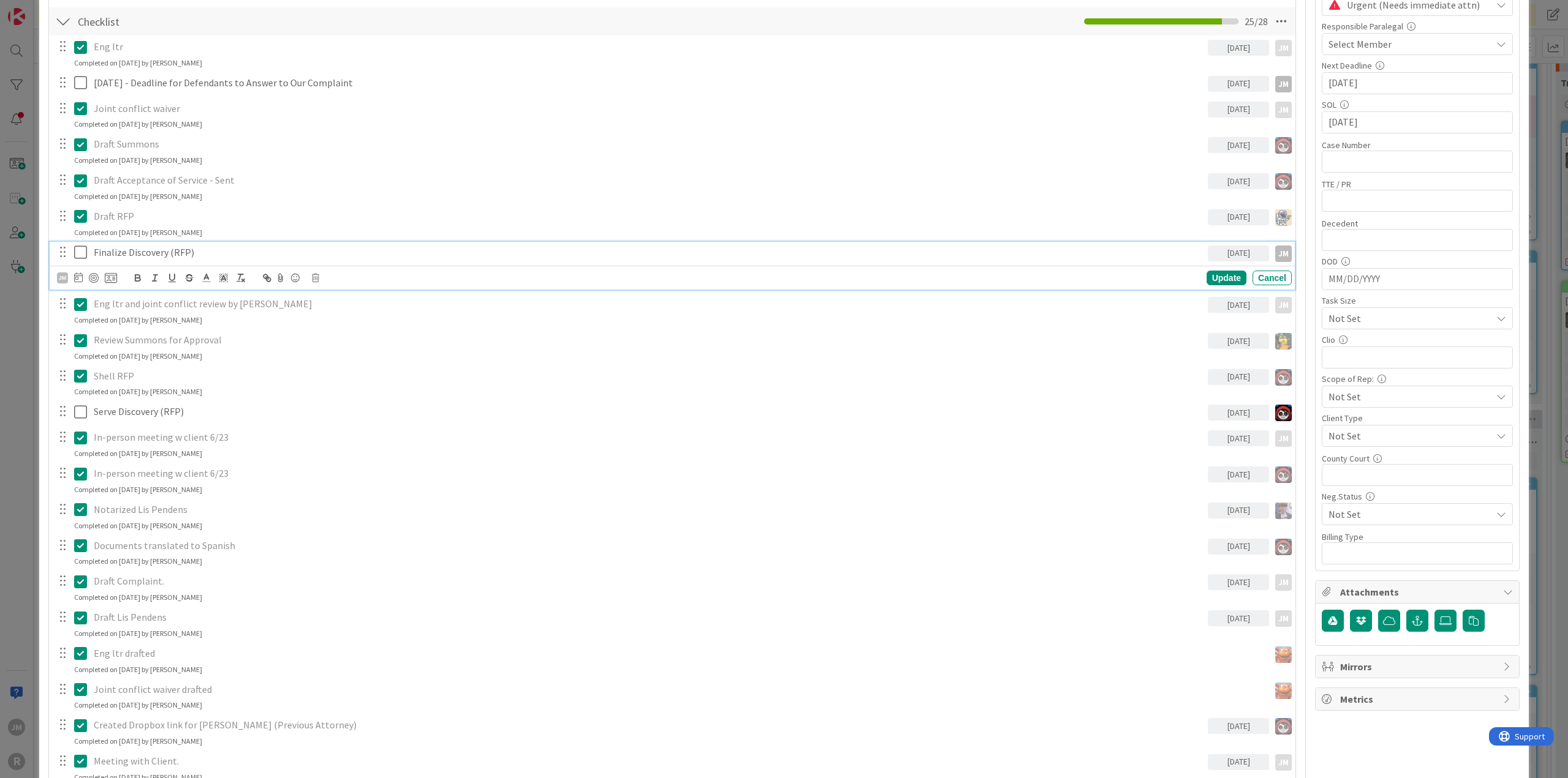
click at [132, 251] on p "Finalize Discovery (RFP)" at bounding box center [648, 252] width 1109 height 14
click at [93, 277] on div at bounding box center [94, 278] width 9 height 9
click at [21, 400] on div "ID 1695 Litigation Matter Workflow (FL2) Discovery In Progress Title 14 / 128 […" at bounding box center [784, 389] width 1568 height 778
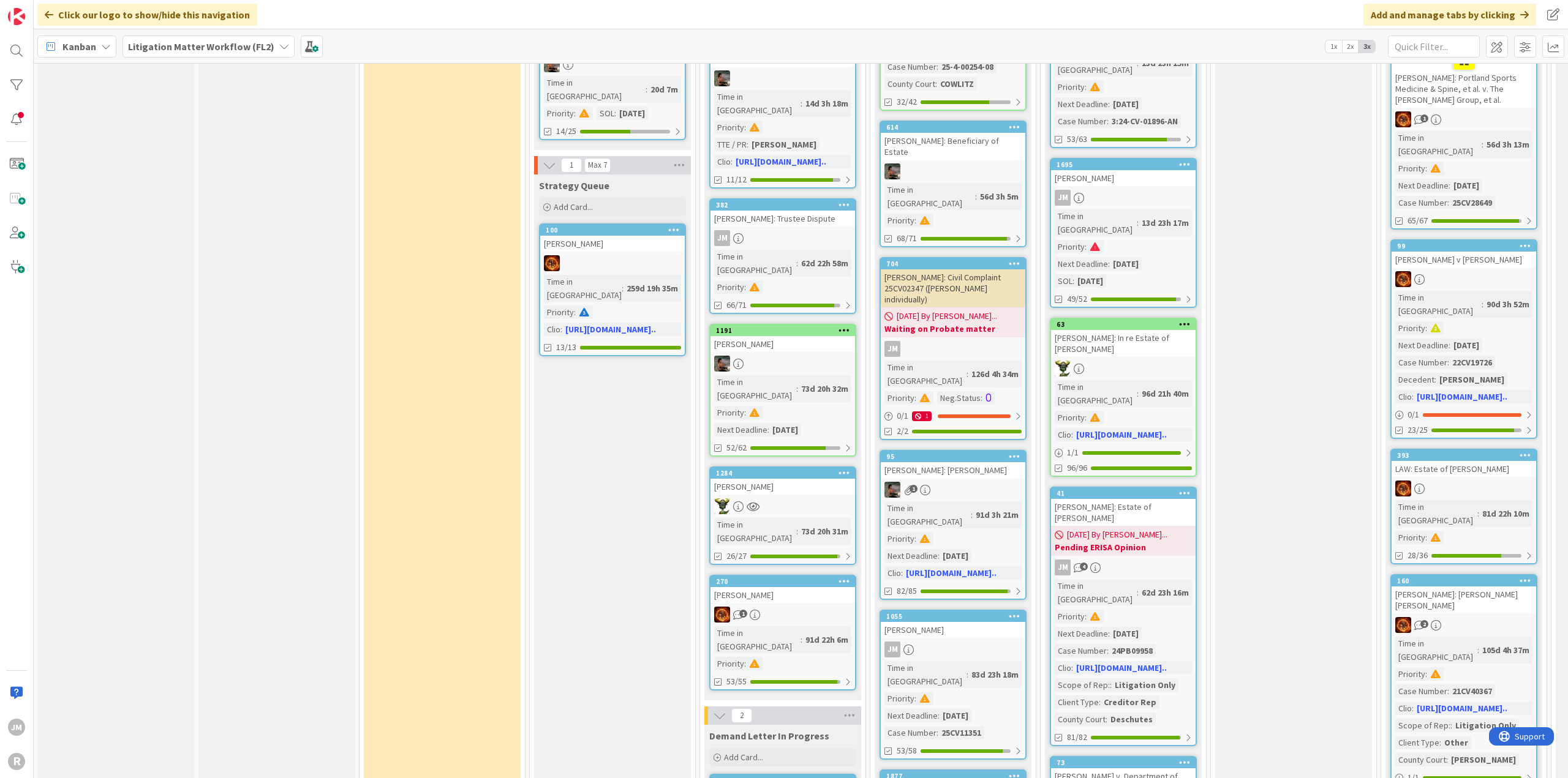
scroll to position [735, 0]
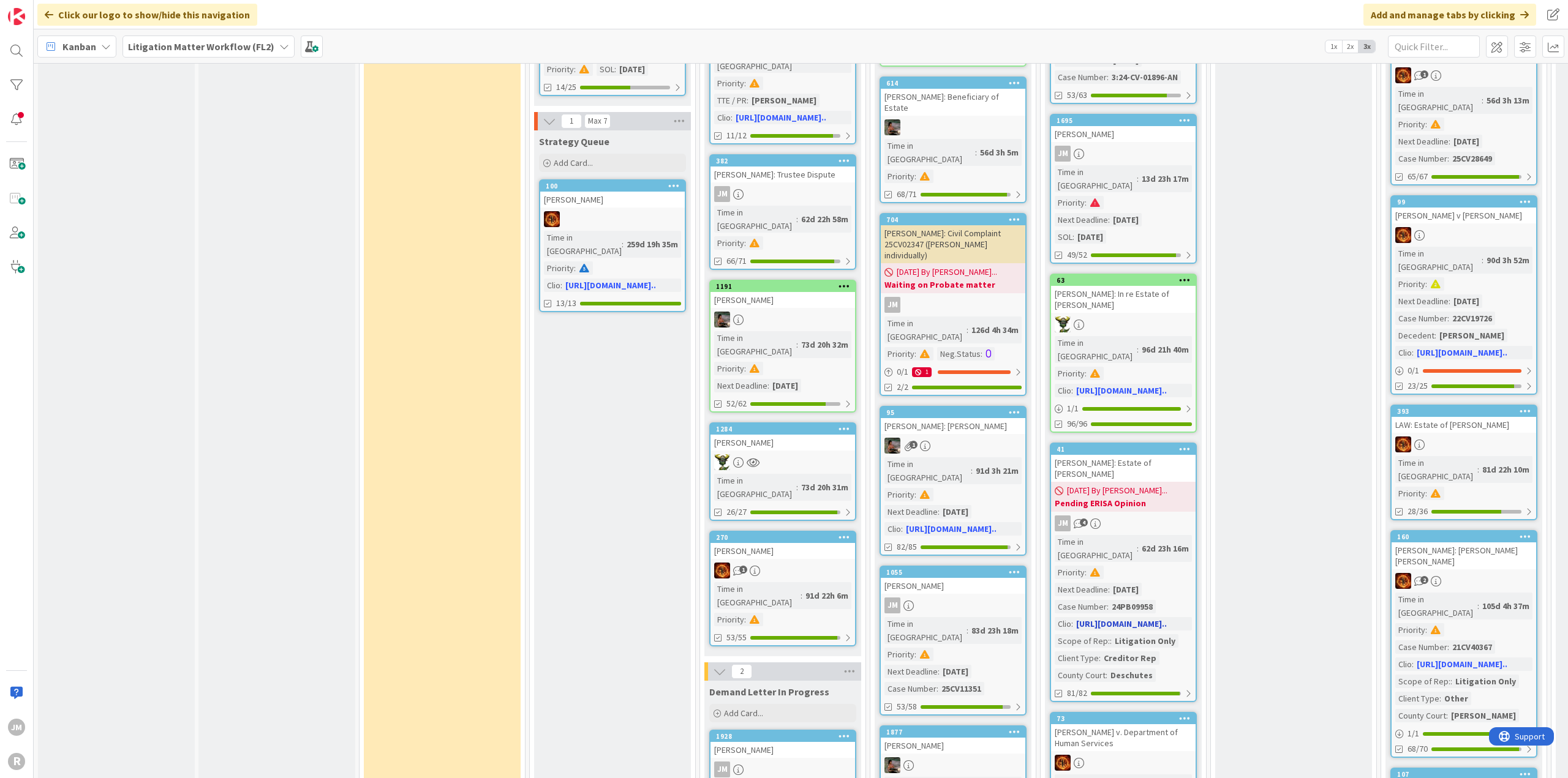
click at [1154, 515] on div "JM 4" at bounding box center [1124, 523] width 145 height 16
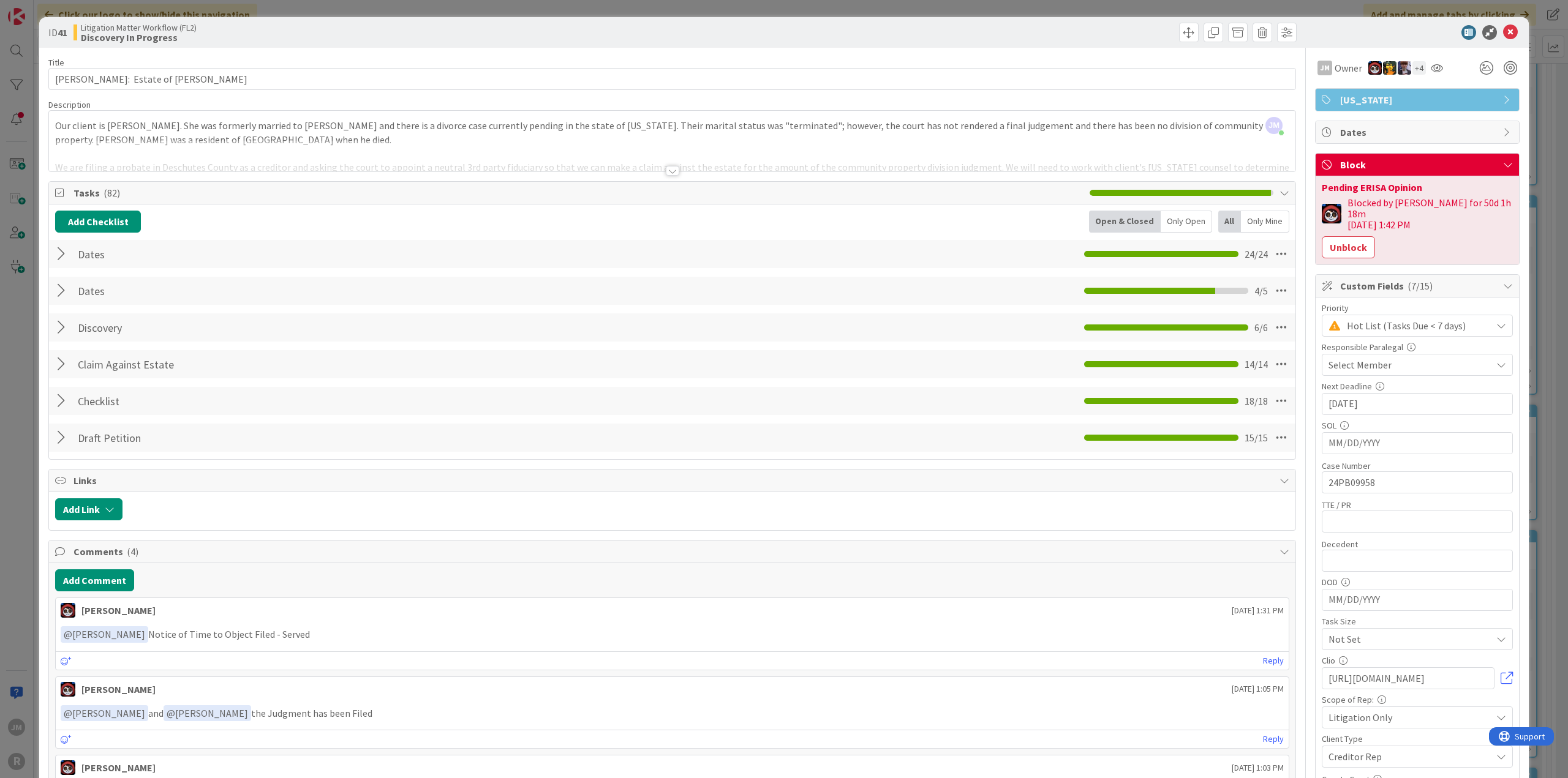
click at [20, 428] on div "ID 41 Litigation Matter Workflow (FL2) Discovery In Progress Title 34 / 128 [PE…" at bounding box center [784, 389] width 1568 height 778
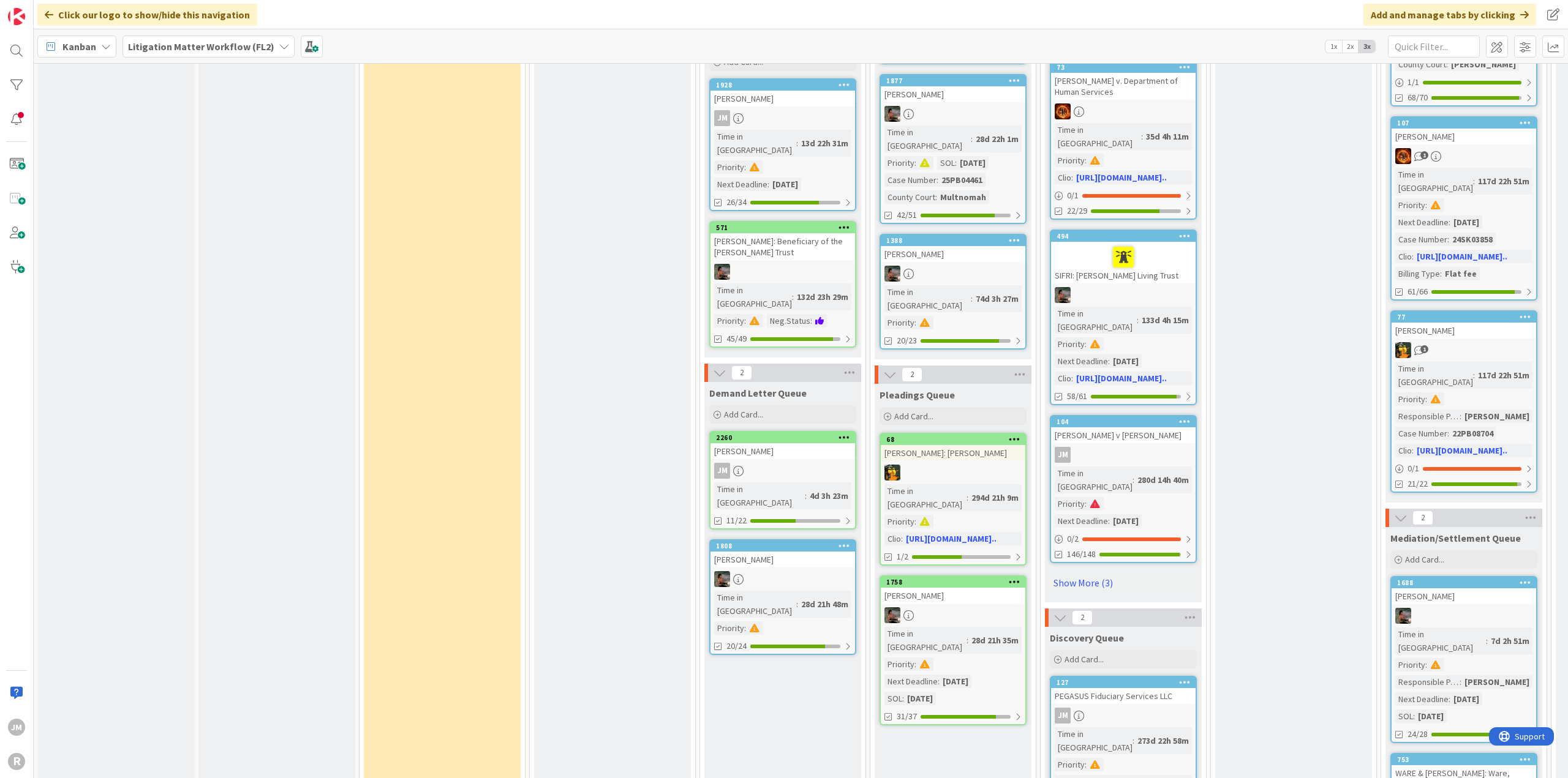
scroll to position [1409, 0]
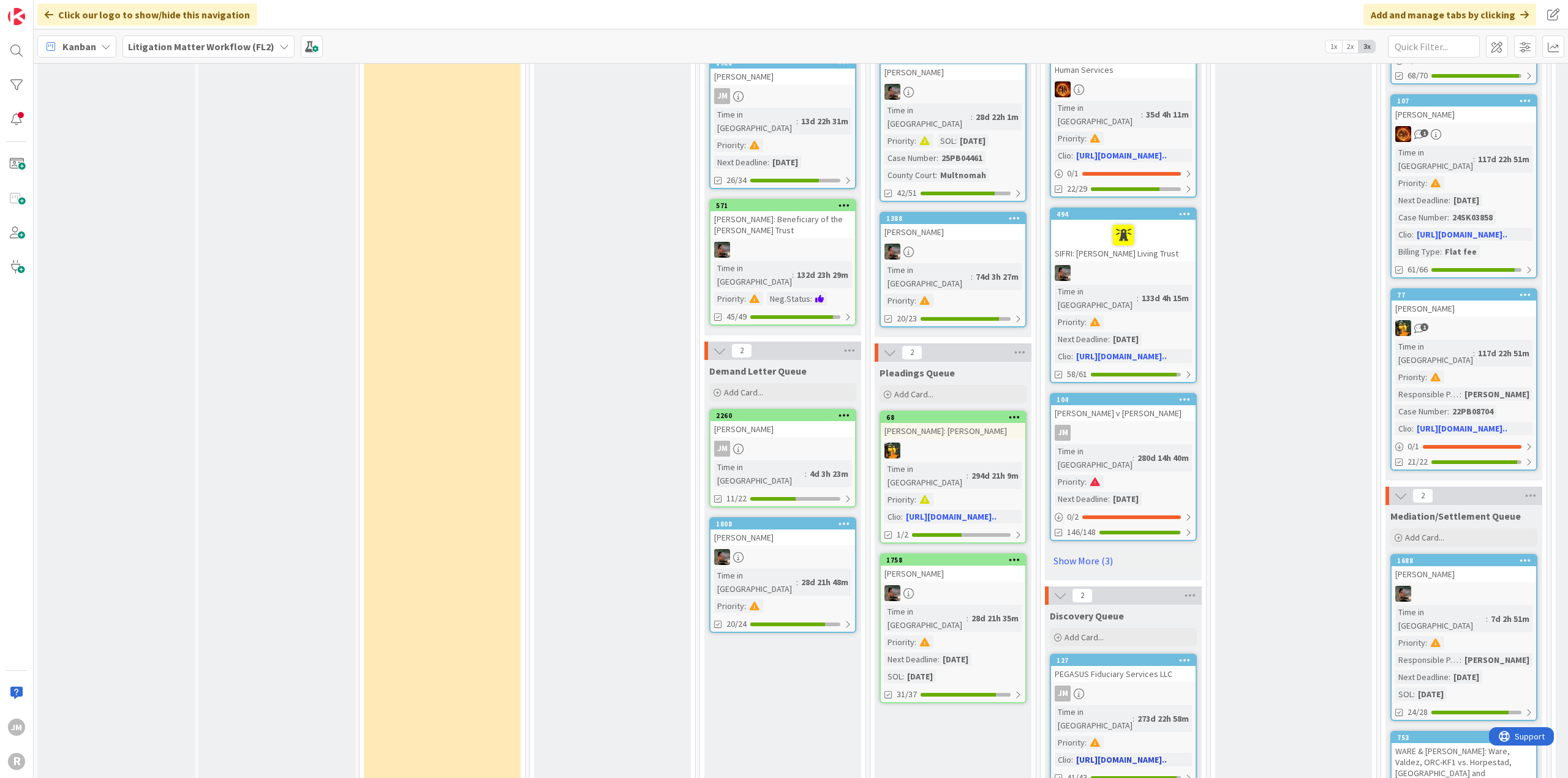
click at [1147, 686] on div "JM" at bounding box center [1124, 694] width 145 height 16
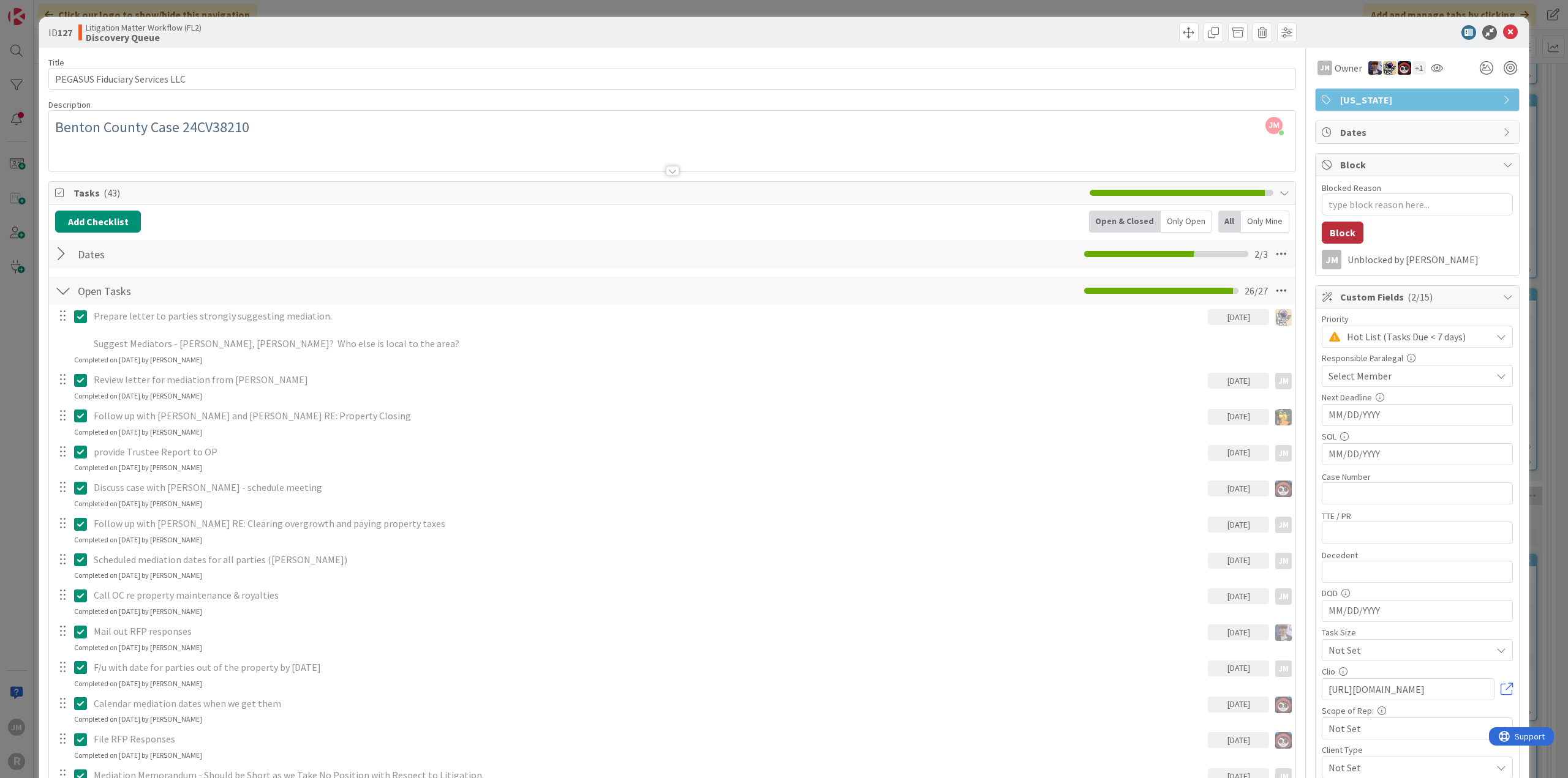
click at [1346, 237] on button "Block" at bounding box center [1343, 233] width 42 height 22
click at [1361, 199] on textarea "Blocked Reason" at bounding box center [1418, 204] width 191 height 22
type textarea "x"
type textarea "W"
type textarea "x"
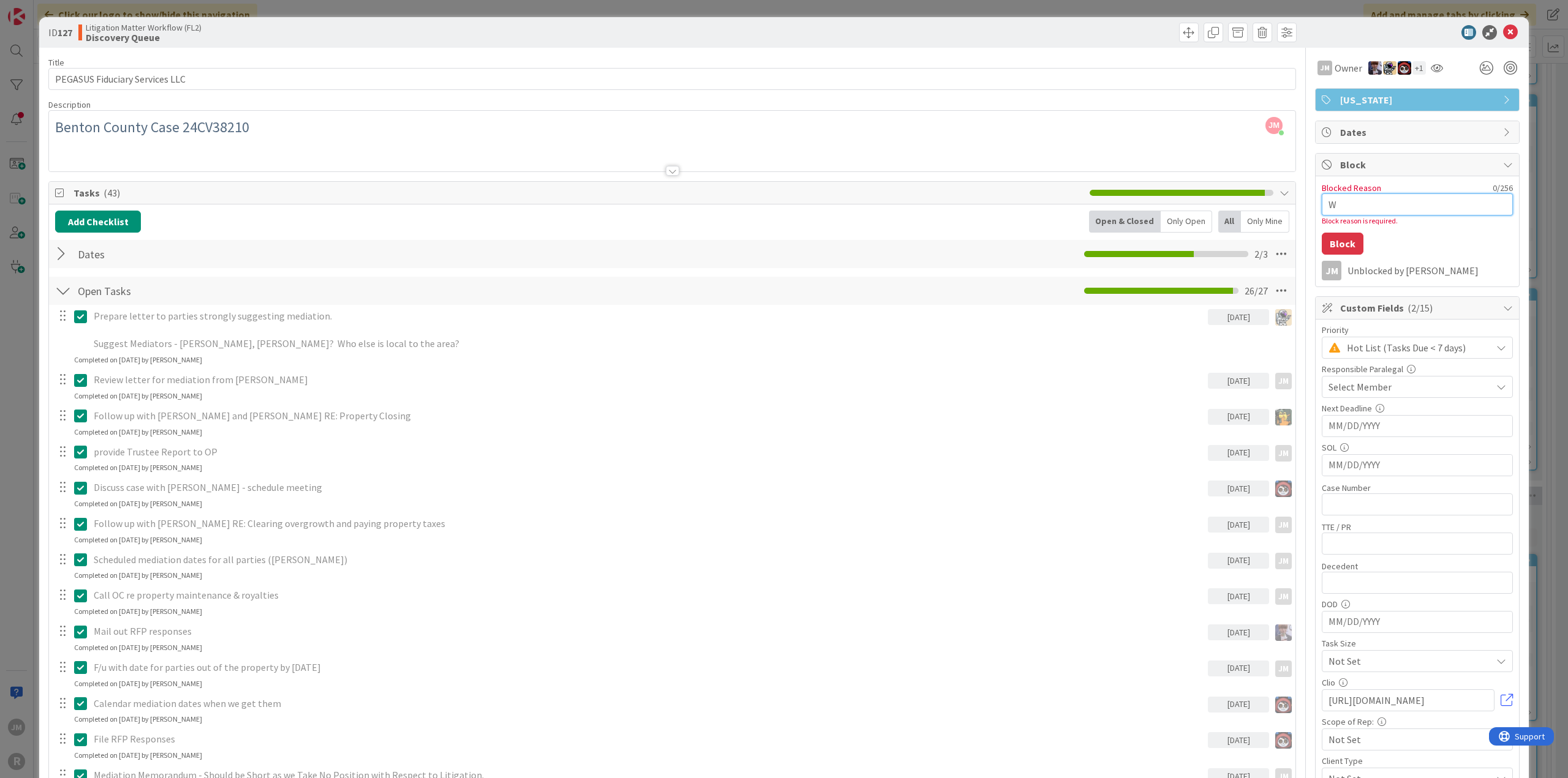
type textarea "Wa"
type textarea "x"
type textarea "Wai"
type textarea "x"
type textarea "Wait"
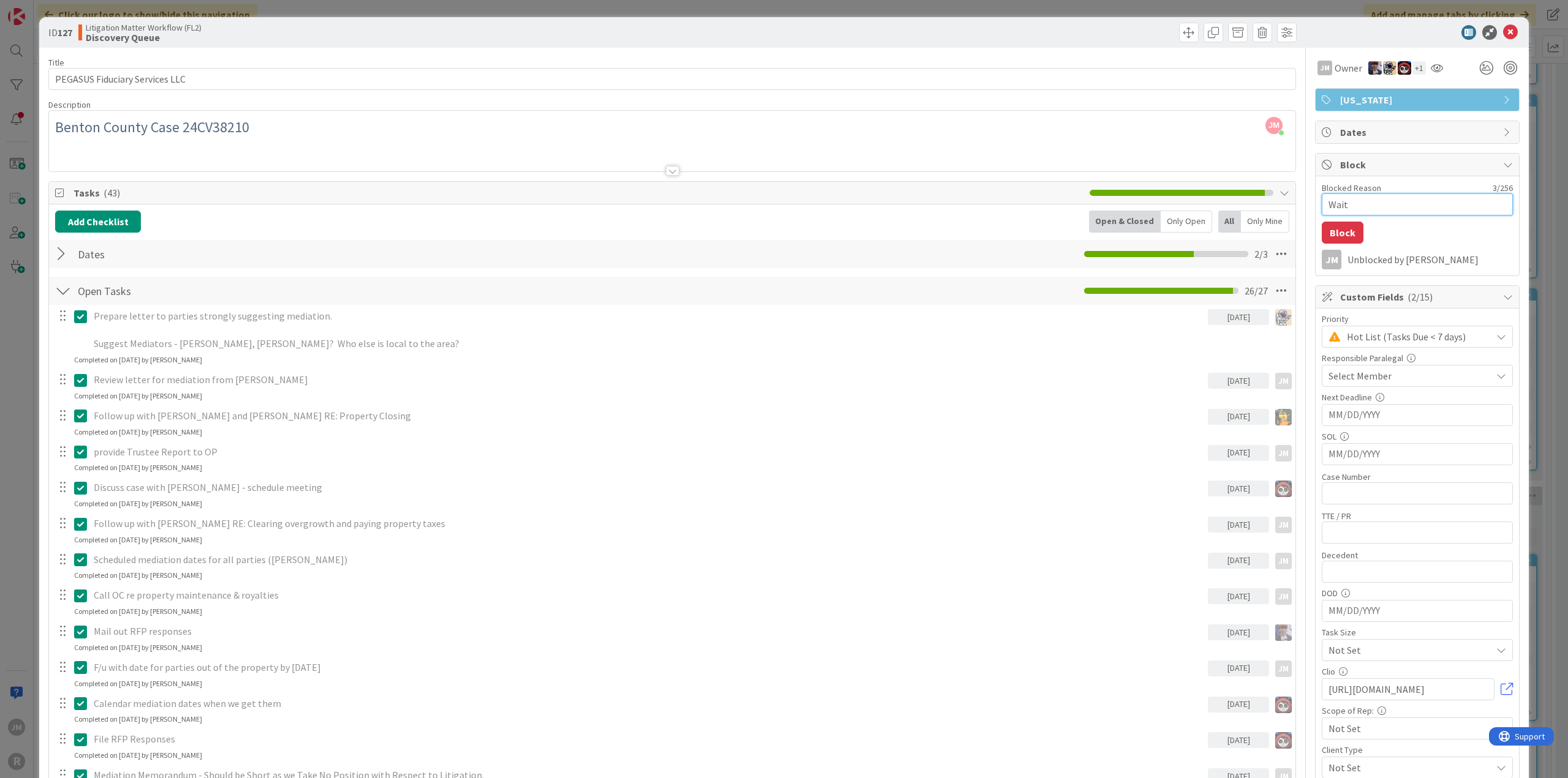
type textarea "x"
type textarea "Waiti"
type textarea "x"
type textarea "Waitin"
type textarea "x"
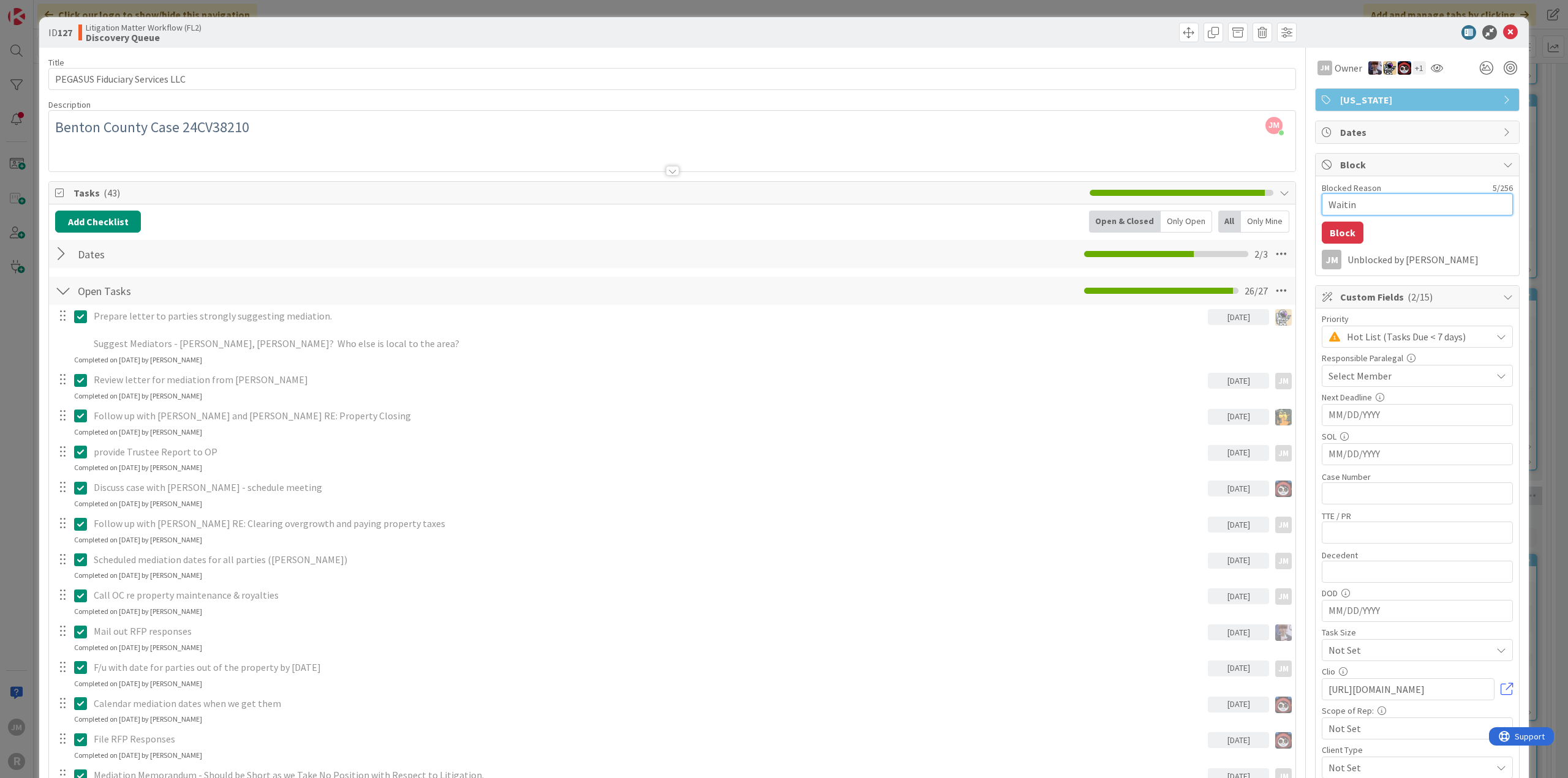
type textarea "Waiting"
type textarea "x"
type textarea "Waiting"
type textarea "x"
type textarea "Waiting o"
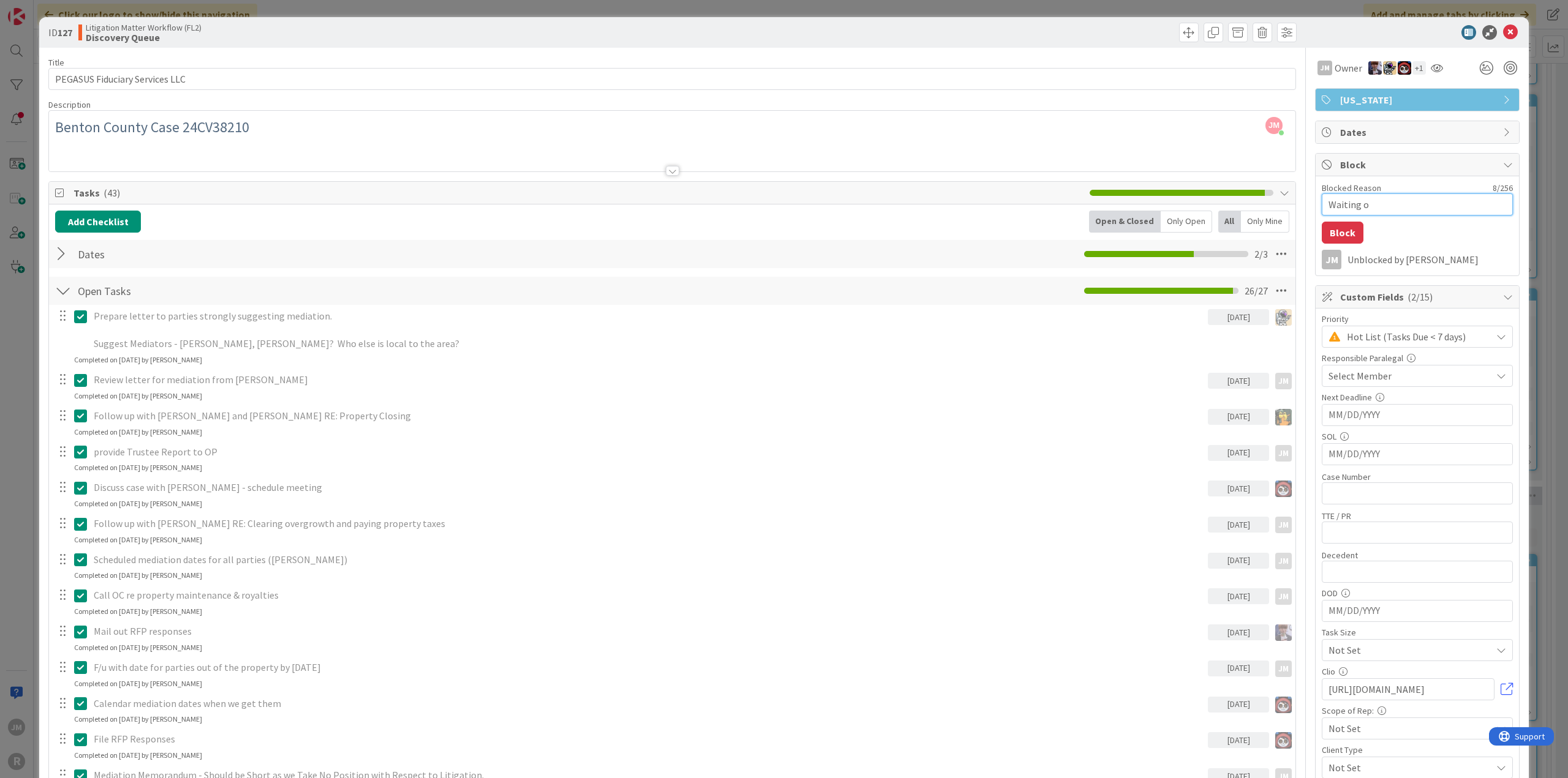
type textarea "x"
type textarea "Waiting on"
type textarea "x"
type textarea "Waiting on S"
type textarea "x"
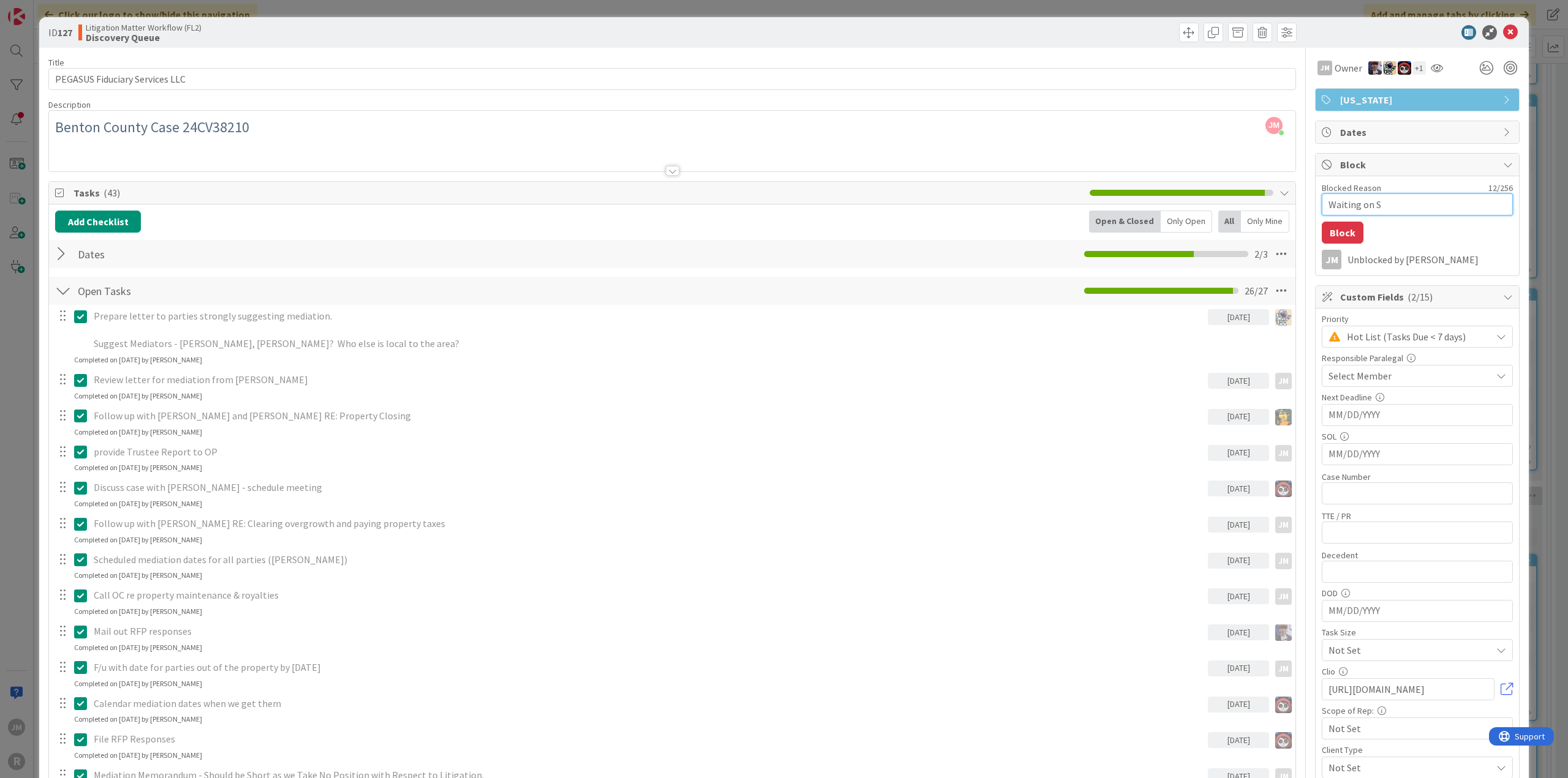
type textarea "Waiting on Sa"
type textarea "x"
type textarea "Waiting on [PERSON_NAME]"
type textarea "x"
type textarea "Waiting on Sale"
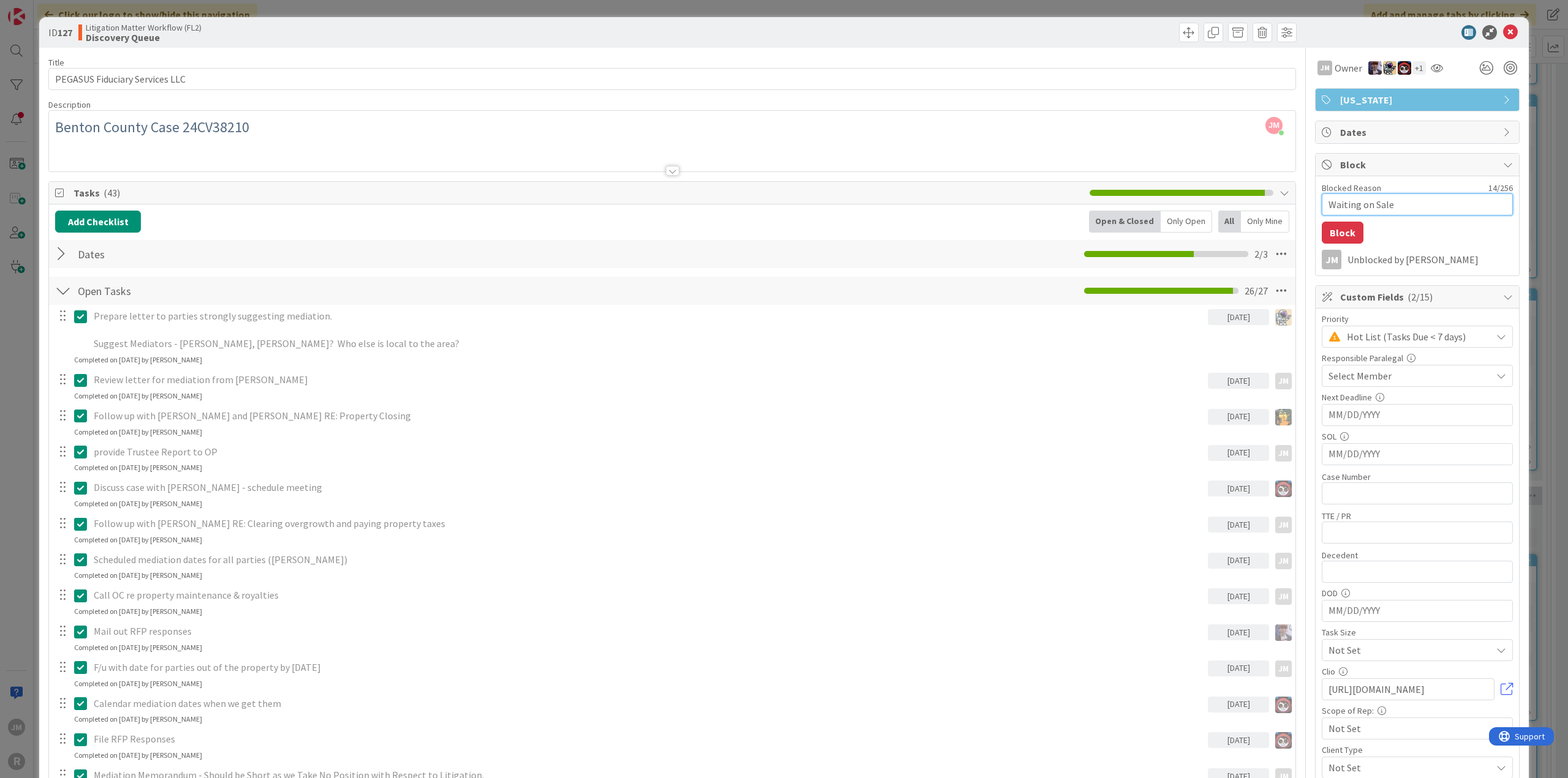
type textarea "x"
type textarea "Waiting on Sale"
type textarea "x"
type textarea "Waiting on Sale to"
type textarea "x"
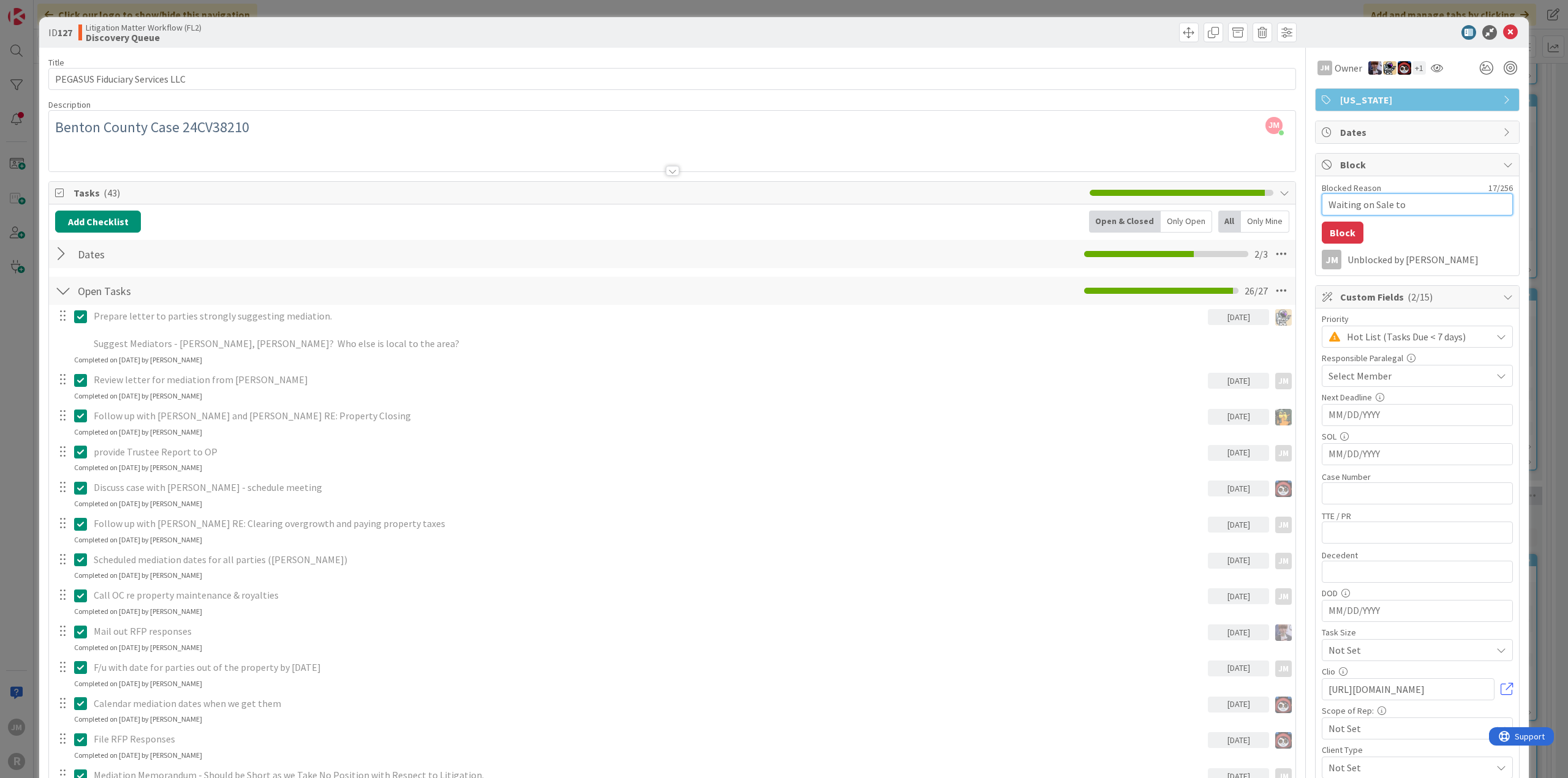
type textarea "Waiting on Sale to"
type textarea "x"
type textarea "Waiting on Sale to Cl"
type textarea "x"
type textarea "Waiting on Sale to Clo"
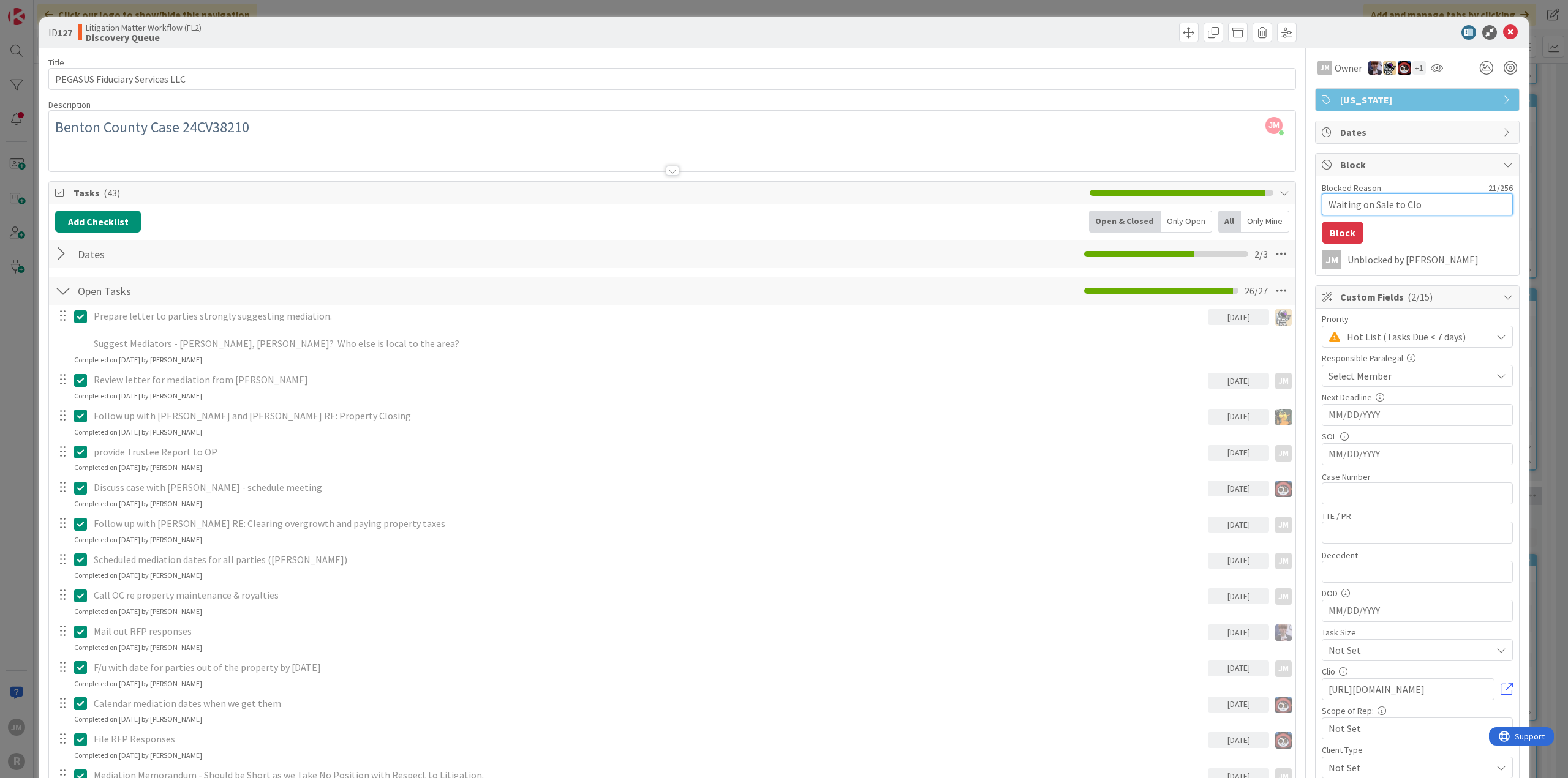
type textarea "x"
type textarea "Waiting on Sale to Clos"
type textarea "x"
type textarea "Waiting on Sale to Close"
click at [1343, 233] on button "Block" at bounding box center [1343, 233] width 42 height 22
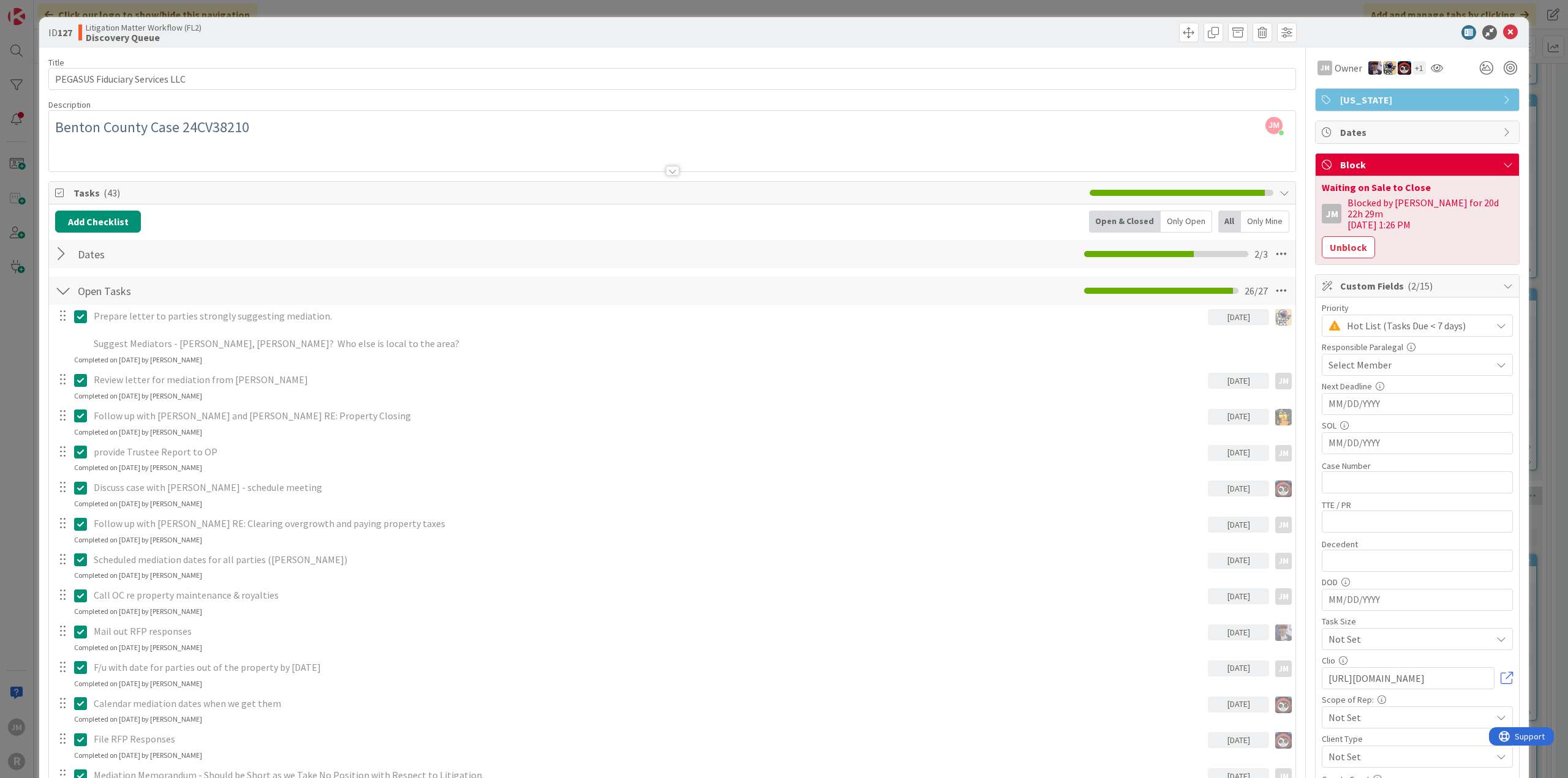
click at [9, 406] on div "ID 127 Litigation Matter Workflow (FL2) Discovery Queue Title 30 / 128 PEGASUS …" at bounding box center [784, 389] width 1568 height 778
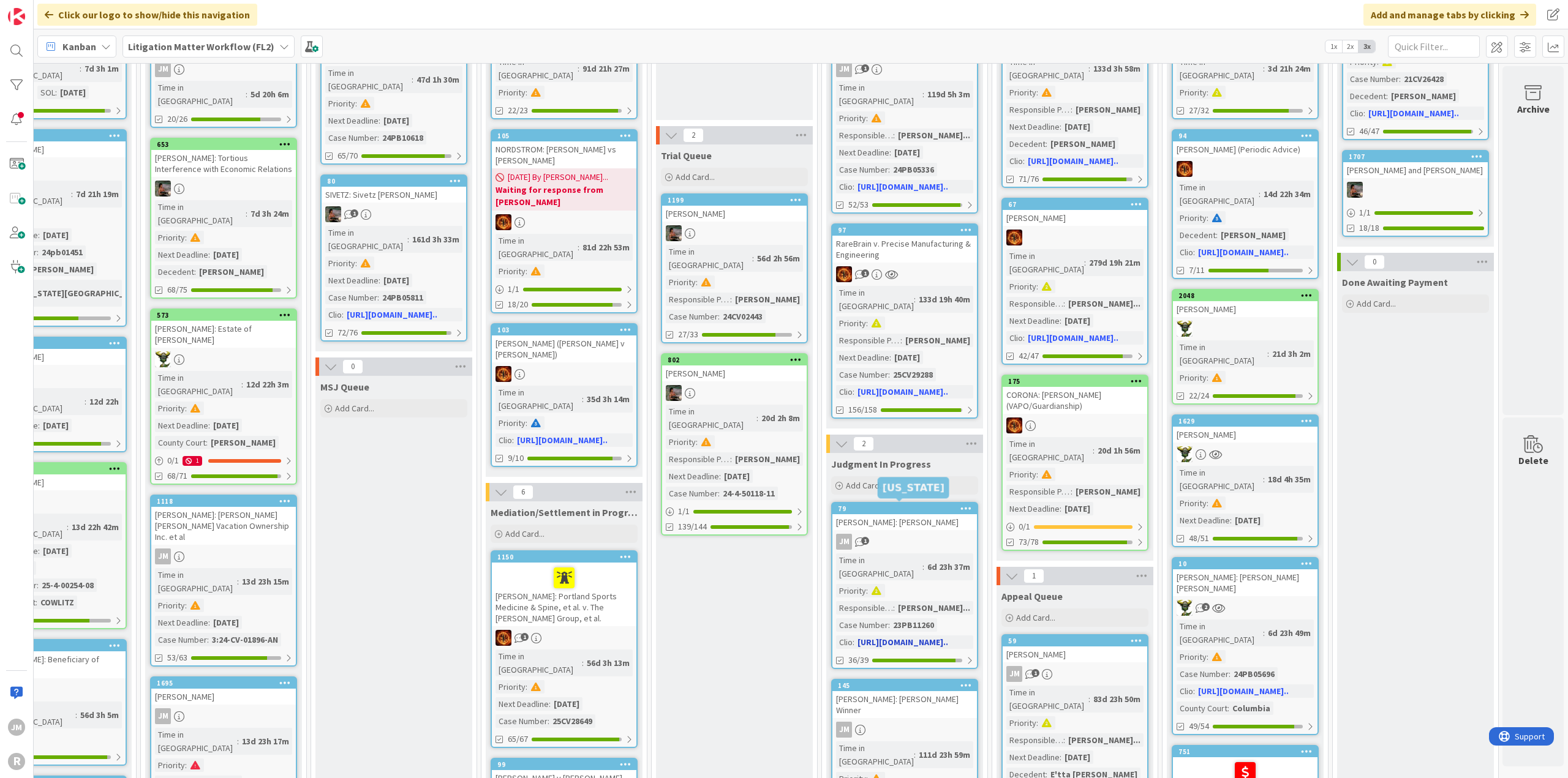
scroll to position [183, 904]
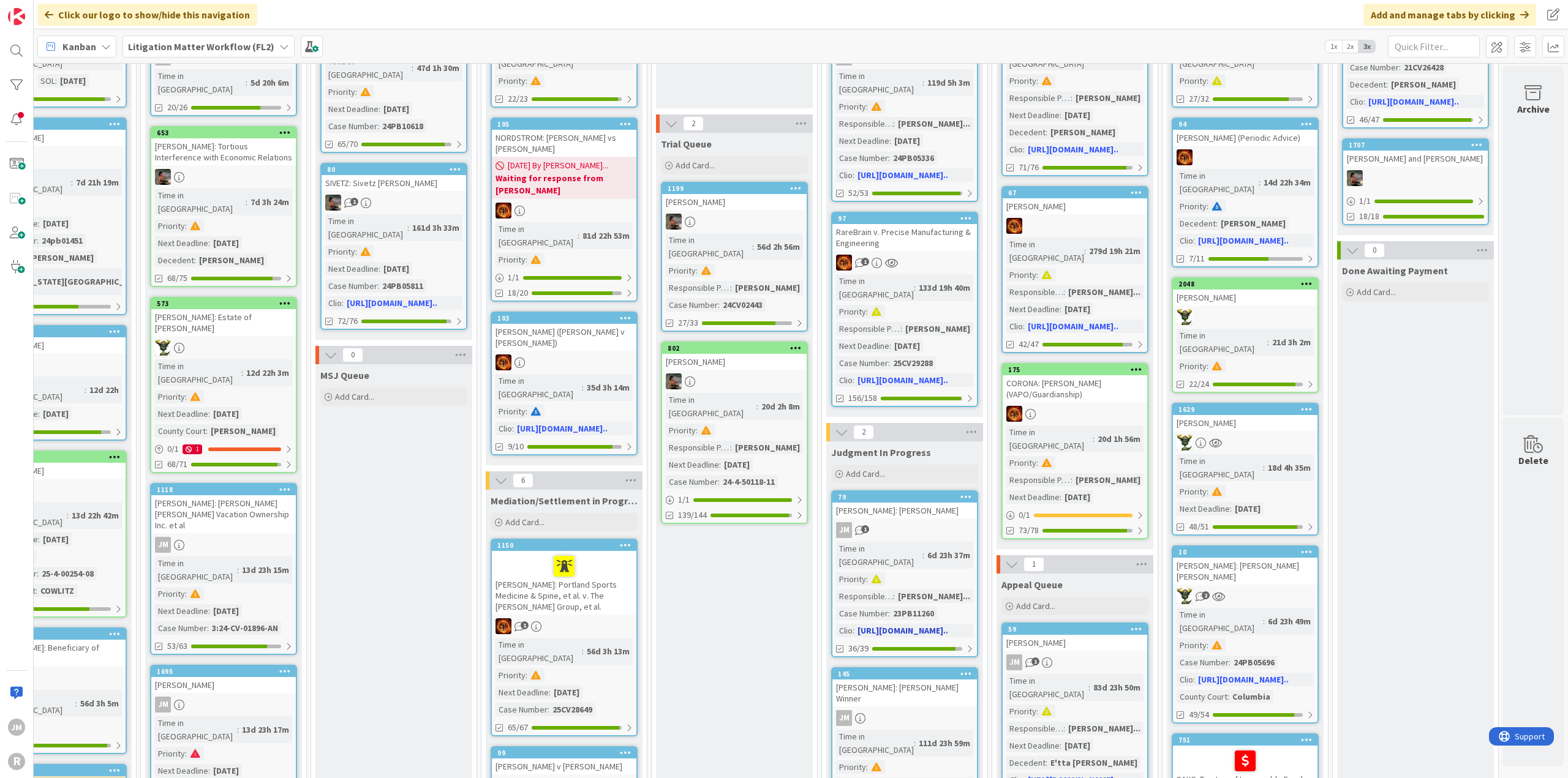
click at [932, 523] on div "JM 1" at bounding box center [904, 530] width 145 height 16
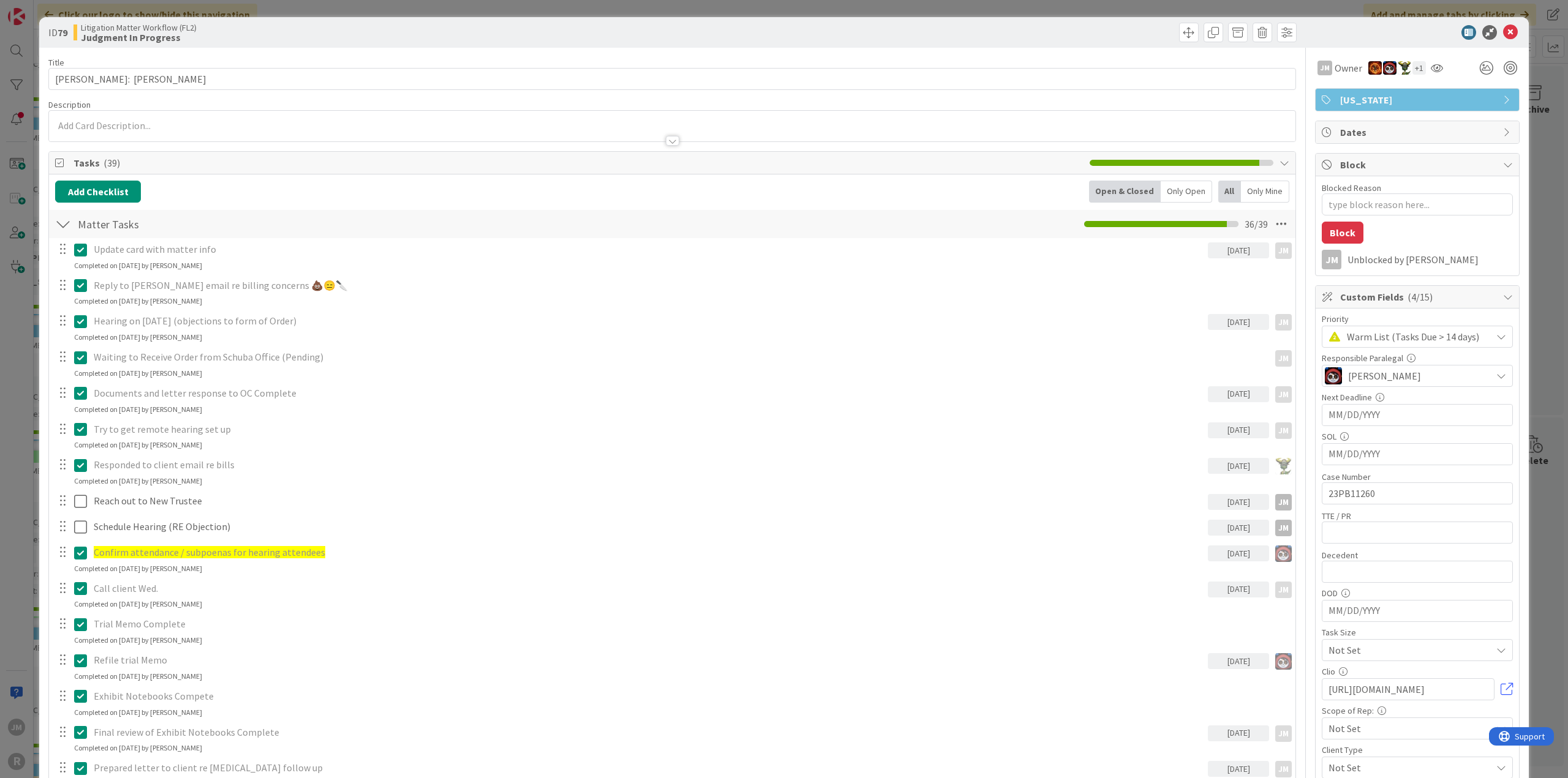
type textarea "x"
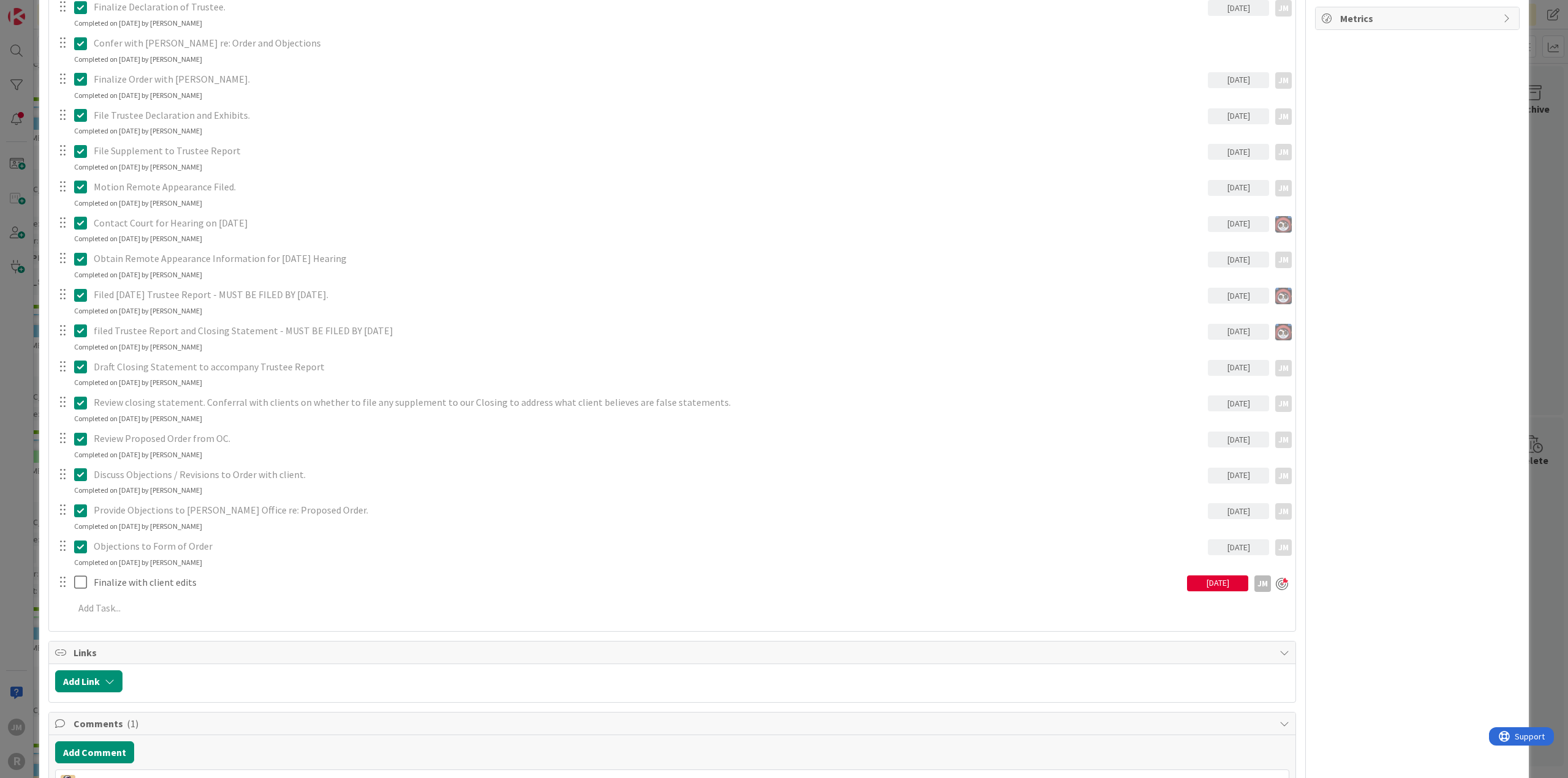
scroll to position [1041, 0]
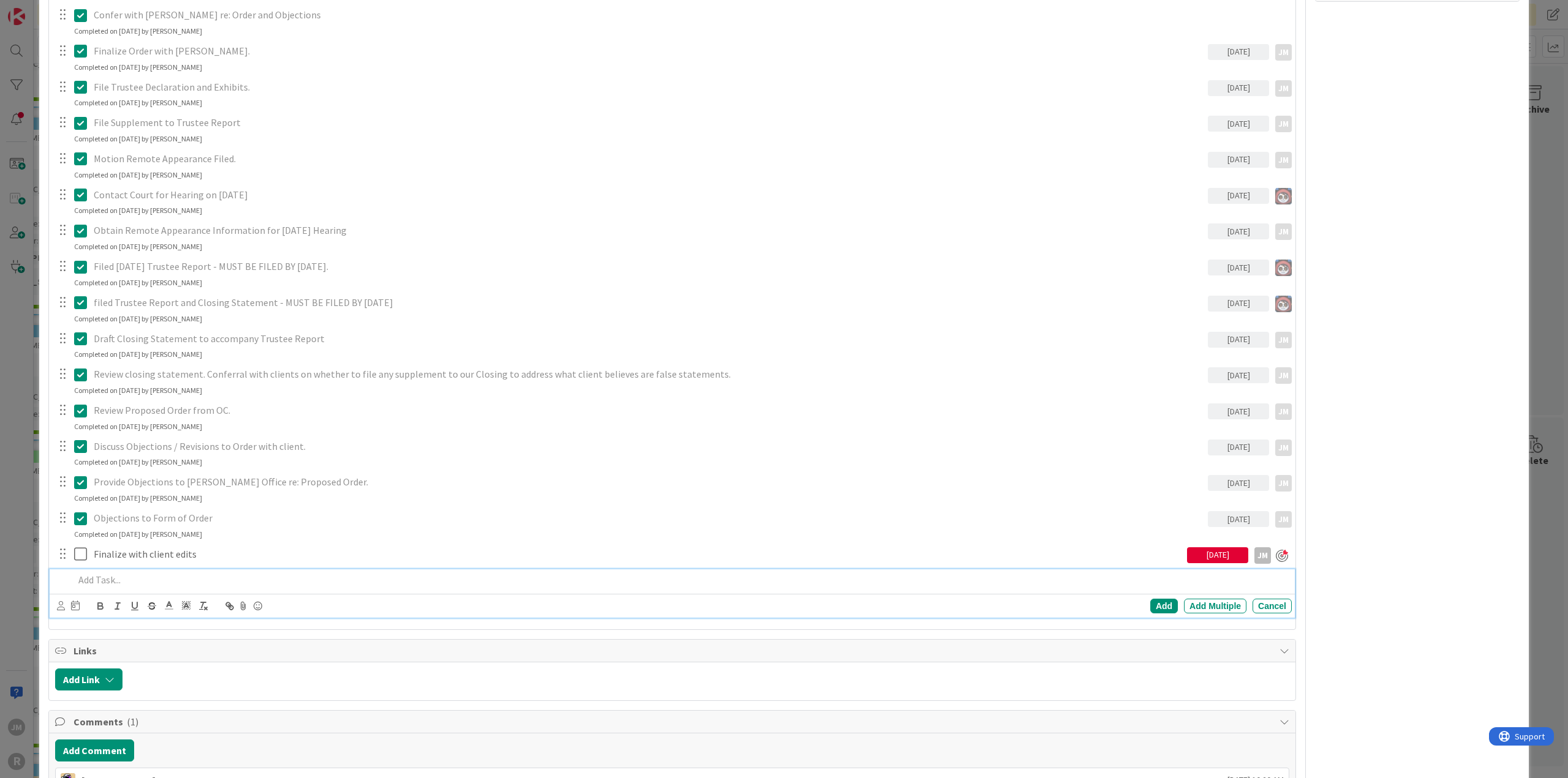
click at [107, 579] on p at bounding box center [680, 579] width 1213 height 14
click at [60, 604] on icon at bounding box center [61, 606] width 8 height 9
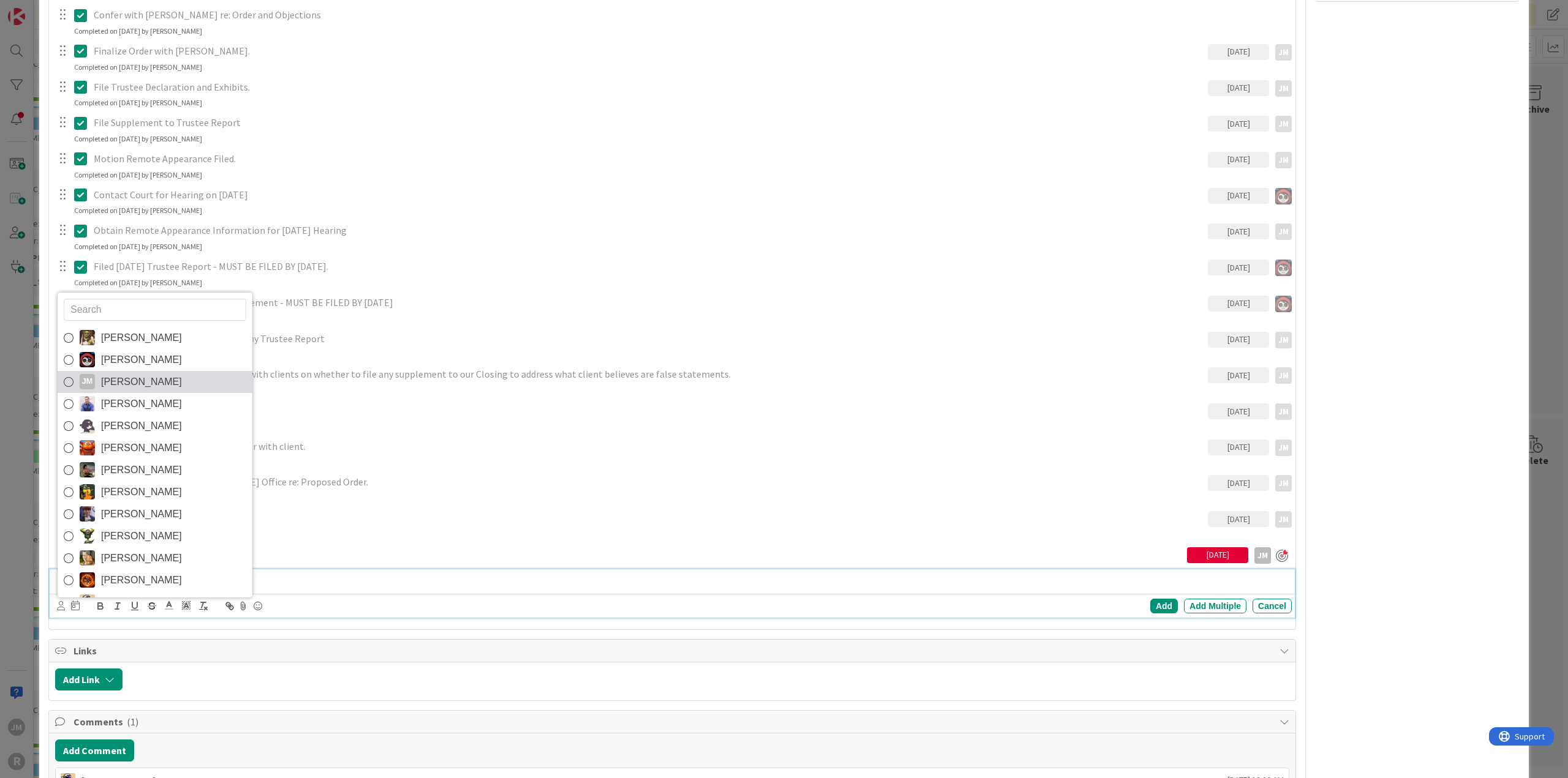
click at [96, 379] on link "[PERSON_NAME] [PERSON_NAME]" at bounding box center [155, 382] width 195 height 22
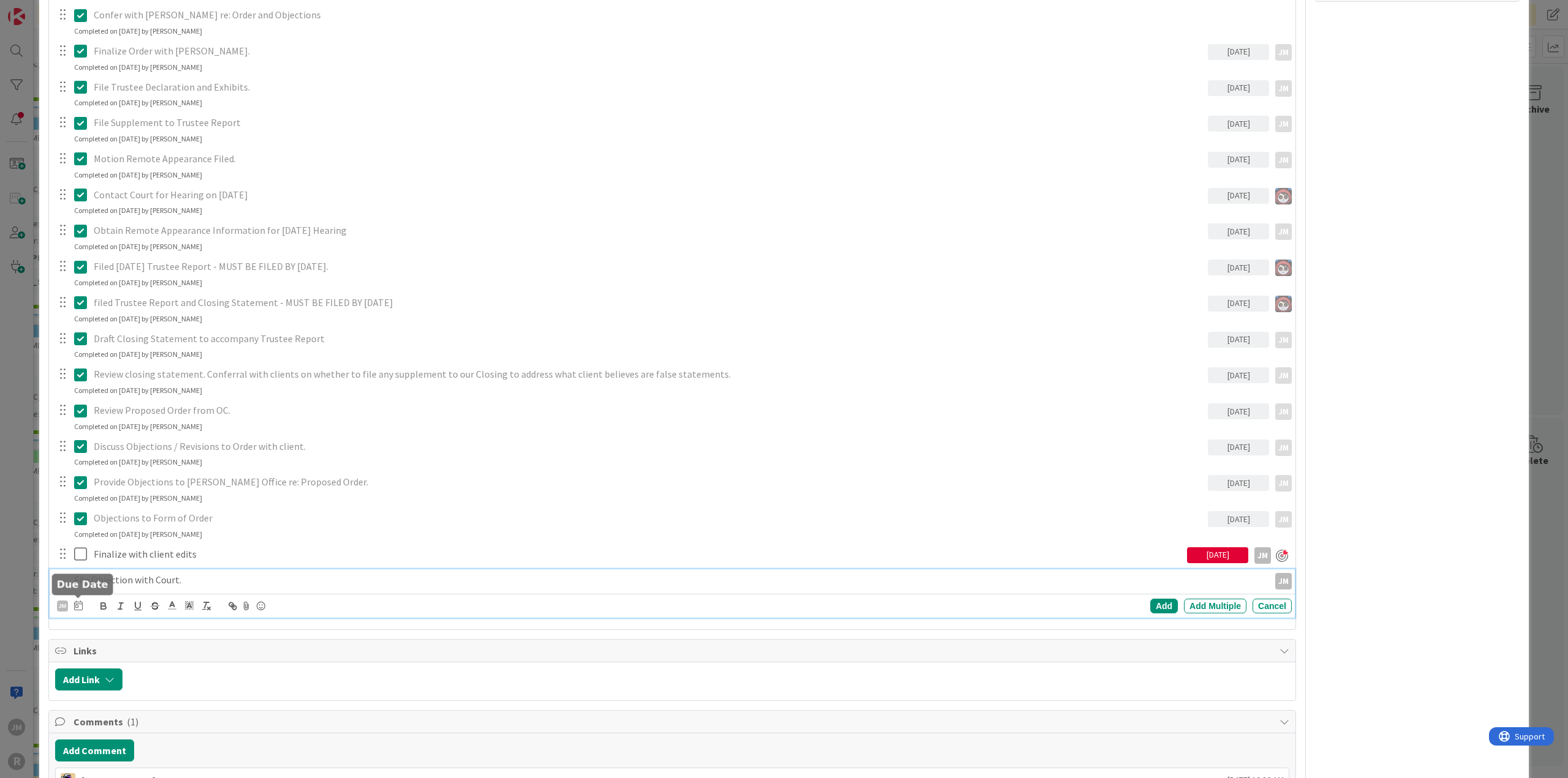
click at [78, 601] on icon at bounding box center [78, 606] width 9 height 9
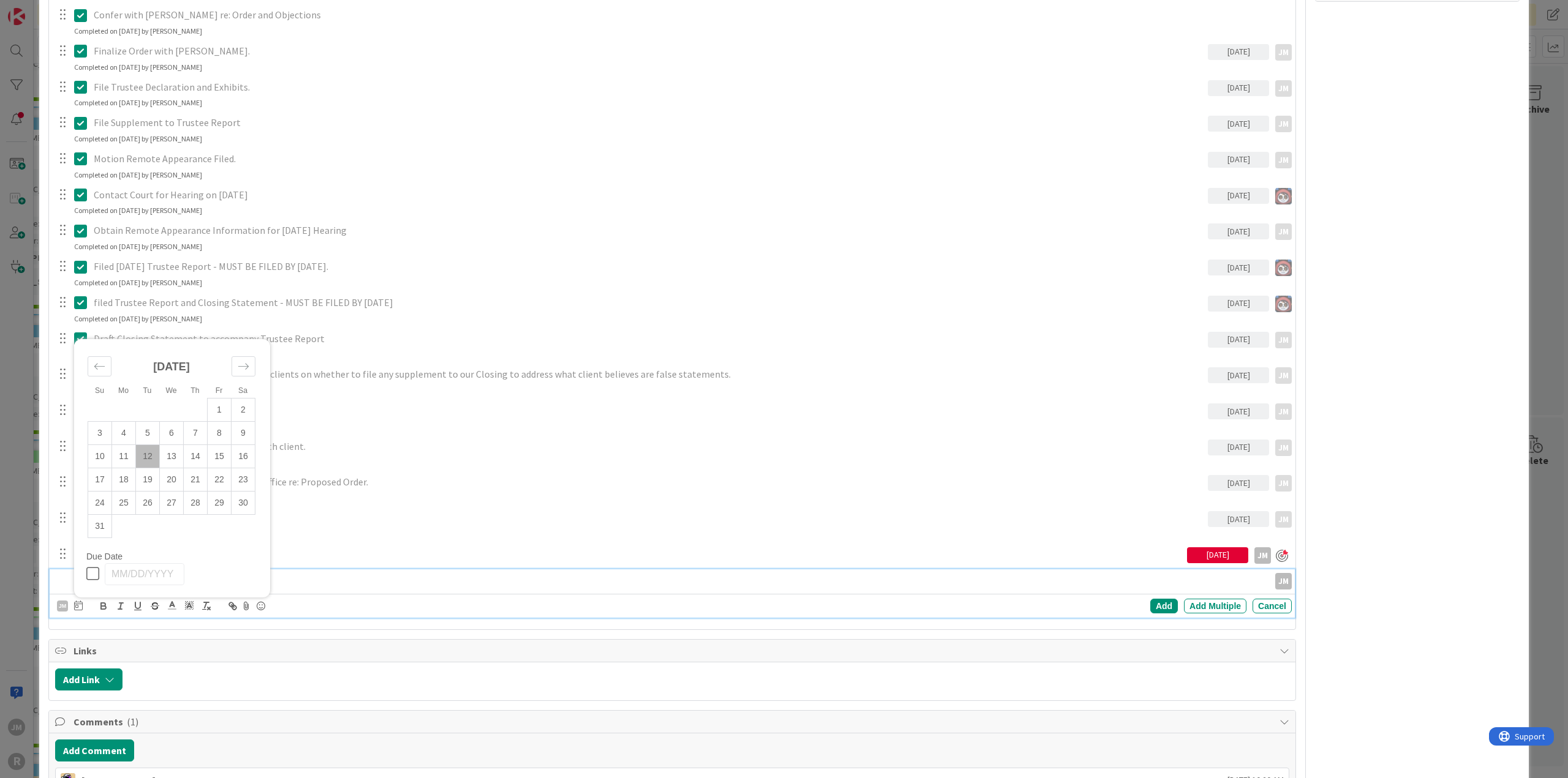
scroll to position [1102, 0]
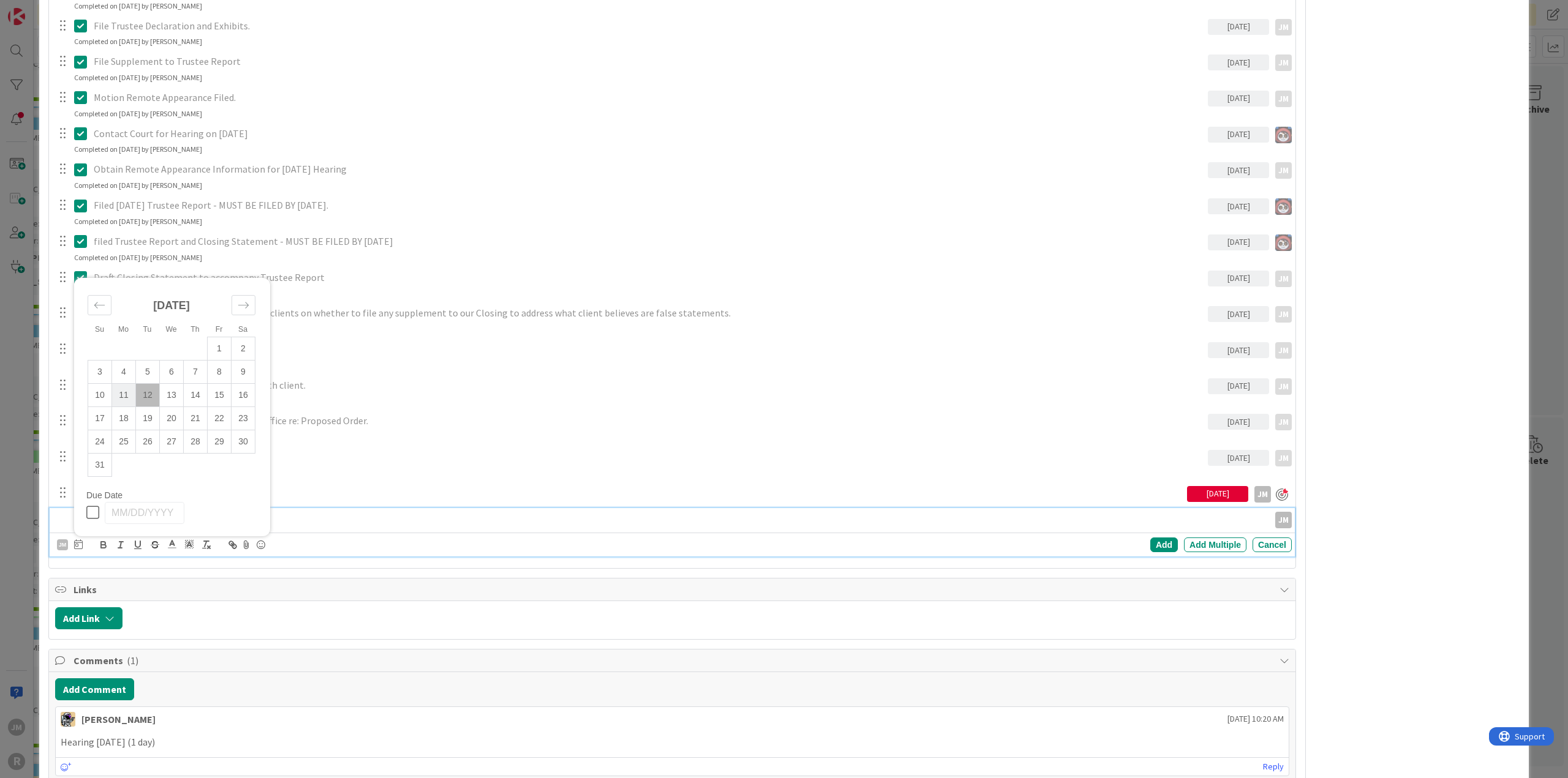
click at [125, 390] on td "11" at bounding box center [124, 395] width 24 height 24
click at [1157, 541] on div "Add" at bounding box center [1164, 545] width 27 height 15
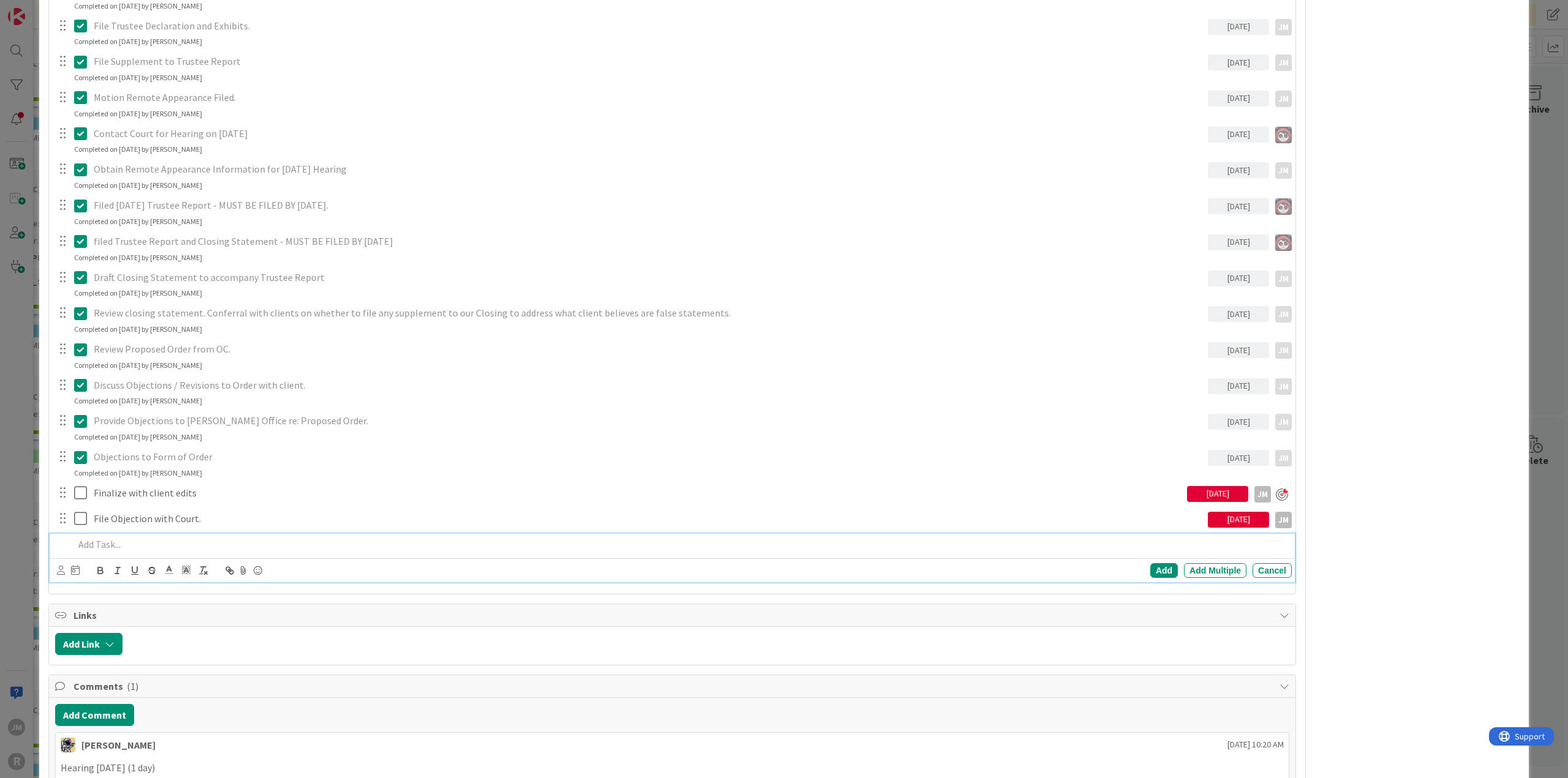
click at [180, 541] on p at bounding box center [680, 545] width 1213 height 14
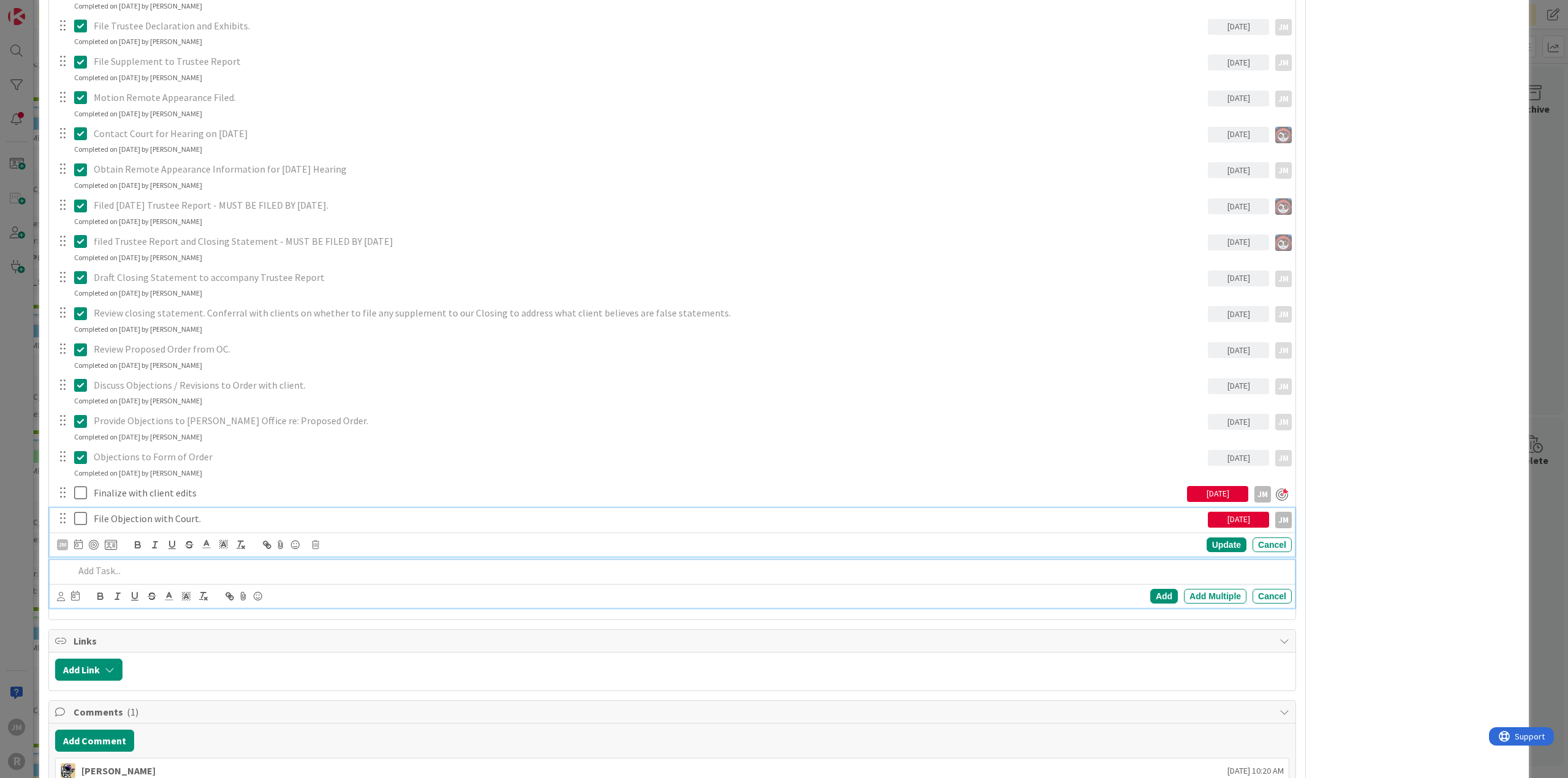
click at [163, 515] on p "File Objection with Court." at bounding box center [648, 519] width 1109 height 14
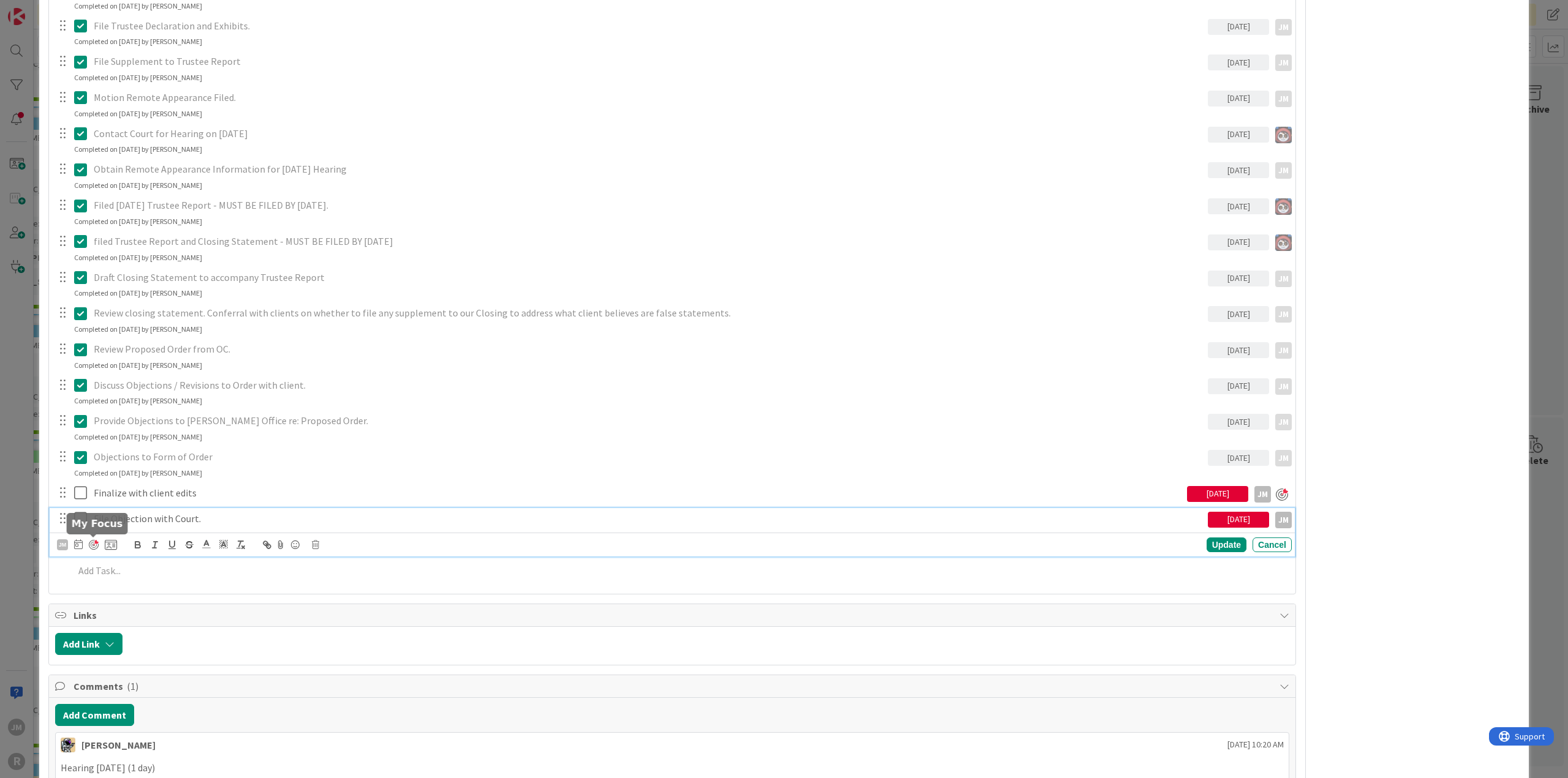
click at [95, 542] on div at bounding box center [94, 545] width 9 height 9
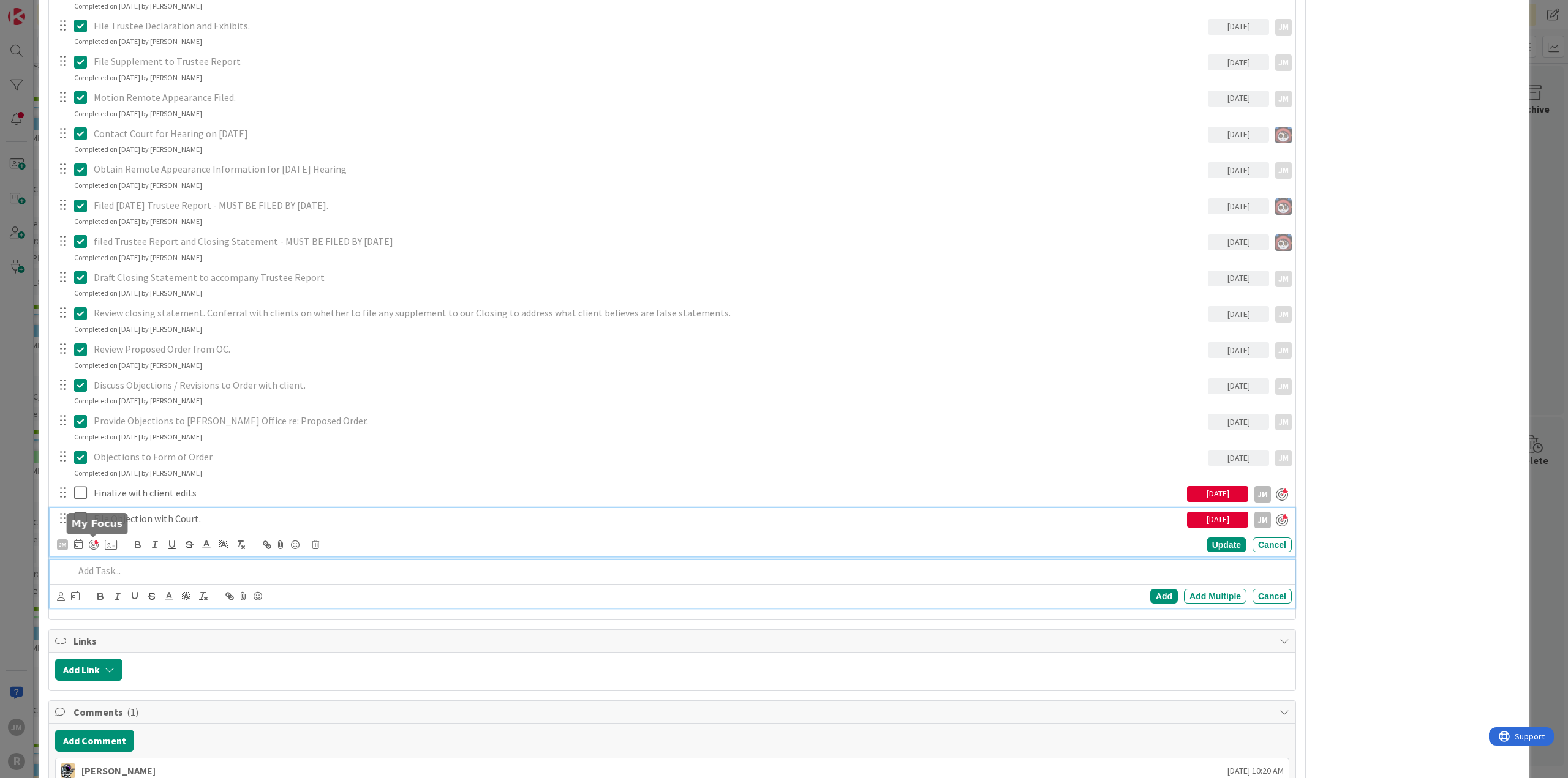
click at [130, 569] on p at bounding box center [680, 571] width 1213 height 14
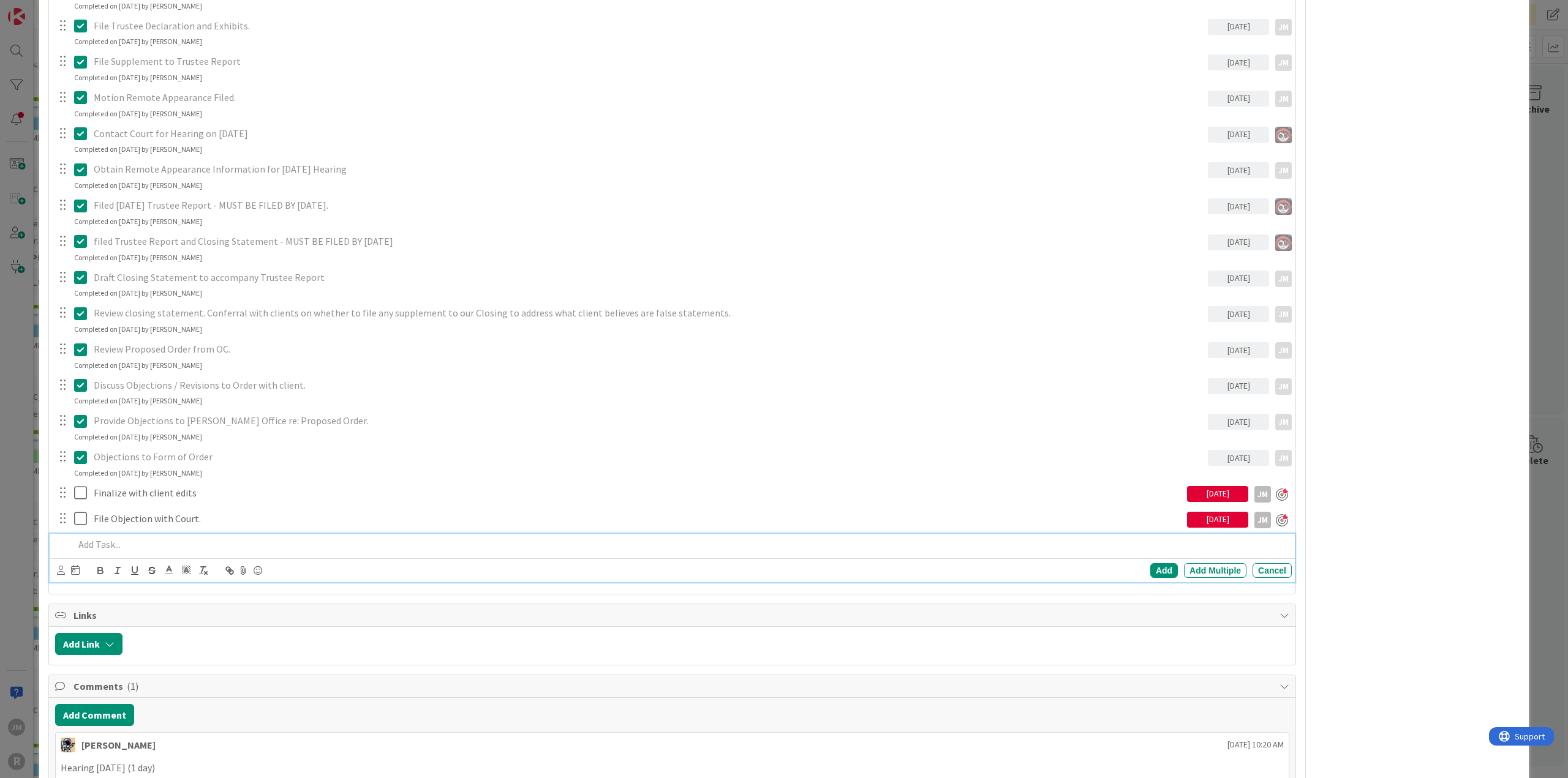
scroll to position [1076, 0]
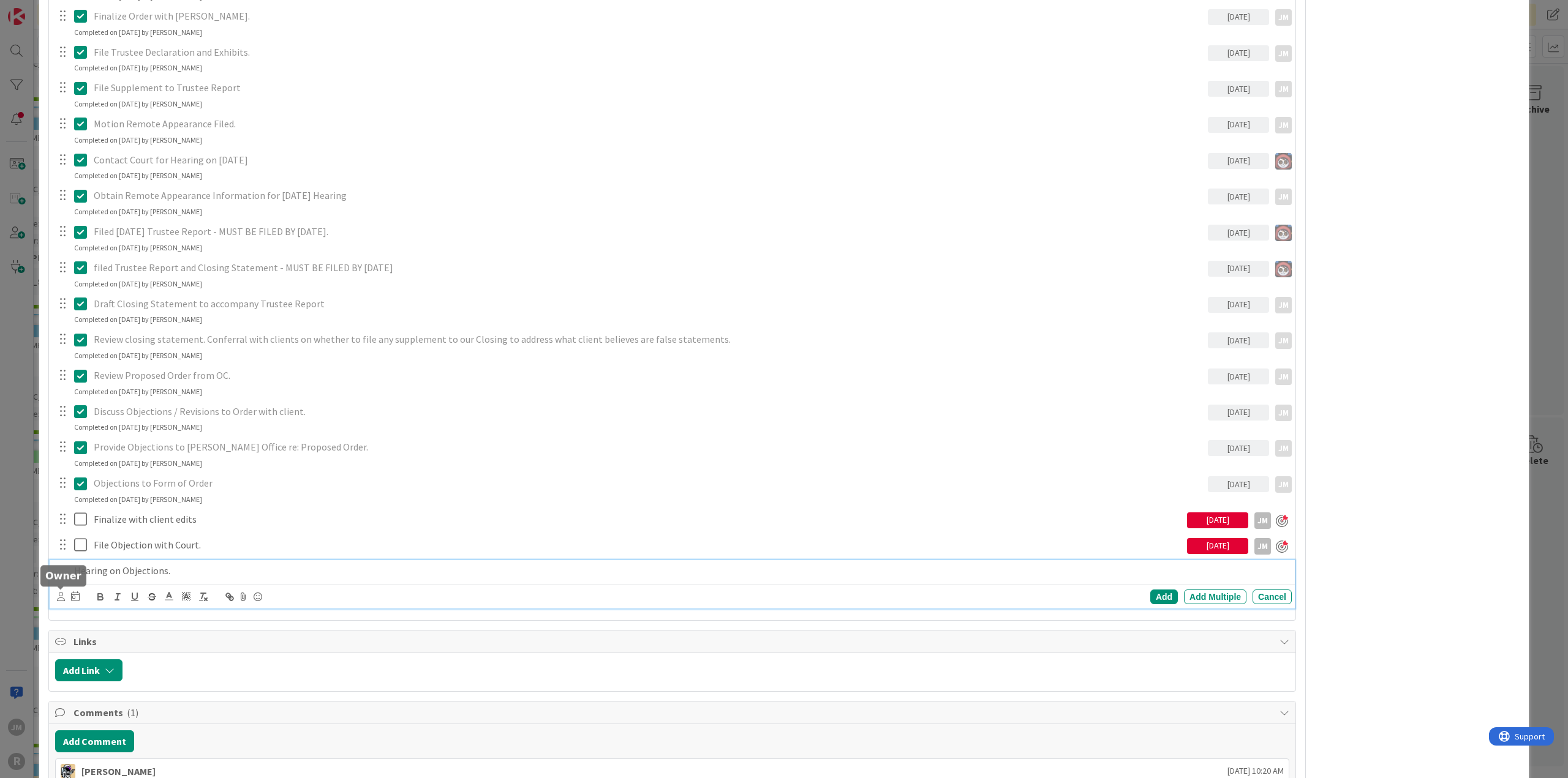
click at [60, 592] on icon at bounding box center [61, 596] width 8 height 9
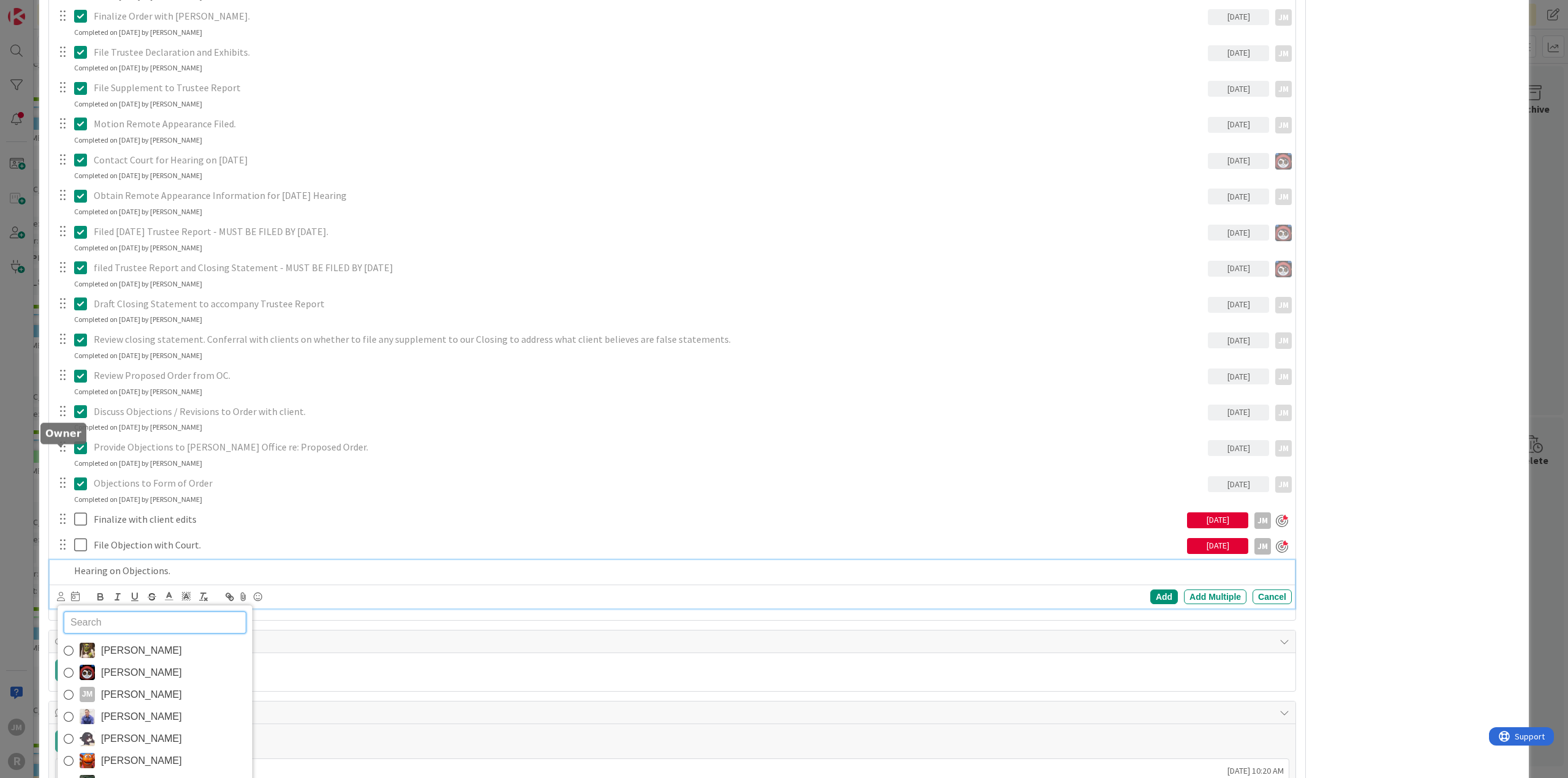
scroll to position [1219, 0]
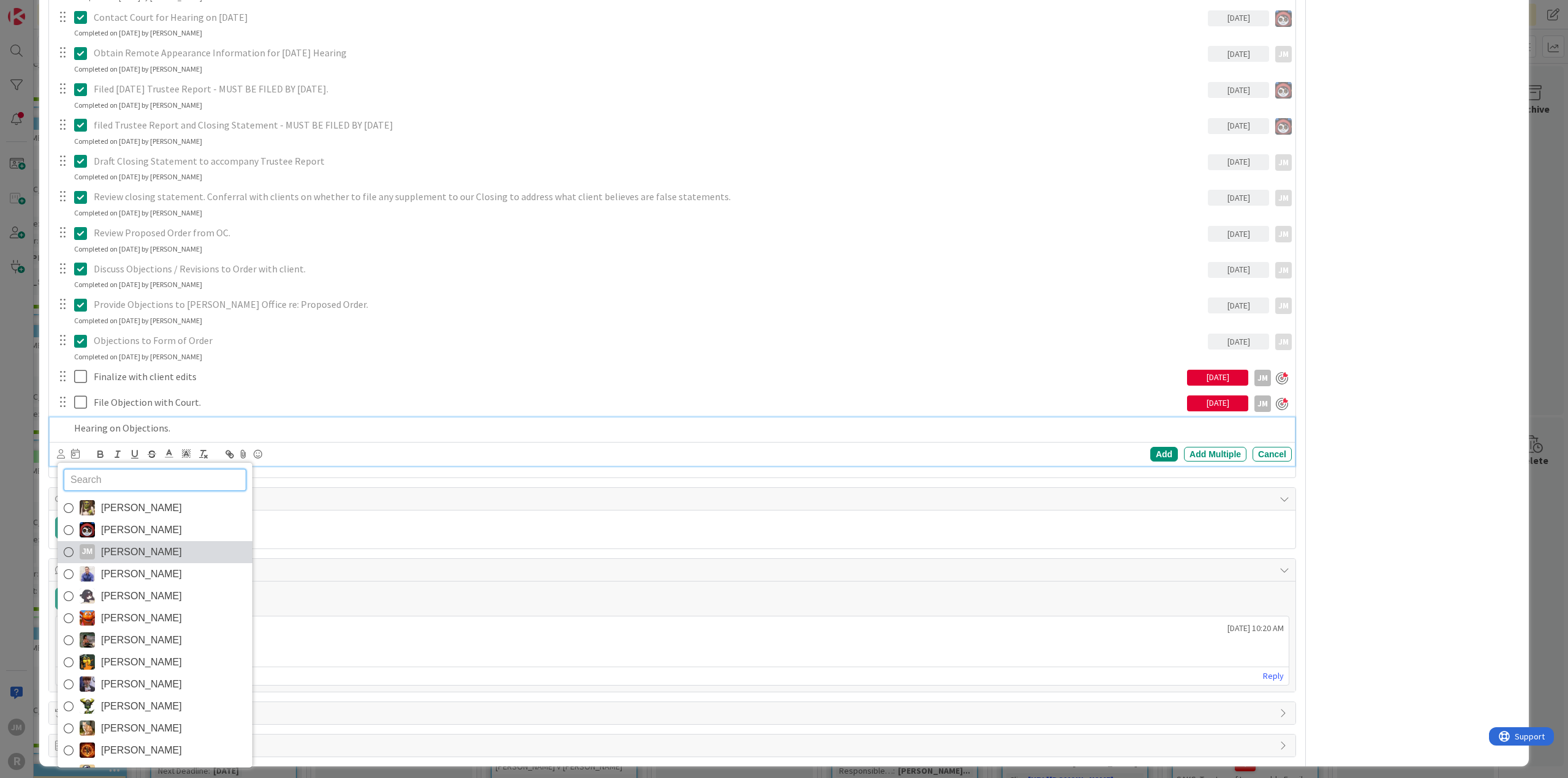
click at [70, 545] on icon at bounding box center [68, 552] width 9 height 18
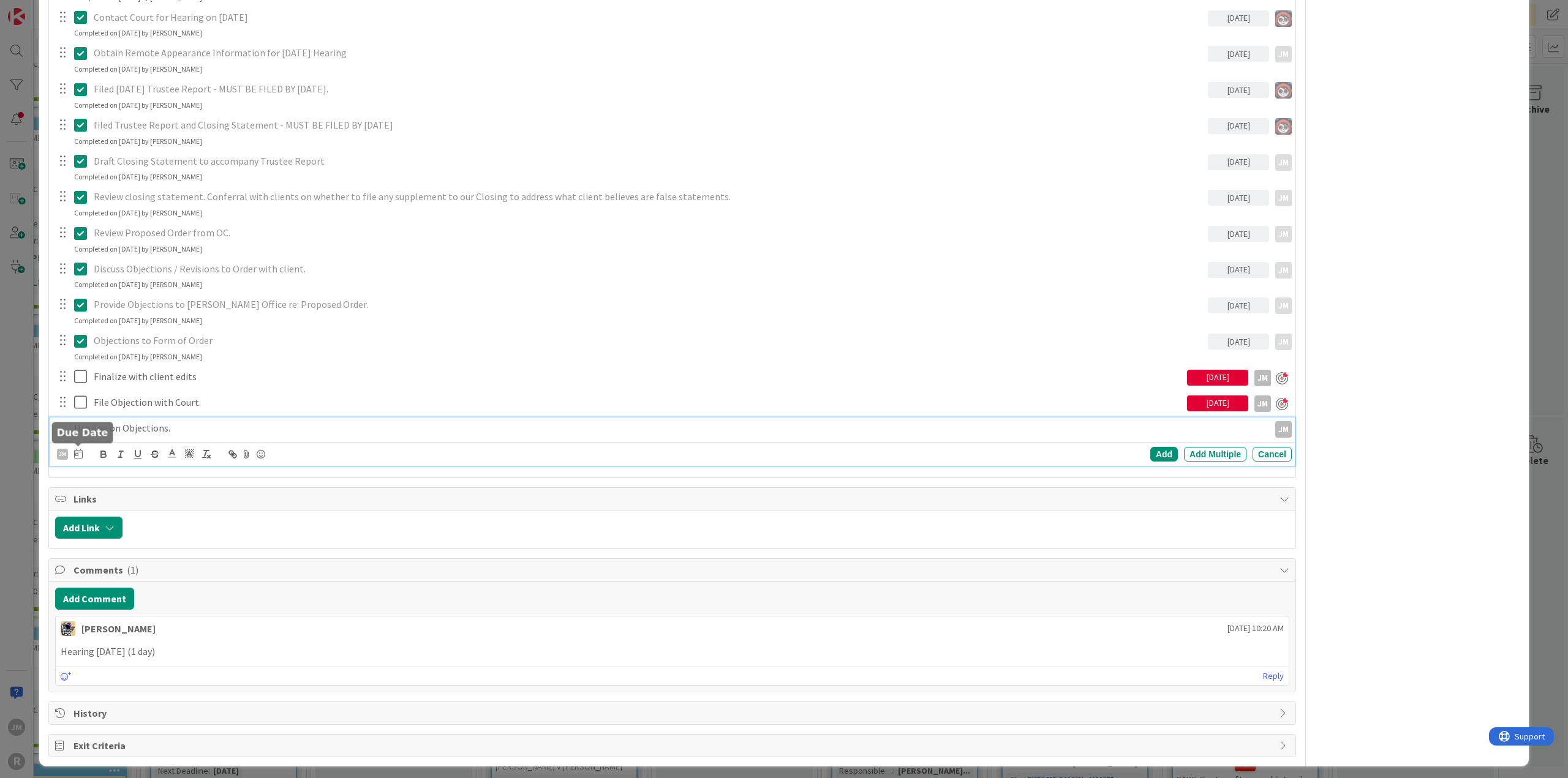
click at [73, 450] on div "[PERSON_NAME] [PERSON_NAME] [PERSON_NAME] [PERSON_NAME] [PERSON_NAME] [PERSON_N…" at bounding box center [69, 455] width 26 height 15
click at [78, 455] on icon at bounding box center [78, 454] width 9 height 9
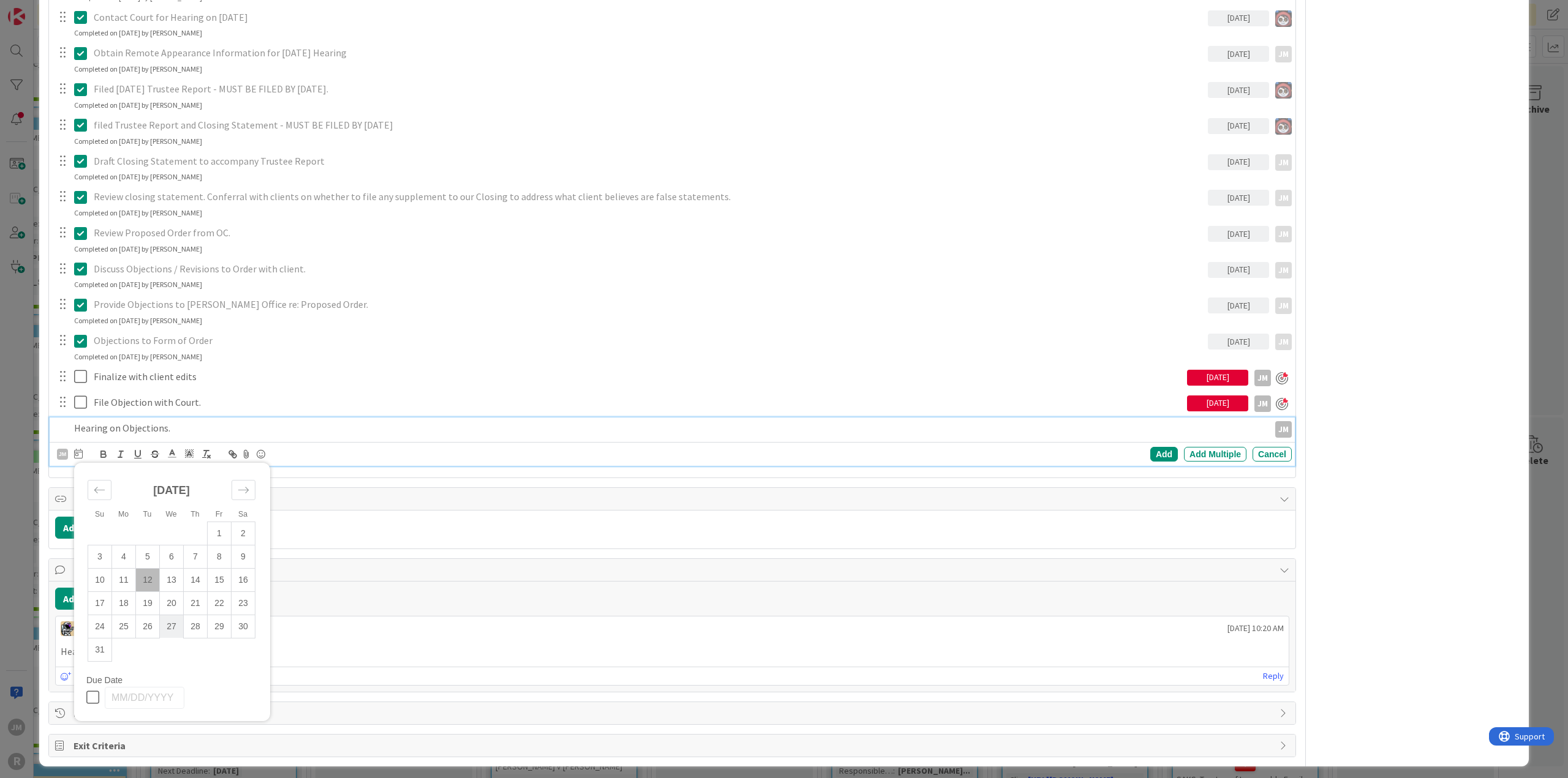
click at [173, 623] on td "27" at bounding box center [171, 626] width 24 height 24
click at [1158, 451] on div "Add" at bounding box center [1164, 455] width 27 height 15
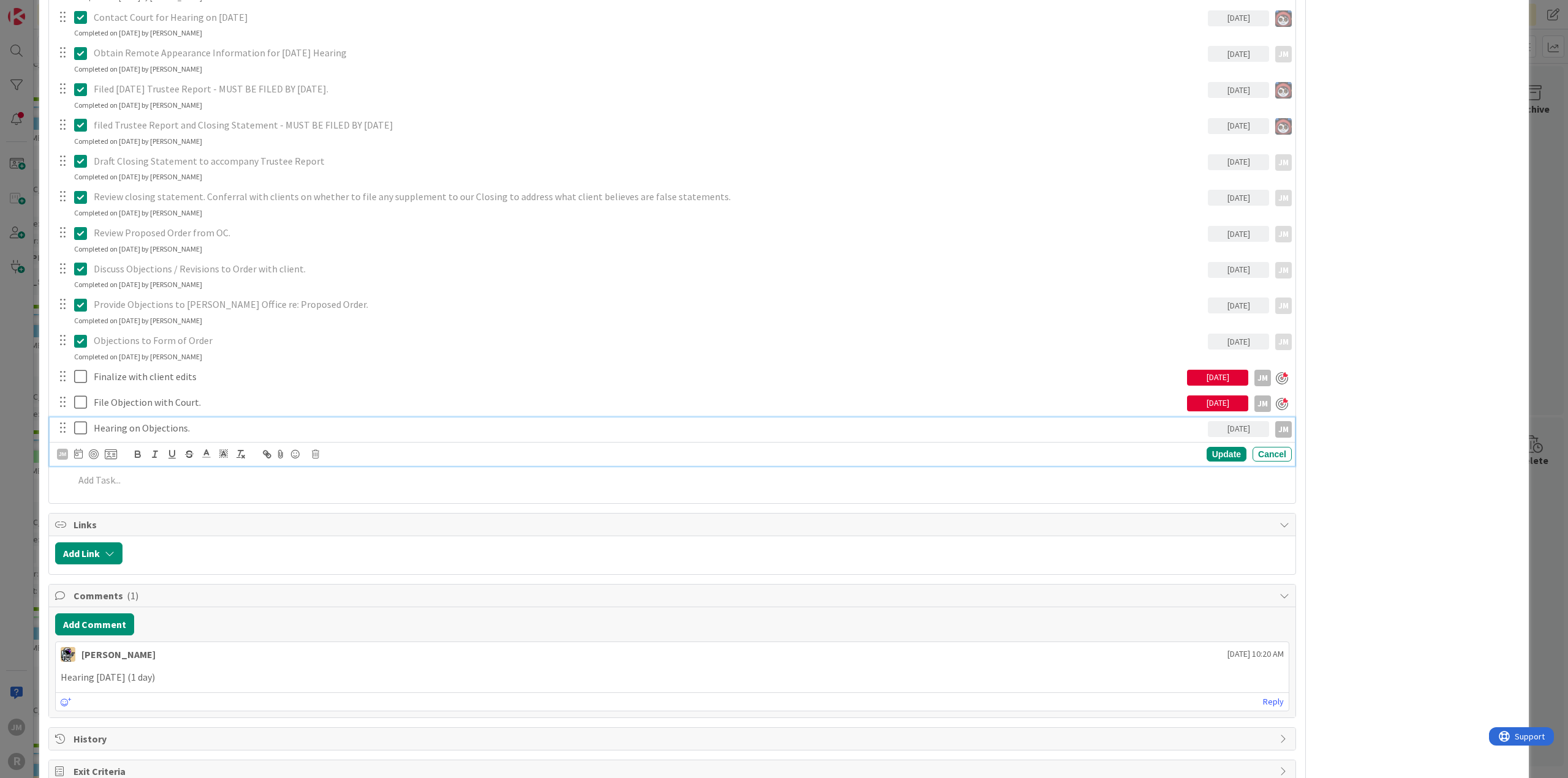
click at [136, 426] on p "Hearing on Objections." at bounding box center [648, 428] width 1109 height 14
click at [93, 449] on div at bounding box center [94, 454] width 9 height 9
click at [13, 474] on div "ID 79 Litigation Matter Workflow (FL2) Judgment In Progress Title 27 / 128 [PER…" at bounding box center [784, 389] width 1568 height 778
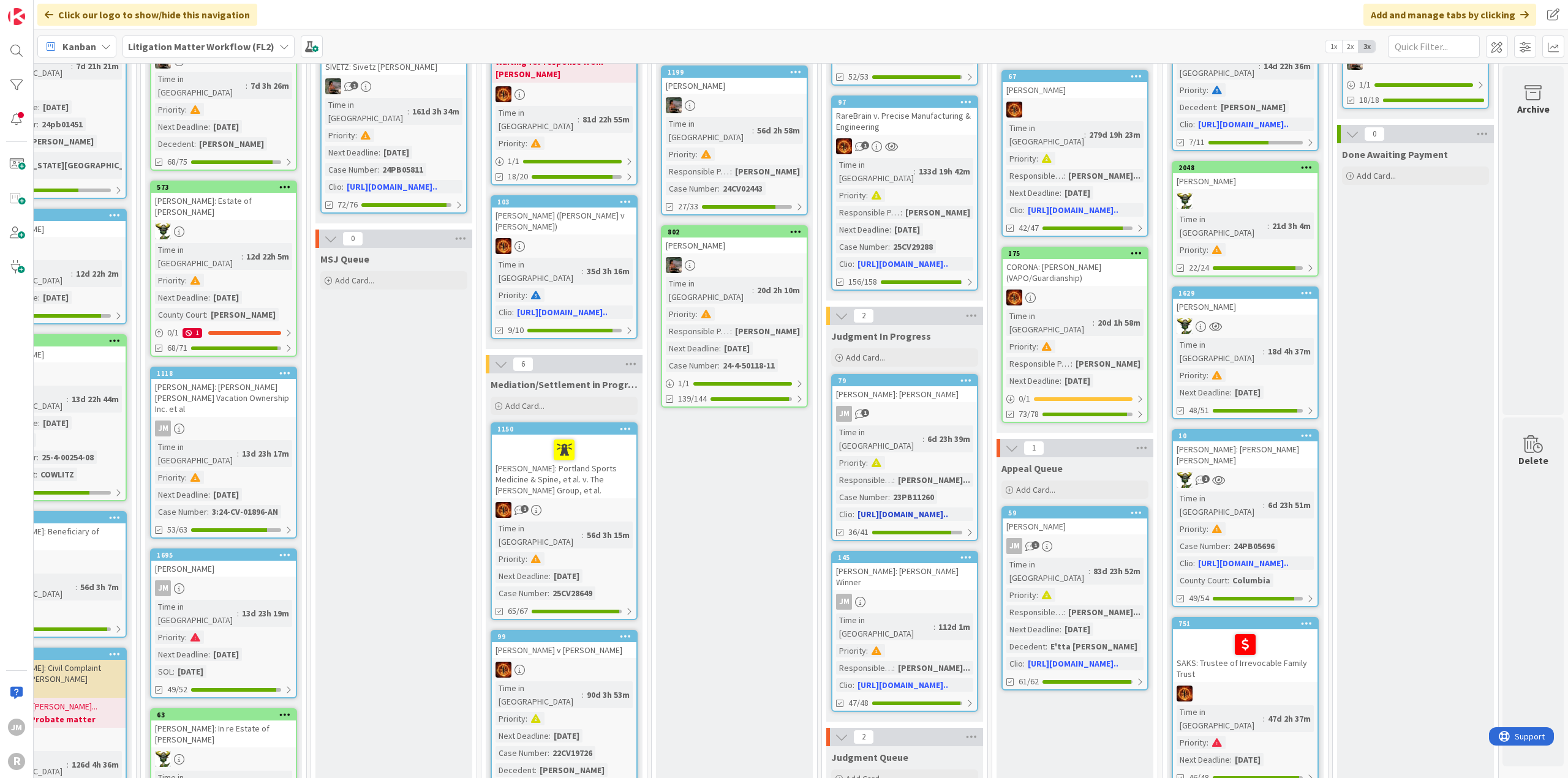
scroll to position [306, 904]
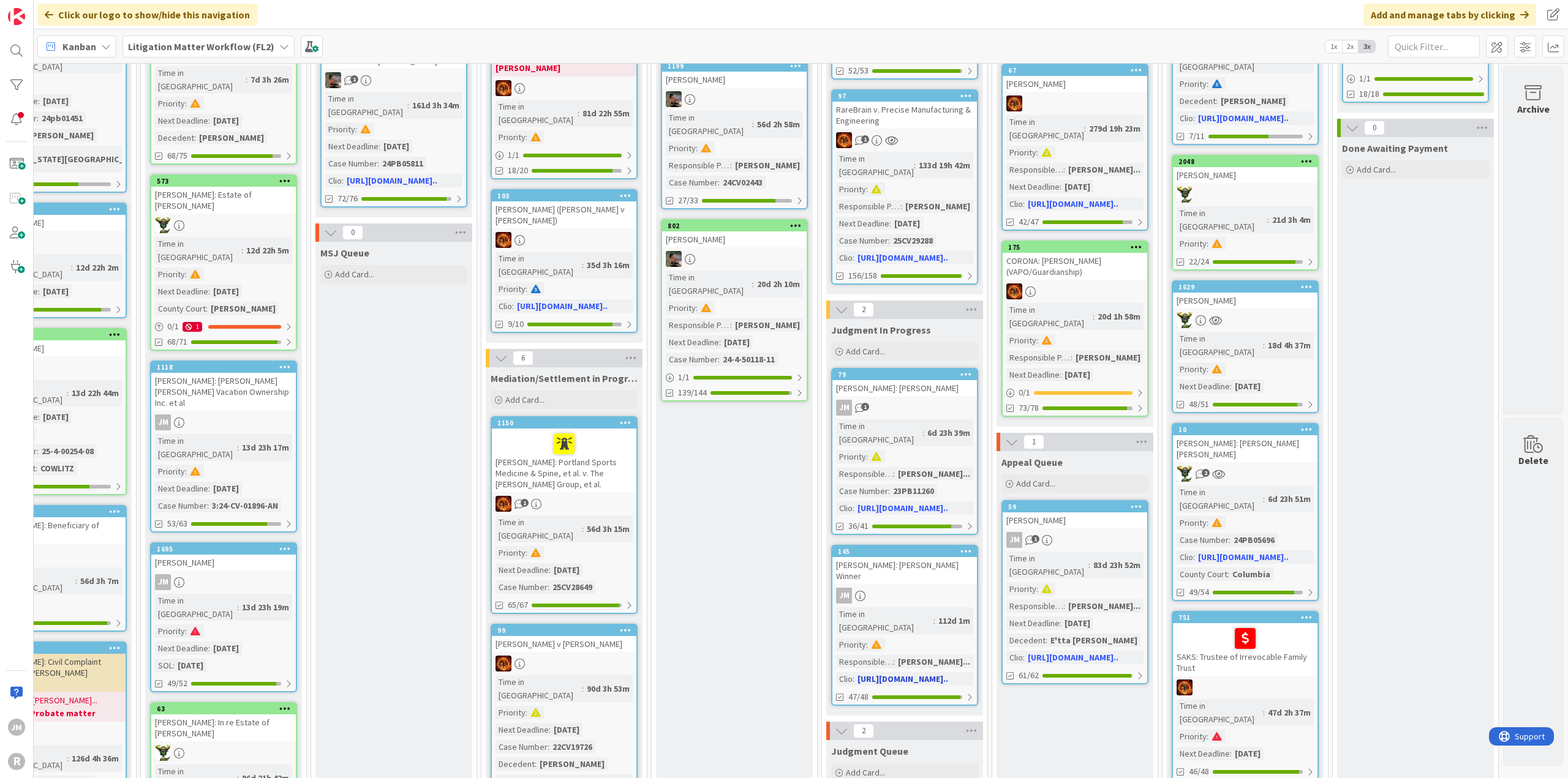
click at [933, 588] on div "JM" at bounding box center [904, 596] width 145 height 16
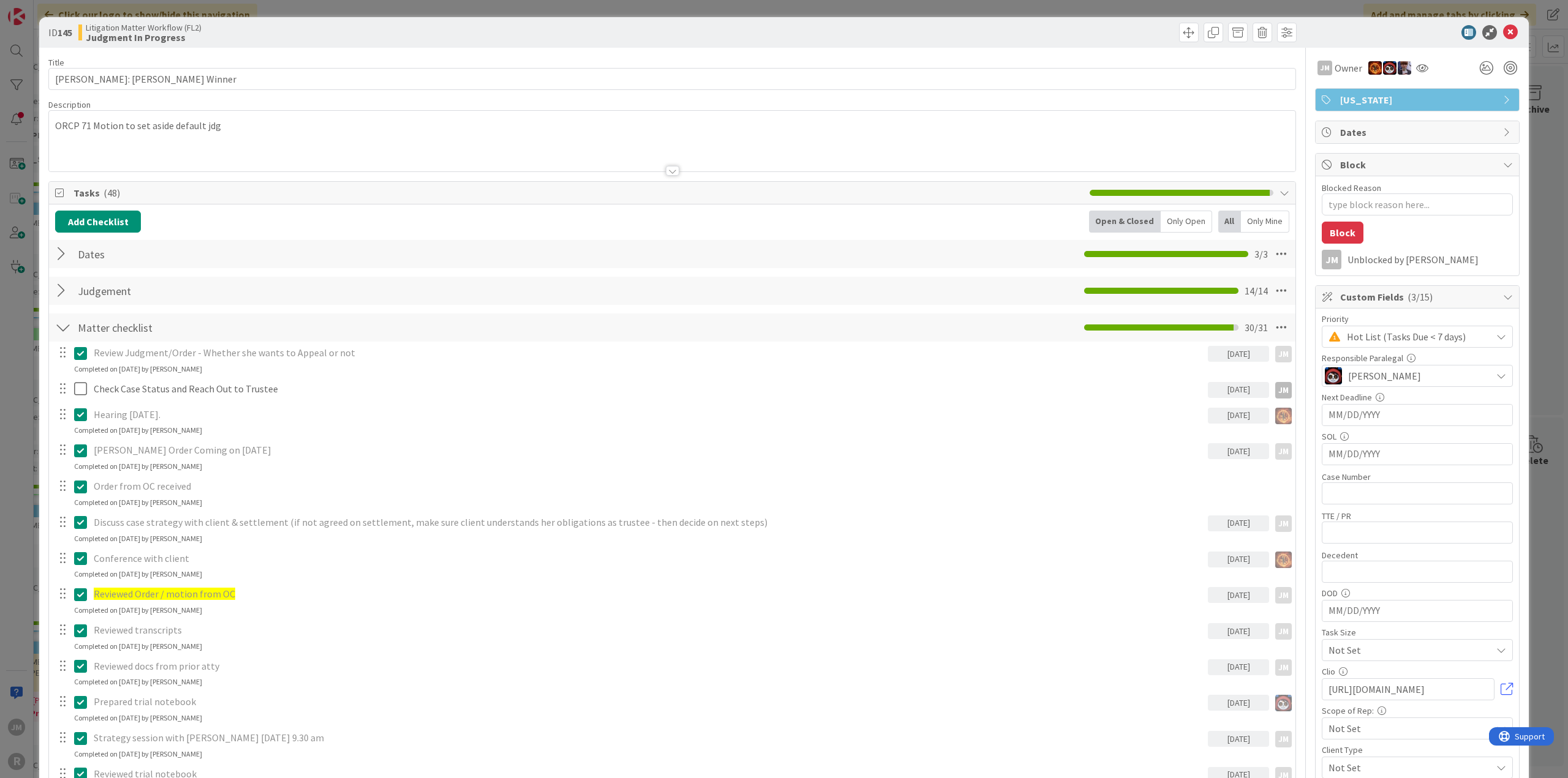
type textarea "x"
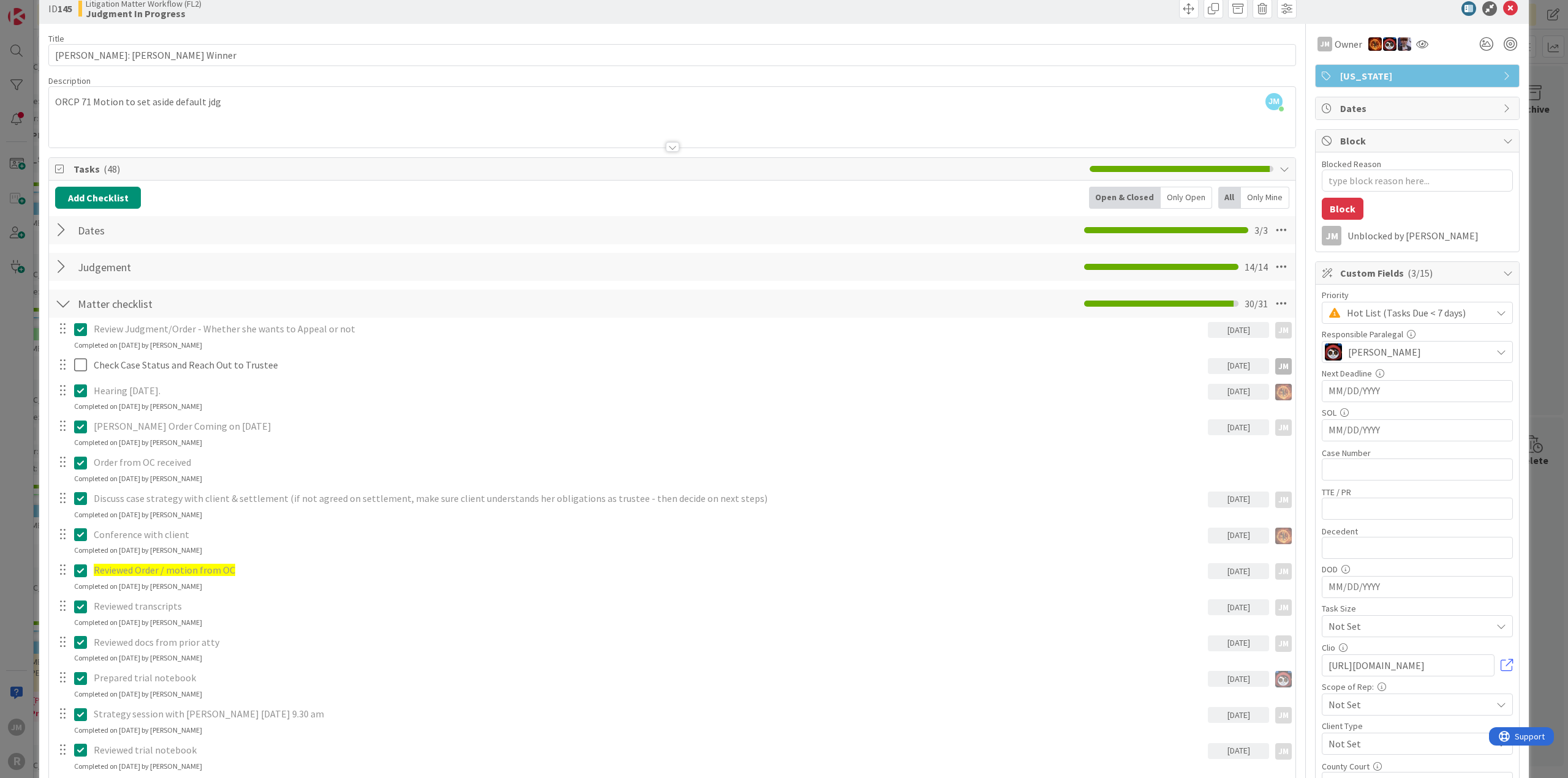
scroll to position [61, 0]
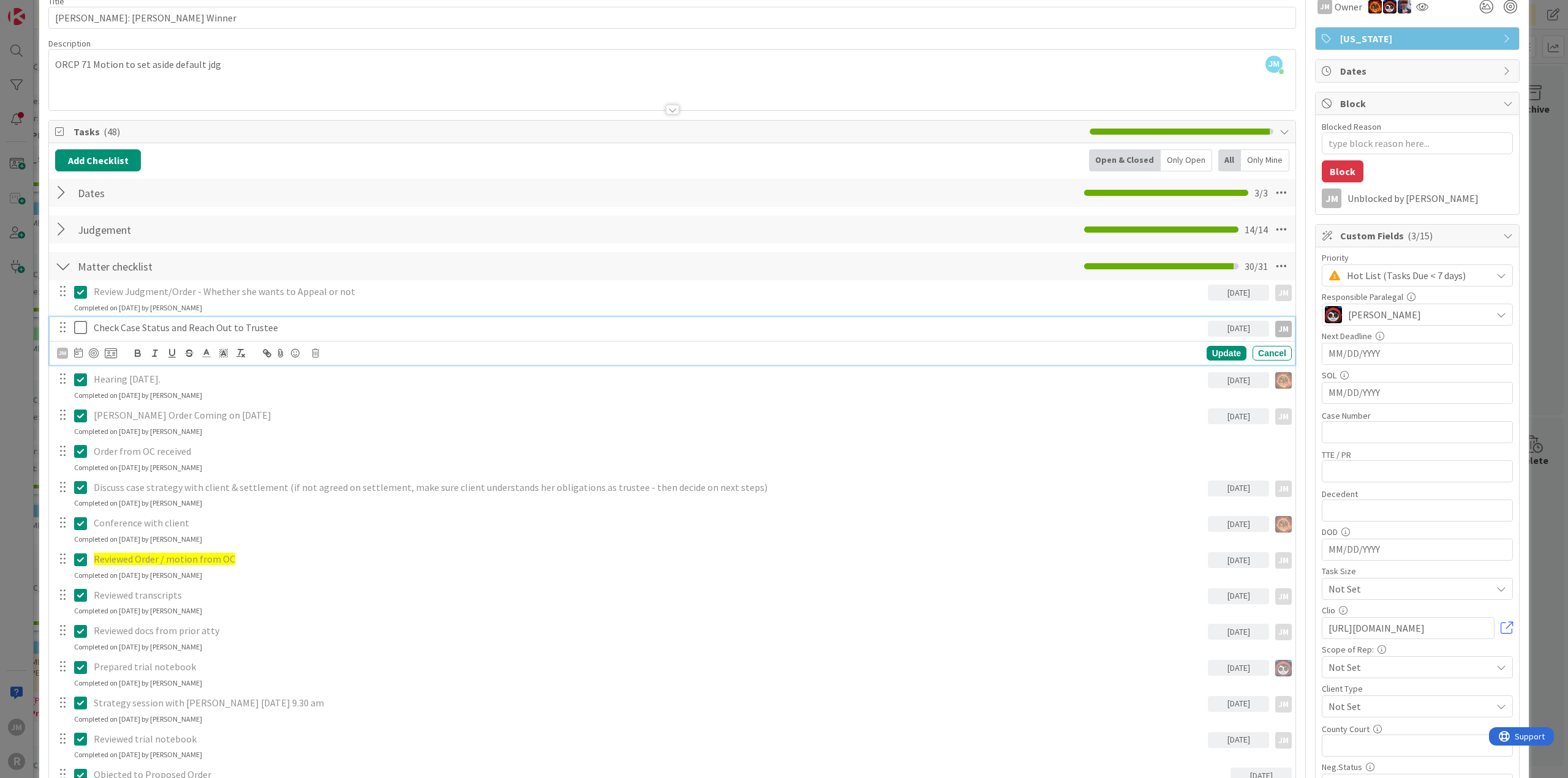
click at [266, 324] on p "Check Case Status and Reach Out to Trustee" at bounding box center [648, 327] width 1109 height 14
click at [78, 351] on icon at bounding box center [78, 353] width 9 height 9
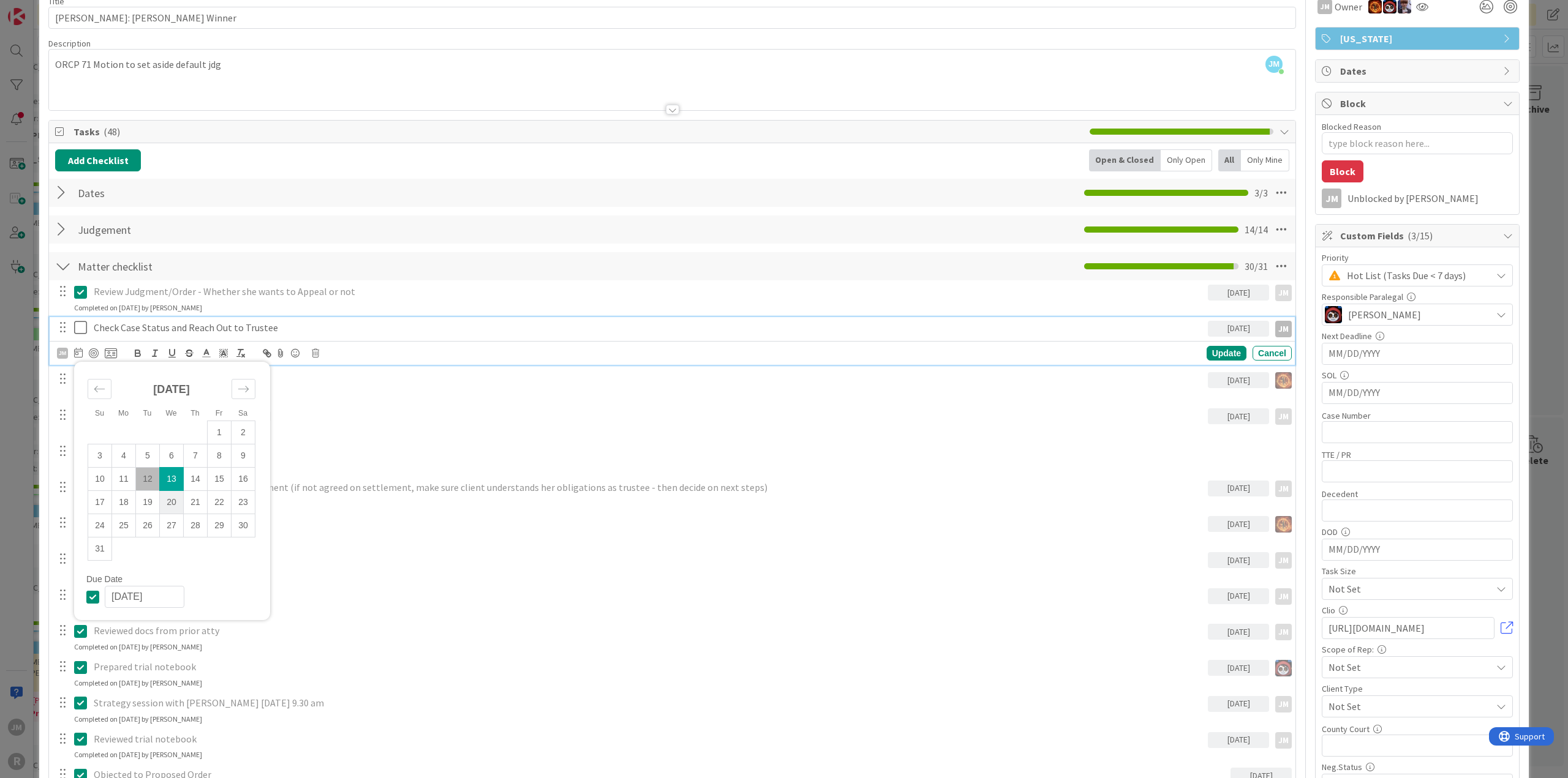
click at [172, 498] on td "20" at bounding box center [171, 503] width 24 height 24
type input "[DATE]"
click at [1219, 349] on div "Update" at bounding box center [1227, 354] width 40 height 15
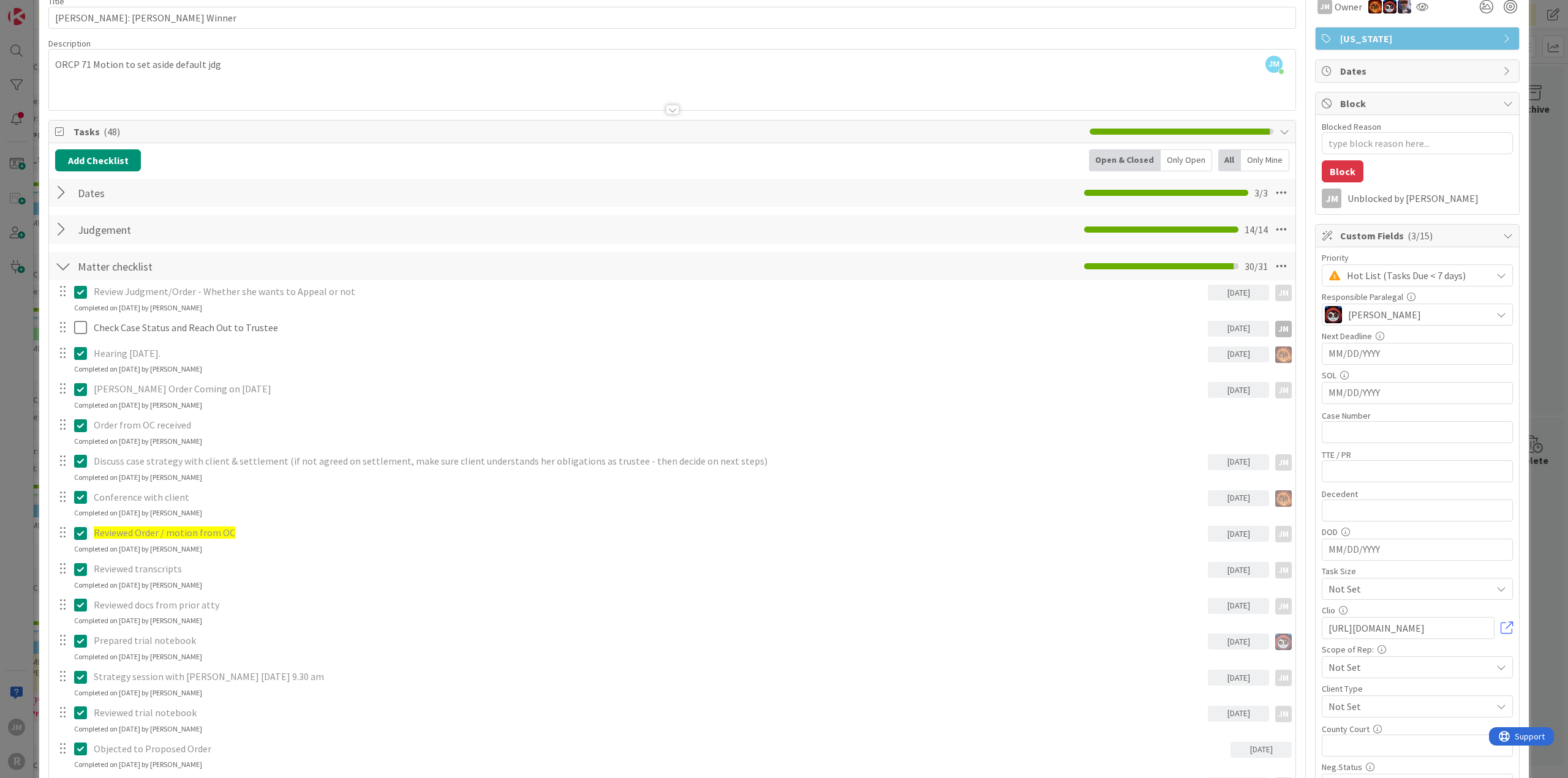
click at [1409, 271] on span "Hot List (Tasks Due < 7 days)" at bounding box center [1417, 275] width 138 height 17
click at [1330, 364] on icon at bounding box center [1334, 370] width 9 height 18
click at [16, 394] on div "ID 145 Litigation Matter Workflow (FL2) Judgment In Progress Title 24 / 128 [PE…" at bounding box center [784, 389] width 1568 height 778
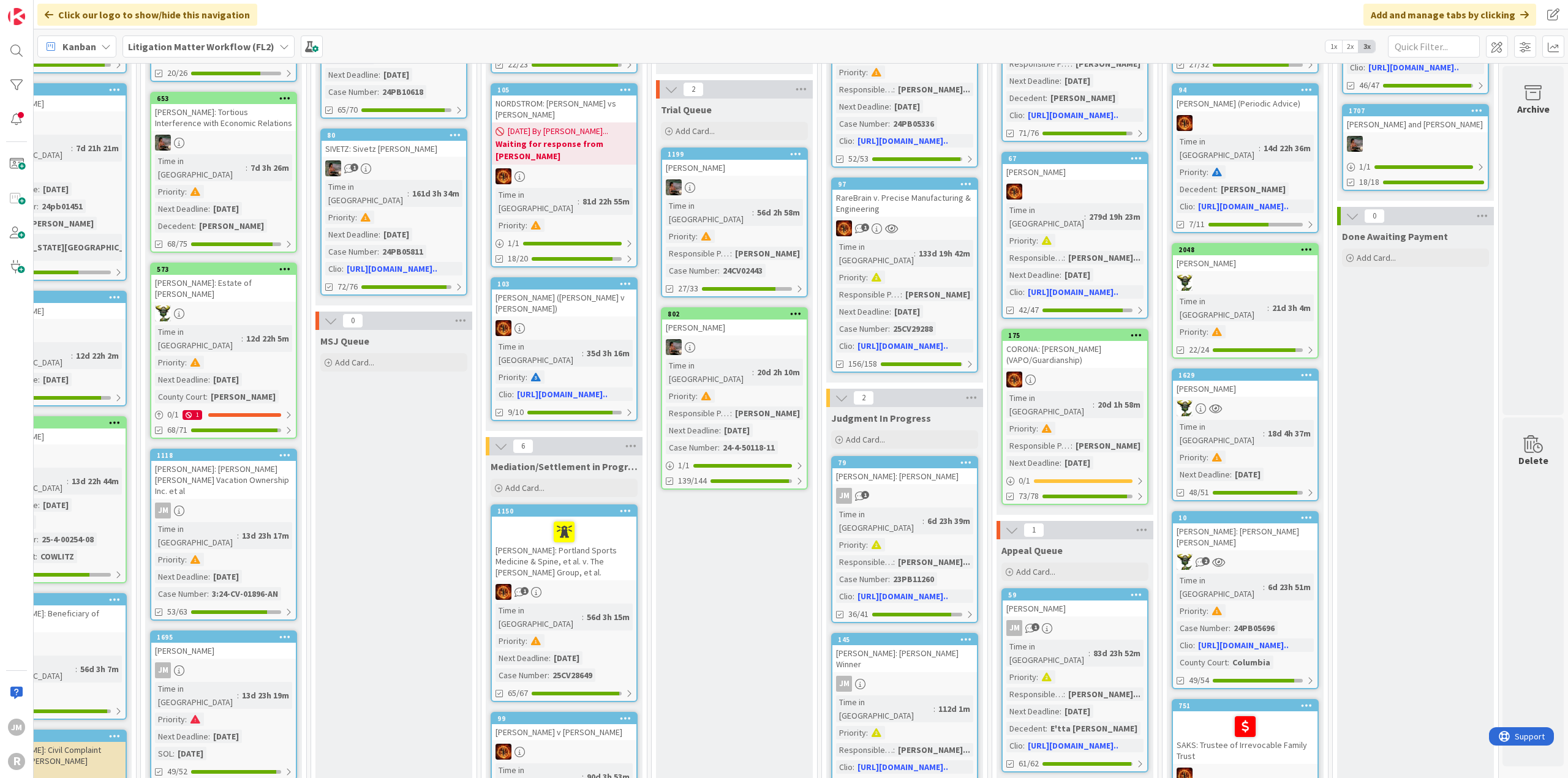
scroll to position [245, 904]
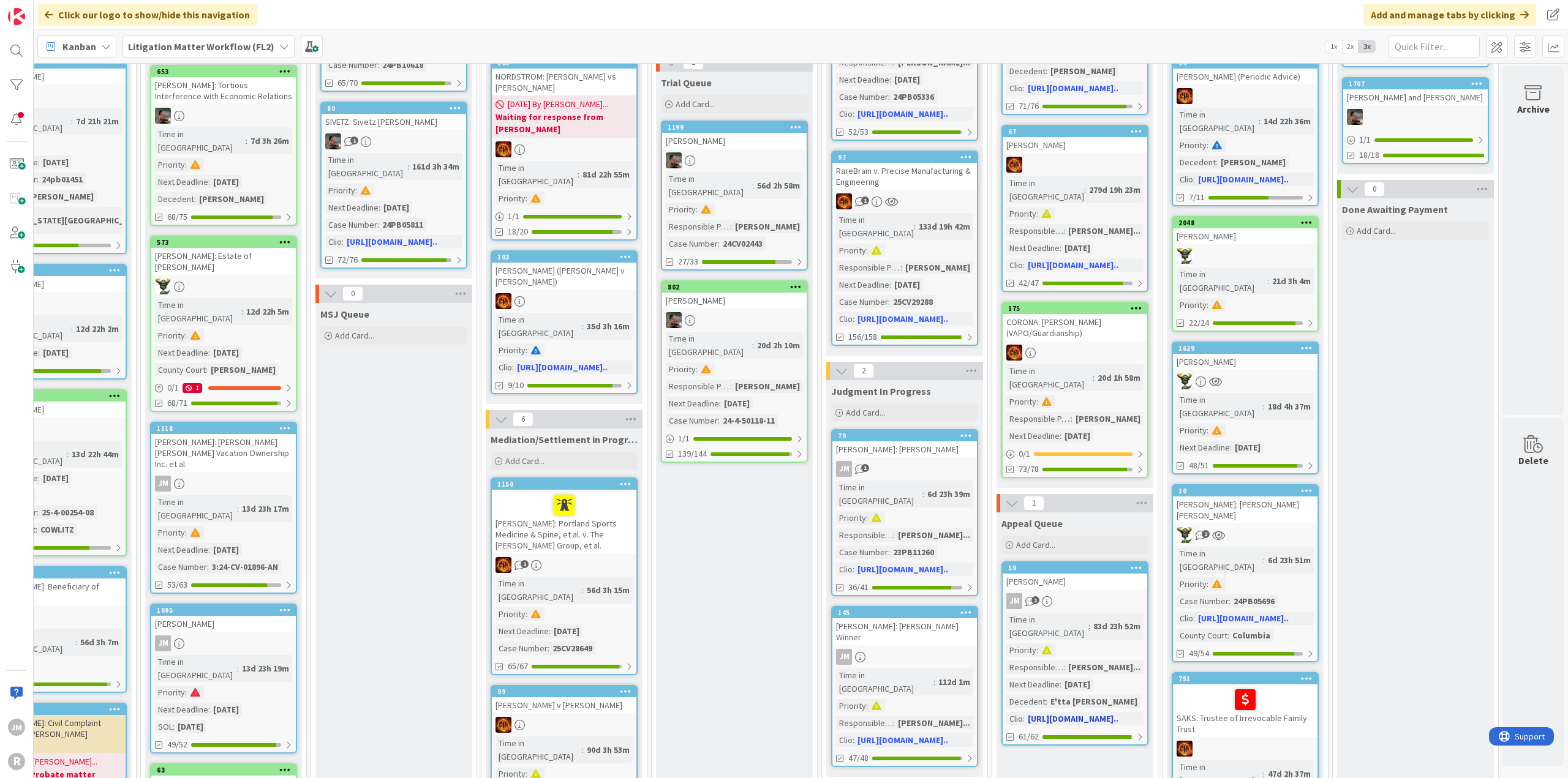
click at [1100, 594] on div "JM 1" at bounding box center [1074, 601] width 145 height 16
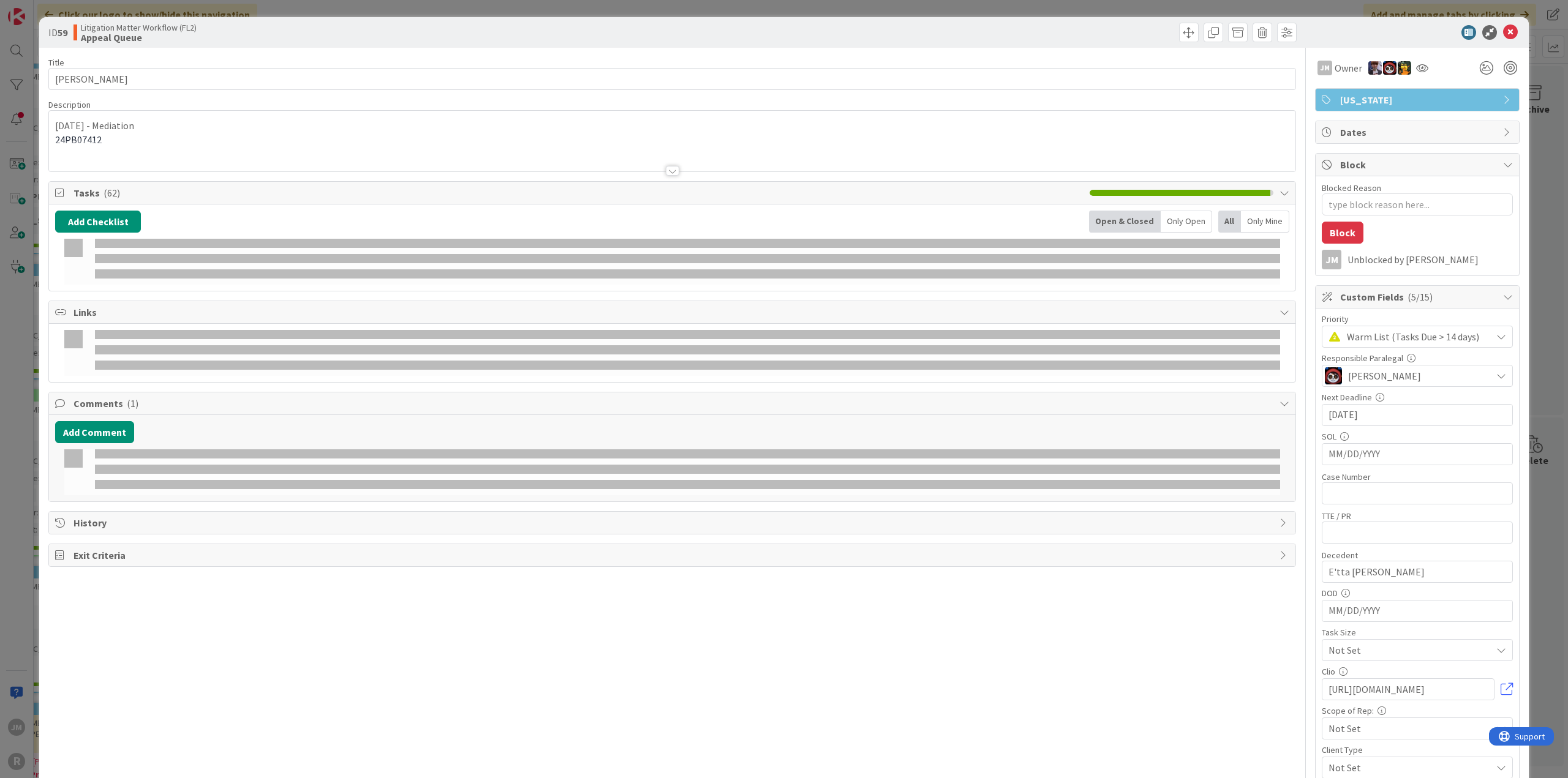
type textarea "x"
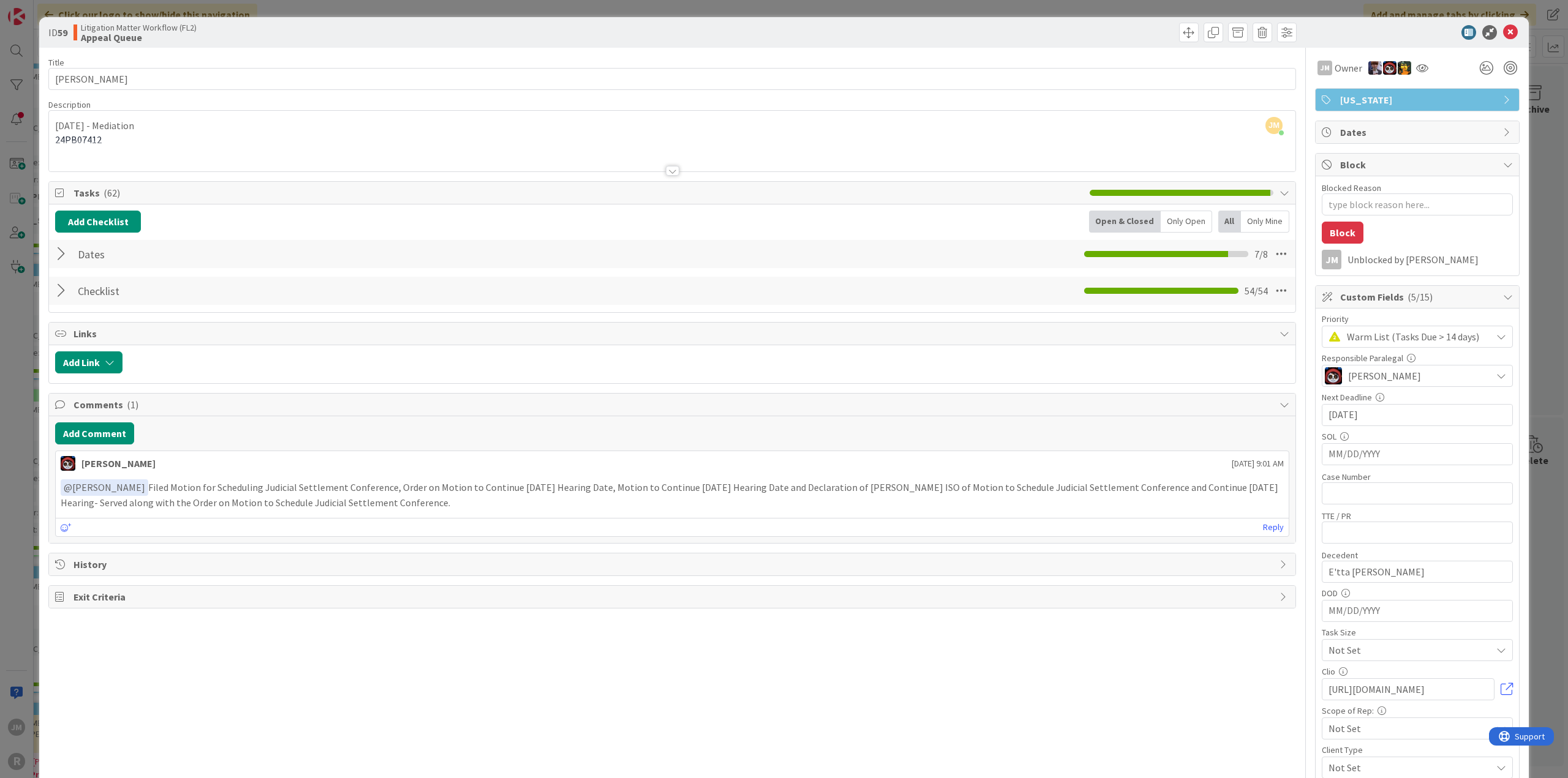
click at [60, 297] on div at bounding box center [62, 290] width 16 height 22
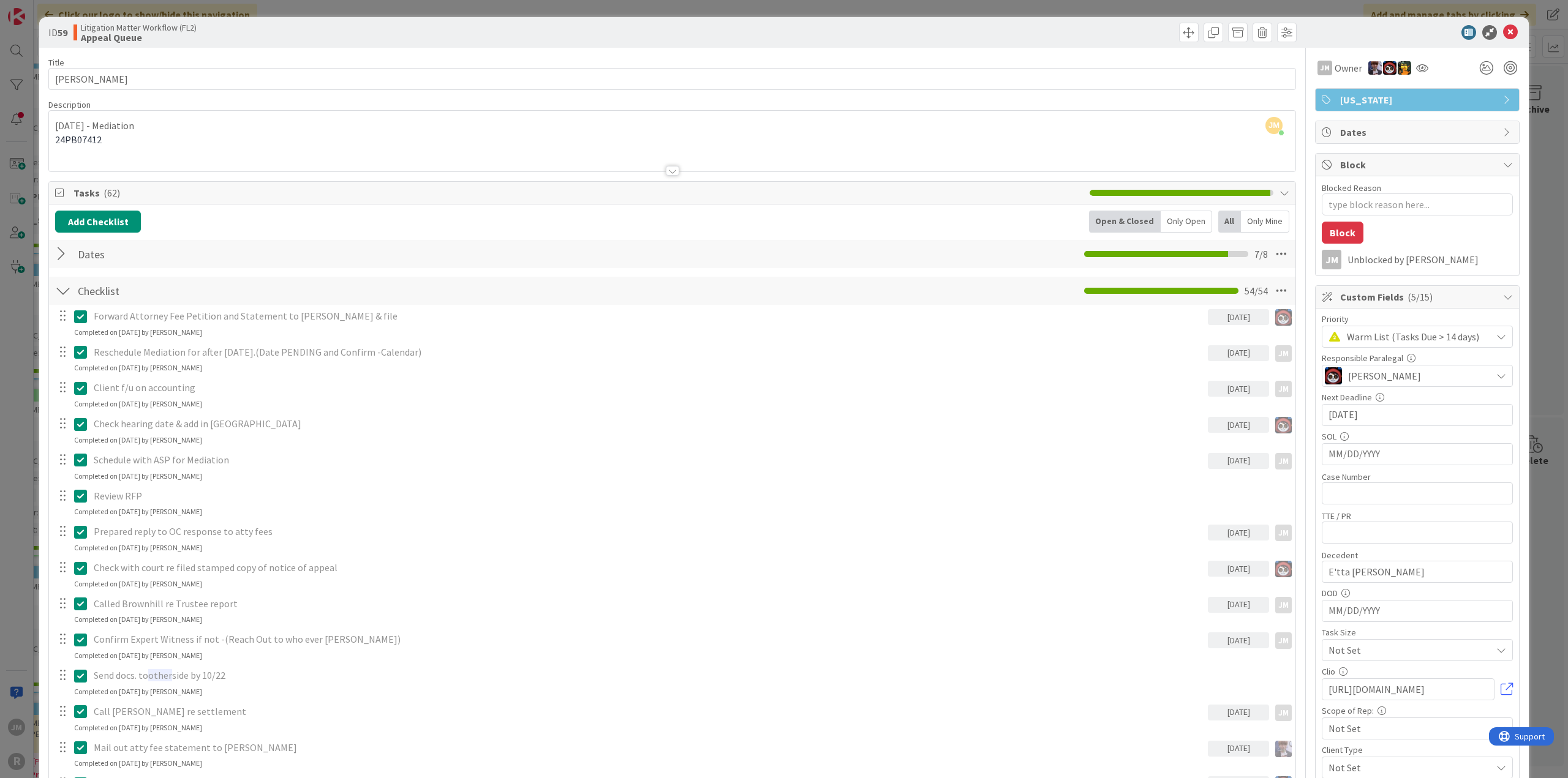
click at [57, 287] on div at bounding box center [62, 290] width 16 height 22
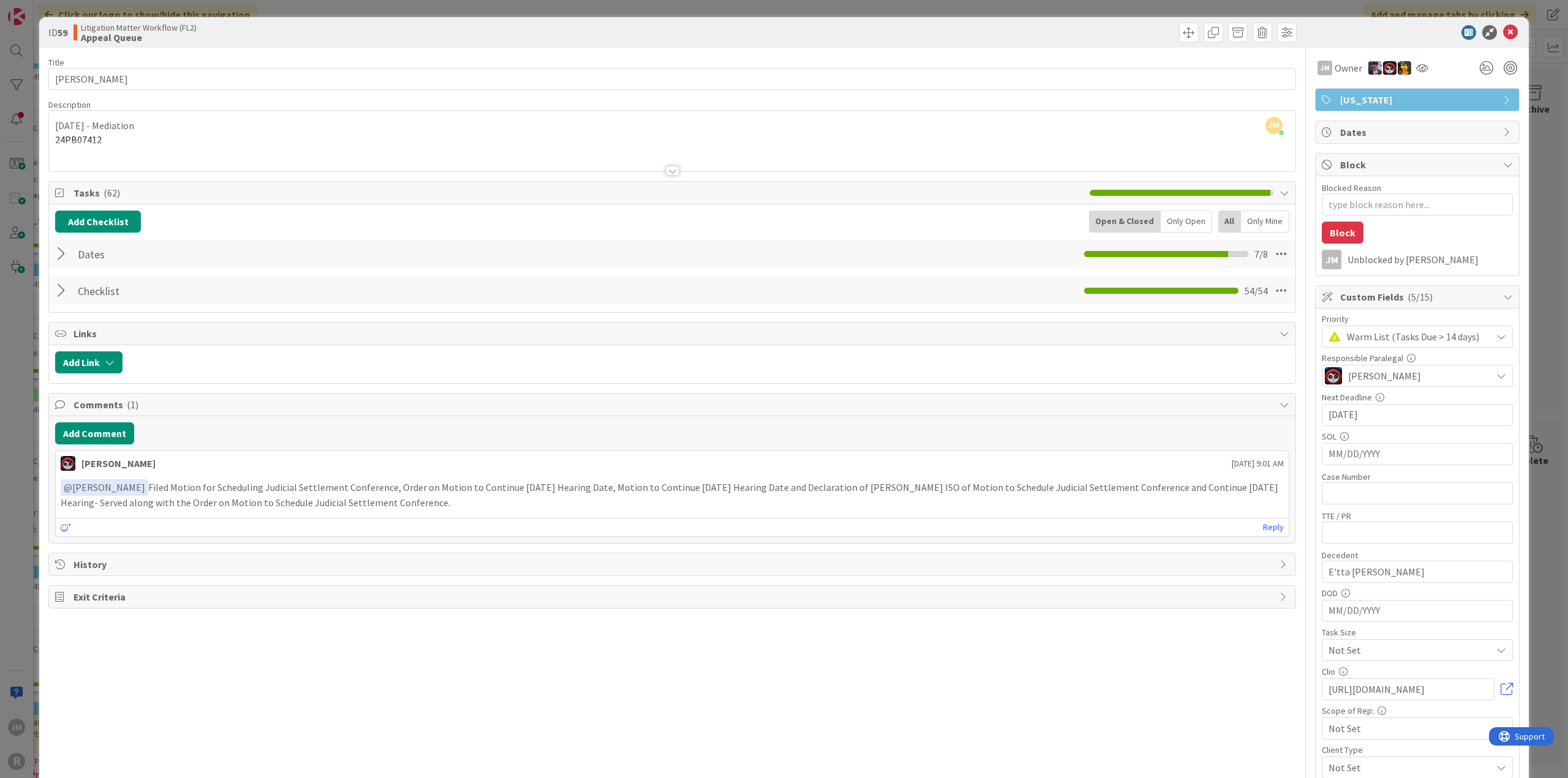
click at [61, 289] on div at bounding box center [62, 290] width 16 height 22
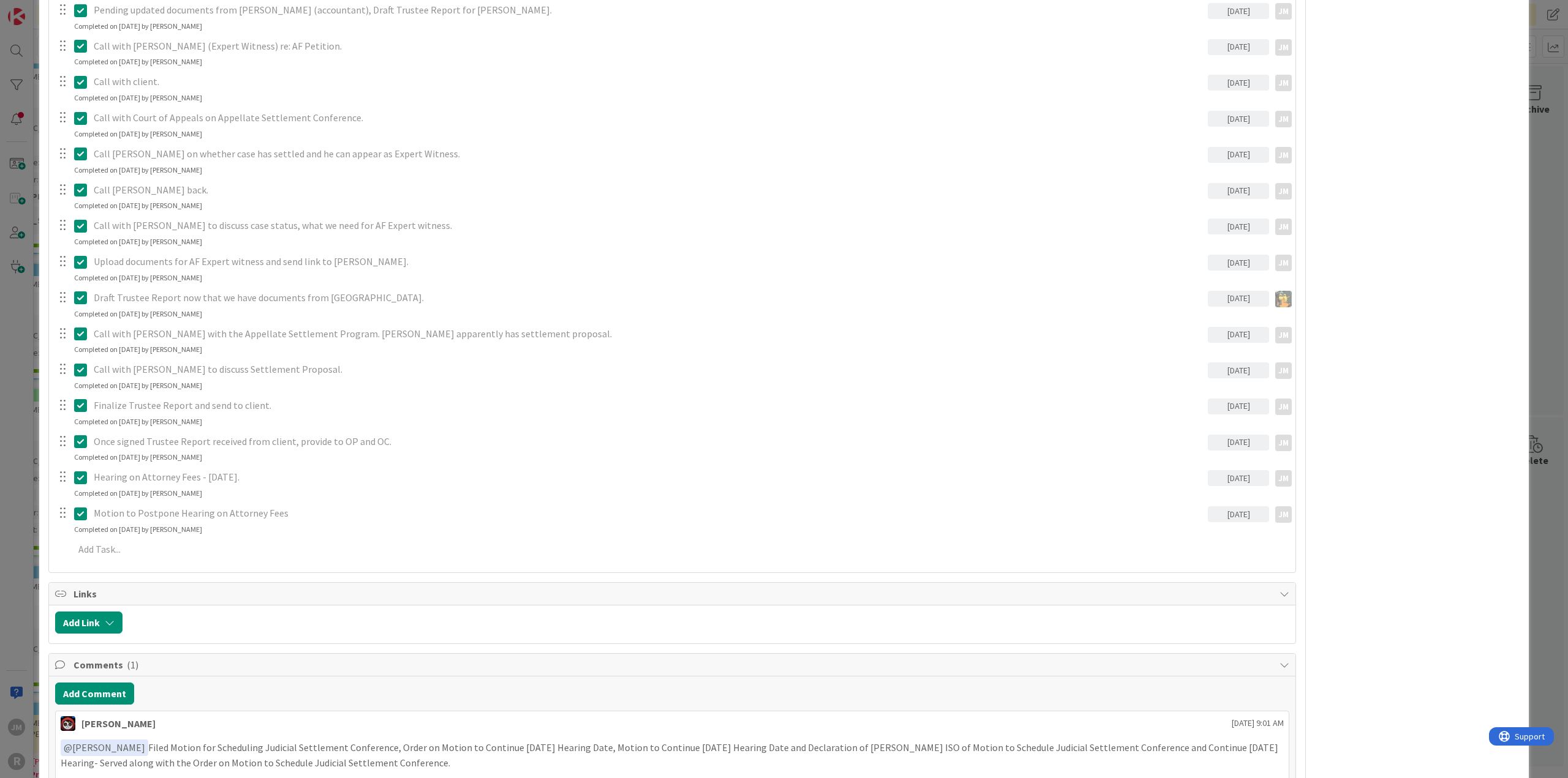
scroll to position [1716, 0]
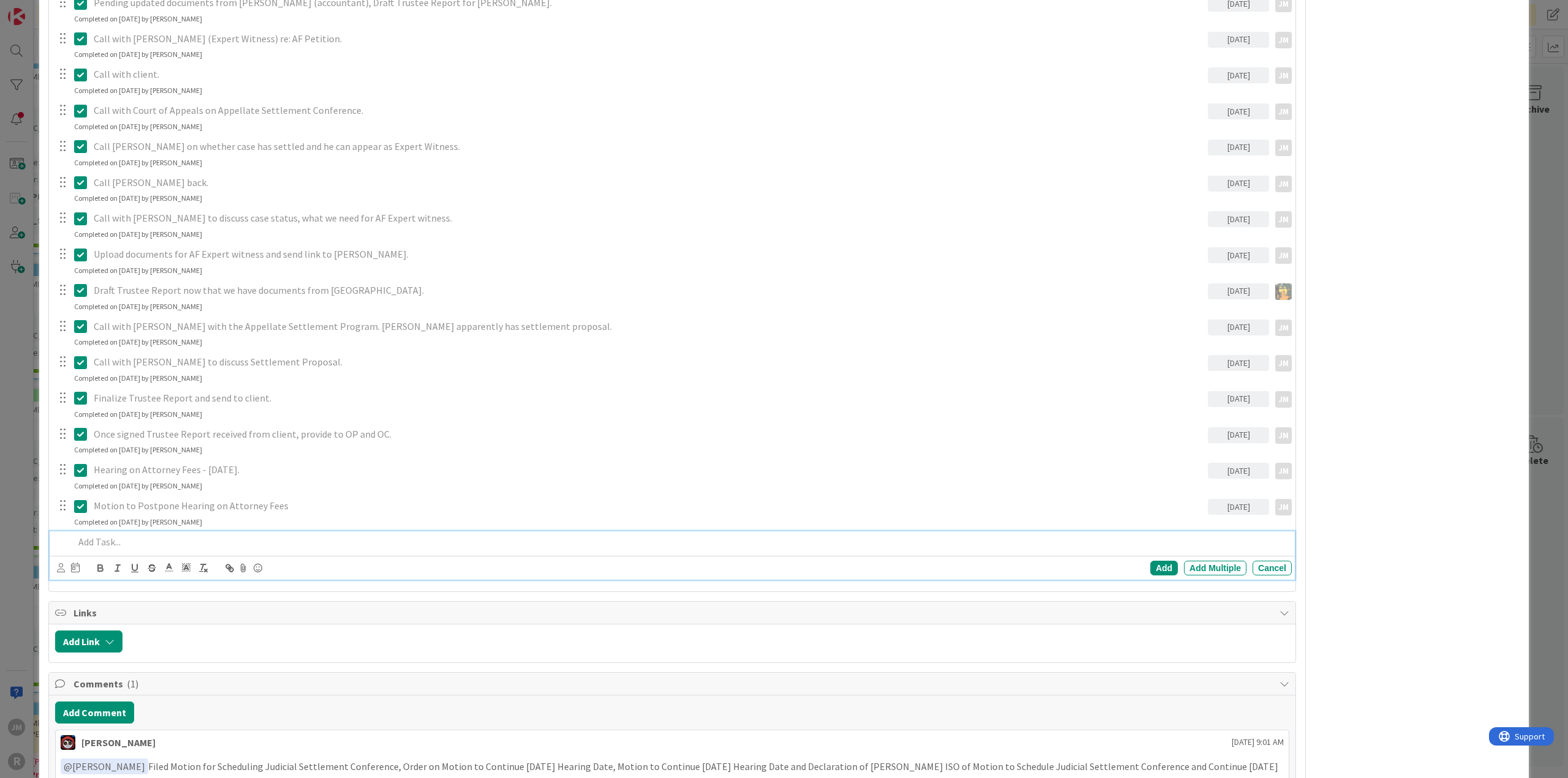
click at [246, 544] on p at bounding box center [680, 542] width 1213 height 14
click at [60, 569] on icon at bounding box center [61, 568] width 8 height 9
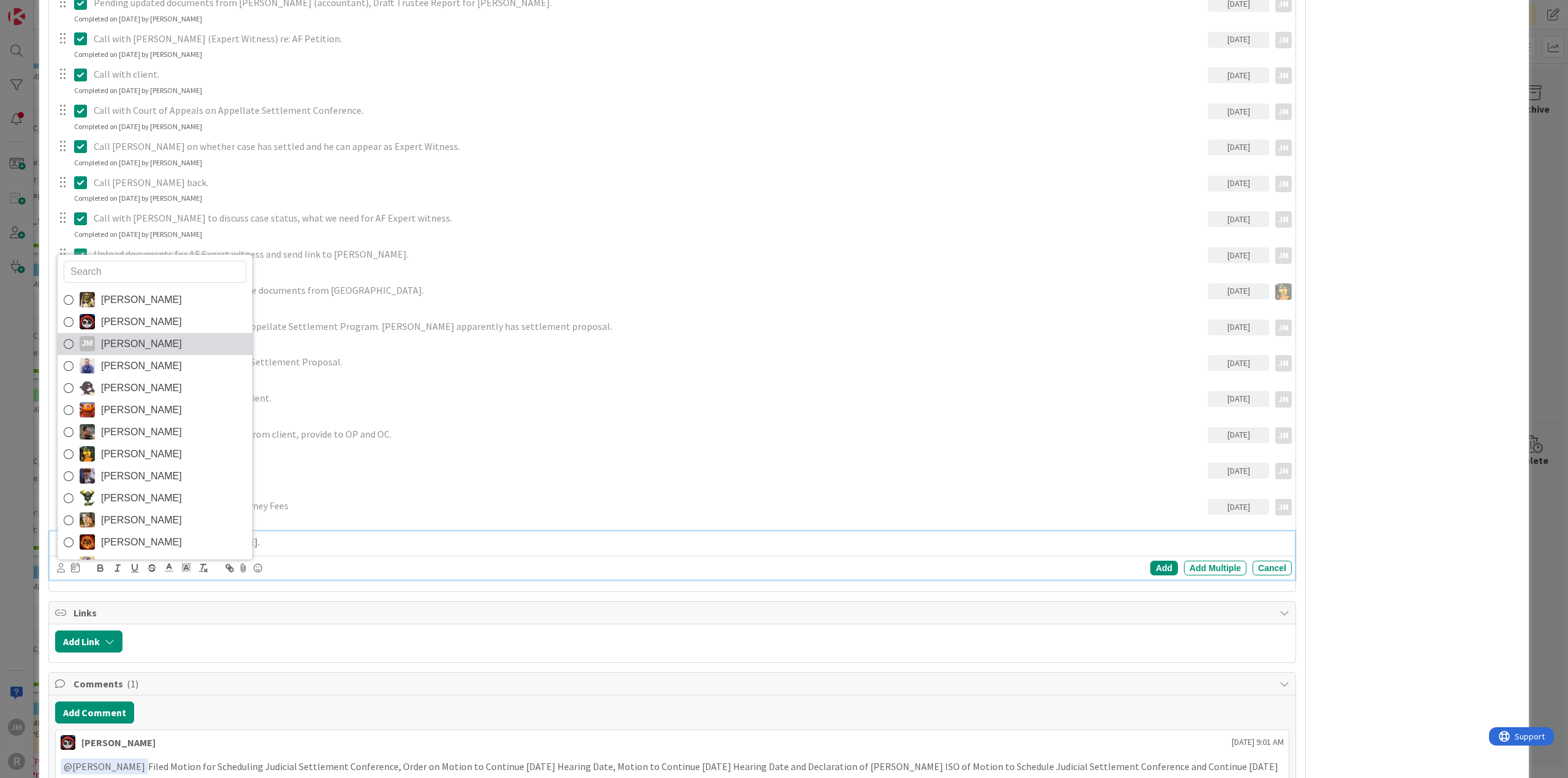
click at [119, 340] on span "[PERSON_NAME]" at bounding box center [142, 343] width 81 height 18
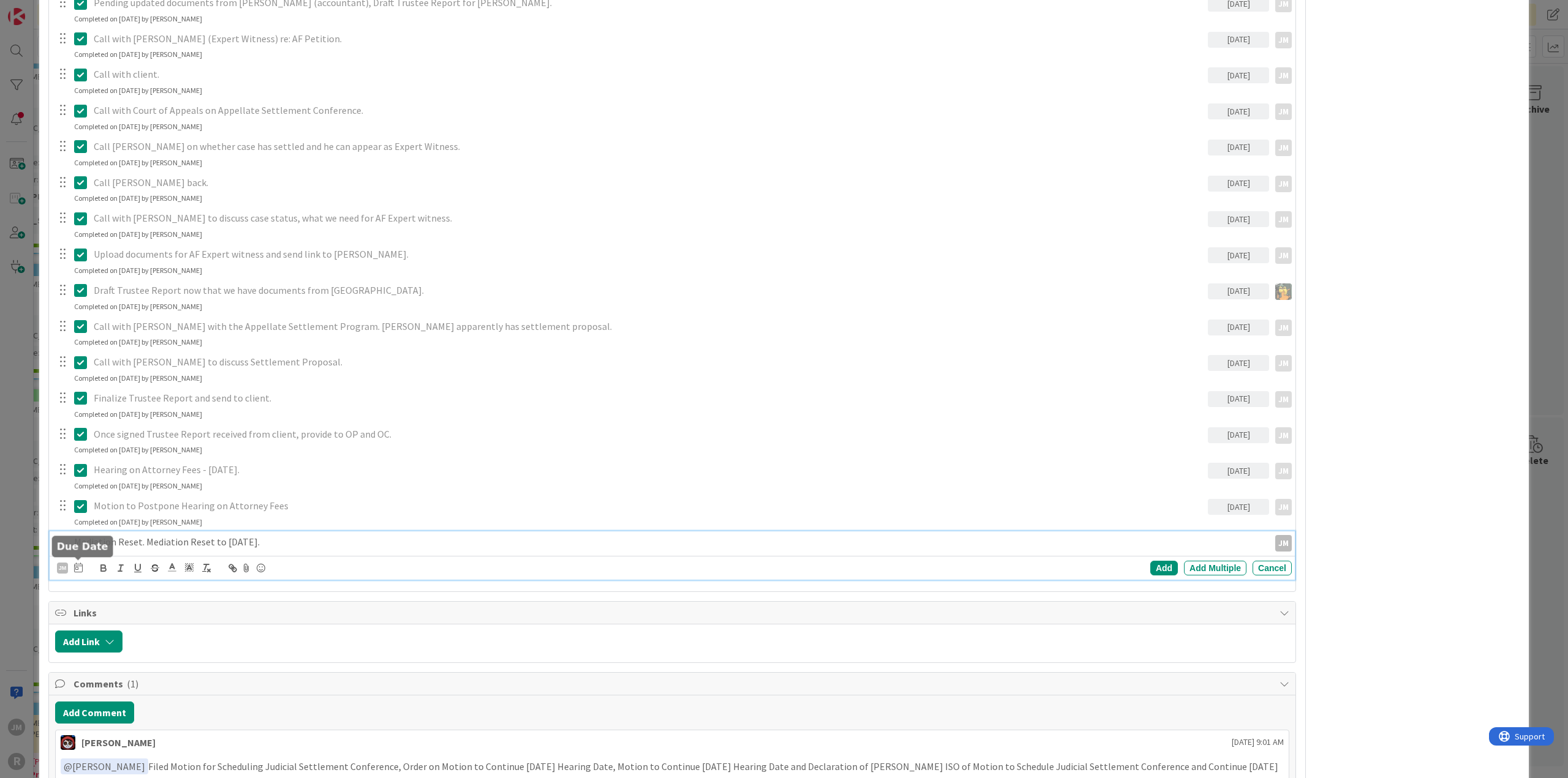
click at [78, 568] on icon at bounding box center [78, 567] width 9 height 9
click at [122, 691] on td "11" at bounding box center [124, 694] width 24 height 24
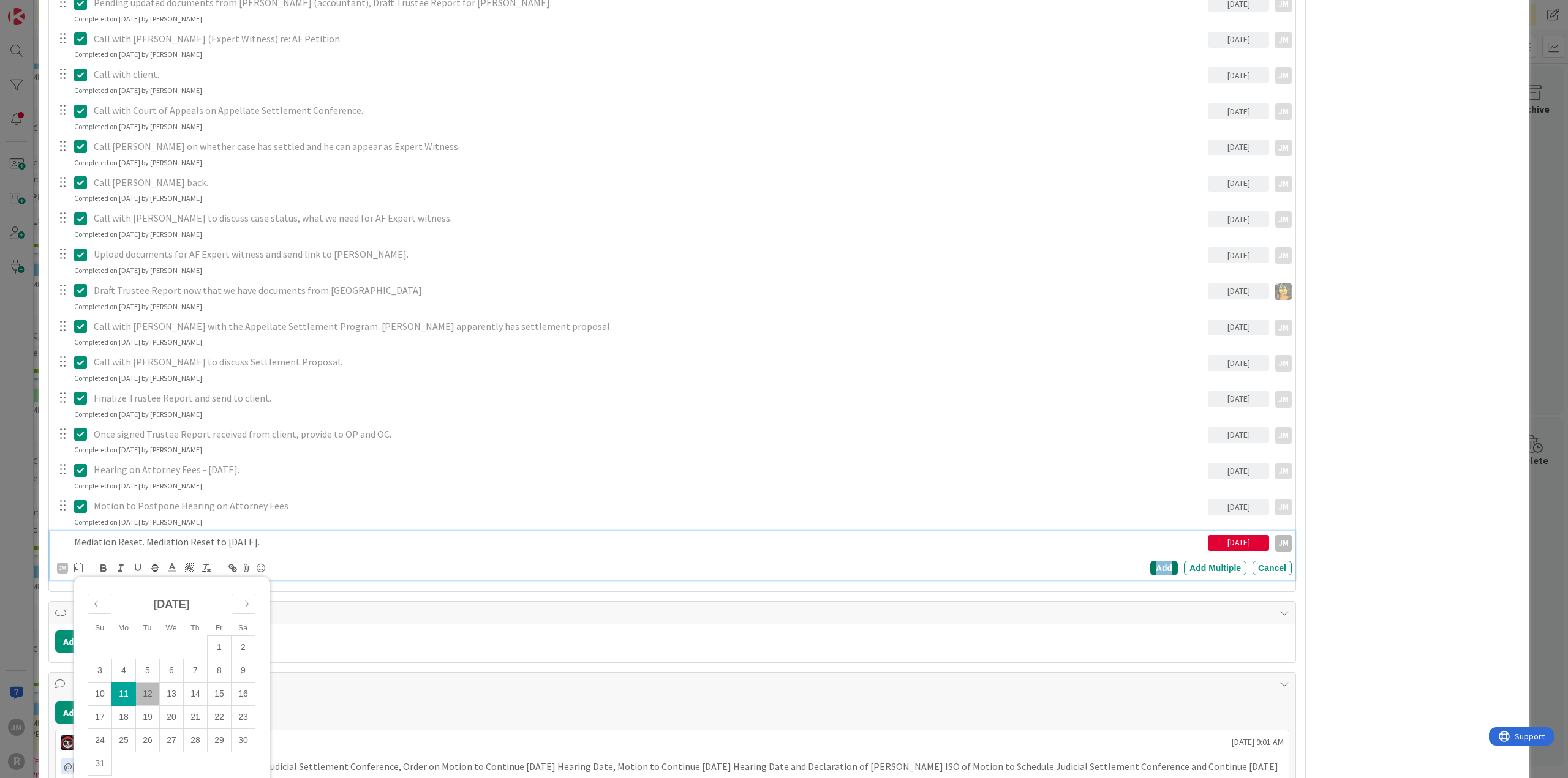
click at [1163, 562] on div "Add" at bounding box center [1164, 568] width 27 height 15
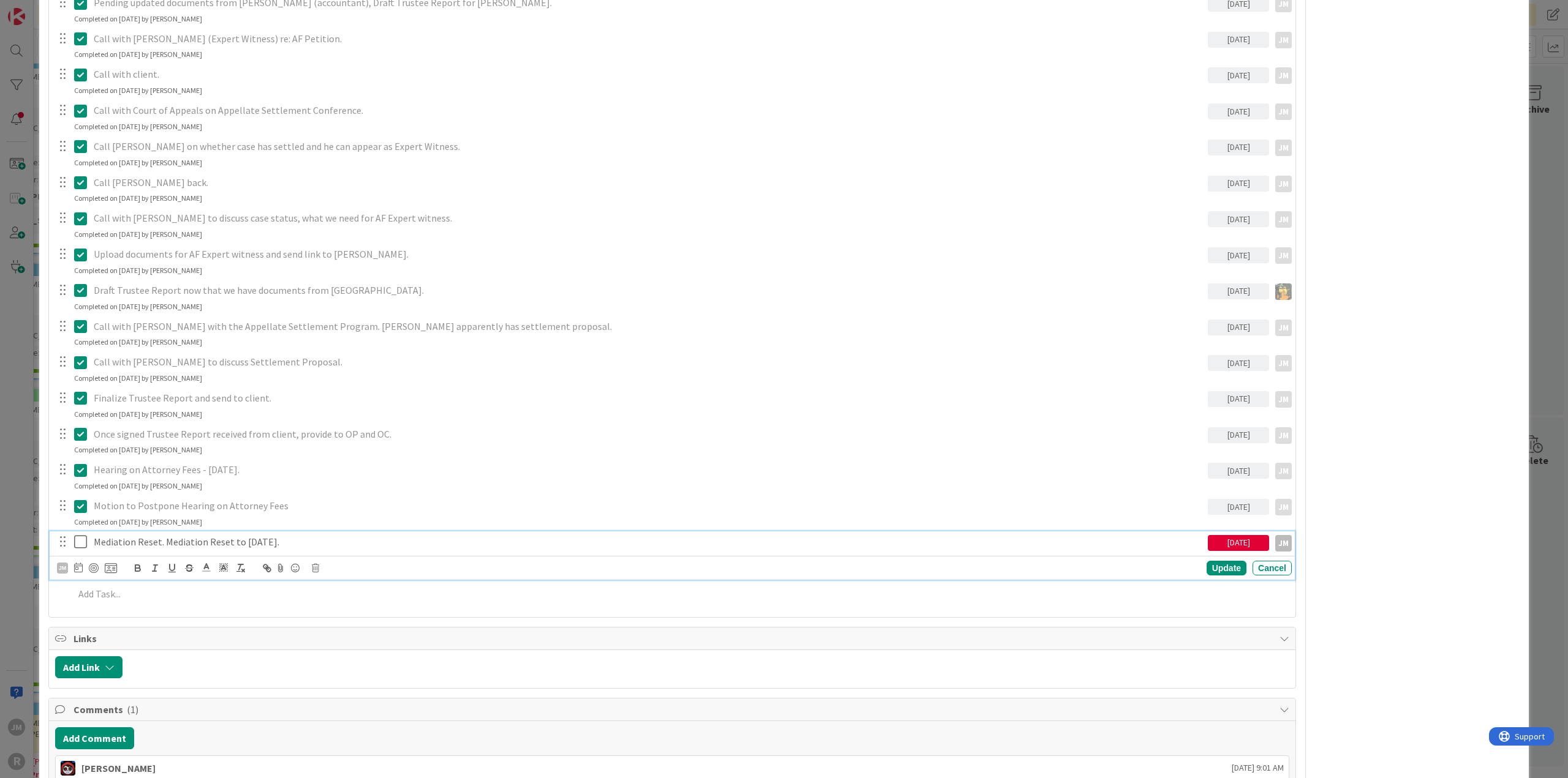
click at [282, 536] on p "Mediation Reset. Mediation Reset to [DATE]." at bounding box center [648, 542] width 1109 height 14
click at [95, 568] on div at bounding box center [94, 568] width 9 height 9
type textarea "x"
click at [13, 524] on div "ID 59 Litigation Matter Workflow (FL2) Appeal Queue Title 18 / 128 [PERSON_NAME…" at bounding box center [784, 389] width 1568 height 778
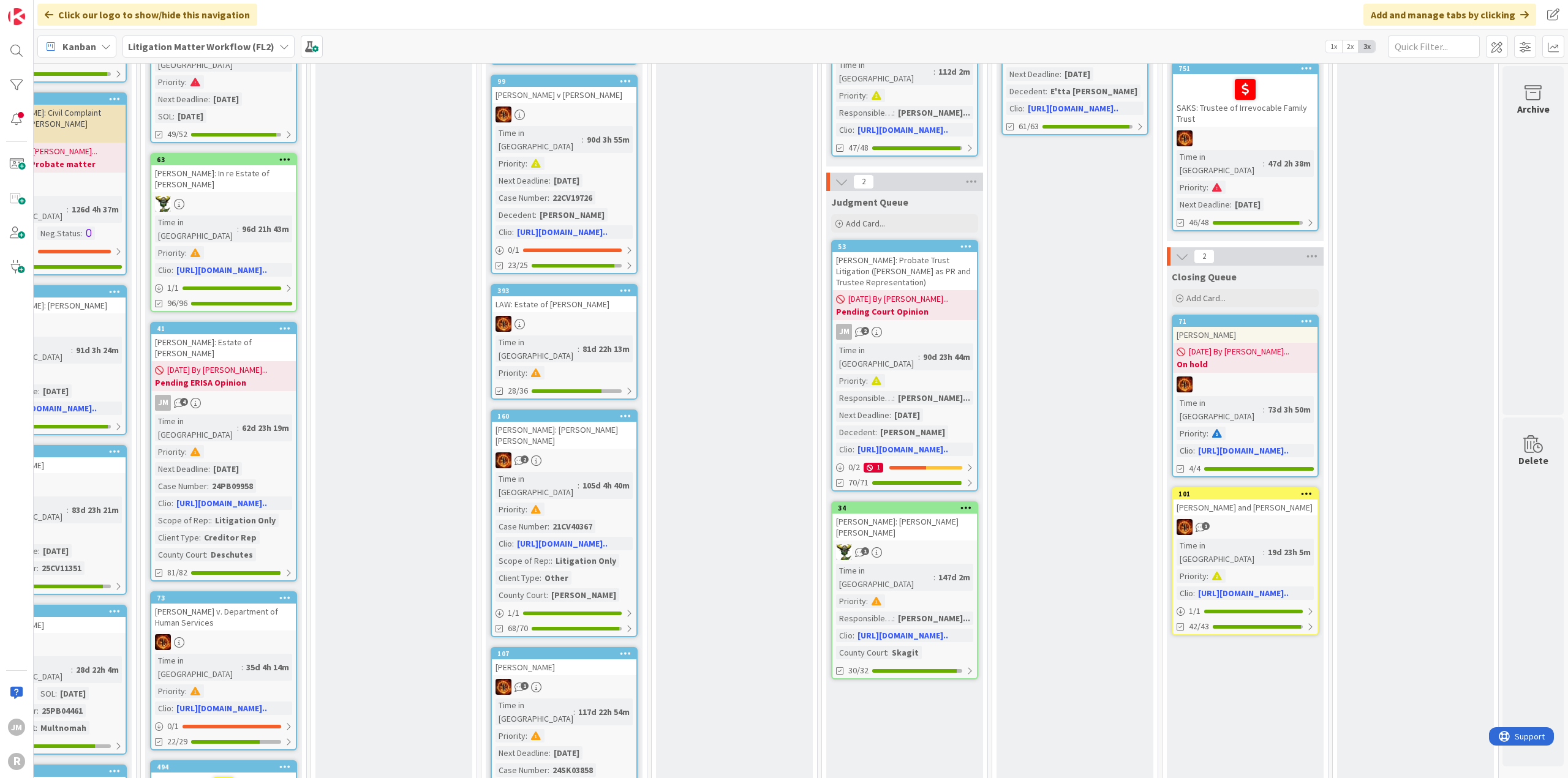
scroll to position [857, 904]
